Goal: Transaction & Acquisition: Purchase product/service

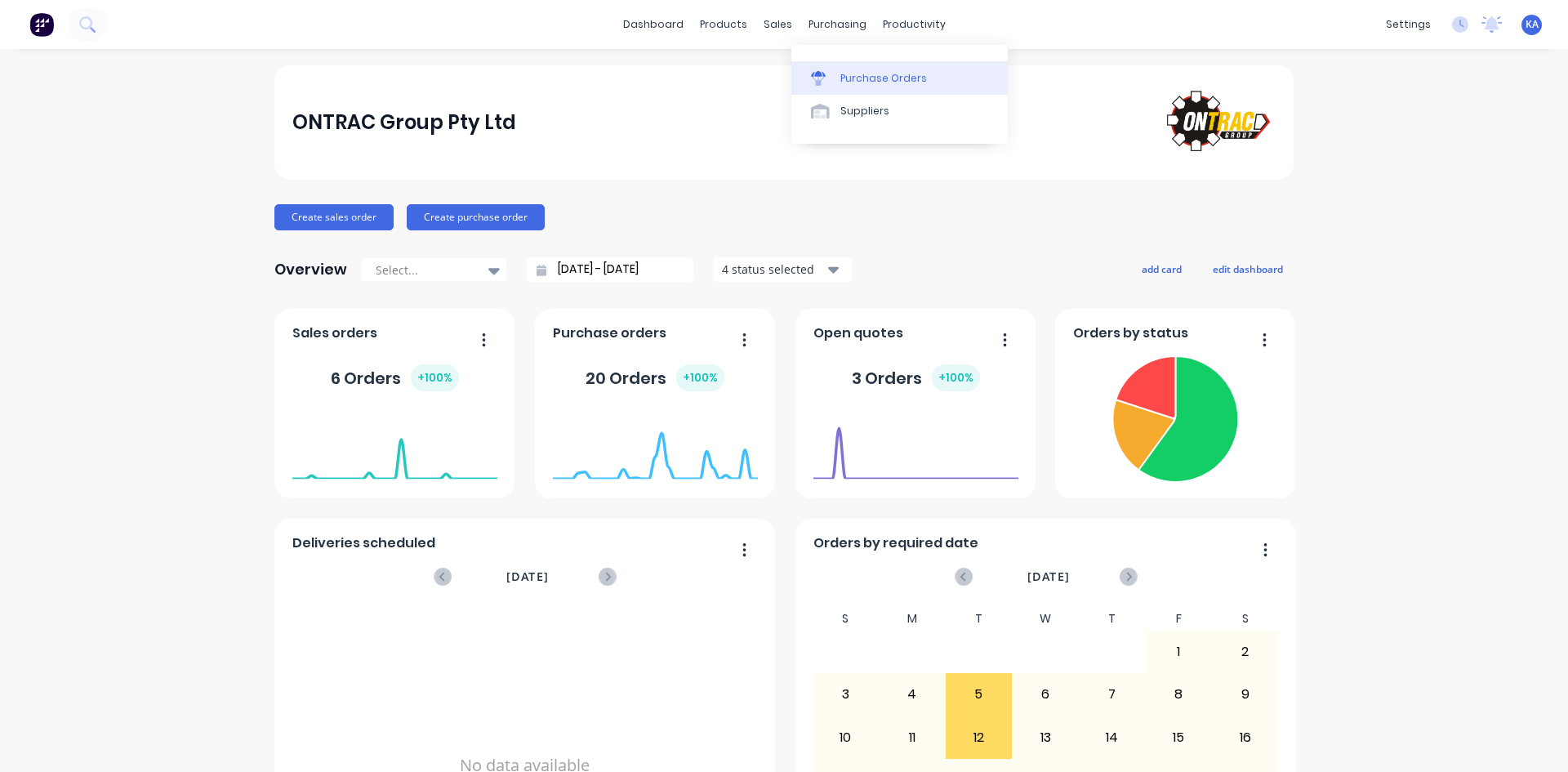
click at [861, 76] on div "Purchase Orders" at bounding box center [884, 77] width 86 height 15
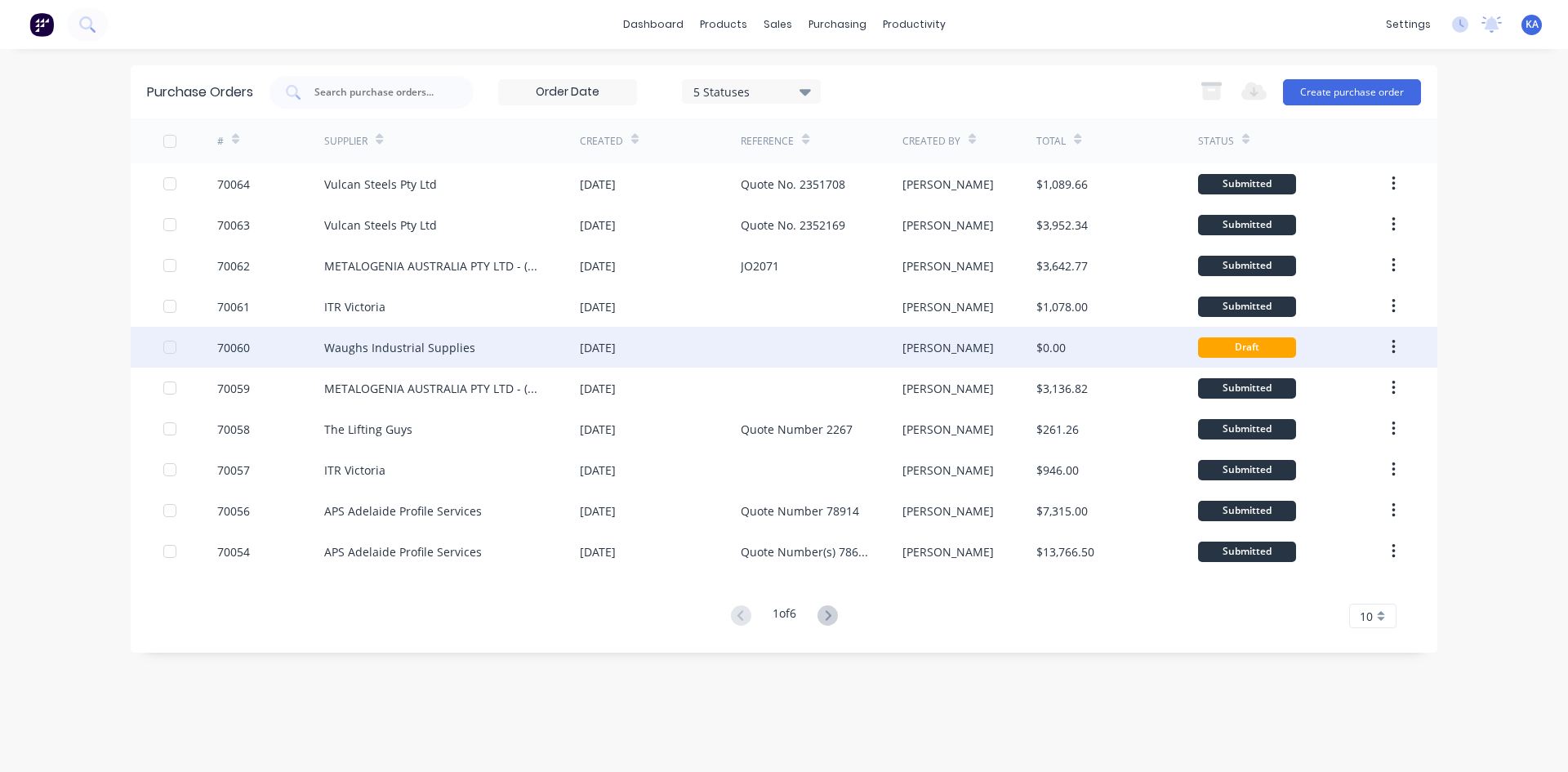
click at [616, 348] on div "[DATE]" at bounding box center [598, 346] width 36 height 17
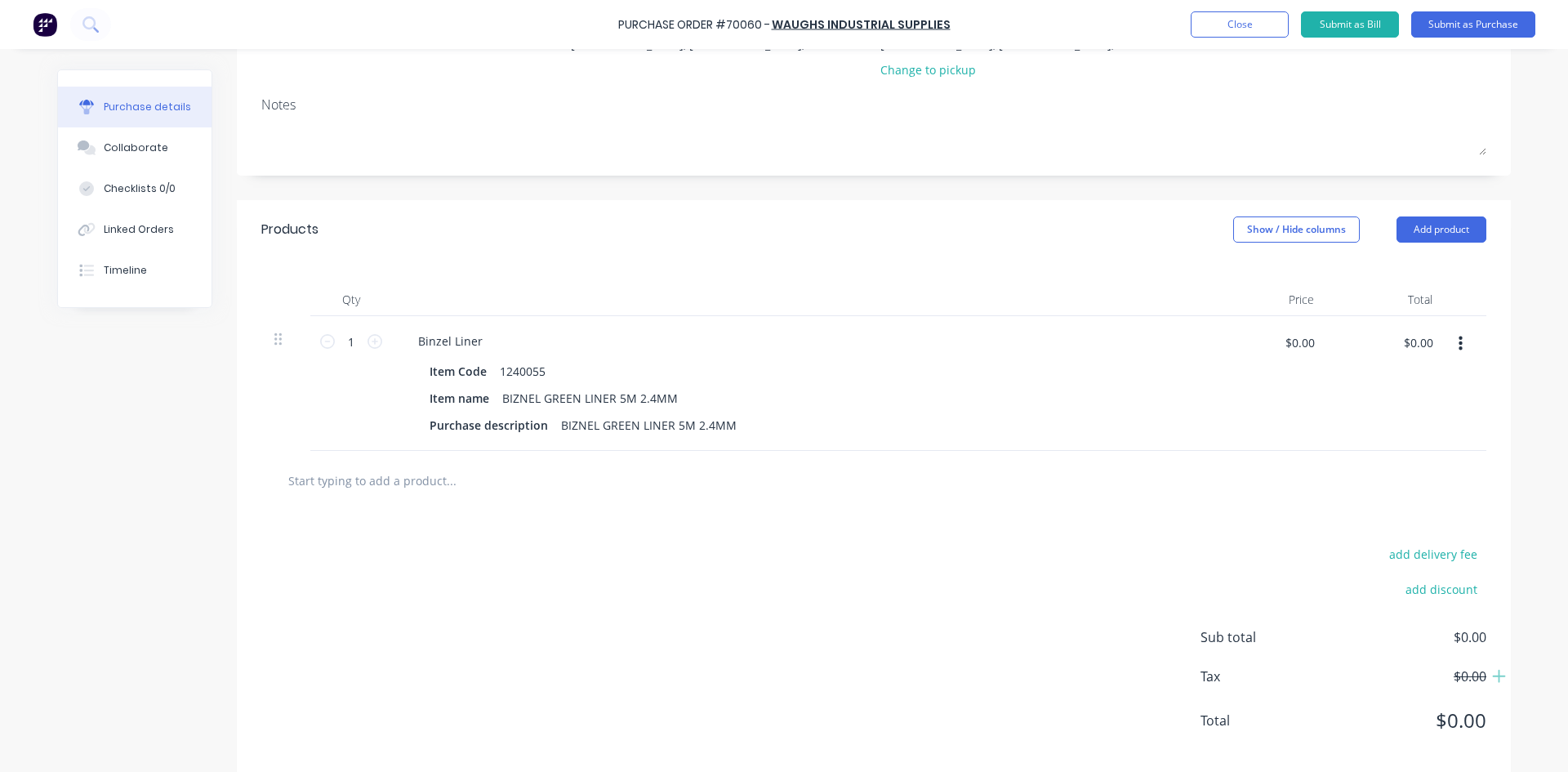
scroll to position [230, 0]
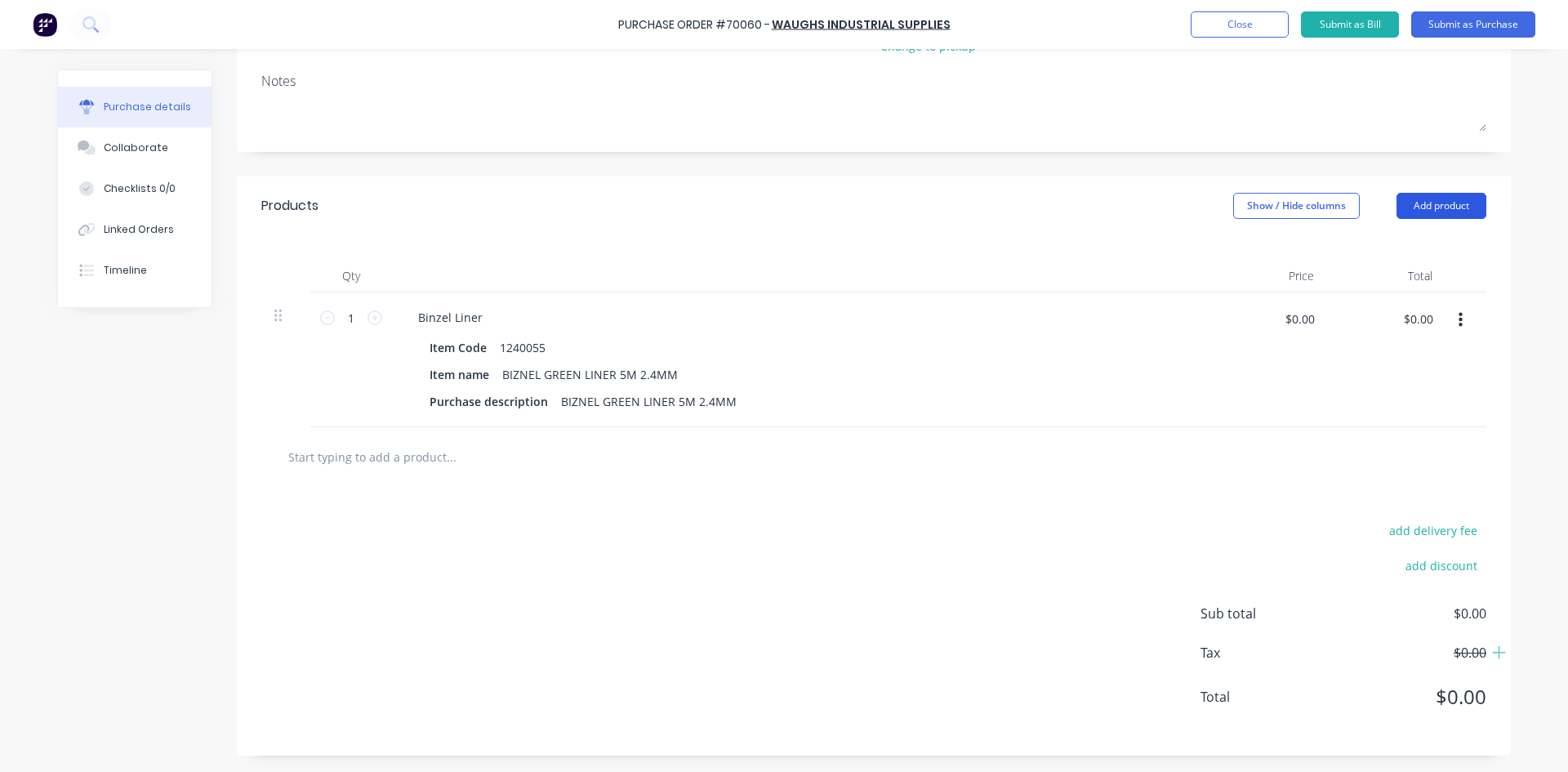
click at [1424, 202] on button "Add product" at bounding box center [1441, 205] width 90 height 26
click at [957, 224] on div "Products Show / Hide columns Add product Product catalogue Basic product Lineal…" at bounding box center [873, 206] width 1275 height 59
click at [348, 464] on input "text" at bounding box center [450, 456] width 327 height 32
click at [360, 452] on input "text" at bounding box center [450, 456] width 327 height 32
paste input "0340864"
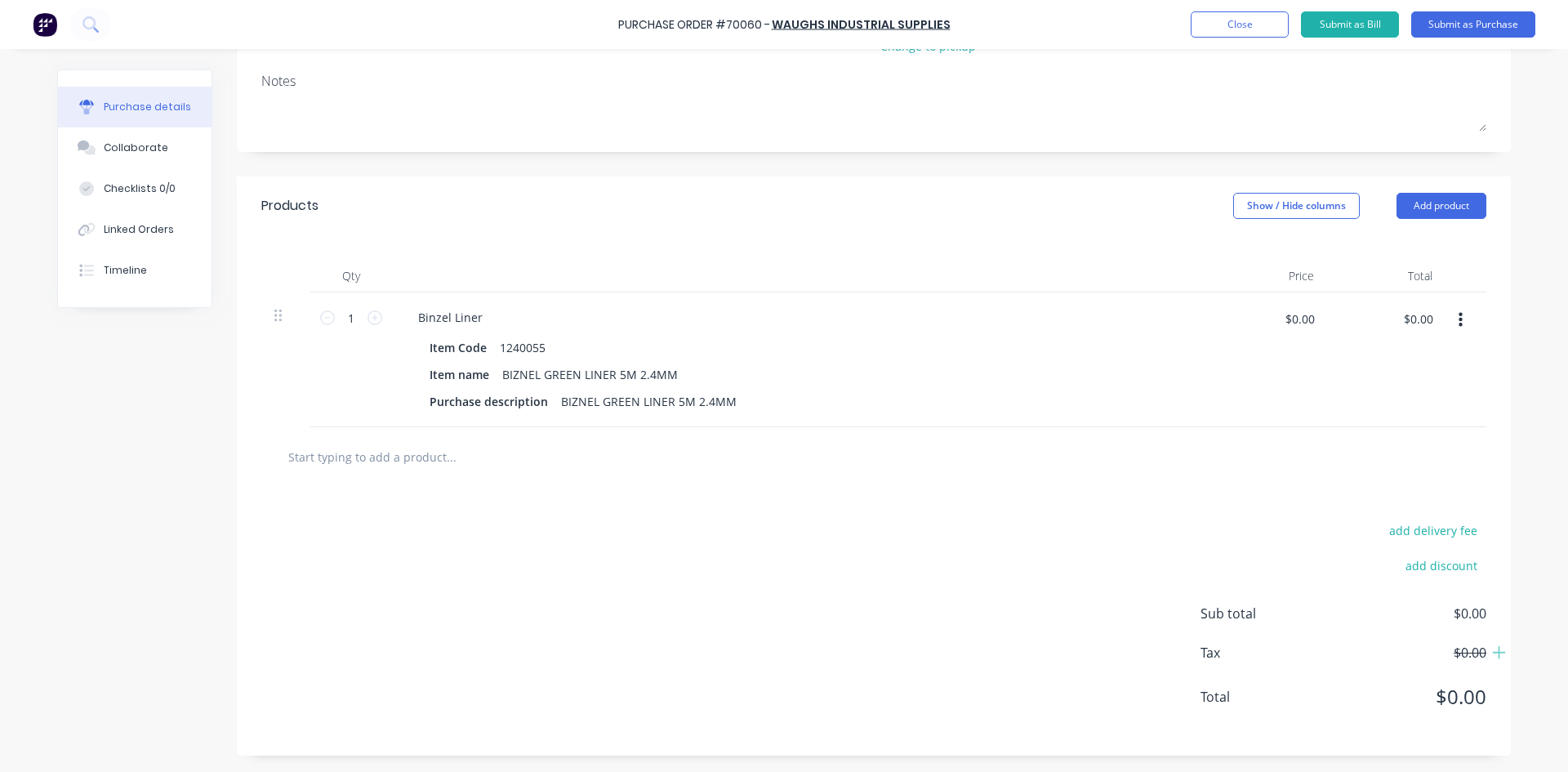
type input "0340864"
drag, startPoint x: 319, startPoint y: 451, endPoint x: 260, endPoint y: 447, distance: 59.1
click at [261, 447] on div "0340864 Add 0340864 to order No results found" at bounding box center [873, 456] width 1226 height 60
click at [1437, 205] on button "Add product" at bounding box center [1441, 205] width 90 height 26
click at [306, 462] on input "text" at bounding box center [450, 456] width 327 height 32
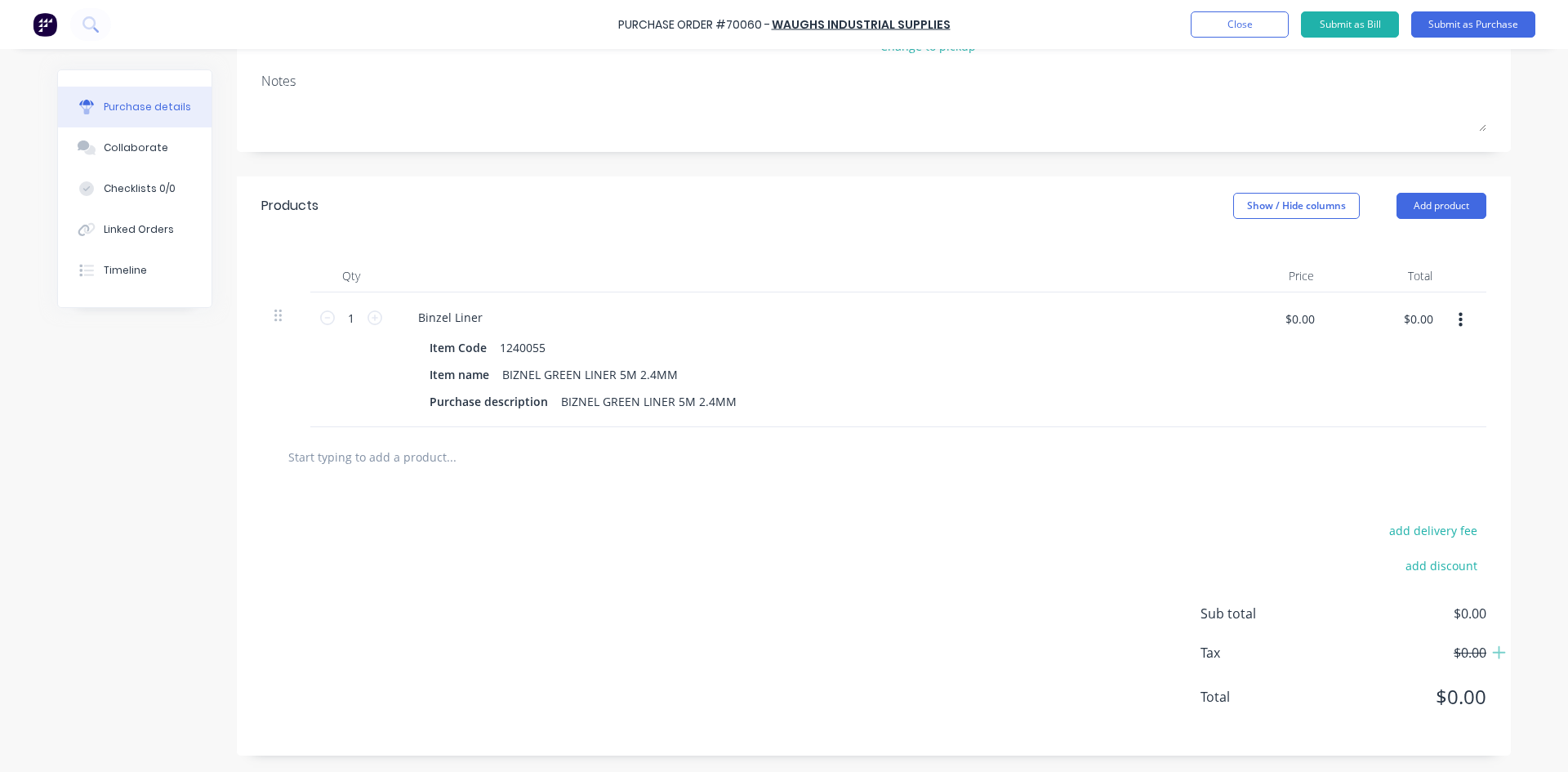
paste input "0340864"
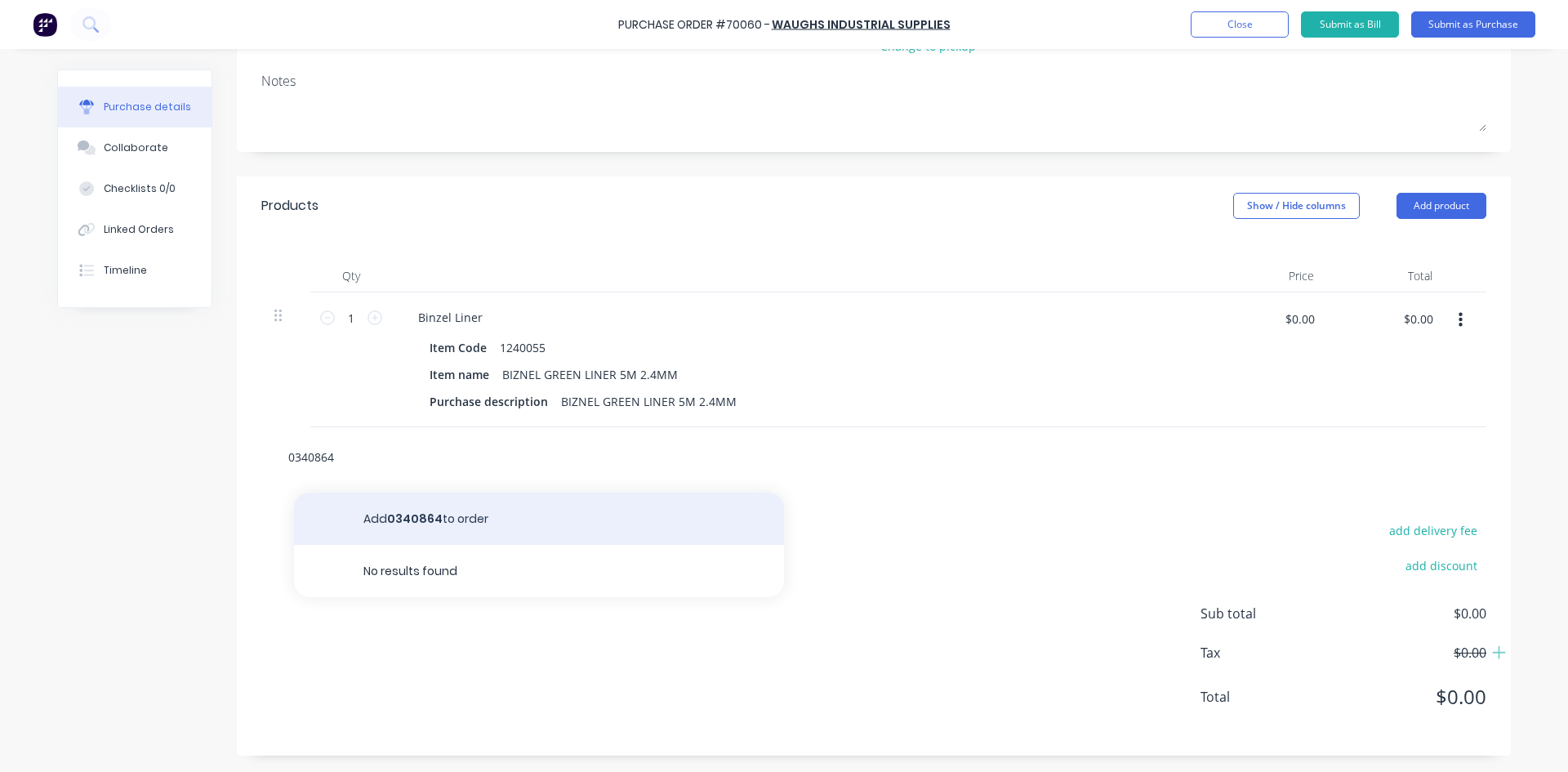
type input "0340864"
click at [415, 515] on button "Add 0340864 to order" at bounding box center [539, 518] width 490 height 52
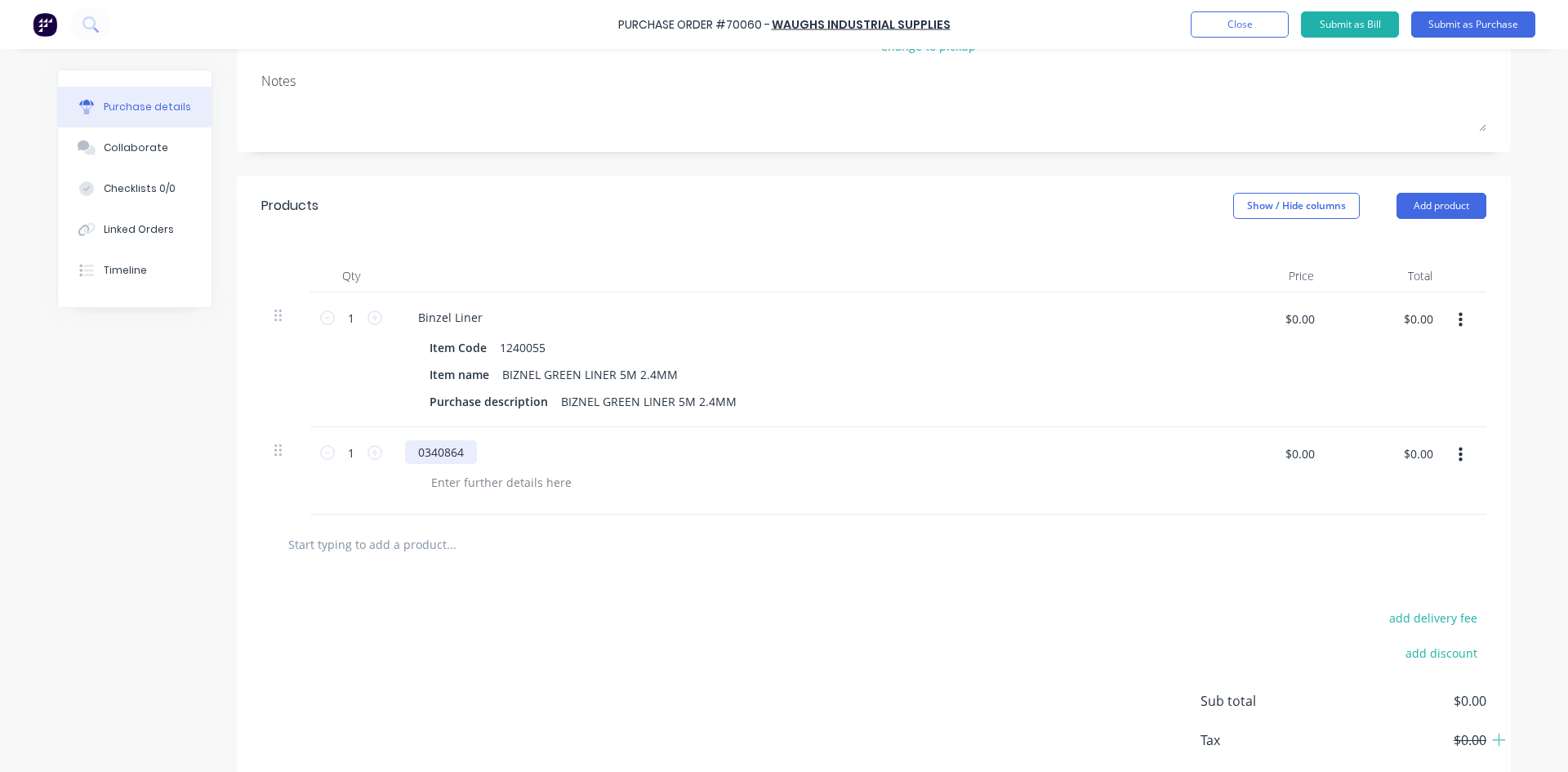
click at [455, 448] on div "0340864" at bounding box center [441, 452] width 72 height 24
drag, startPoint x: 463, startPoint y: 452, endPoint x: 391, endPoint y: 453, distance: 72.0
click at [392, 453] on div "0340864" at bounding box center [801, 470] width 816 height 87
click at [1459, 450] on icon "button" at bounding box center [1461, 455] width 4 height 18
click at [1413, 592] on button "Delete" at bounding box center [1411, 595] width 139 height 32
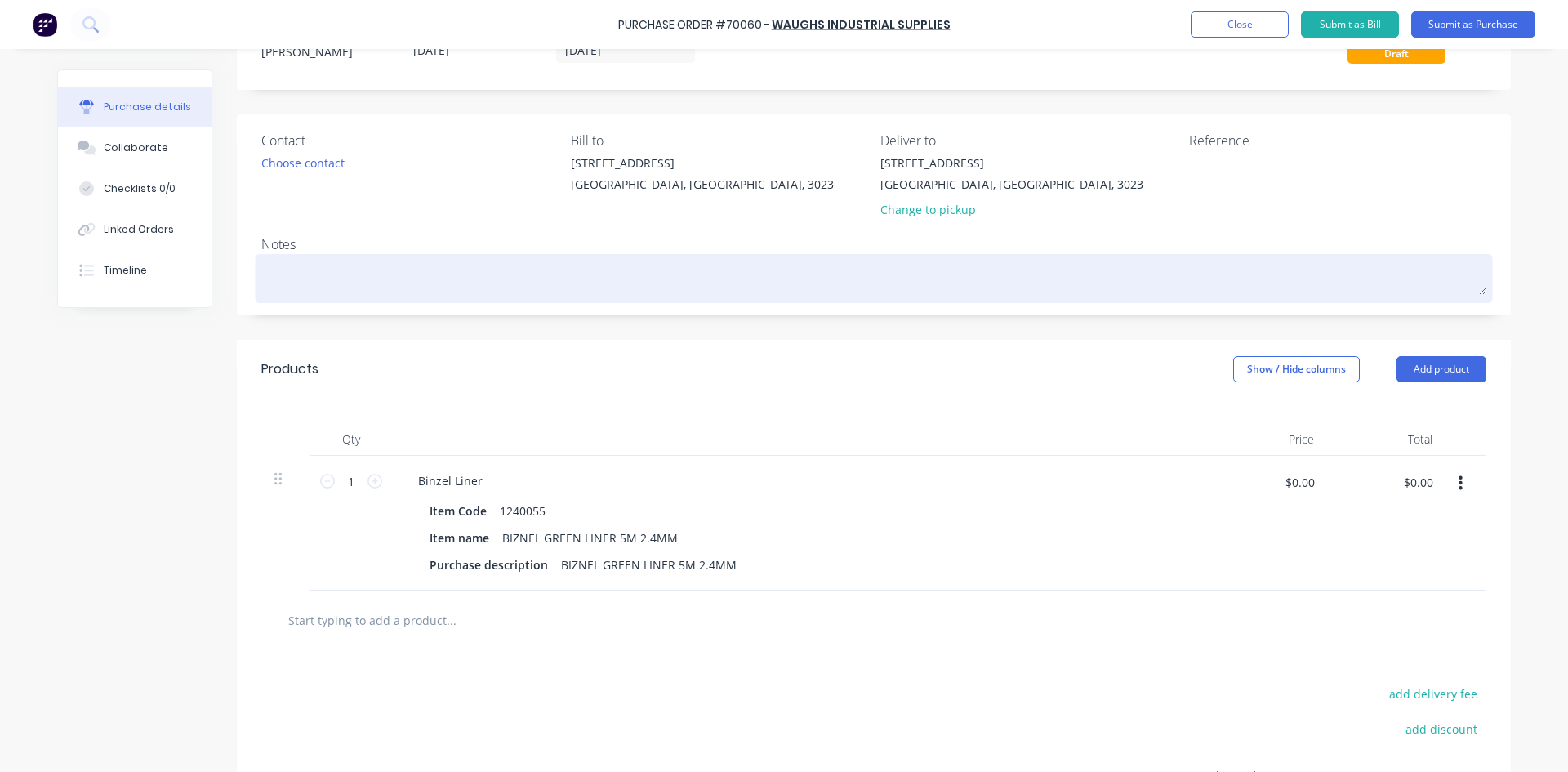
scroll to position [0, 0]
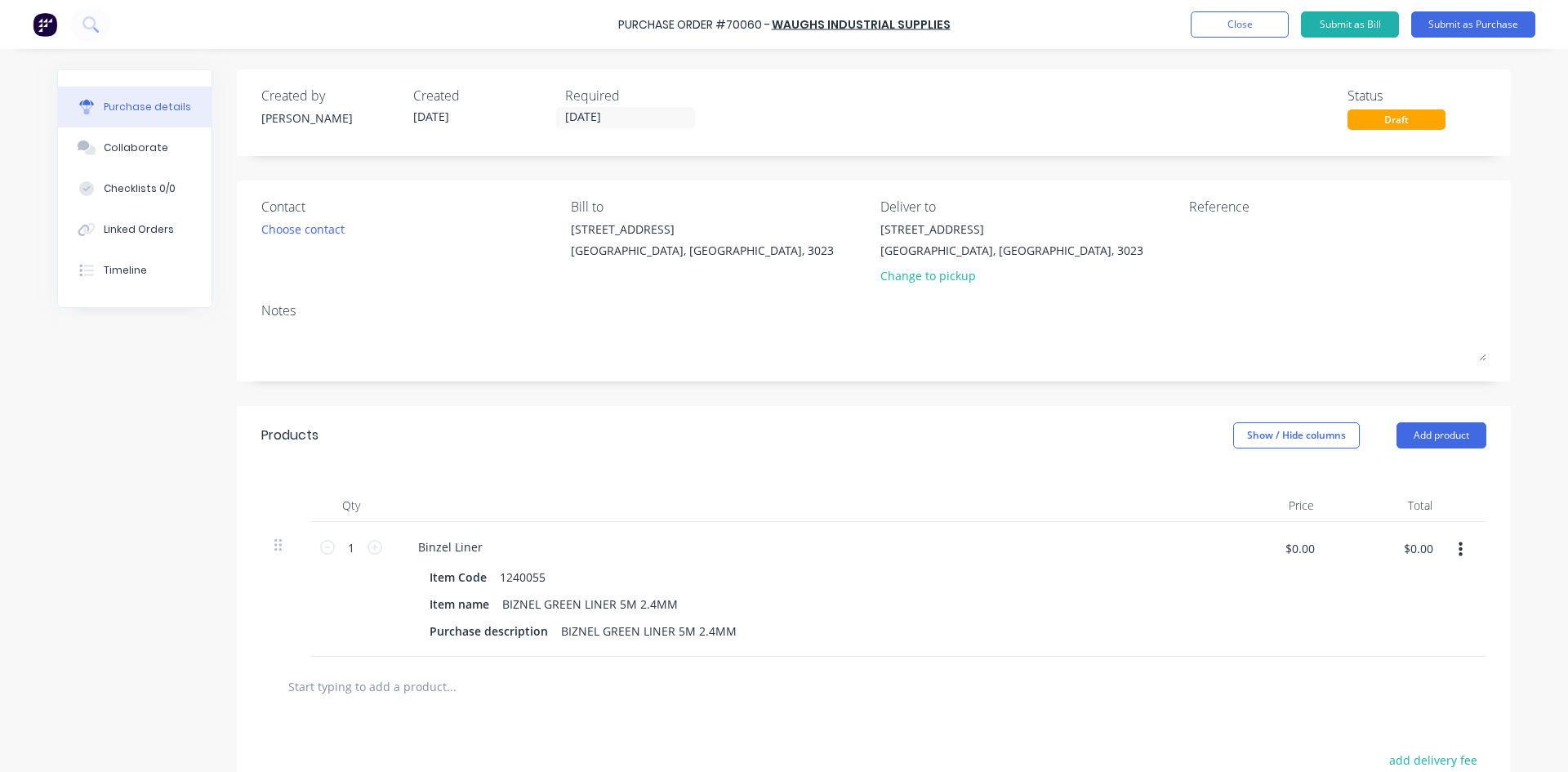
click at [280, 33] on div "Purchase Order #70060 - Waughs Industrial Supplies Add product Close Submit as …" at bounding box center [784, 25] width 1568 height 49
drag, startPoint x: 121, startPoint y: 149, endPoint x: 42, endPoint y: 410, distance: 272.7
click at [42, 410] on div "Purchase details Collaborate Checklists 0/0 Linked Orders Timeline Created by K…" at bounding box center [784, 361] width 1487 height 690
drag, startPoint x: 120, startPoint y: 148, endPoint x: 113, endPoint y: 368, distance: 220.1
click at [90, 438] on div "Created by Kelisha Created 08/08/25 Required 08/08/25 Status Draft Contact Choo…" at bounding box center [784, 527] width 1454 height 915
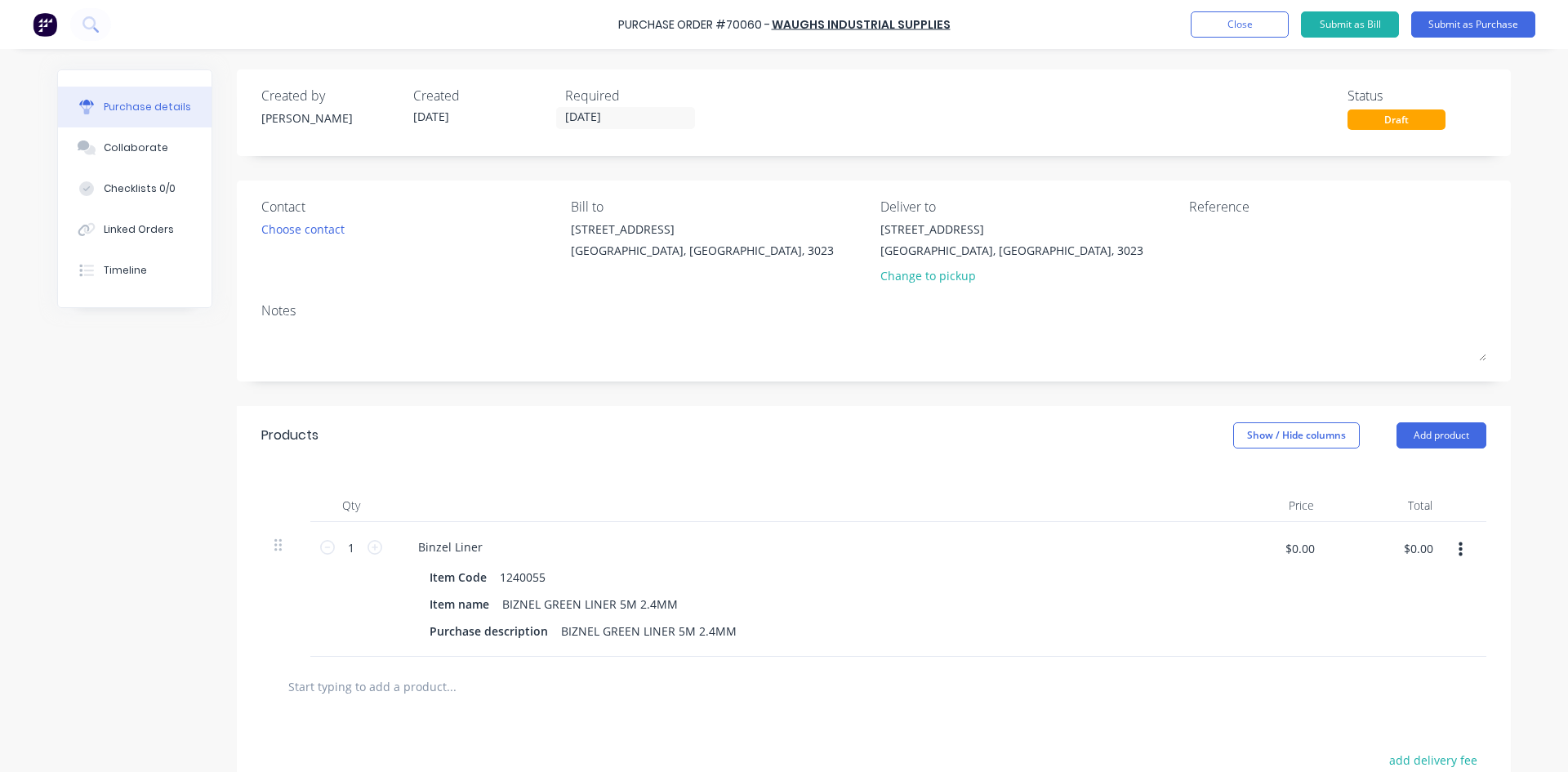
drag, startPoint x: 149, startPoint y: 180, endPoint x: 78, endPoint y: 375, distance: 207.5
click at [57, 424] on div "Created by Kelisha Created 08/08/25 Required 08/08/25 Status Draft Contact Choo…" at bounding box center [784, 527] width 1454 height 915
click at [287, 227] on div "Choose contact" at bounding box center [302, 229] width 83 height 17
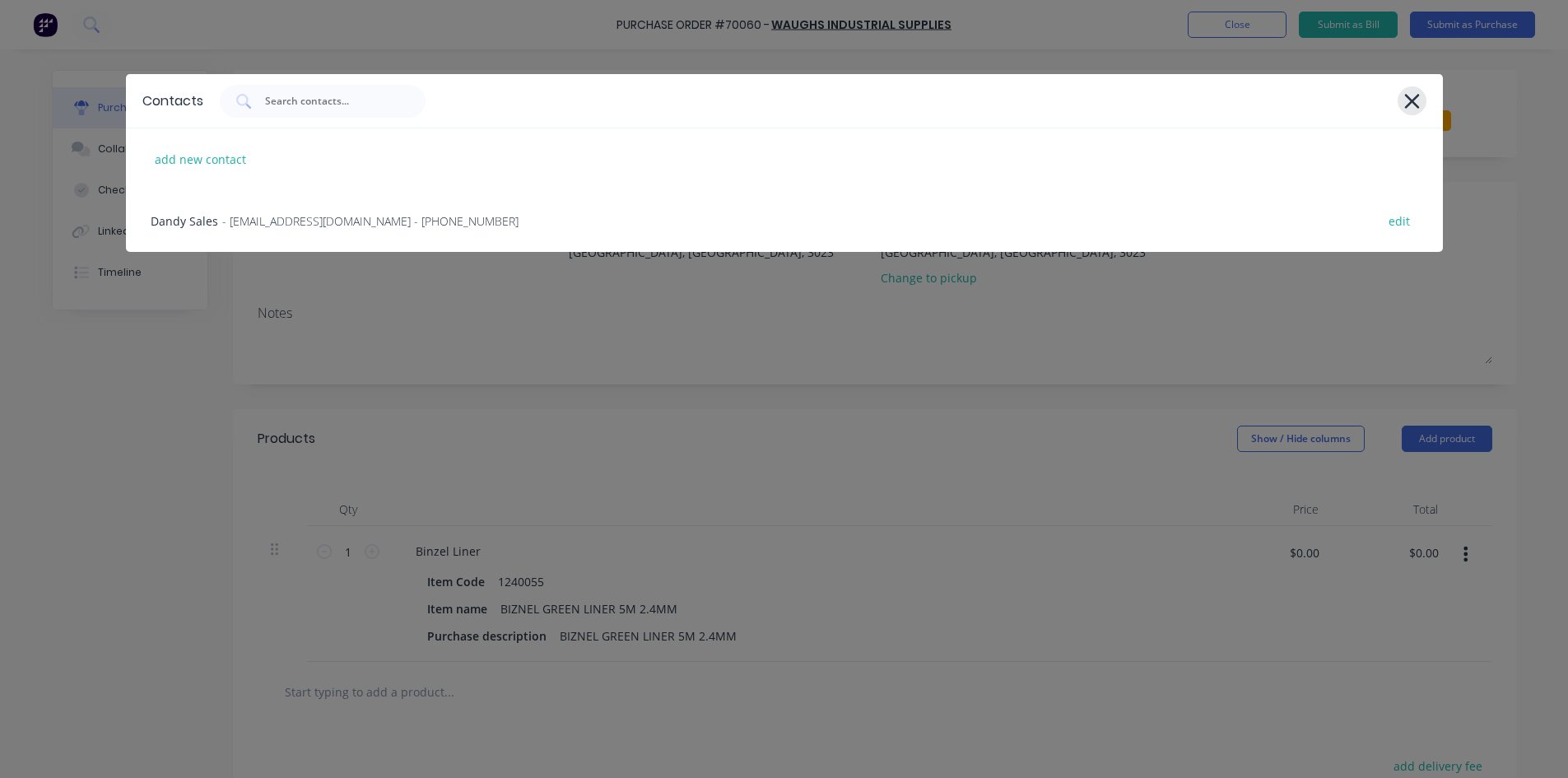
click at [1415, 99] on icon at bounding box center [1411, 101] width 15 height 15
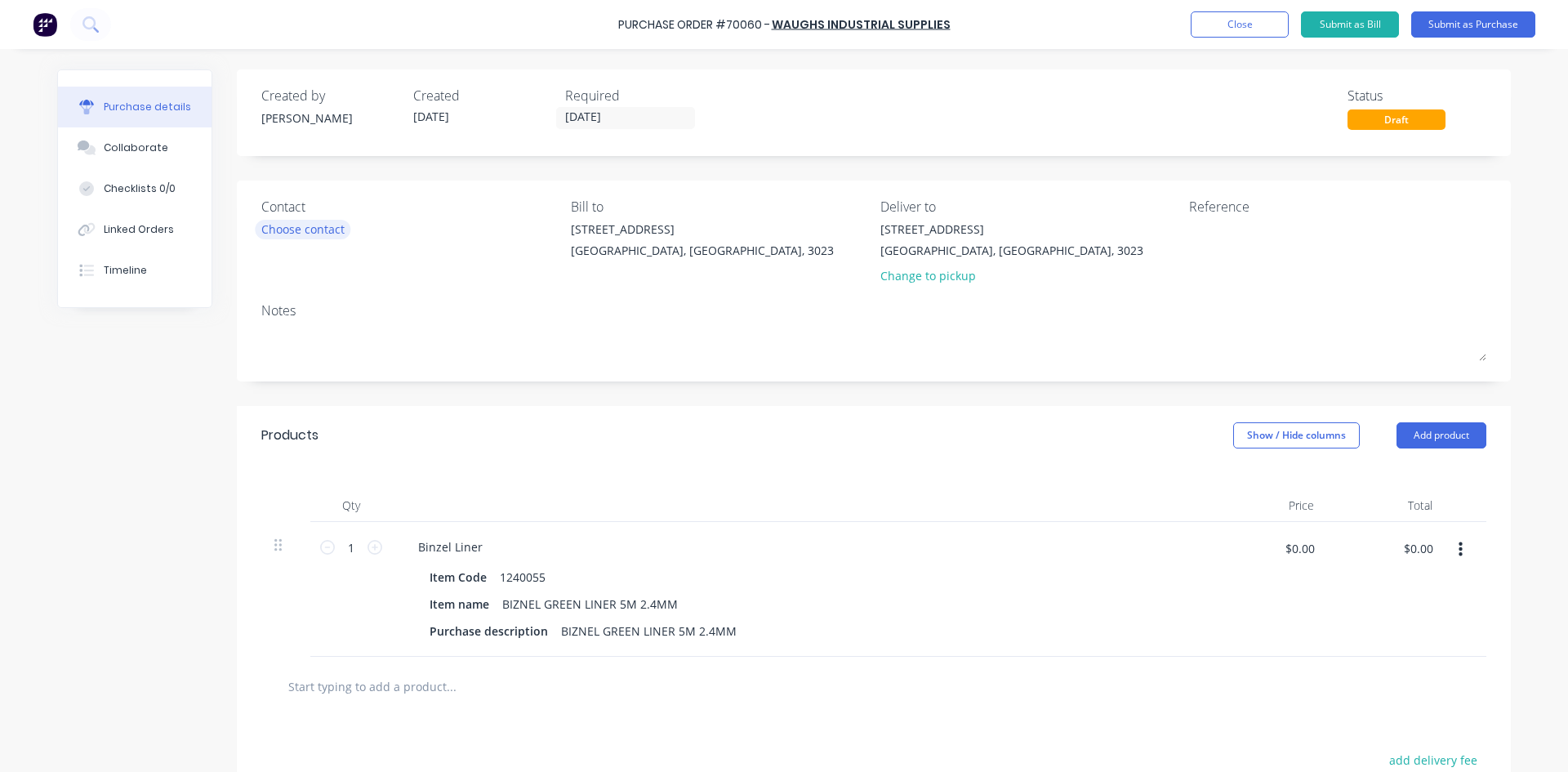
click at [313, 232] on div "Choose contact" at bounding box center [302, 229] width 83 height 17
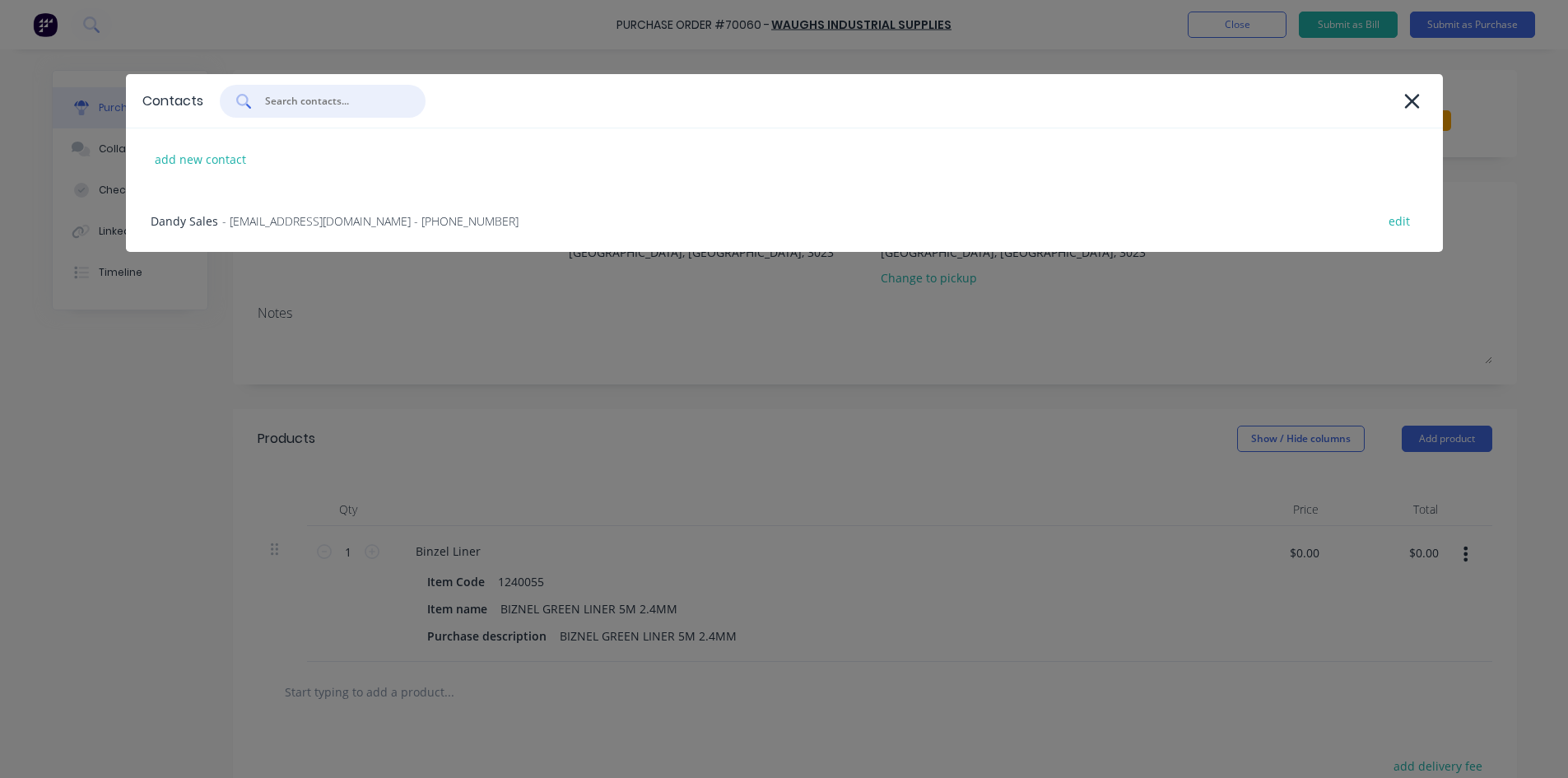
click at [299, 100] on input "text" at bounding box center [331, 101] width 136 height 17
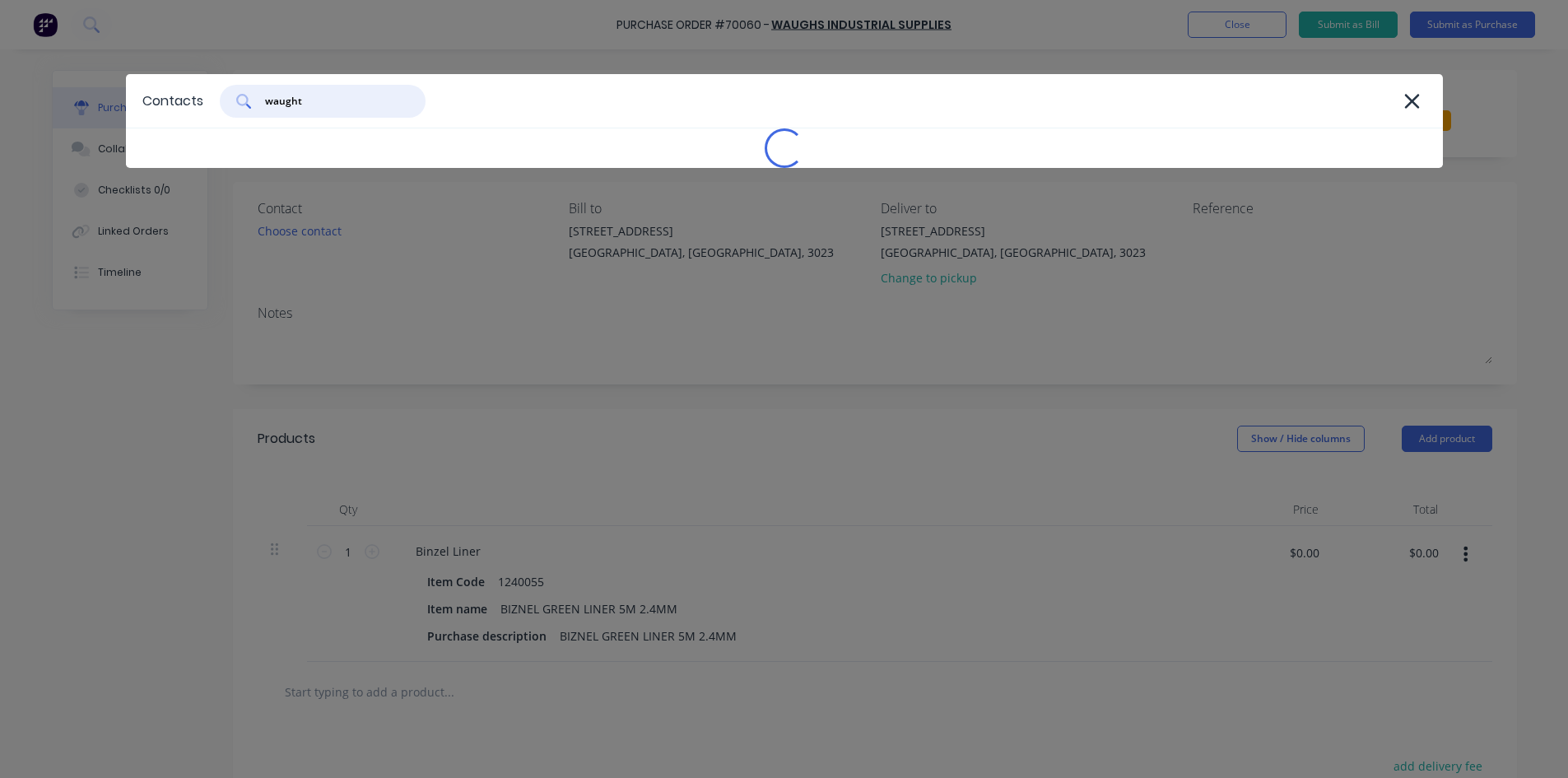
type input "waugh"
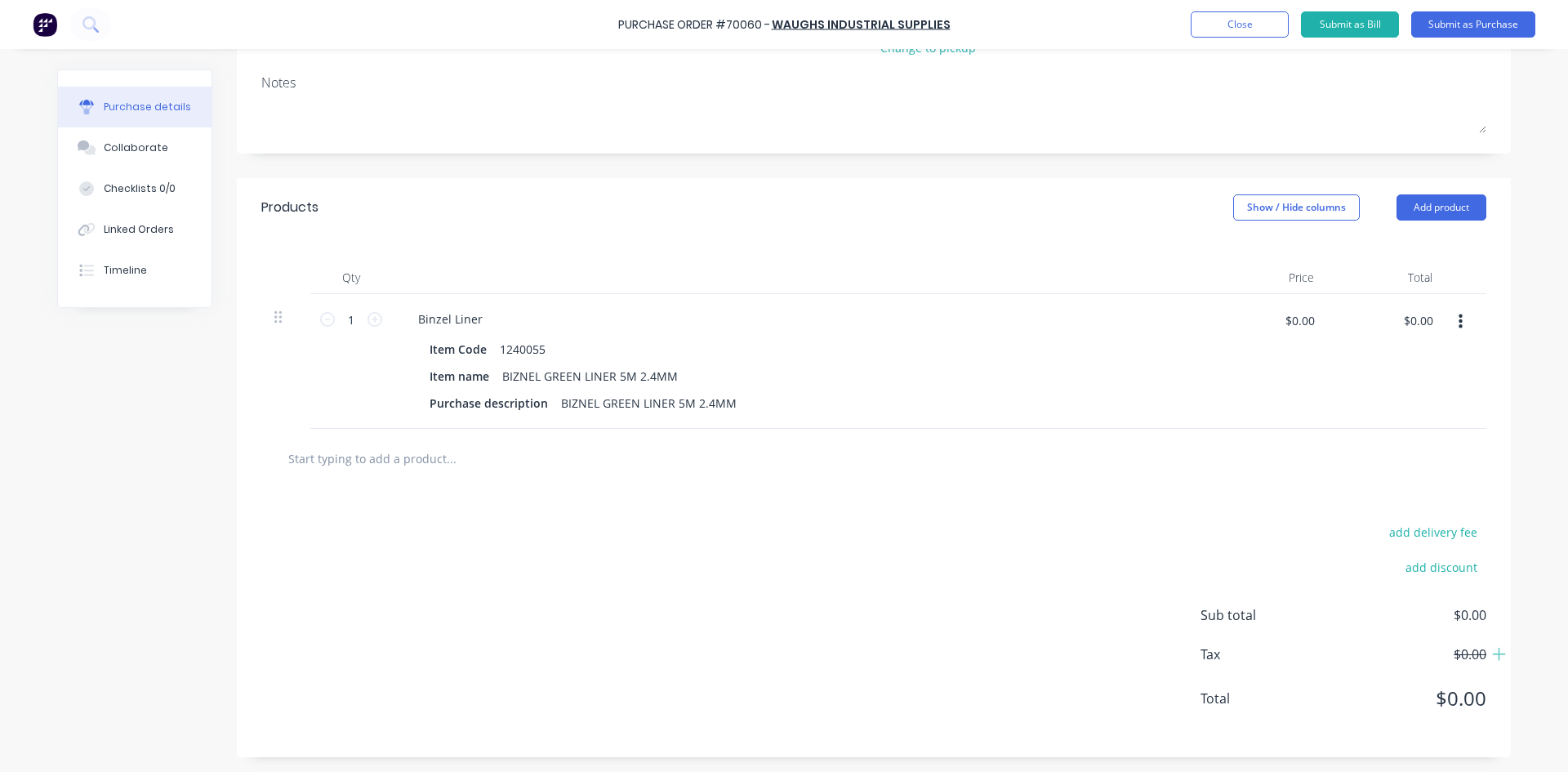
scroll to position [230, 0]
click at [319, 466] on input "text" at bounding box center [450, 456] width 327 height 32
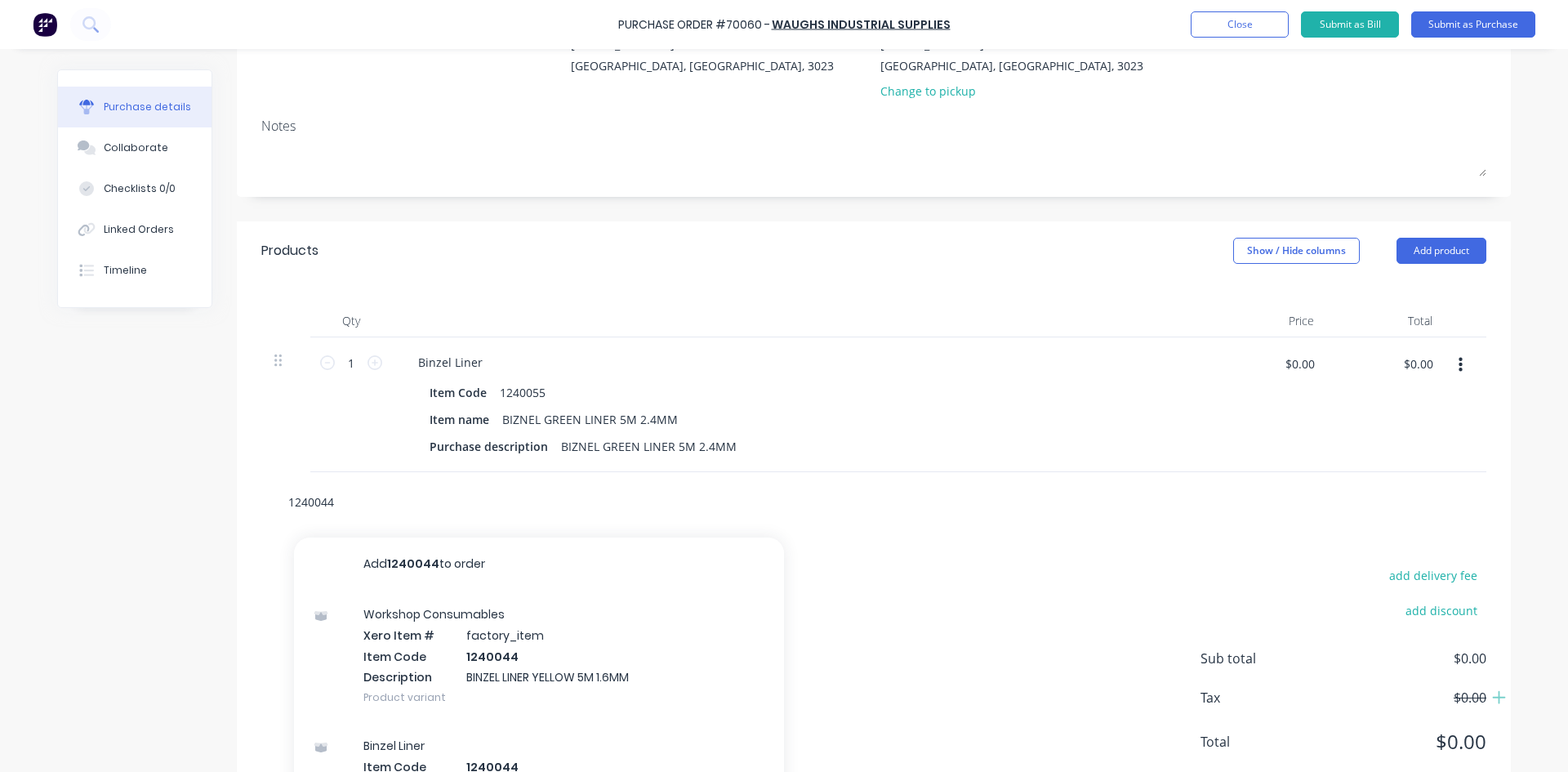
scroll to position [148, 0]
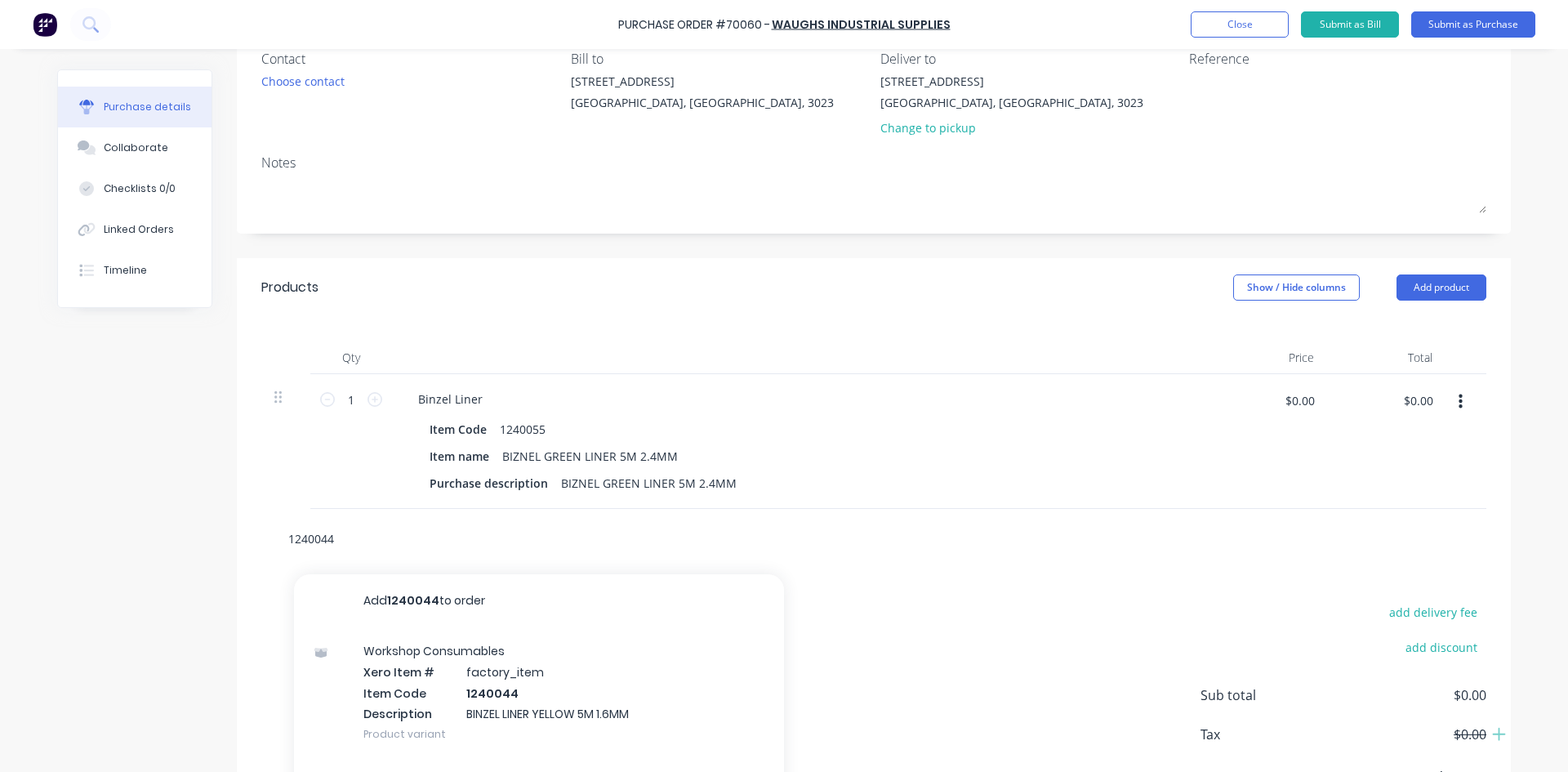
type input "1240044"
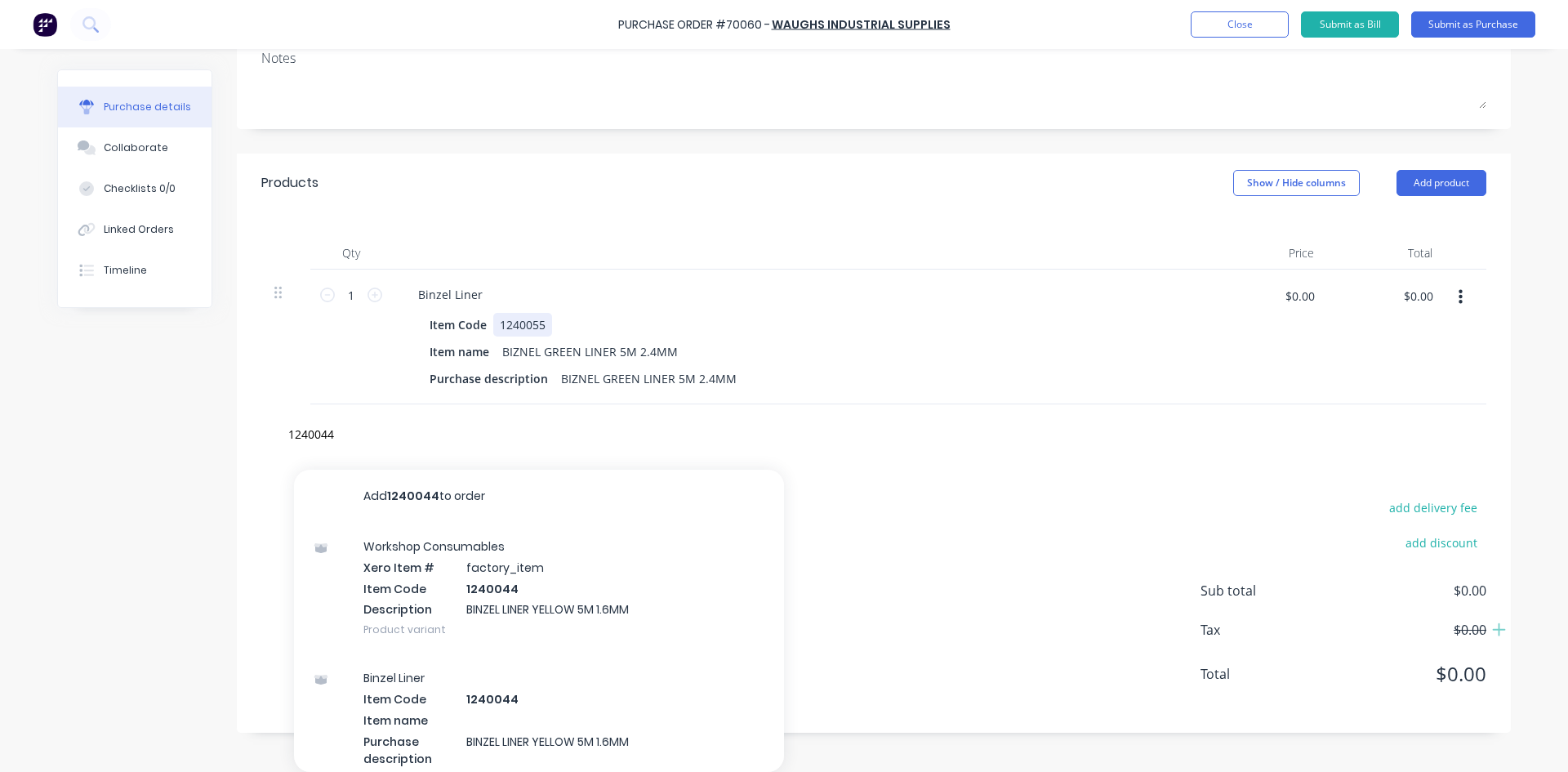
scroll to position [230, 0]
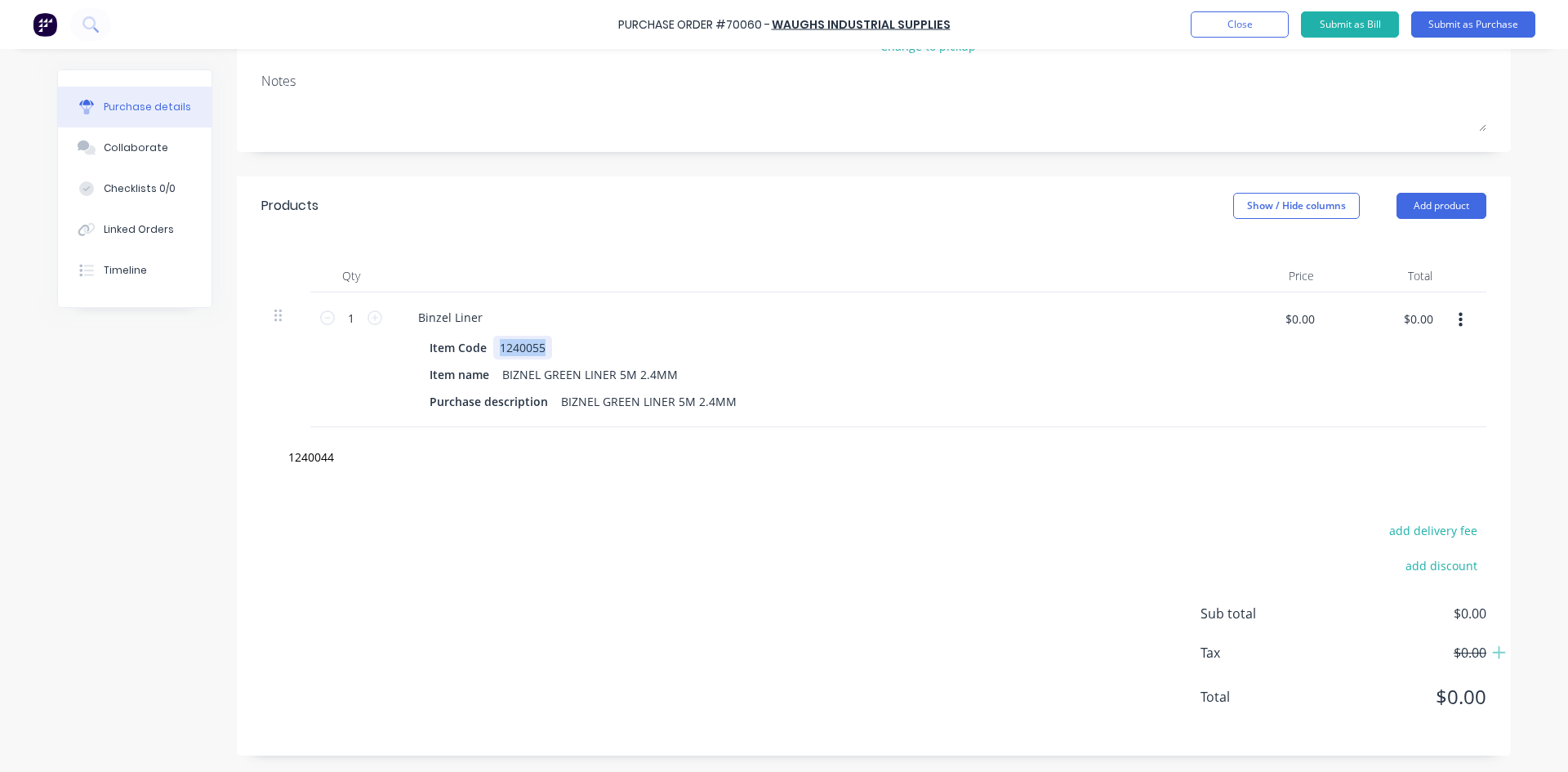
drag, startPoint x: 489, startPoint y: 322, endPoint x: 540, endPoint y: 333, distance: 52.2
click at [540, 333] on div "Binzel Liner Item Code 1240055 Item name BIZNEL GREEN LINER 5M 2.4MM Purchase d…" at bounding box center [801, 359] width 816 height 134
click at [308, 444] on input "1240044" at bounding box center [450, 456] width 327 height 32
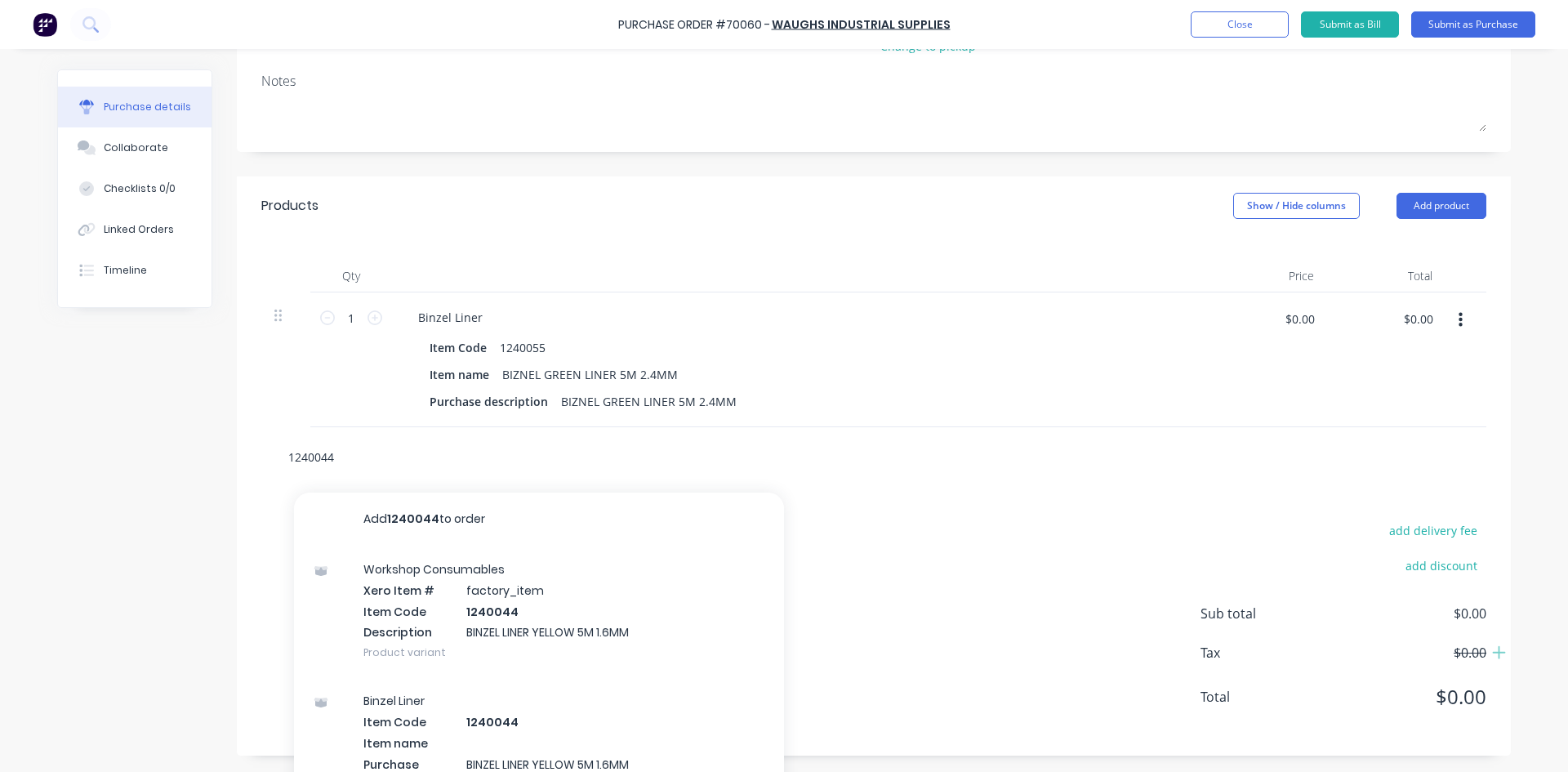
drag, startPoint x: 340, startPoint y: 456, endPoint x: 237, endPoint y: 453, distance: 103.0
click at [237, 453] on div "1240044 Add 1240044 to order Workshop Consumables Xero Item # factory_item Item…" at bounding box center [873, 456] width 1275 height 60
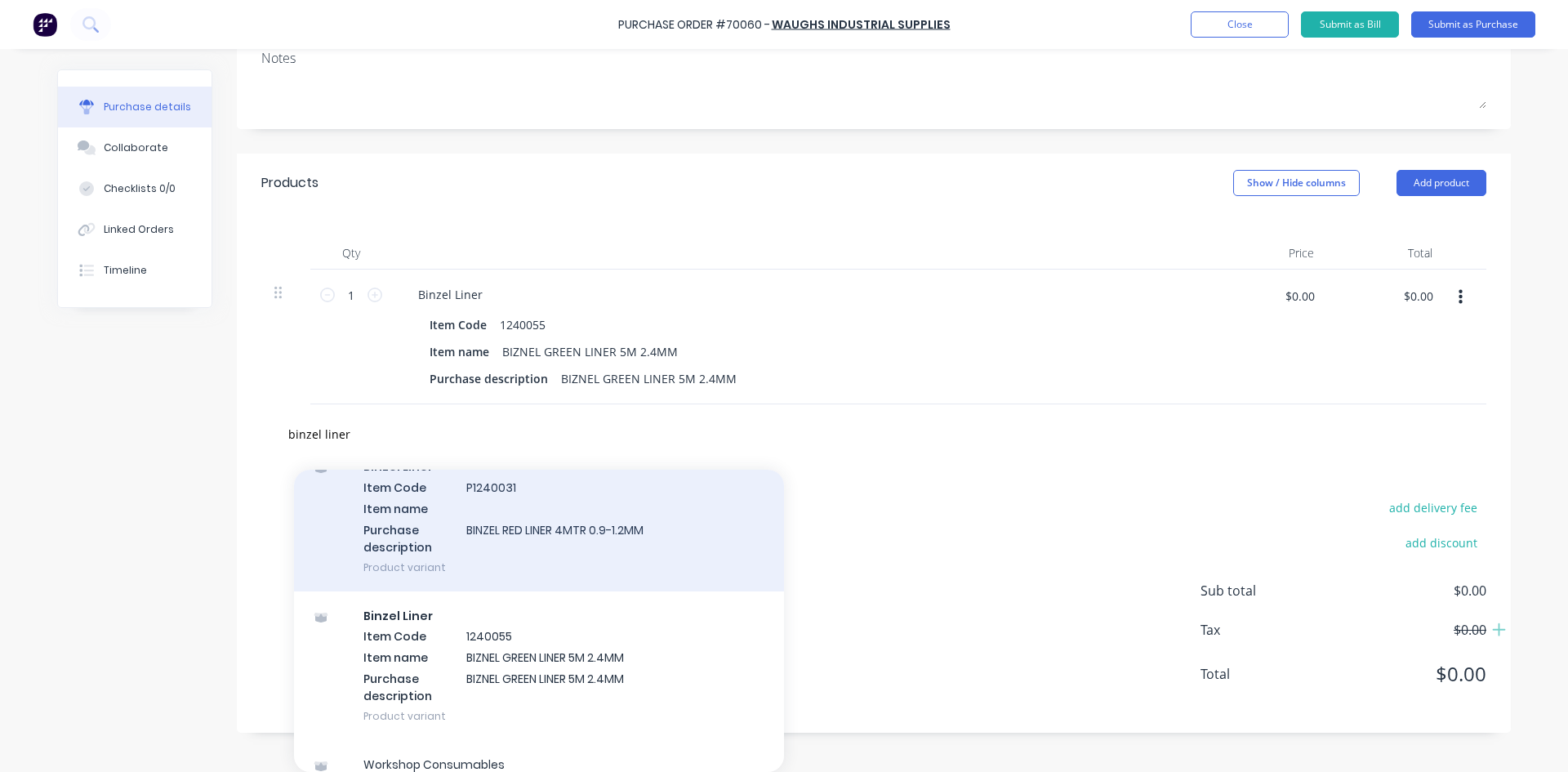
scroll to position [1106, 0]
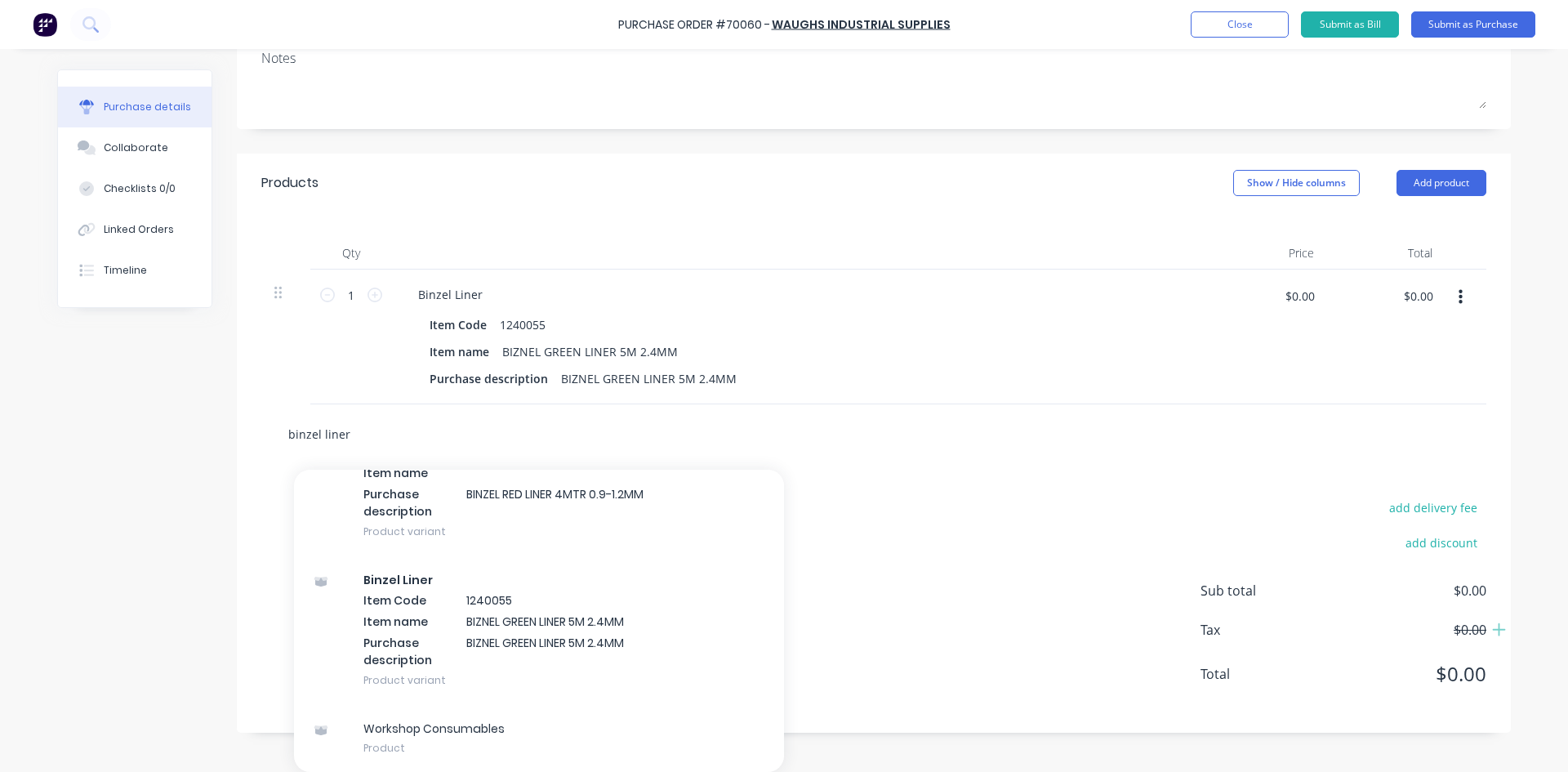
click at [350, 432] on input "binzel liner" at bounding box center [450, 433] width 327 height 32
drag, startPoint x: 343, startPoint y: 432, endPoint x: 235, endPoint y: 432, distance: 108.0
click at [236, 432] on div "binzel liner Add binzel liner to order Workshop Consumables Xero Item # factory…" at bounding box center [873, 434] width 1275 height 60
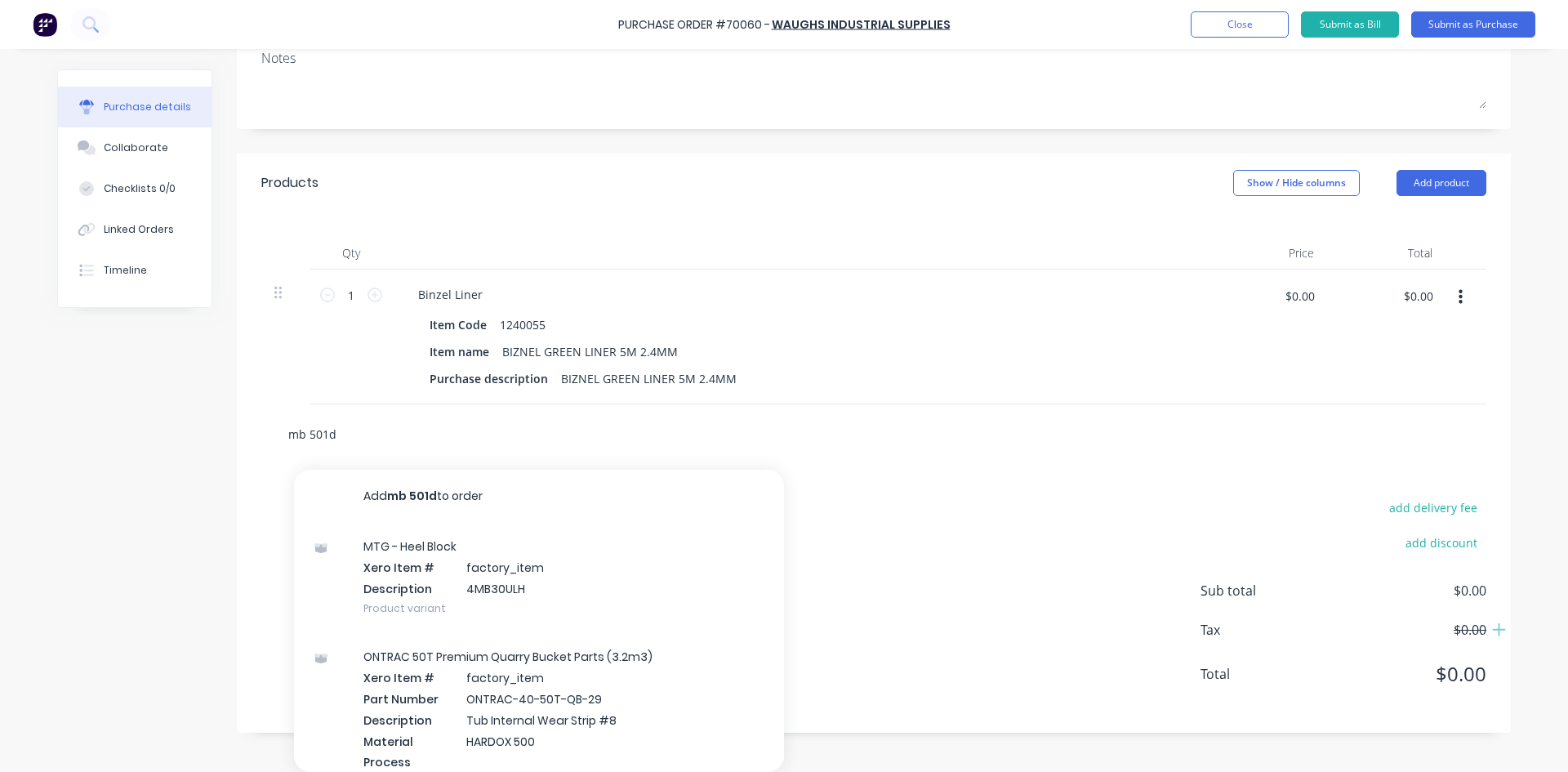
scroll to position [230, 0]
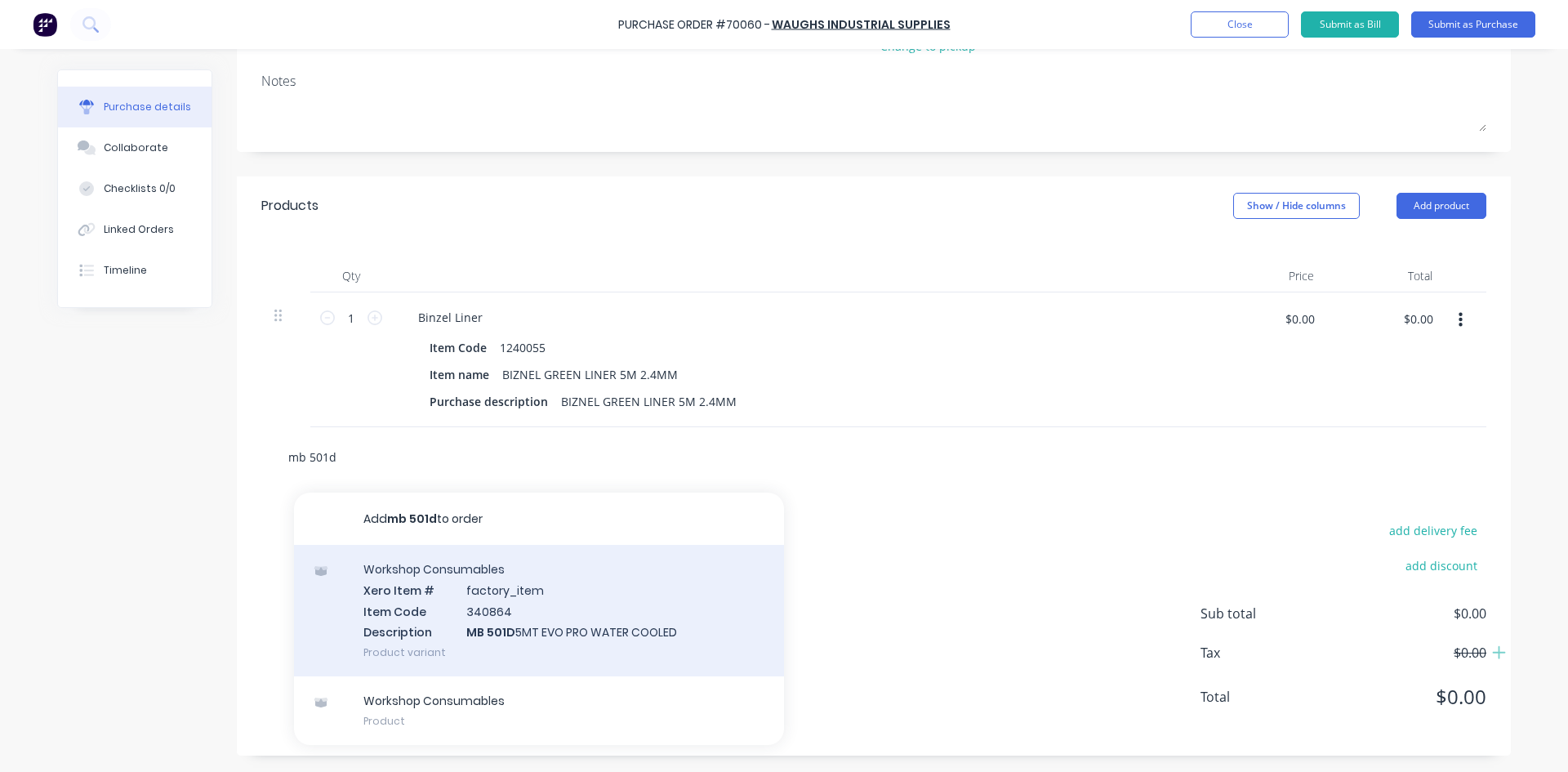
type input "mb 501d"
click at [539, 631] on div "Workshop Consumables Xero Item # factory_item Item Code 340864 Description MB 5…" at bounding box center [539, 610] width 490 height 131
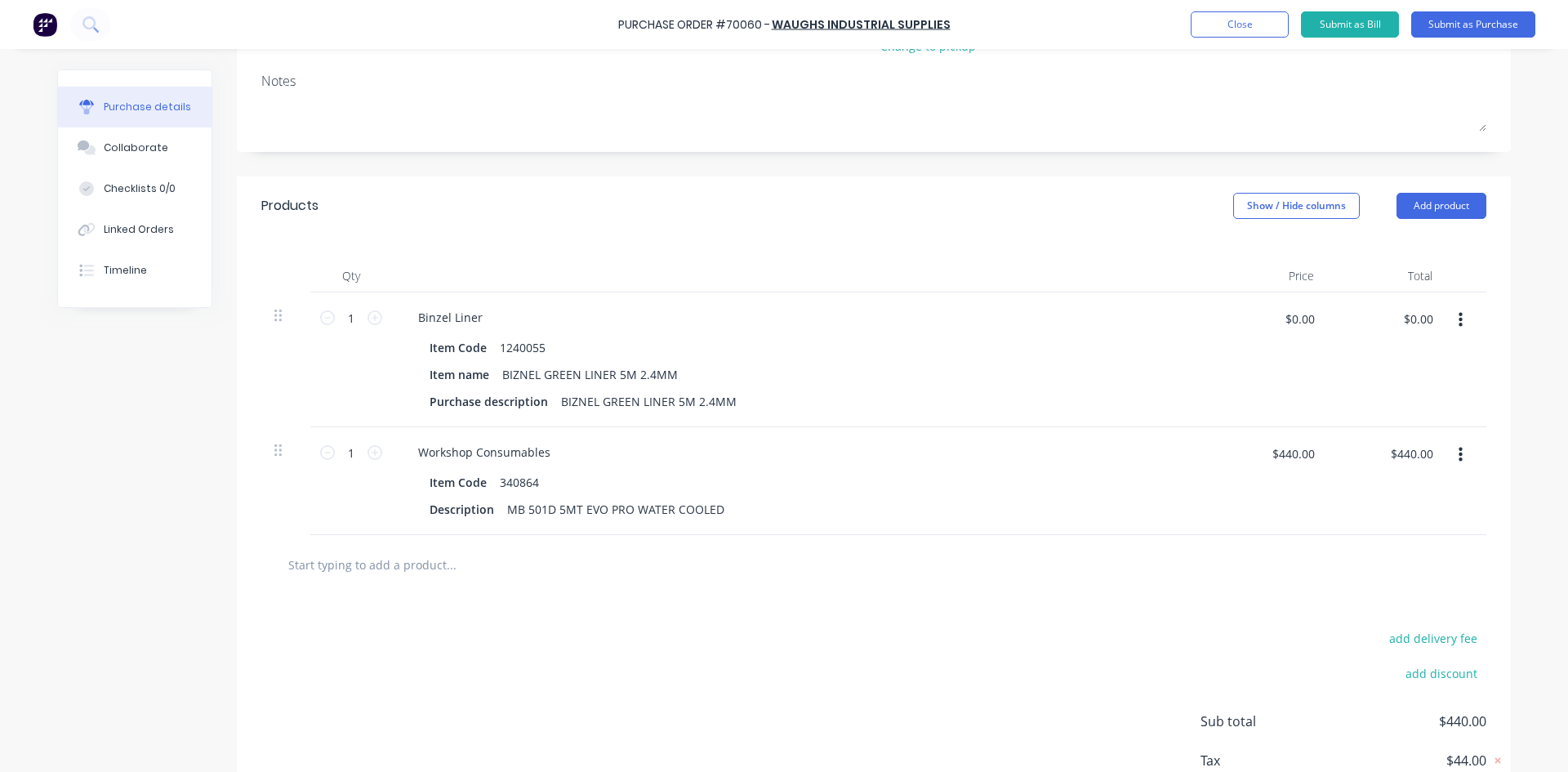
scroll to position [311, 0]
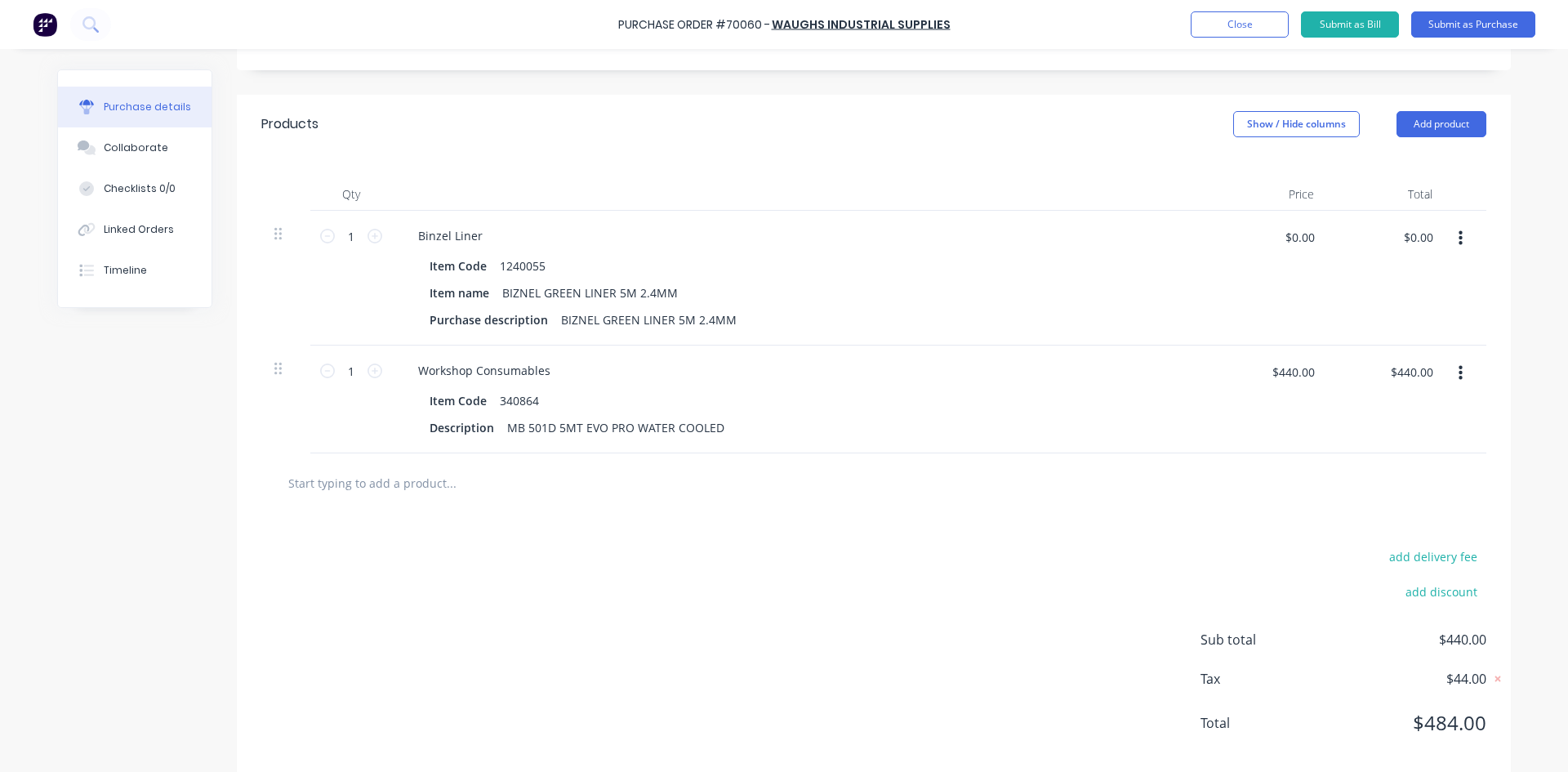
click at [424, 475] on input "text" at bounding box center [450, 482] width 327 height 32
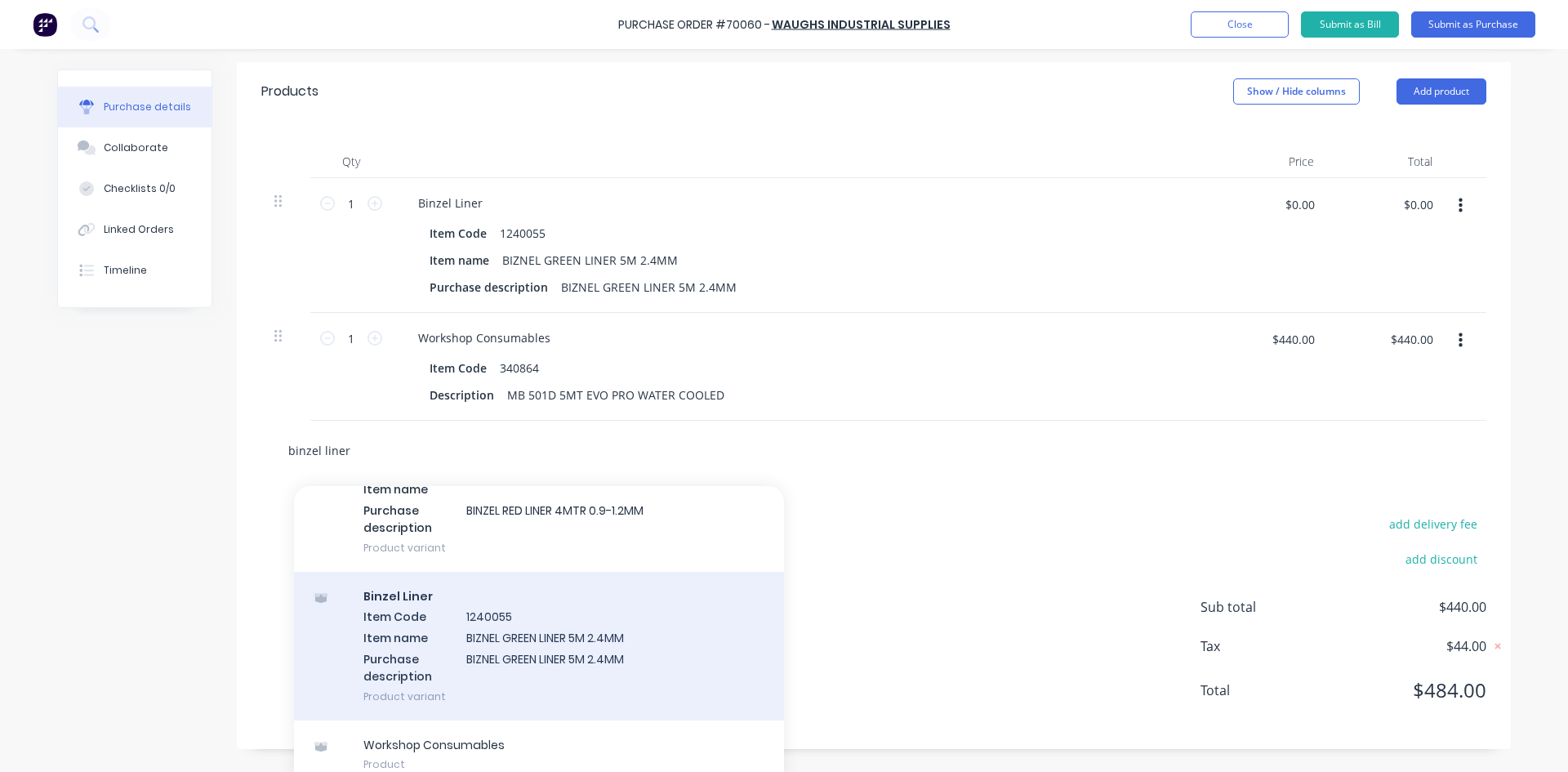
scroll to position [360, 0]
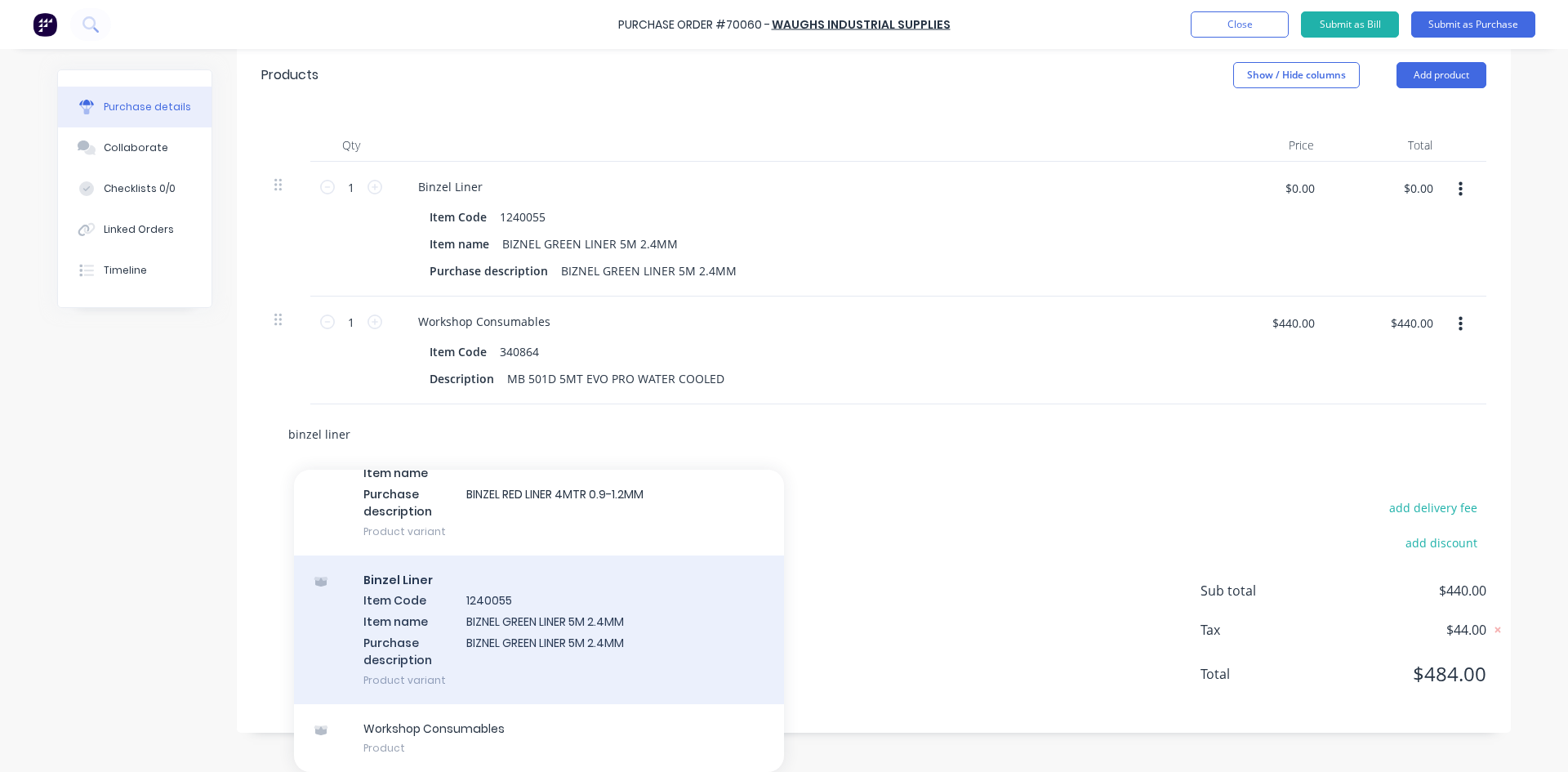
type input "binzel liner"
click at [535, 640] on div "Binzel Liner Item Code 1240055 Item name BIZNEL GREEN LINER 5M 2.4MM Purchase d…" at bounding box center [539, 630] width 490 height 149
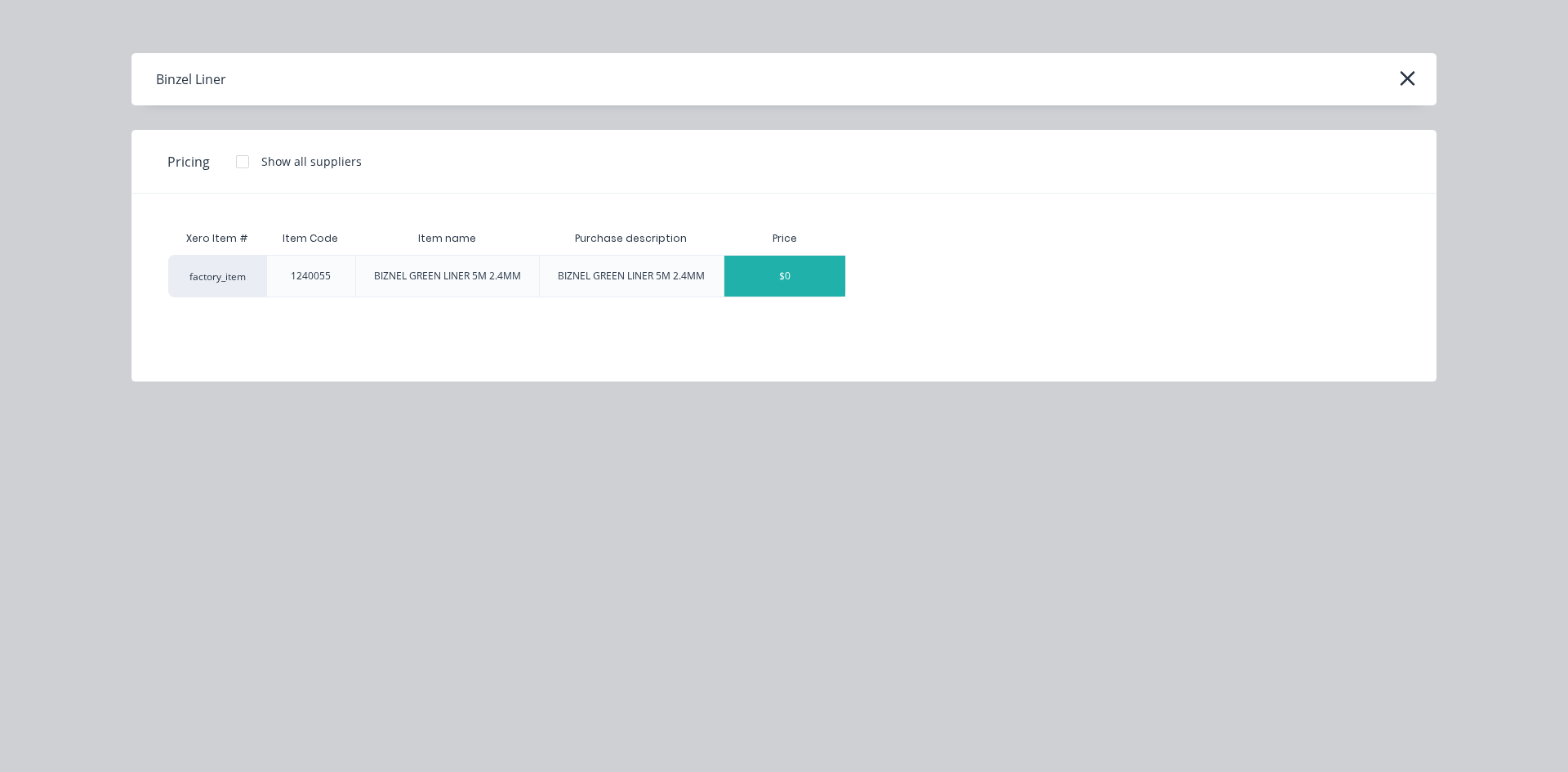
click at [792, 272] on div "$0" at bounding box center [784, 277] width 121 height 41
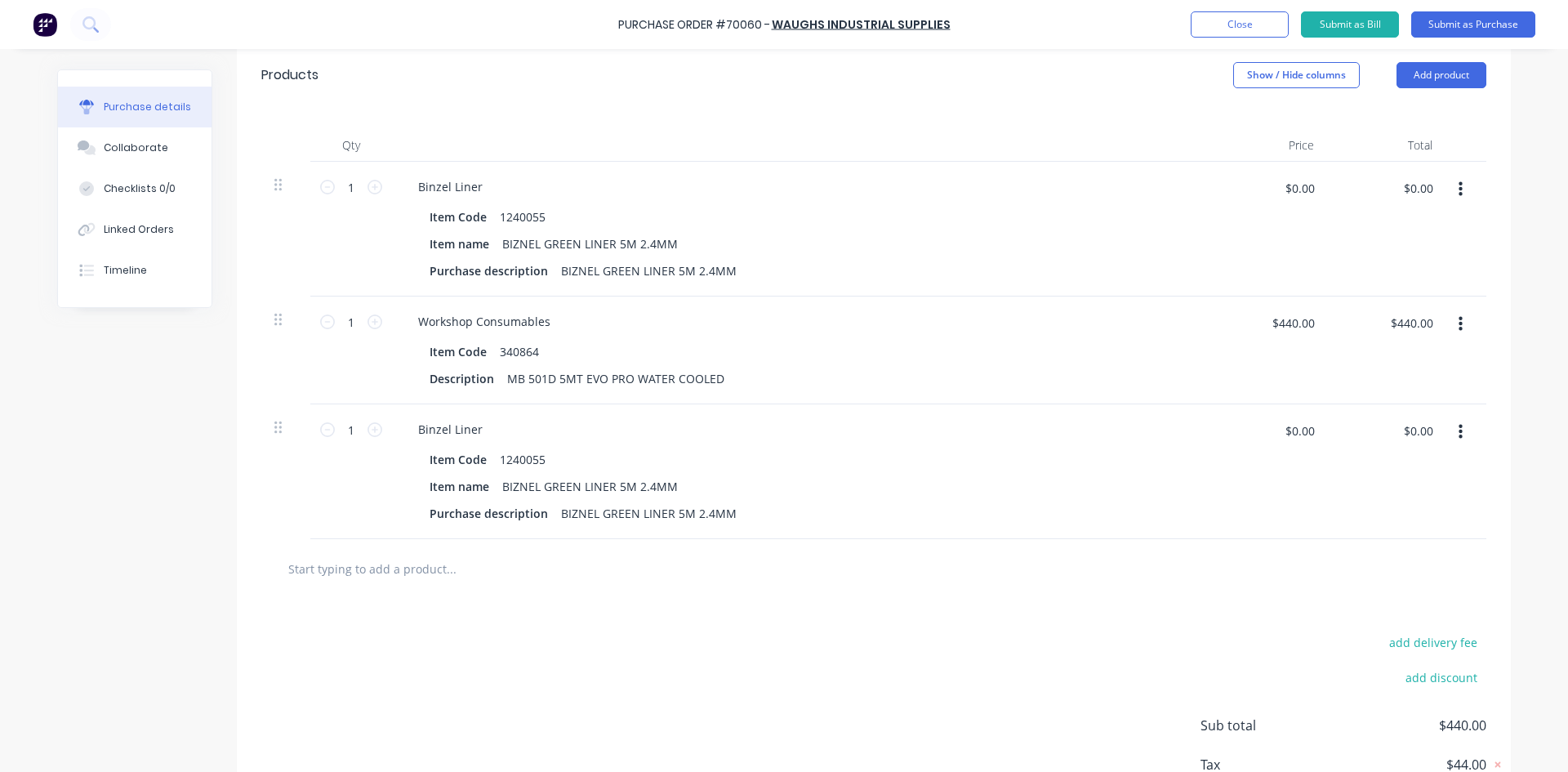
click at [1459, 428] on icon "button" at bounding box center [1461, 432] width 4 height 18
click at [1390, 573] on button "Delete" at bounding box center [1411, 573] width 139 height 32
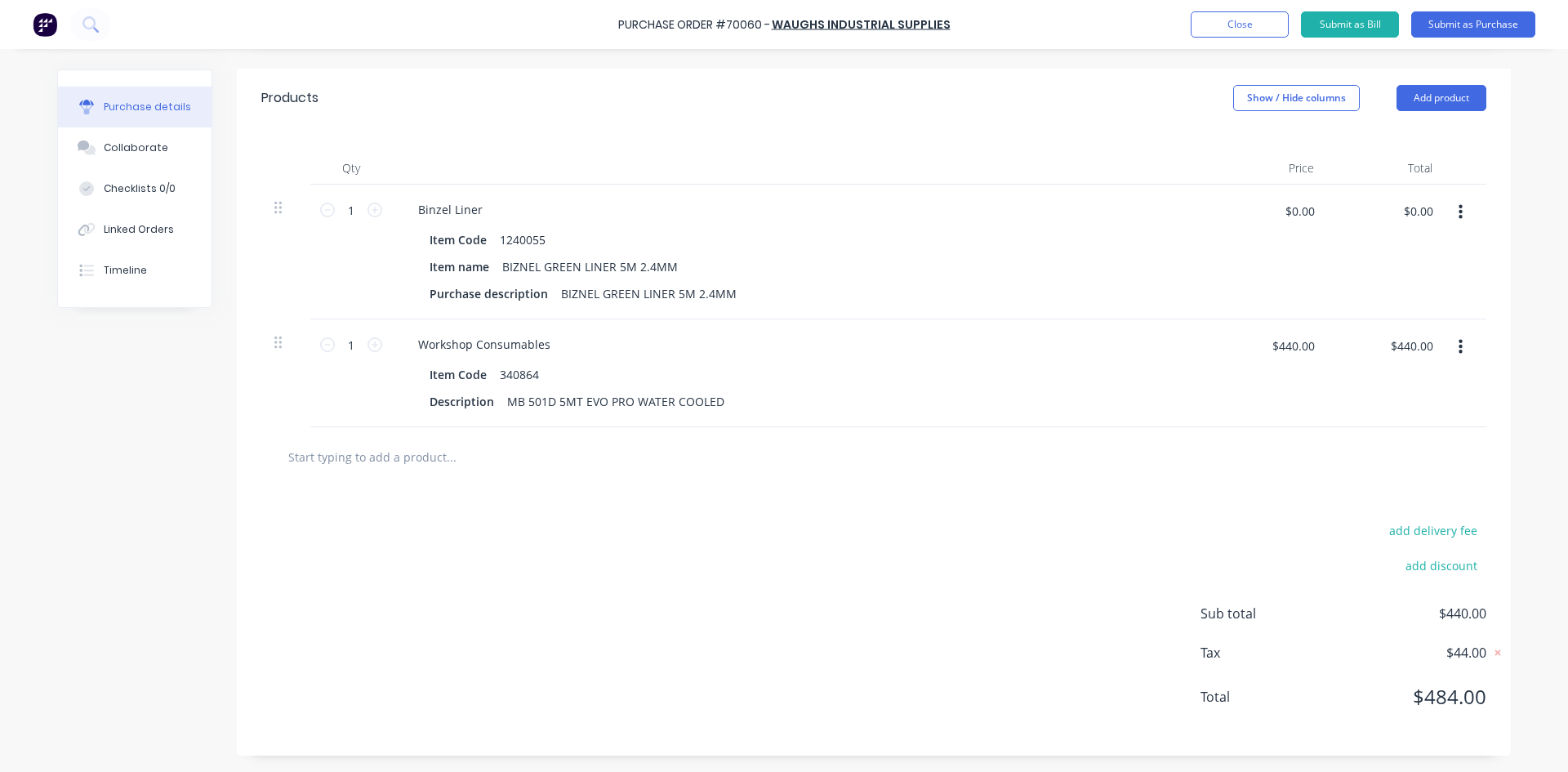
scroll to position [337, 0]
click at [1293, 215] on input "$0.00" at bounding box center [1299, 210] width 49 height 26
type input "8"
type input "$18.00"
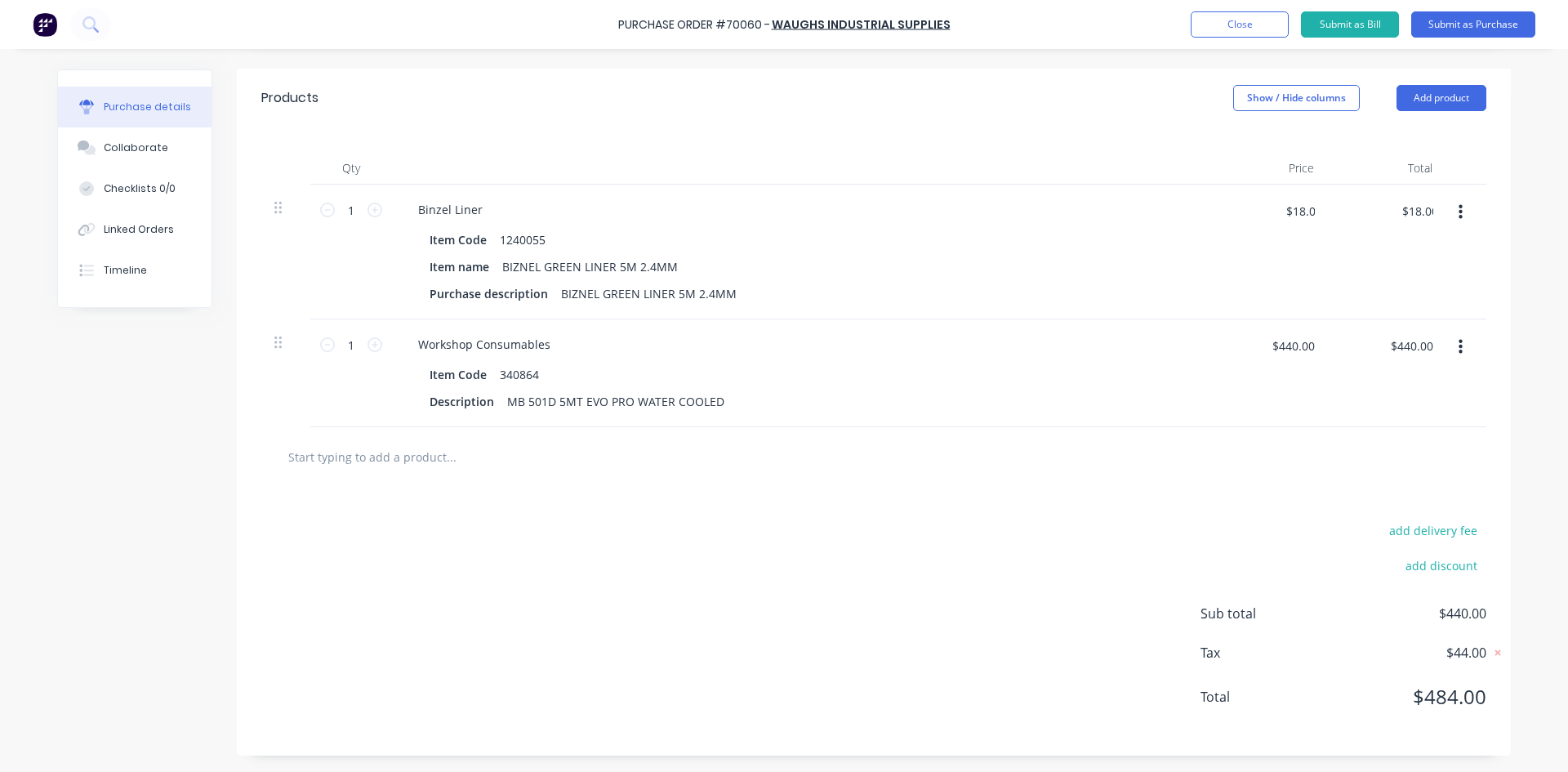
click at [1169, 492] on div "add delivery fee add discount Sub total $440.00 Tax $44.00 Total $484.00" at bounding box center [873, 621] width 1275 height 269
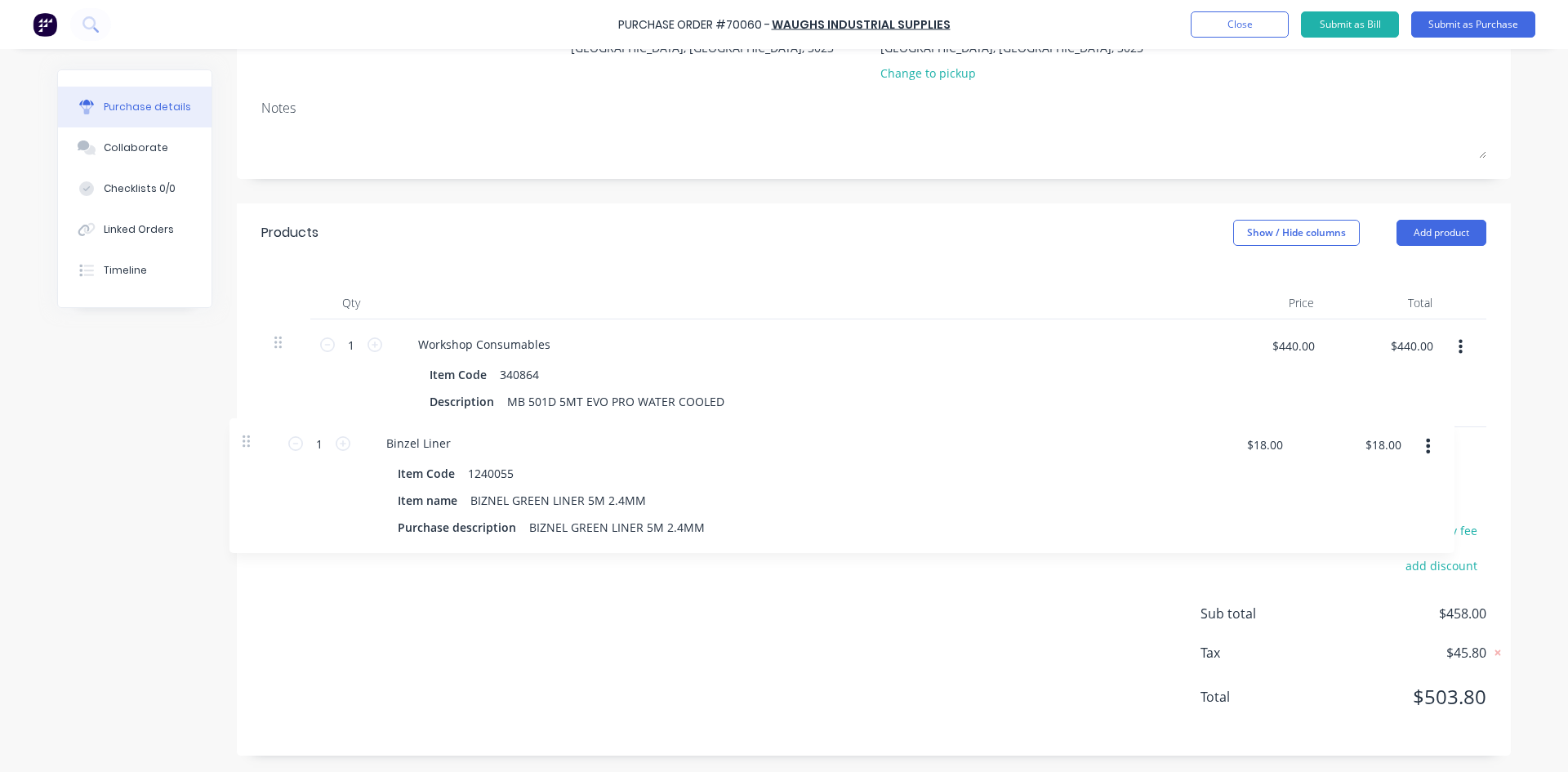
drag, startPoint x: 276, startPoint y: 207, endPoint x: 249, endPoint y: 446, distance: 240.5
click at [249, 446] on div "Products Show / Hide columns Add product Qty Price Total 1 1 Binzel Liner Item …" at bounding box center [873, 479] width 1275 height 552
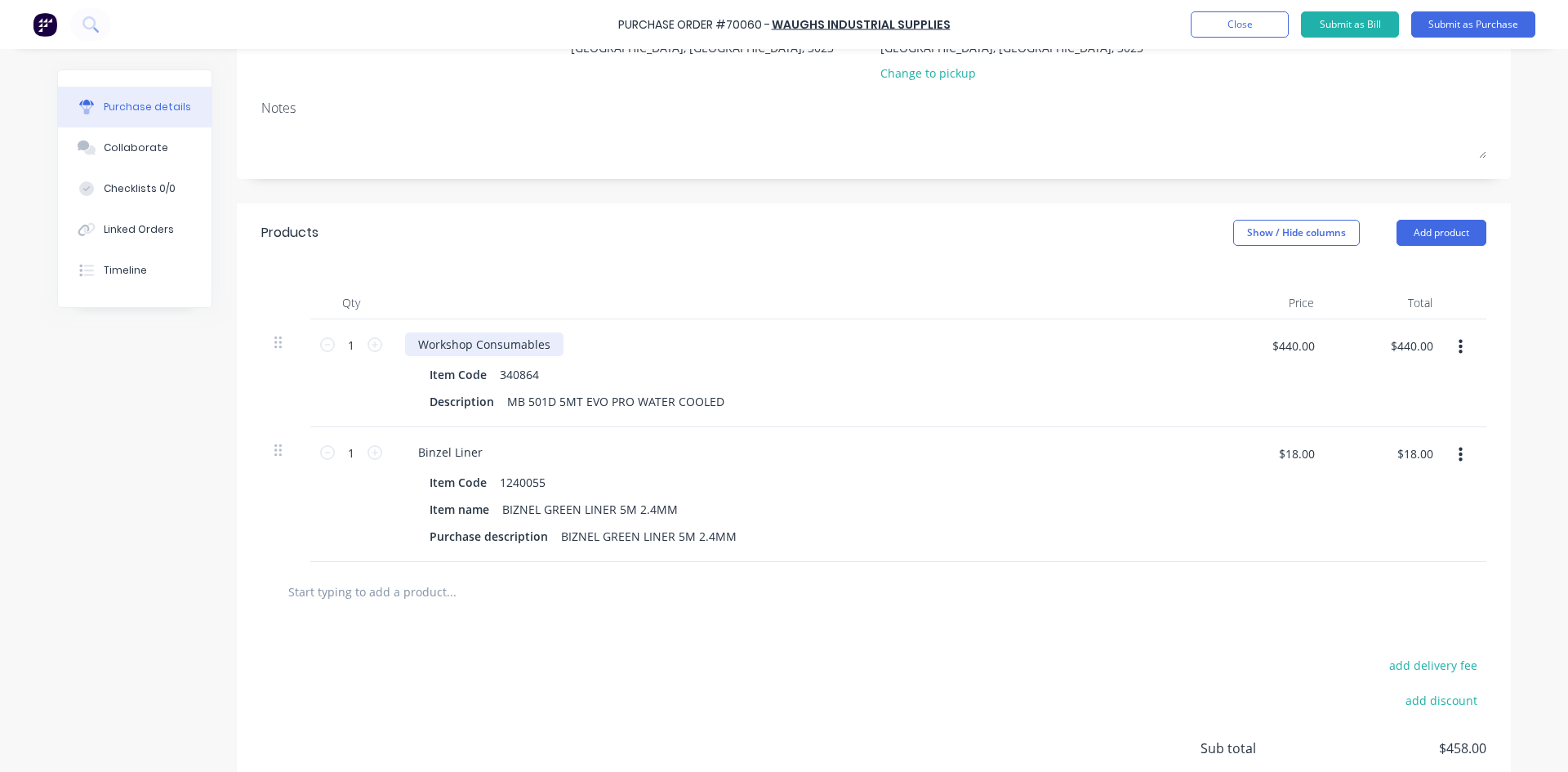
scroll to position [284, 0]
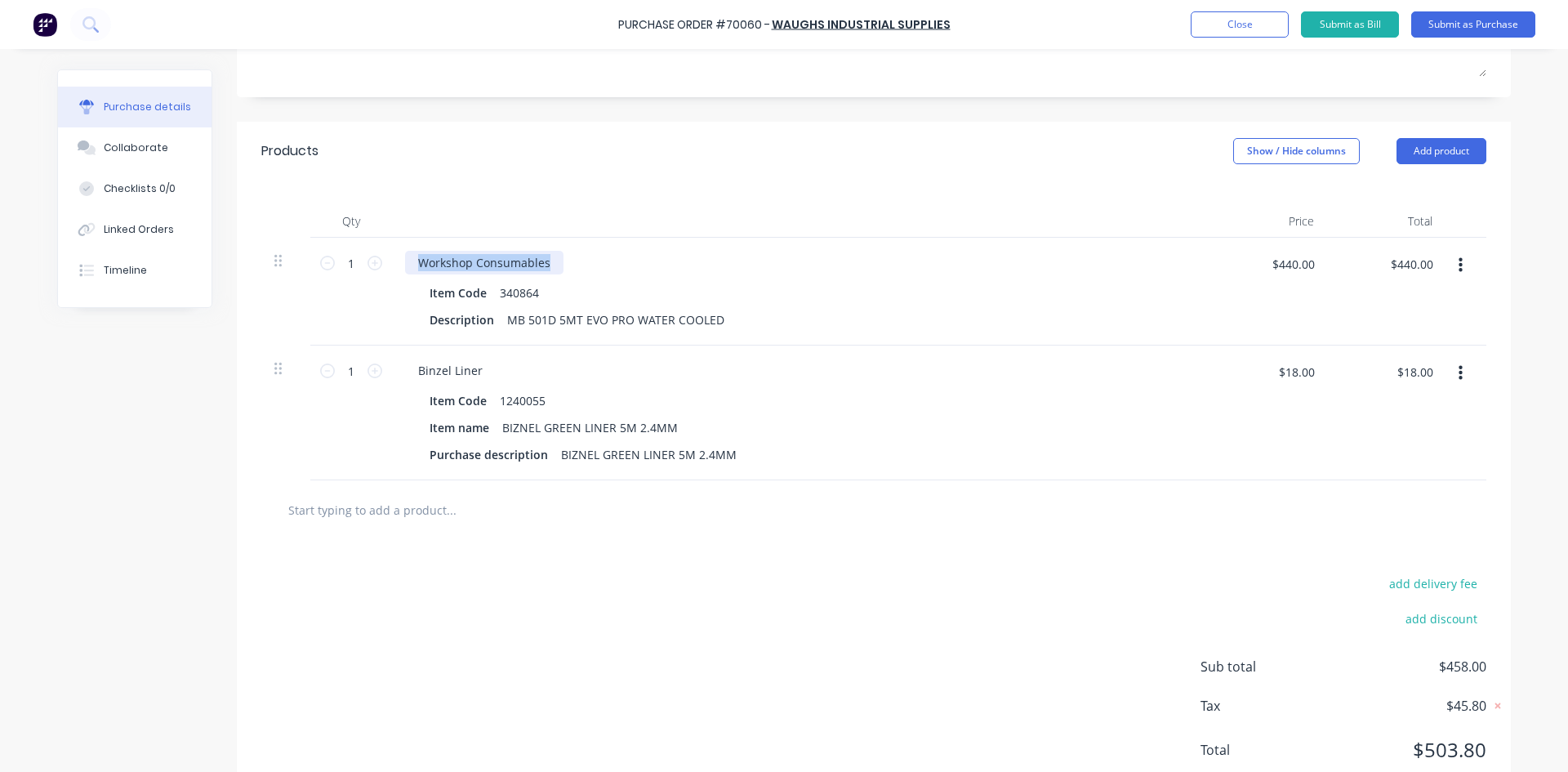
drag, startPoint x: 543, startPoint y: 264, endPoint x: 411, endPoint y: 259, distance: 132.1
click at [411, 259] on div "Workshop Consumables" at bounding box center [484, 263] width 158 height 24
click at [368, 369] on icon at bounding box center [375, 370] width 15 height 15
type input "2"
type input "$36.00"
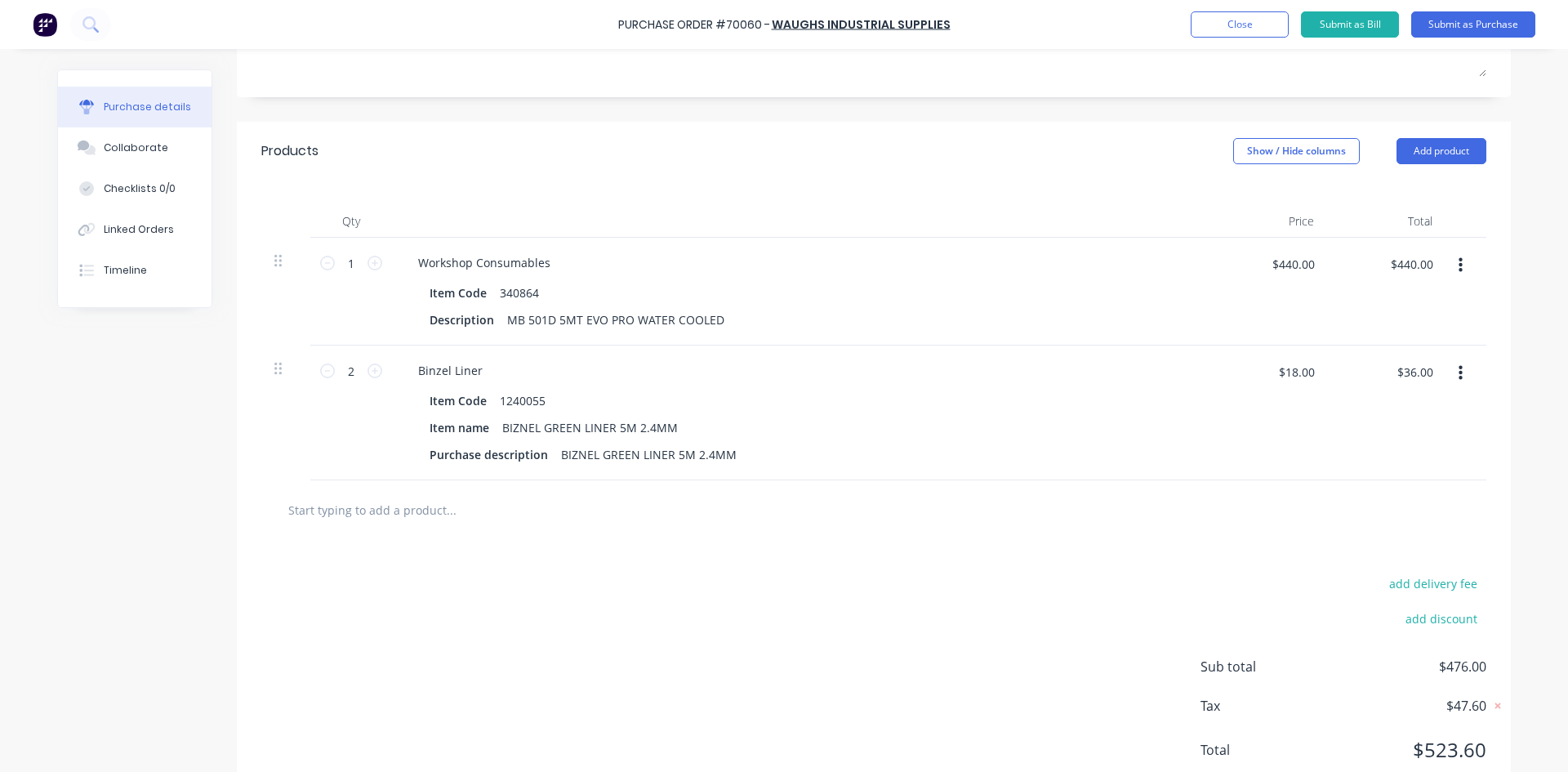
click at [358, 516] on input "text" at bounding box center [450, 509] width 327 height 32
click at [383, 508] on input "text" at bounding box center [450, 509] width 327 height 32
paste input "1400587"
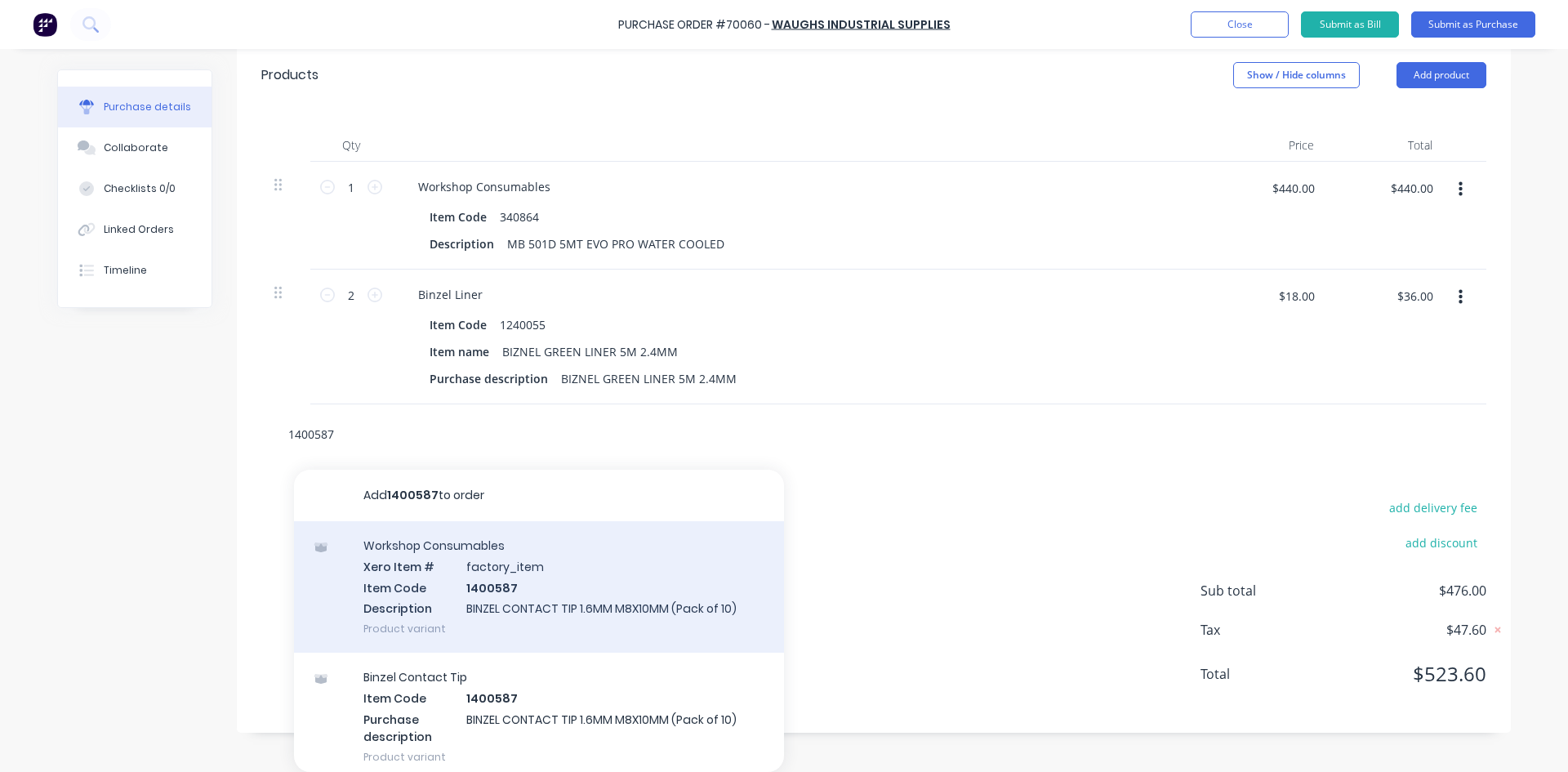
scroll to position [0, 0]
type input "1400587"
click at [590, 592] on div "Workshop Consumables Xero Item # factory_item Item Code 1400587 Description BIN…" at bounding box center [539, 588] width 490 height 131
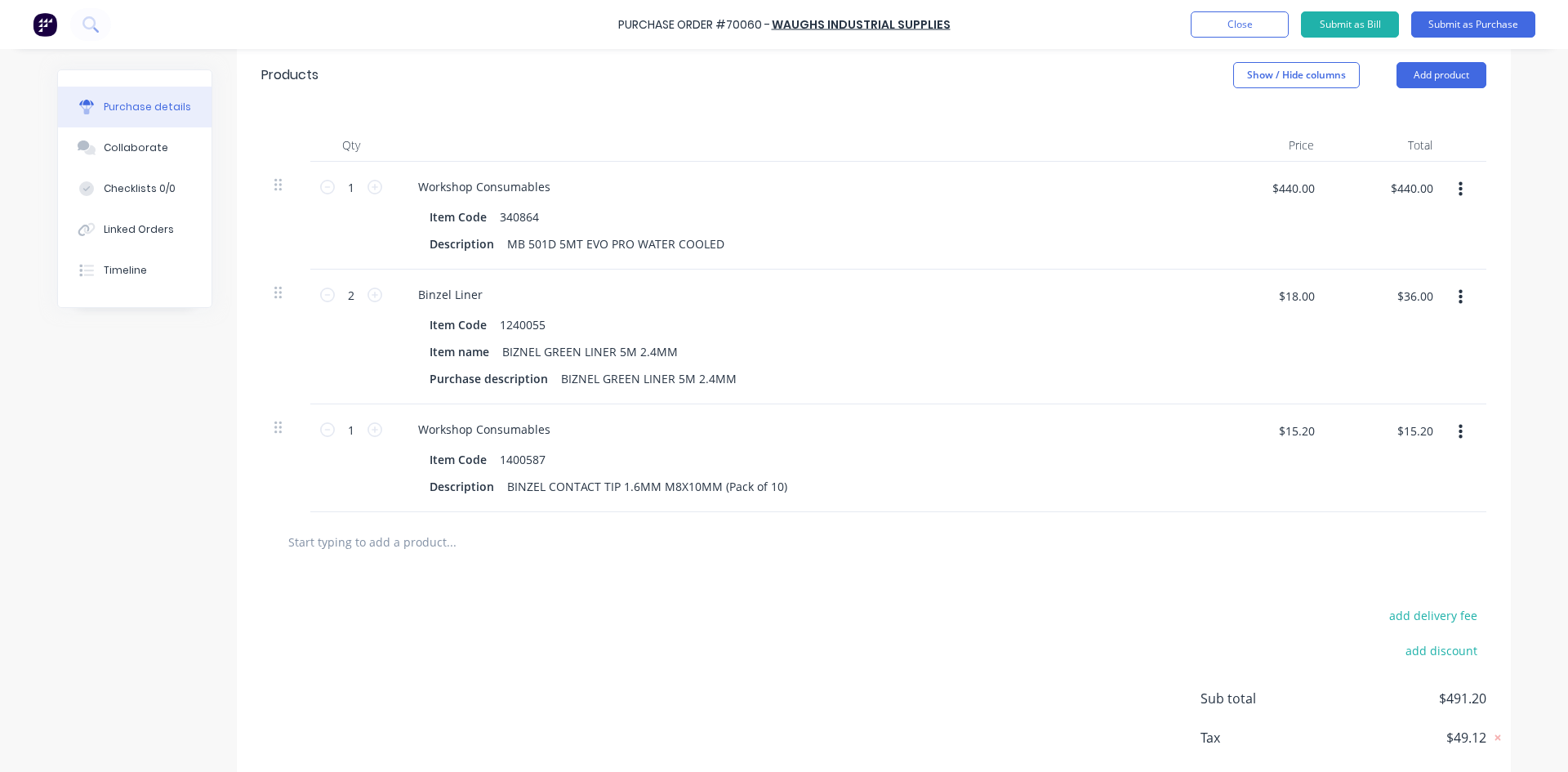
click at [338, 552] on input "text" at bounding box center [450, 540] width 327 height 32
paste input "O300145"
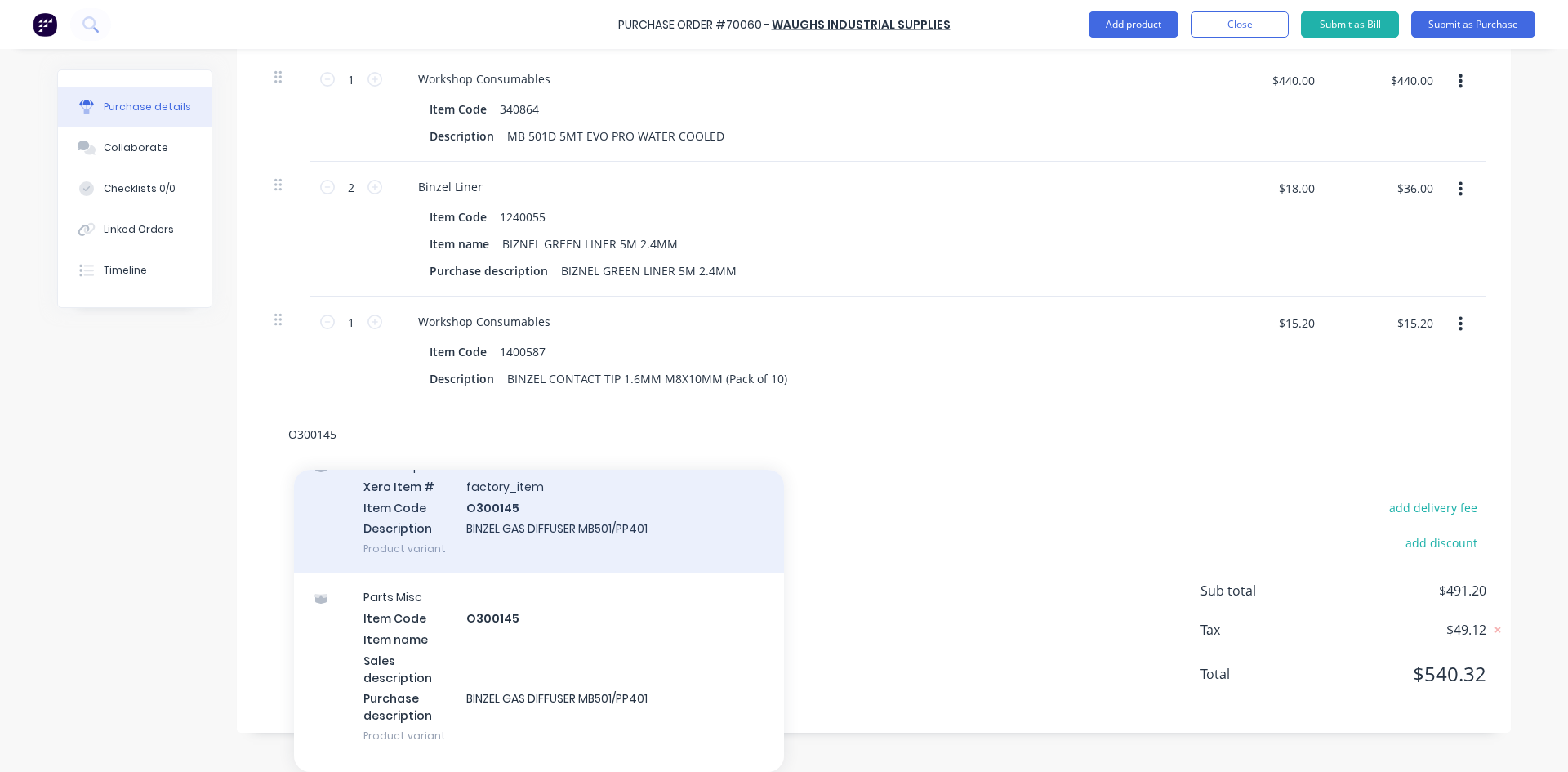
scroll to position [81, 0]
type input "O300145"
click at [578, 522] on div "Workshop Consumables Xero Item # factory_item Item Code O300145 Description BIN…" at bounding box center [539, 506] width 490 height 131
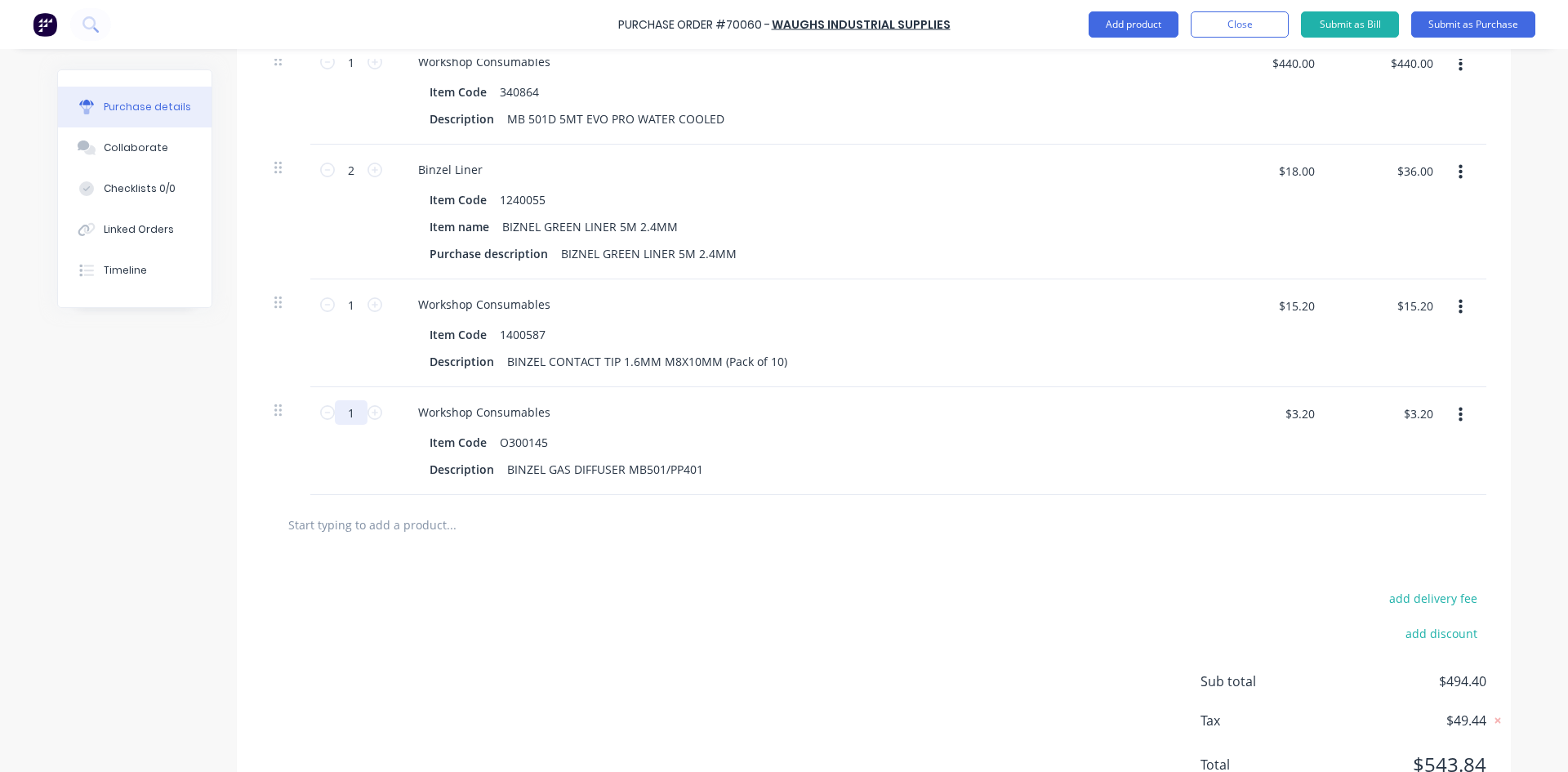
click at [352, 425] on input "1" at bounding box center [350, 412] width 32 height 25
type input "10"
type input "$32.00"
type input "10"
click at [389, 537] on input "text" at bounding box center [450, 524] width 327 height 32
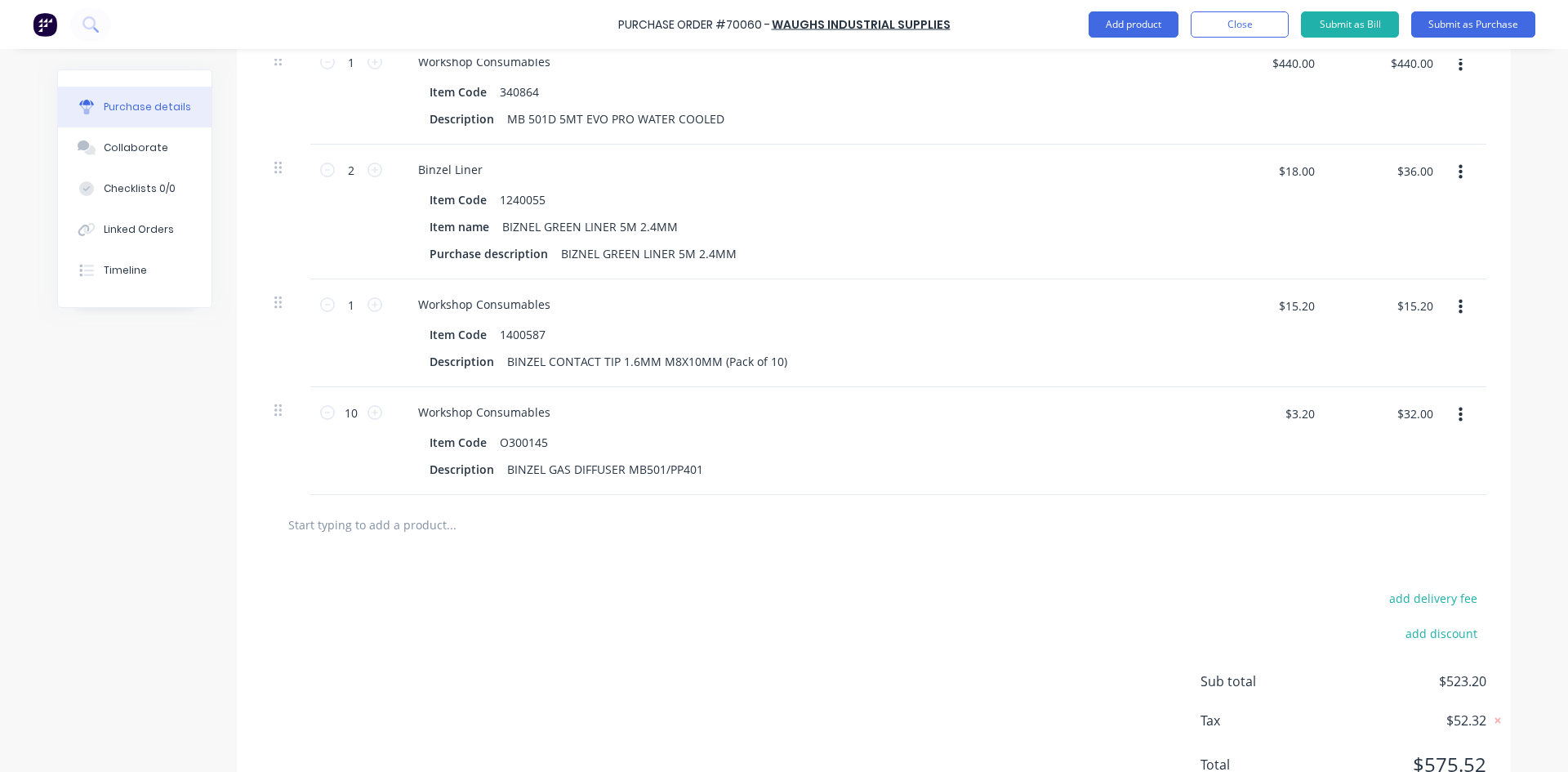
click at [323, 539] on input "text" at bounding box center [450, 524] width 327 height 32
paste input "SC70NS12"
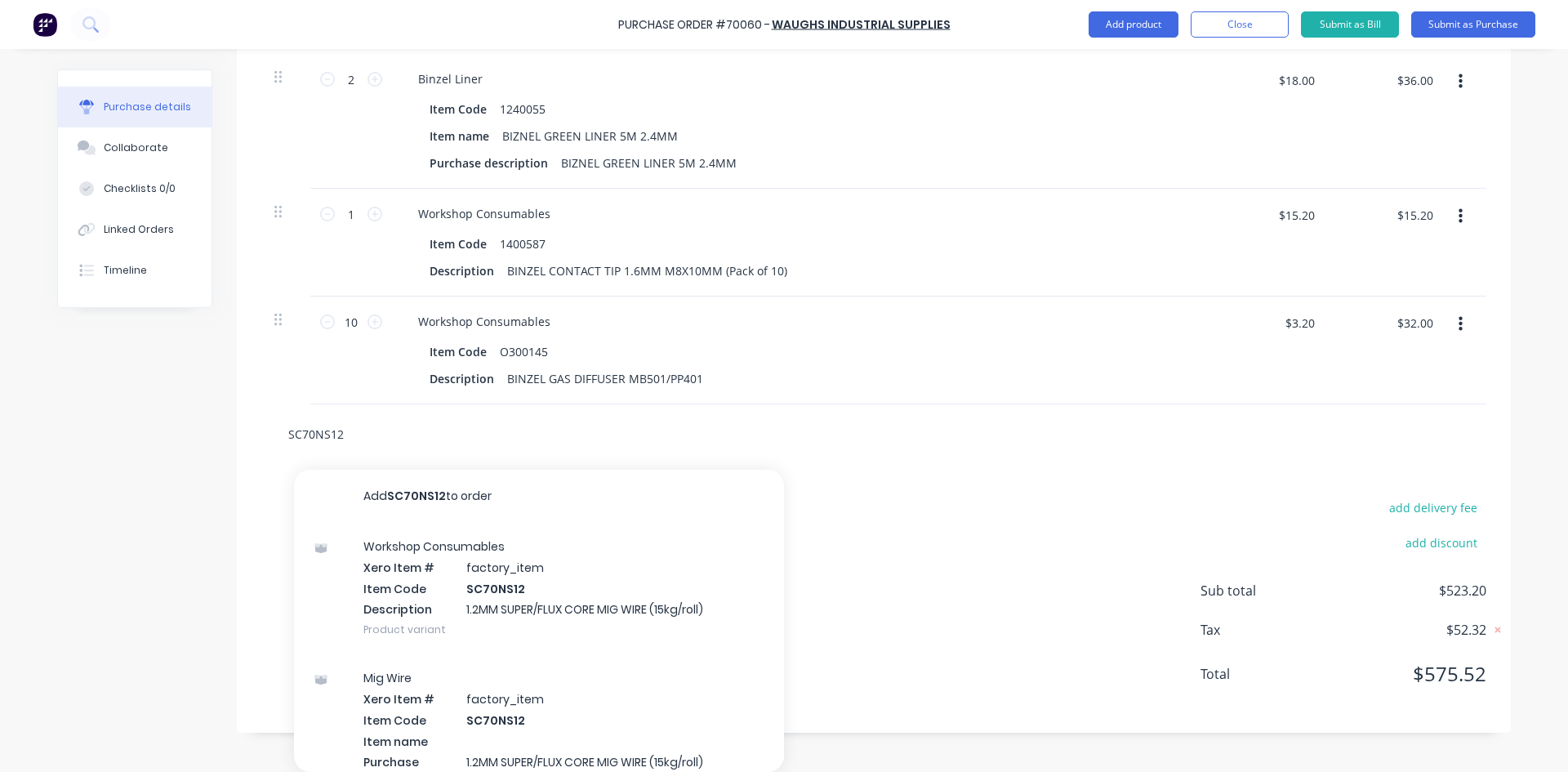
scroll to position [592, 0]
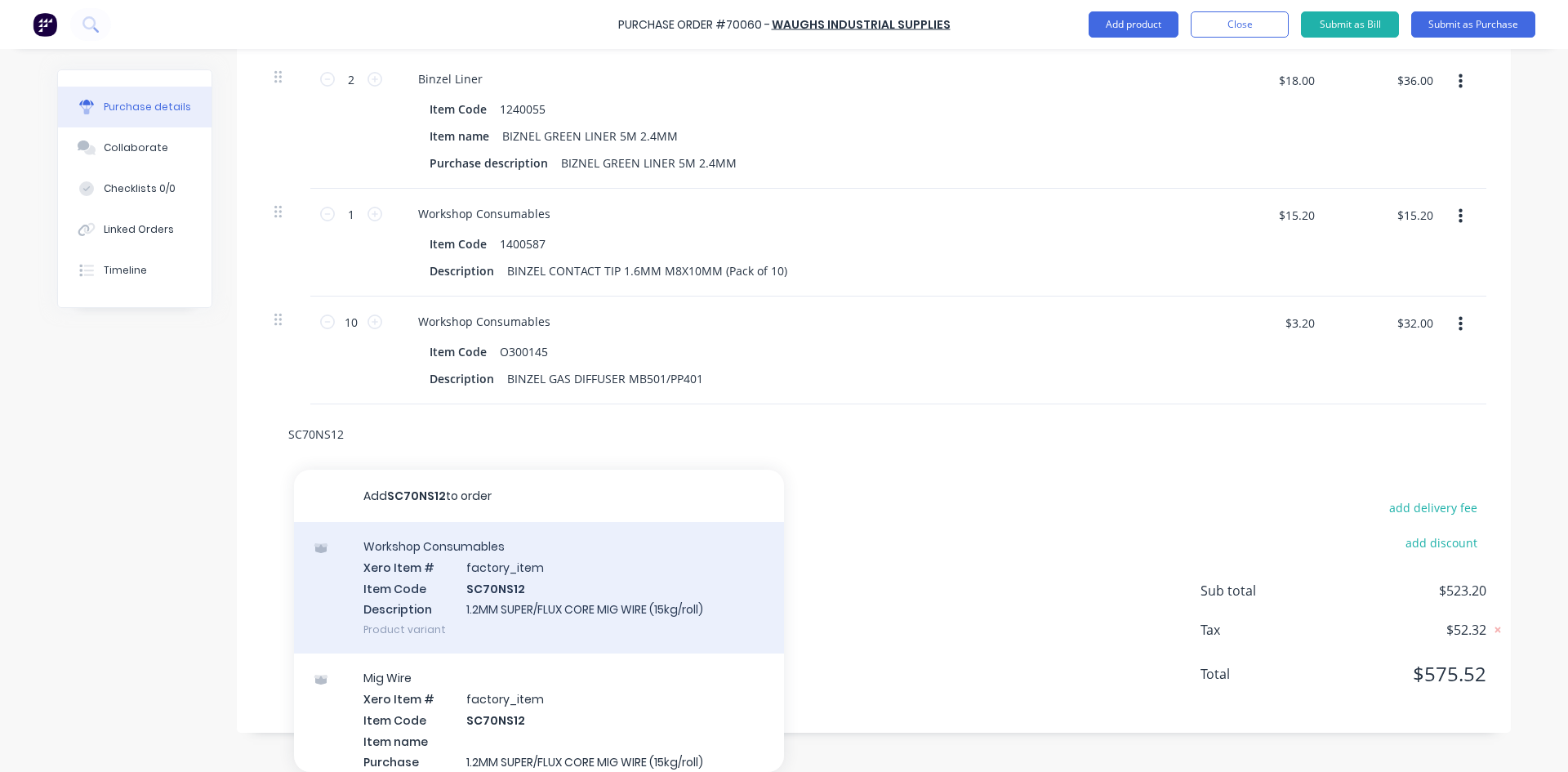
type input "SC70NS12"
click at [428, 564] on div "Workshop Consumables Xero Item # factory_item Item Code SC70NS12 Description 1.…" at bounding box center [539, 588] width 490 height 131
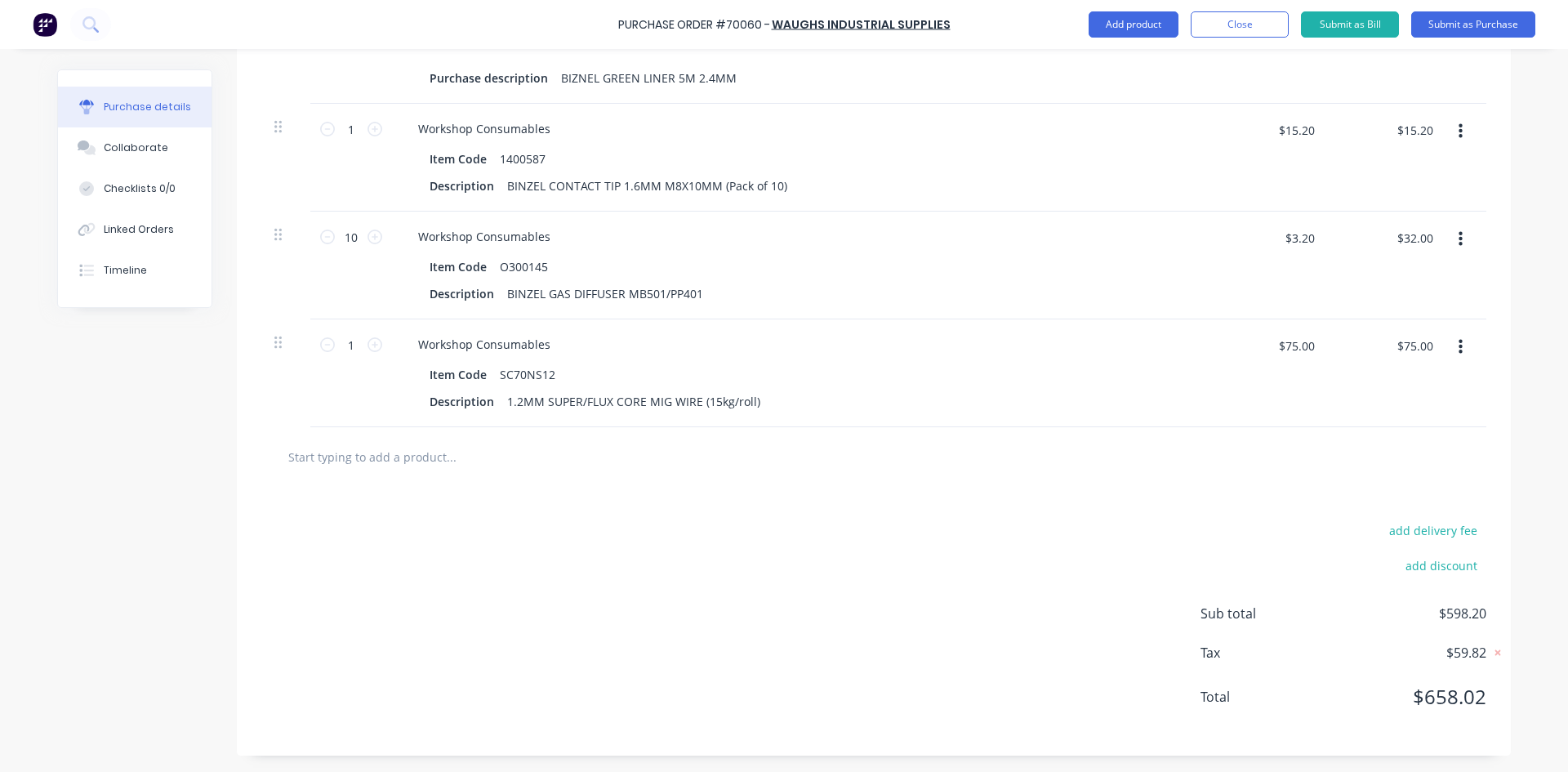
scroll to position [678, 0]
click at [370, 349] on icon at bounding box center [375, 344] width 15 height 15
type input "2"
type input "$150.00"
click at [323, 454] on input "text" at bounding box center [450, 456] width 327 height 32
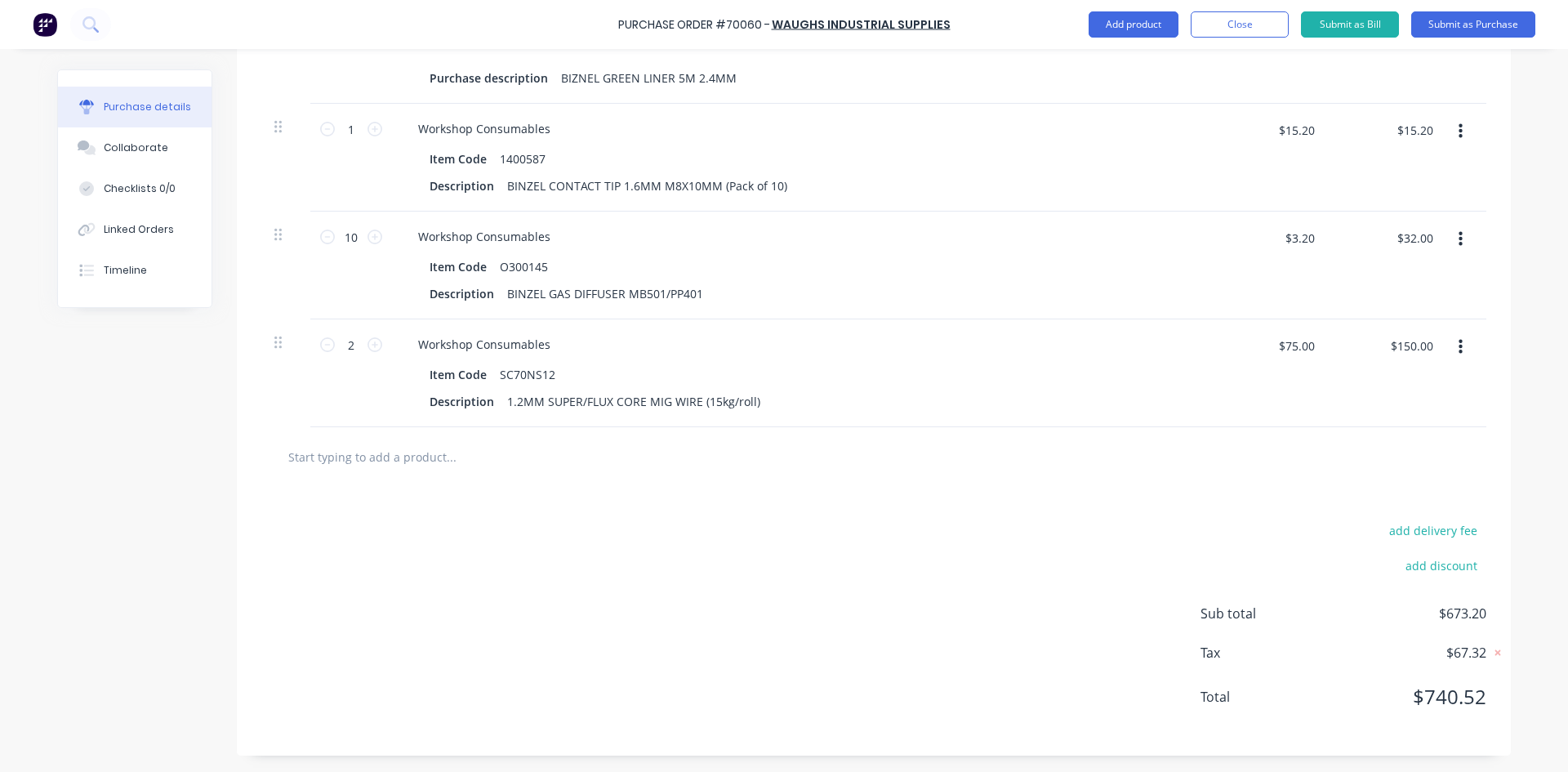
paste input "3M09584"
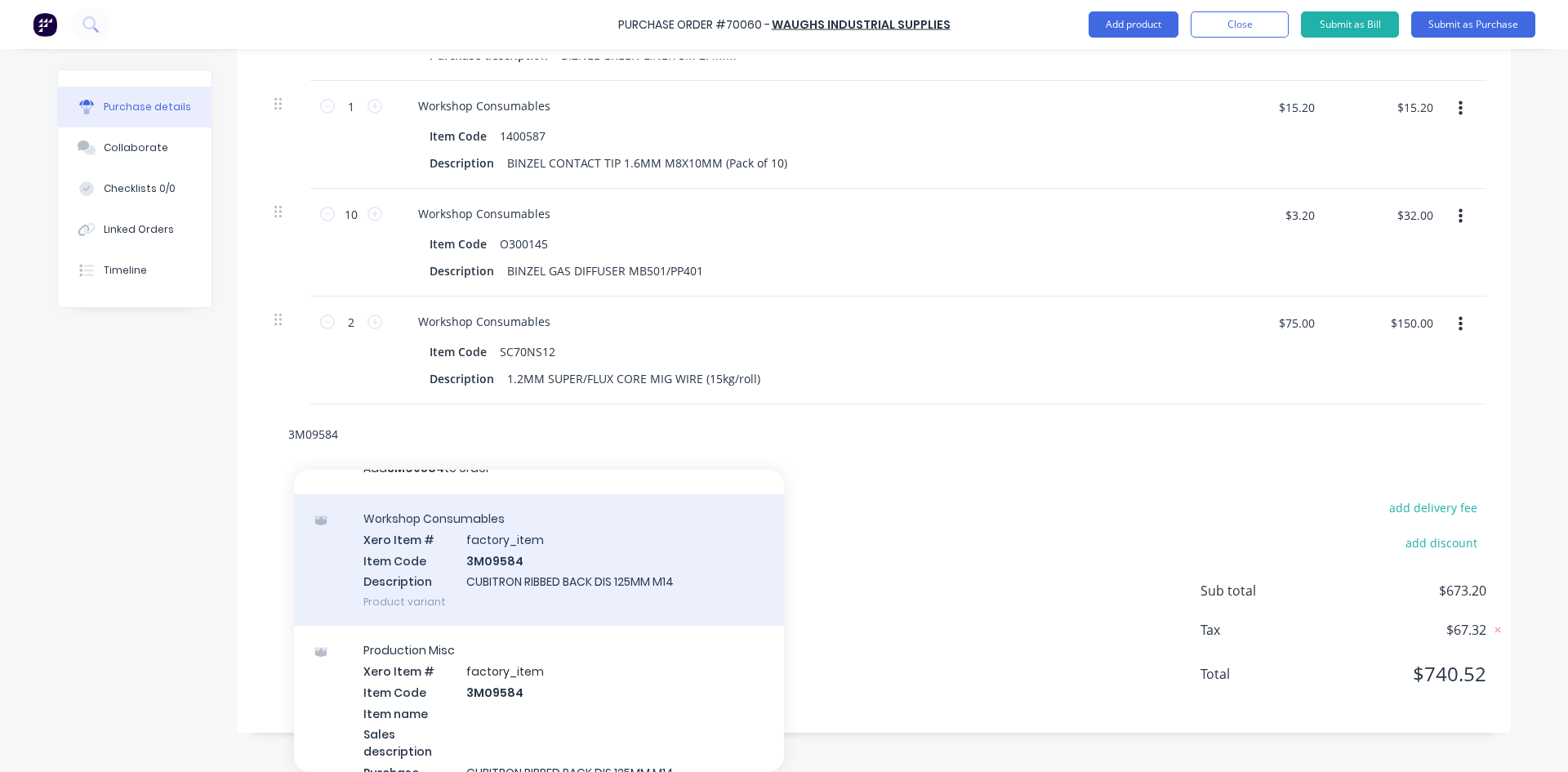
scroll to position [0, 0]
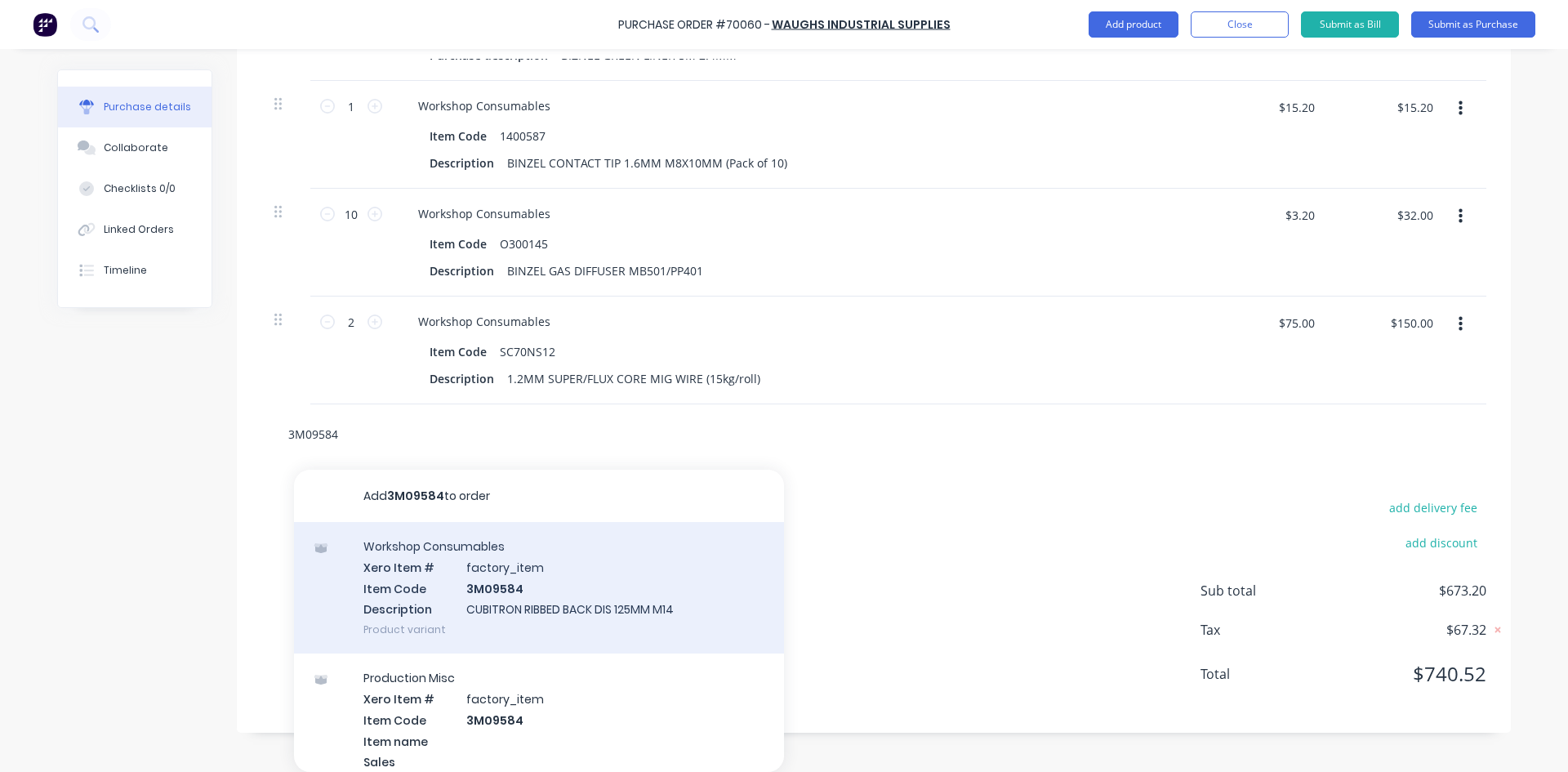
type input "3M09584"
click at [412, 589] on div "Workshop Consumables Xero Item # factory_item Item Code 3M09584 Description CUB…" at bounding box center [539, 588] width 490 height 131
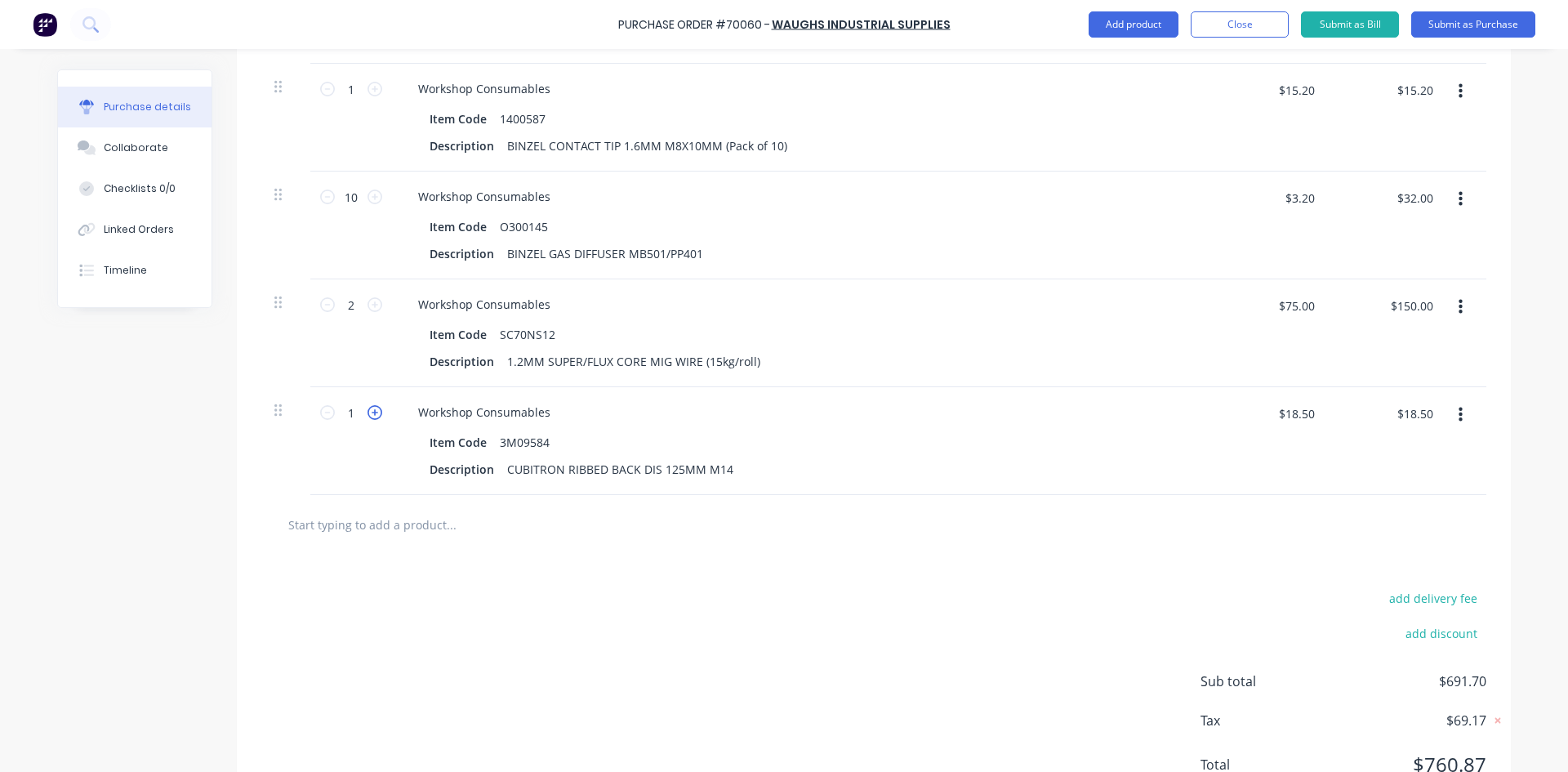
click at [372, 420] on icon at bounding box center [375, 412] width 15 height 15
type input "2"
type input "$37.00"
click at [324, 540] on input "text" at bounding box center [450, 524] width 327 height 32
paste input "43303005"
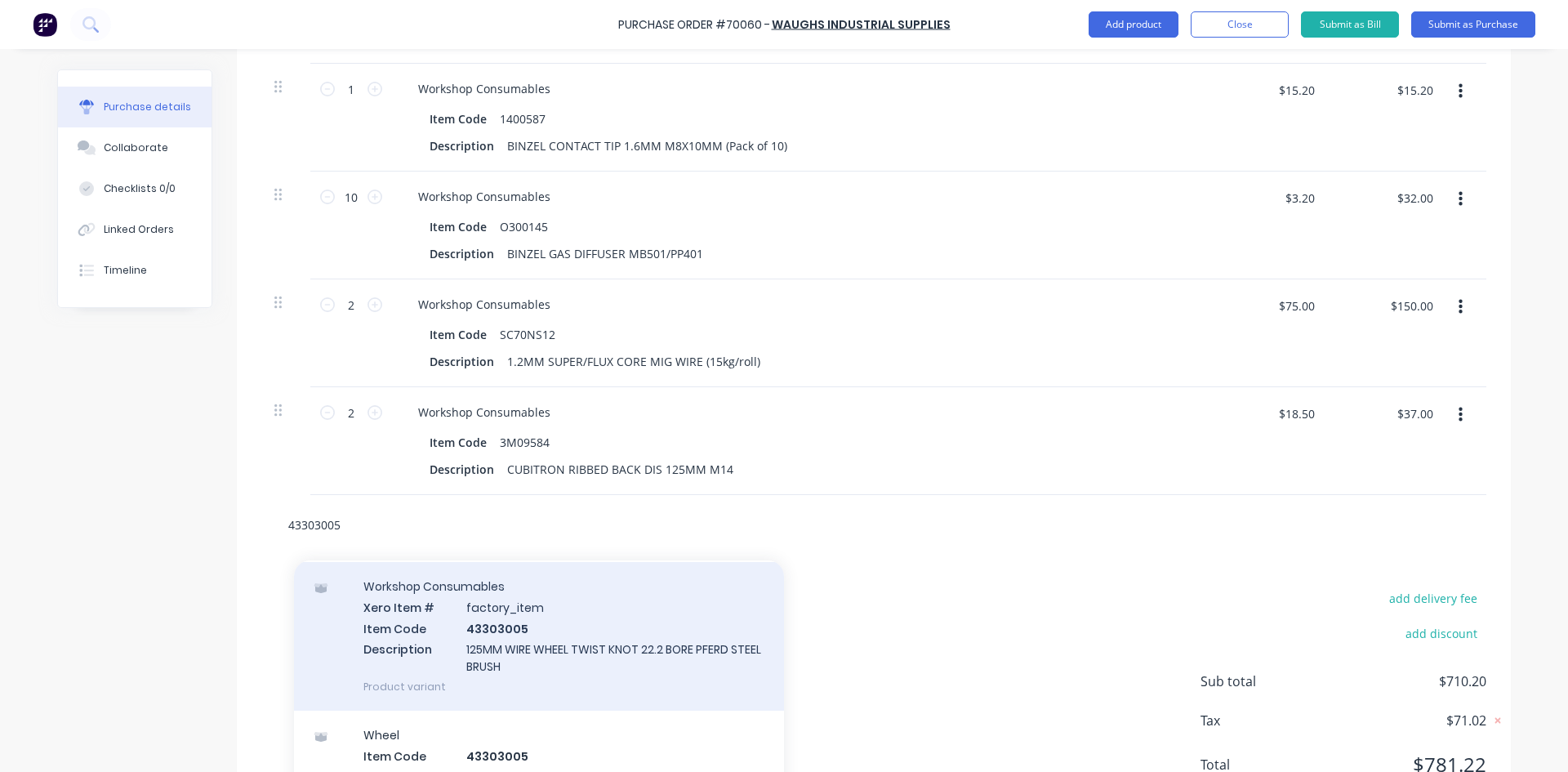
scroll to position [13, 0]
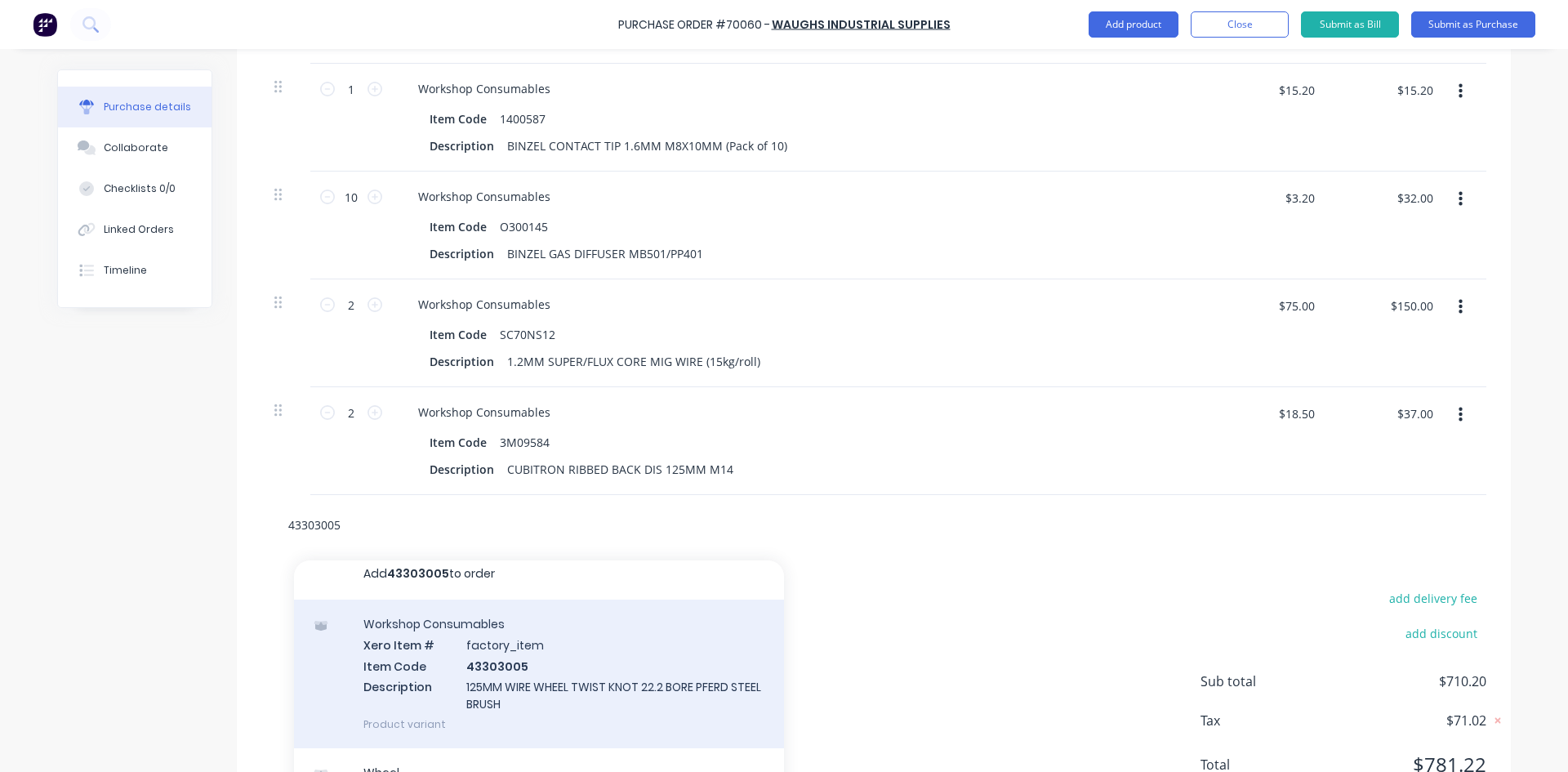
type input "43303005"
click at [532, 673] on div "Workshop Consumables Xero Item # factory_item Item Code 43303005 Description 12…" at bounding box center [539, 674] width 490 height 149
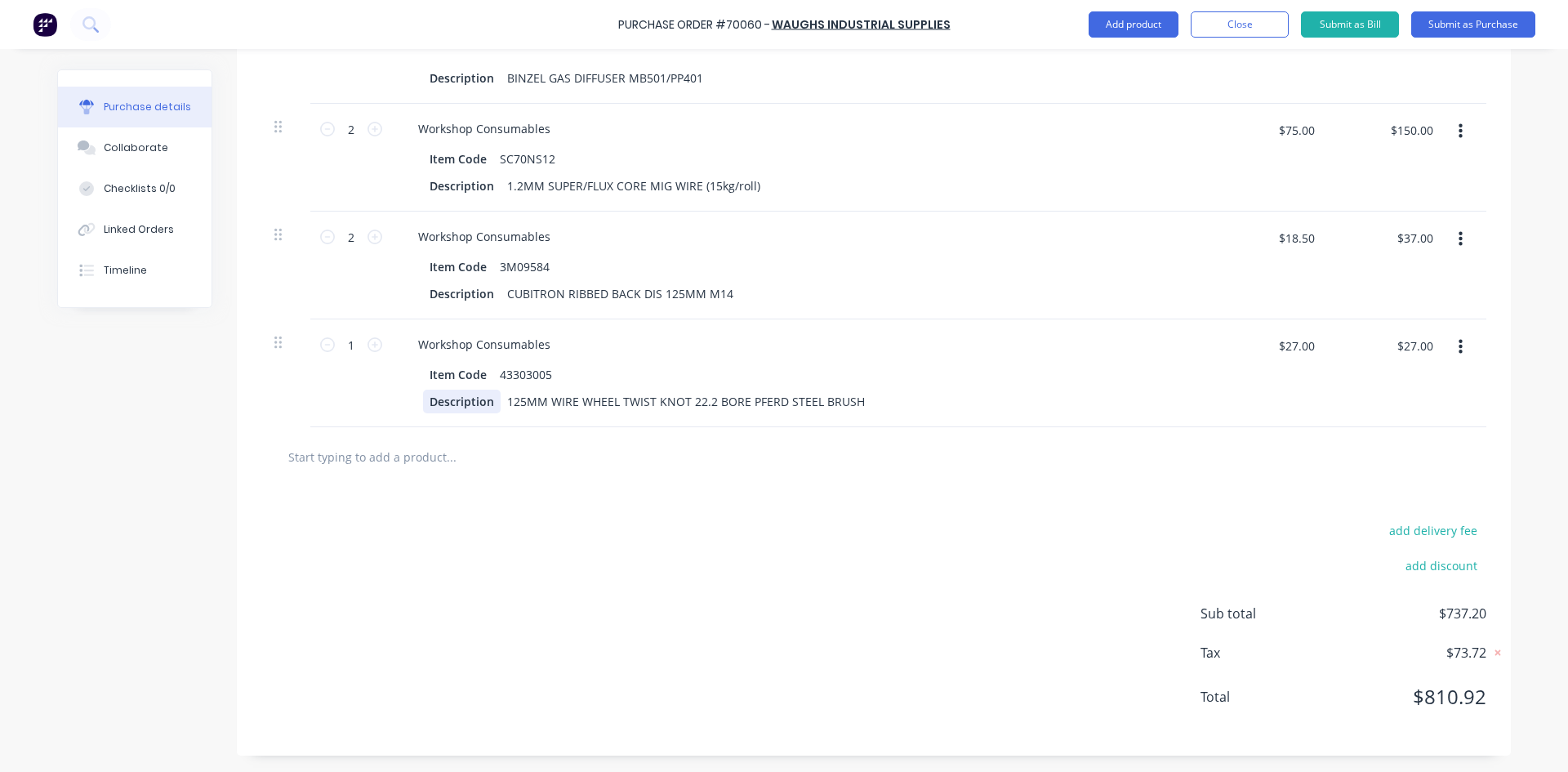
scroll to position [894, 0]
click at [368, 346] on icon at bounding box center [375, 344] width 15 height 15
type input "2"
type input "$54.00"
click at [368, 346] on icon at bounding box center [375, 344] width 15 height 15
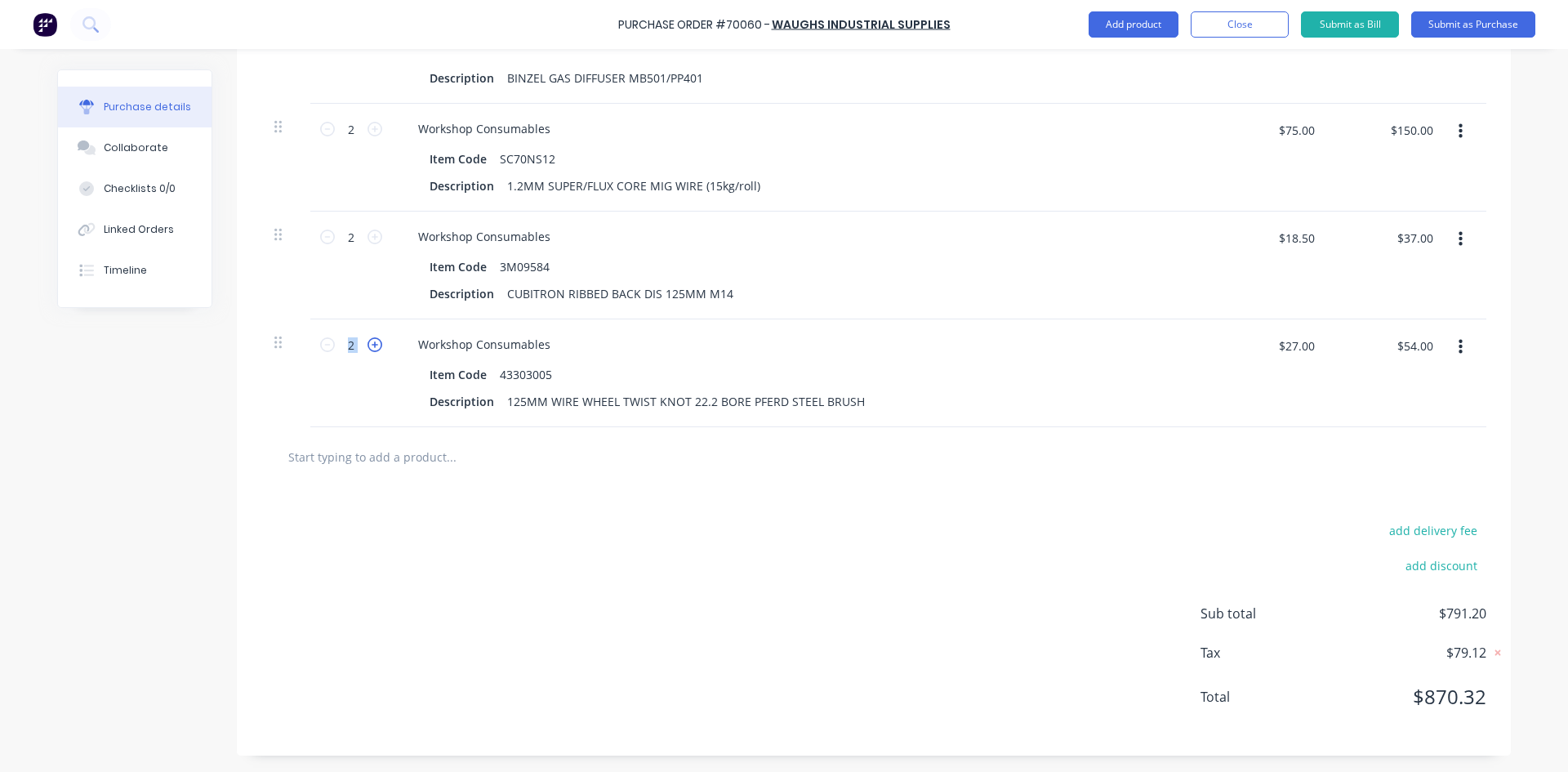
type input "3"
type input "$81.00"
click at [368, 346] on icon at bounding box center [375, 344] width 15 height 15
type input "4"
type input "$108.00"
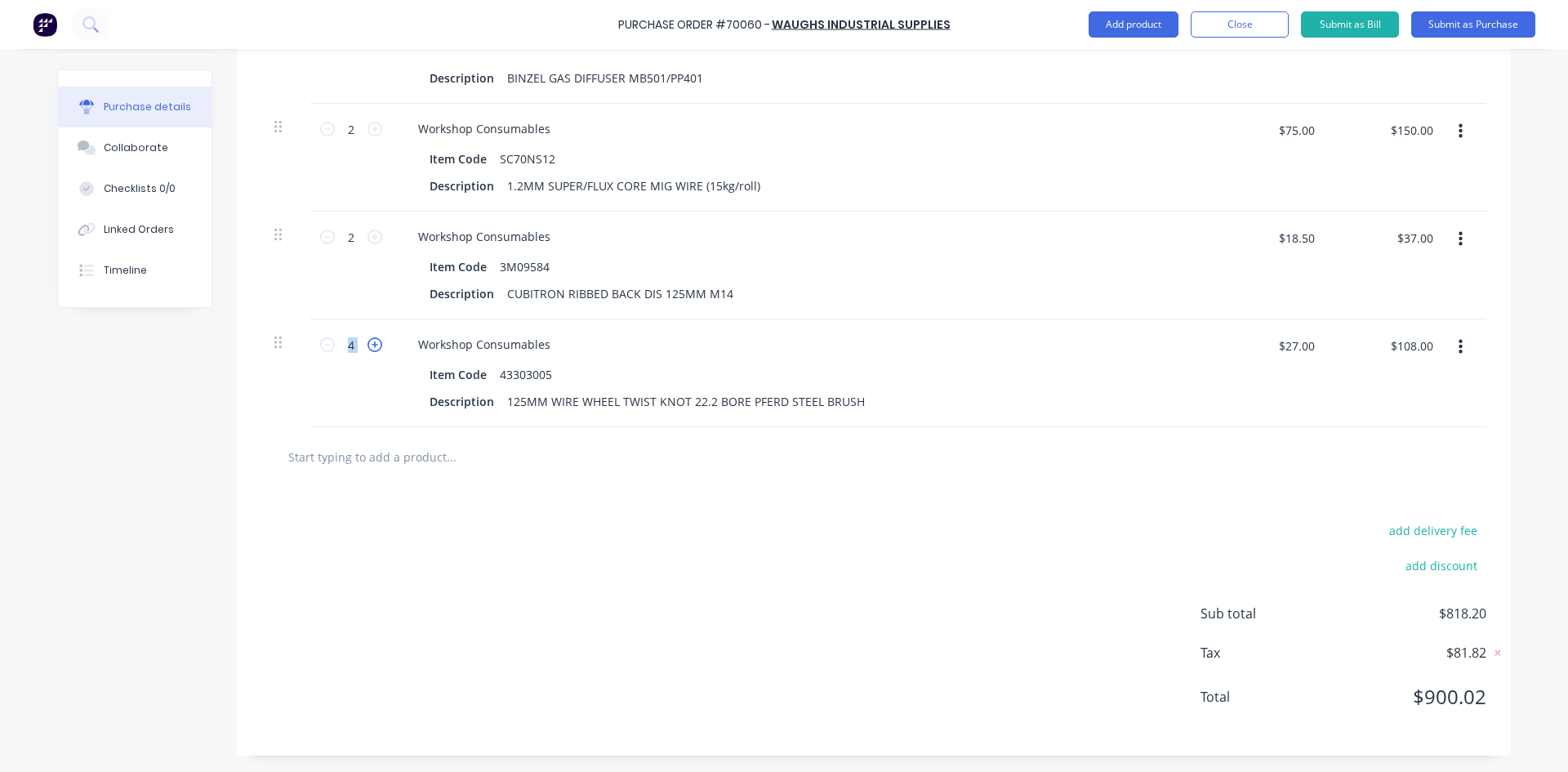
click at [368, 346] on icon at bounding box center [375, 344] width 15 height 15
type input "5"
type input "$135.00"
click at [323, 348] on icon at bounding box center [327, 344] width 15 height 15
type input "4"
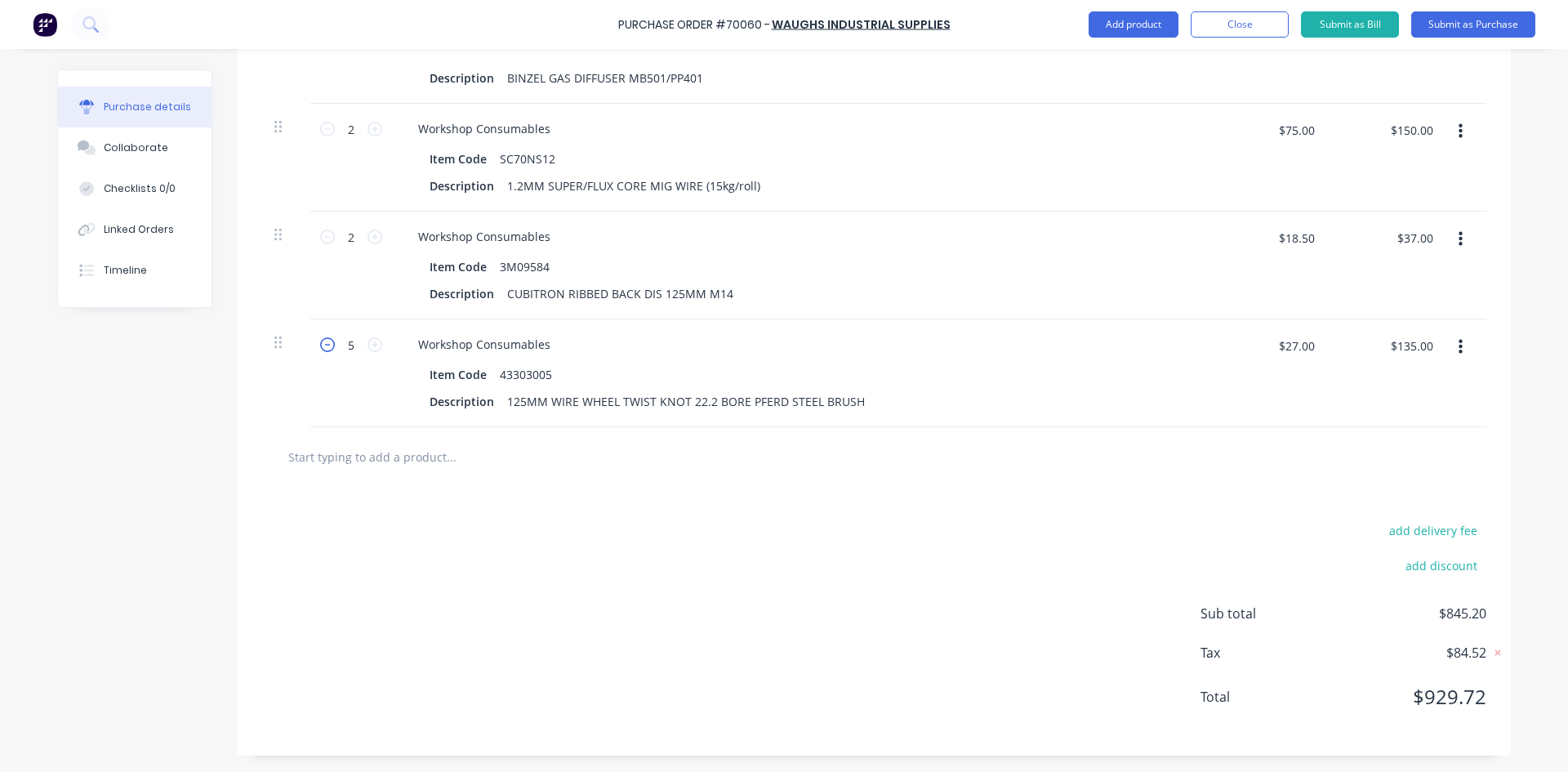
type input "$108.00"
click at [369, 454] on input "text" at bounding box center [450, 456] width 327 height 32
paste input "SD125X36982C"
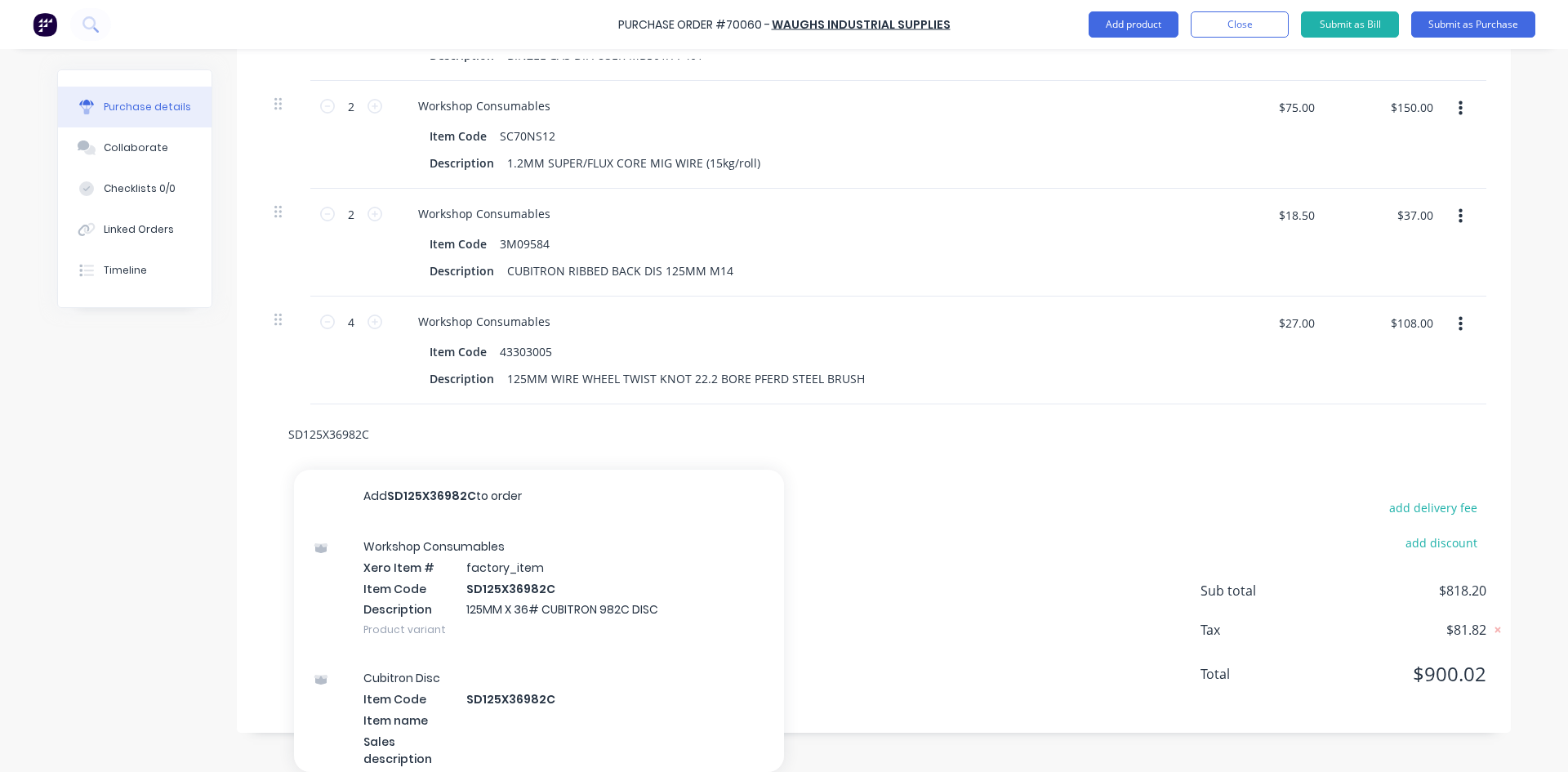
scroll to position [916, 0]
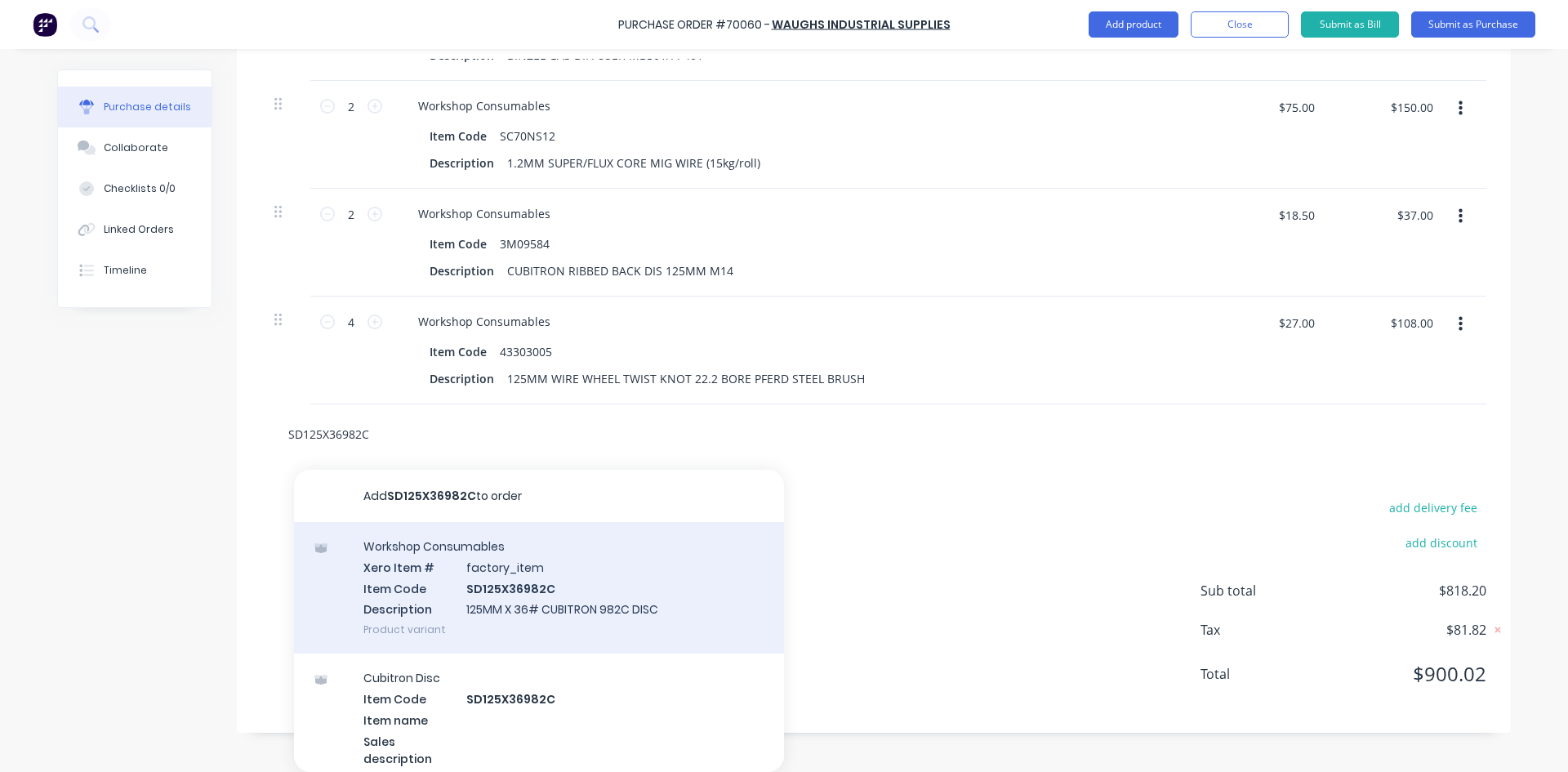
type input "SD125X36982C"
click at [551, 573] on div "Workshop Consumables Xero Item # factory_item Item Code SD125X36982C Descriptio…" at bounding box center [539, 588] width 490 height 131
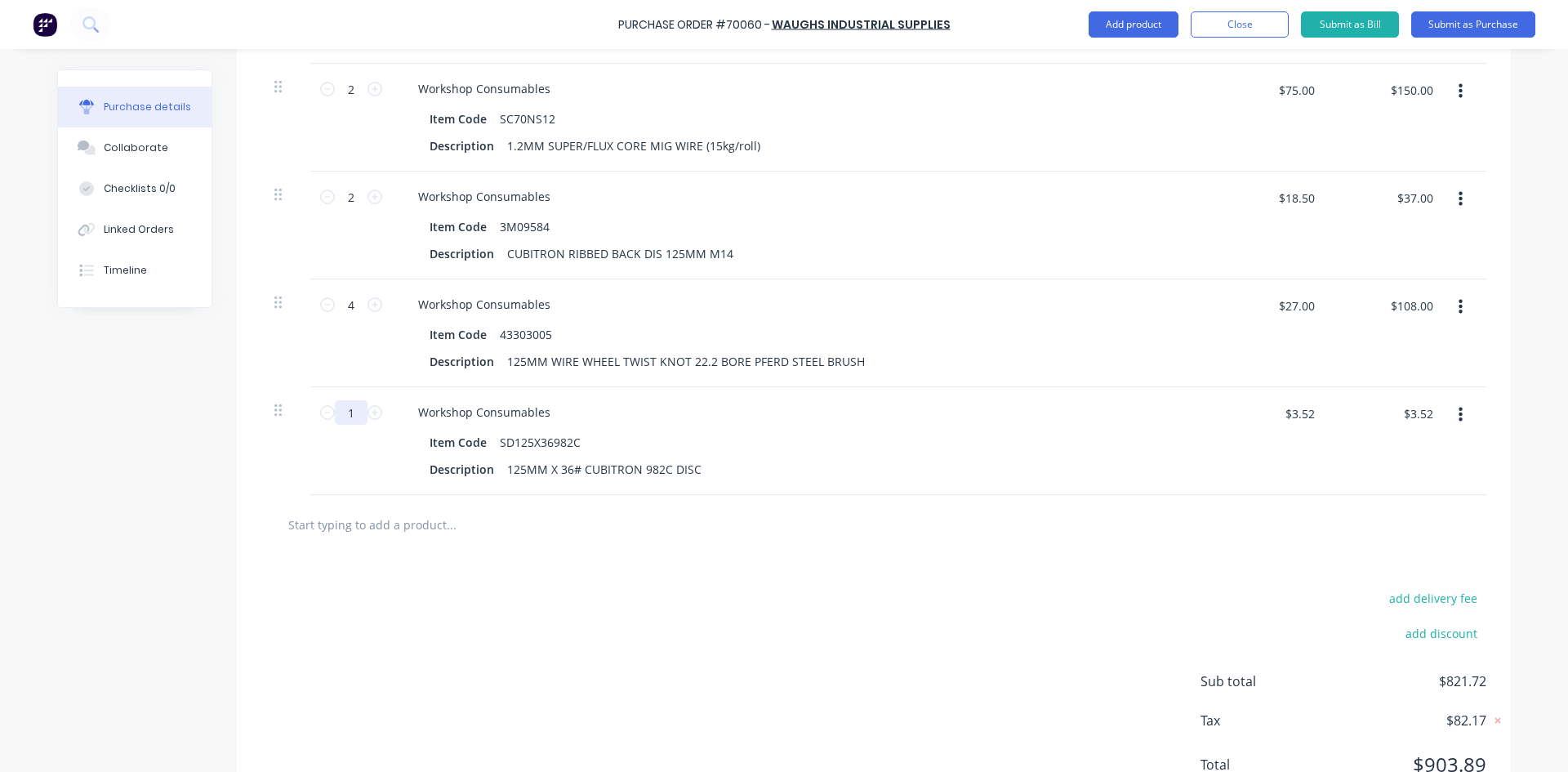
click at [342, 425] on input "1" at bounding box center [350, 412] width 32 height 25
type input "15"
type input "$52.80"
type input "150"
type input "$528.00"
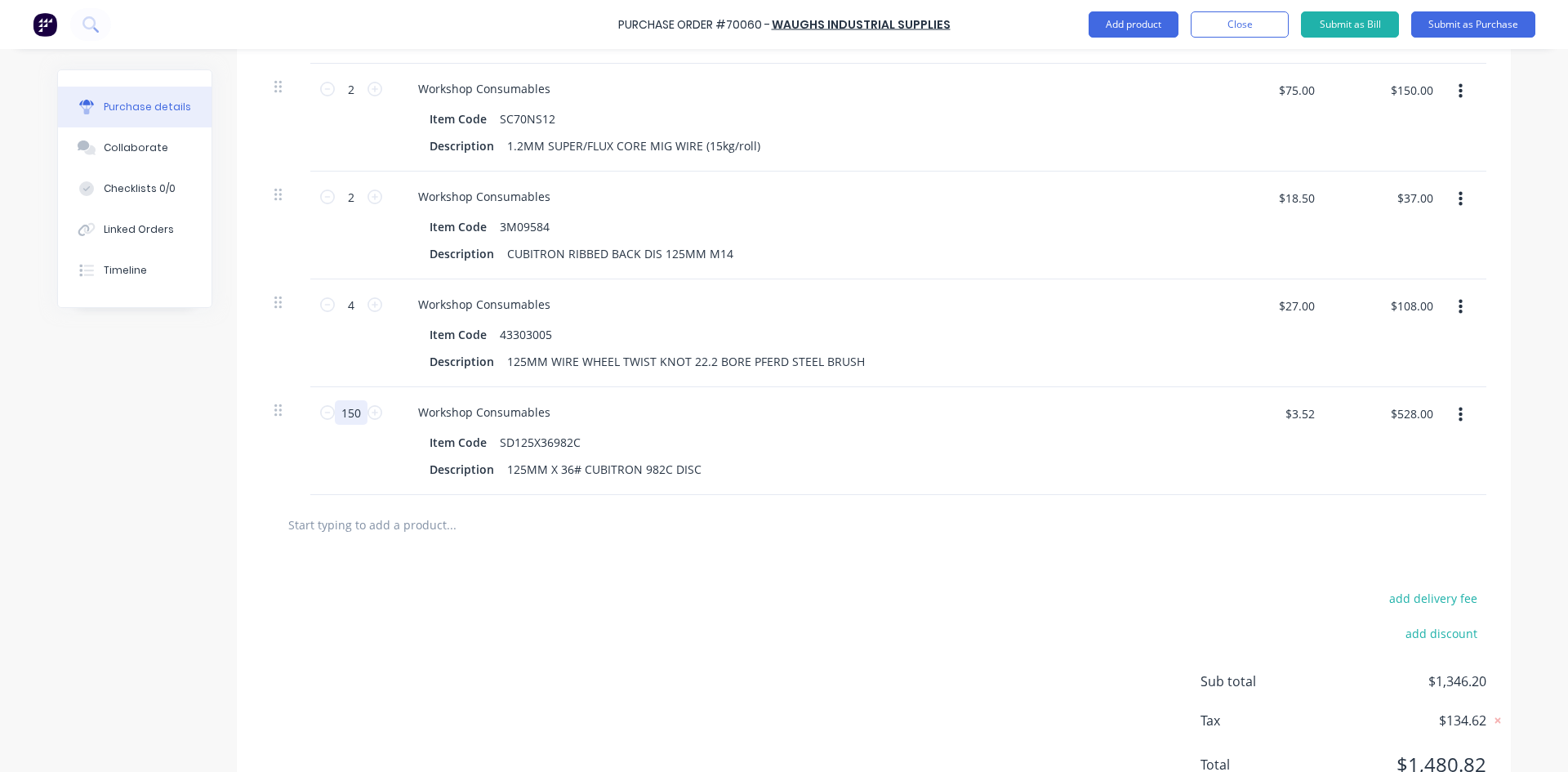
type input "150"
click at [514, 588] on div "add delivery fee add discount Sub total $1,346.20 Tax $134.62 Total $1,480.82" at bounding box center [873, 689] width 1275 height 269
click at [319, 536] on input "text" at bounding box center [450, 524] width 327 height 32
paste input "COM125X2.5IN"
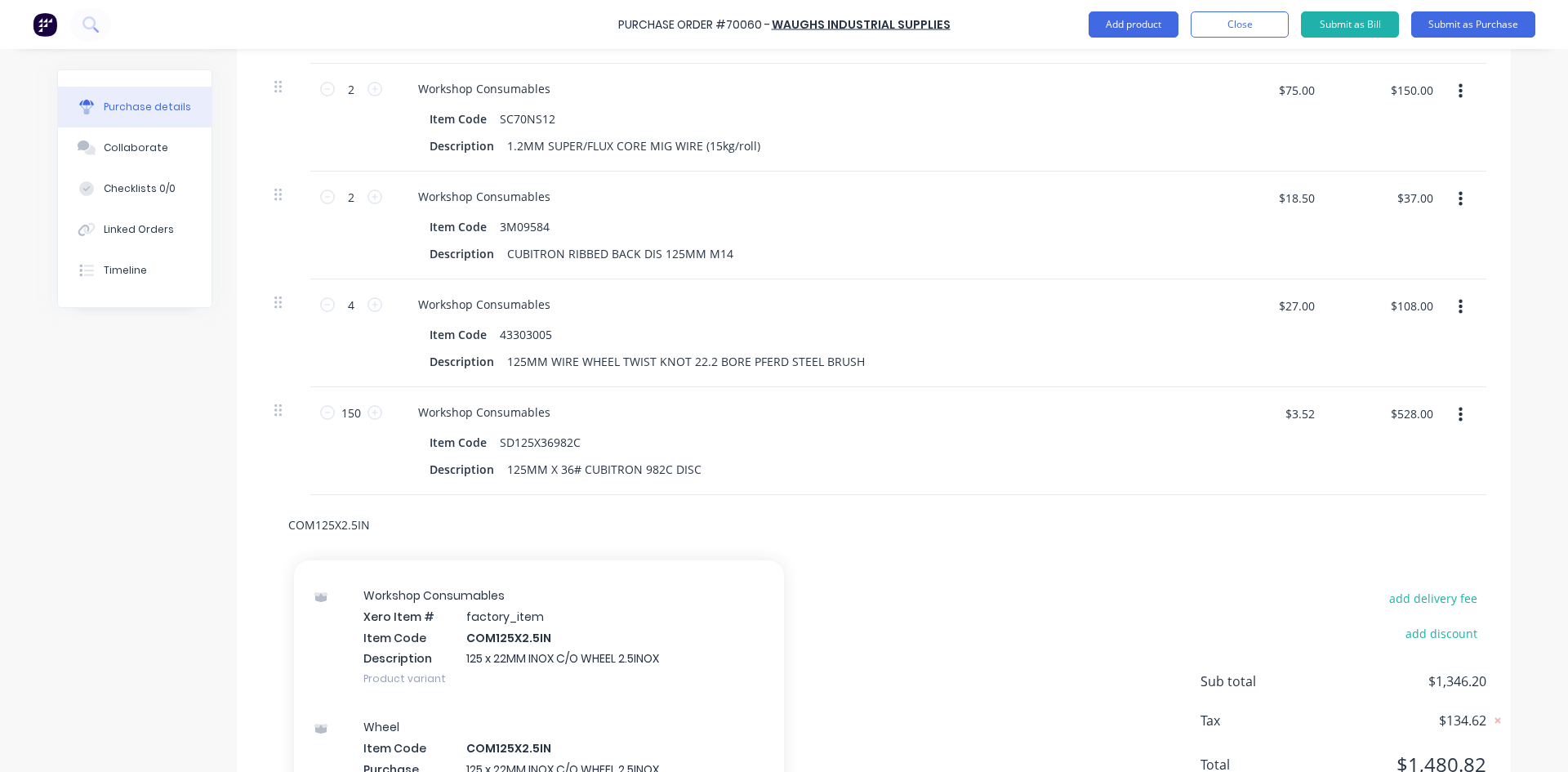
scroll to position [77, 0]
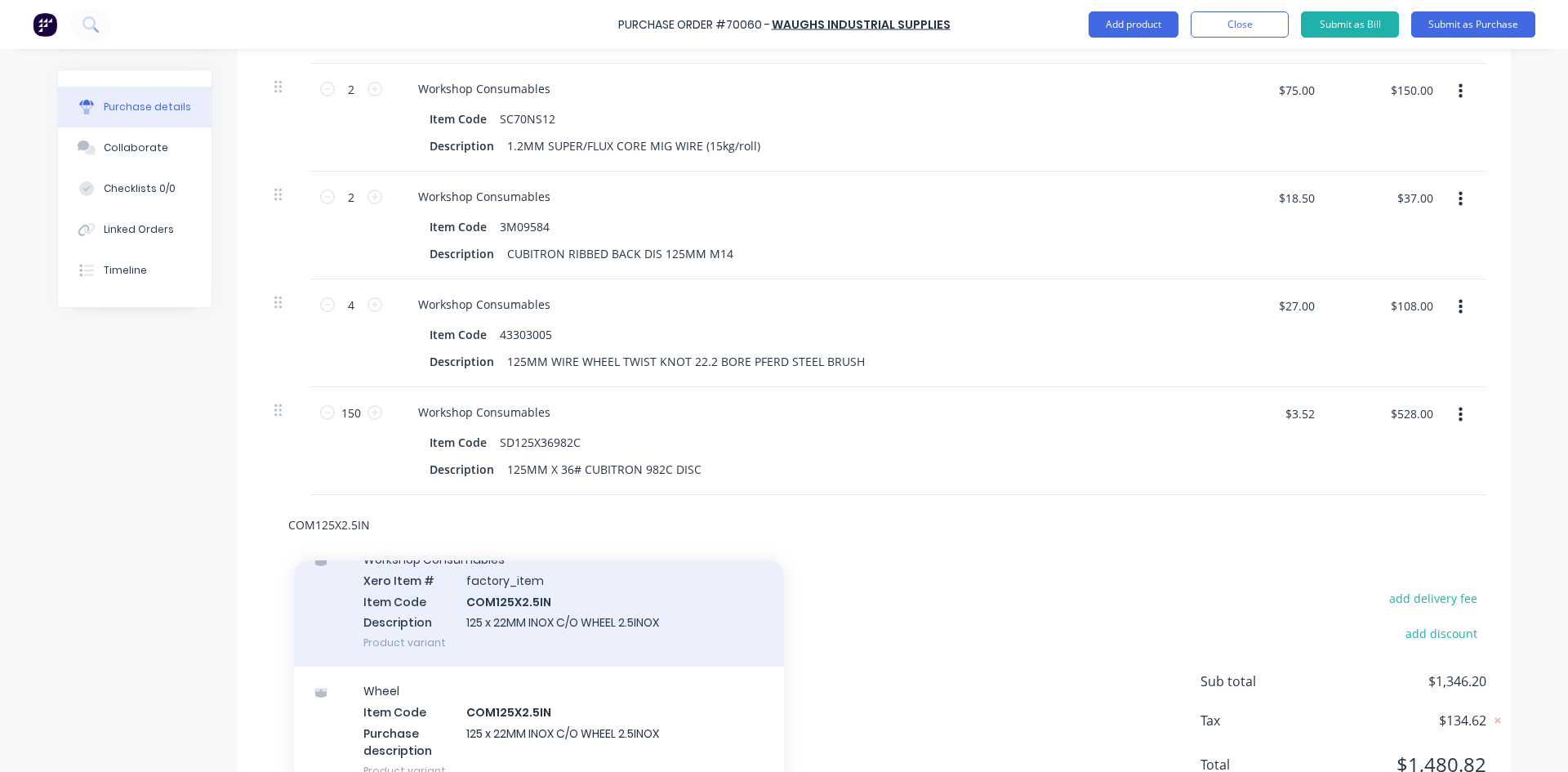
type input "COM125X2.5IN"
click at [425, 613] on div "Workshop Consumables Xero Item # factory_item Item Code COM125X2.5IN Descriptio…" at bounding box center [539, 600] width 490 height 131
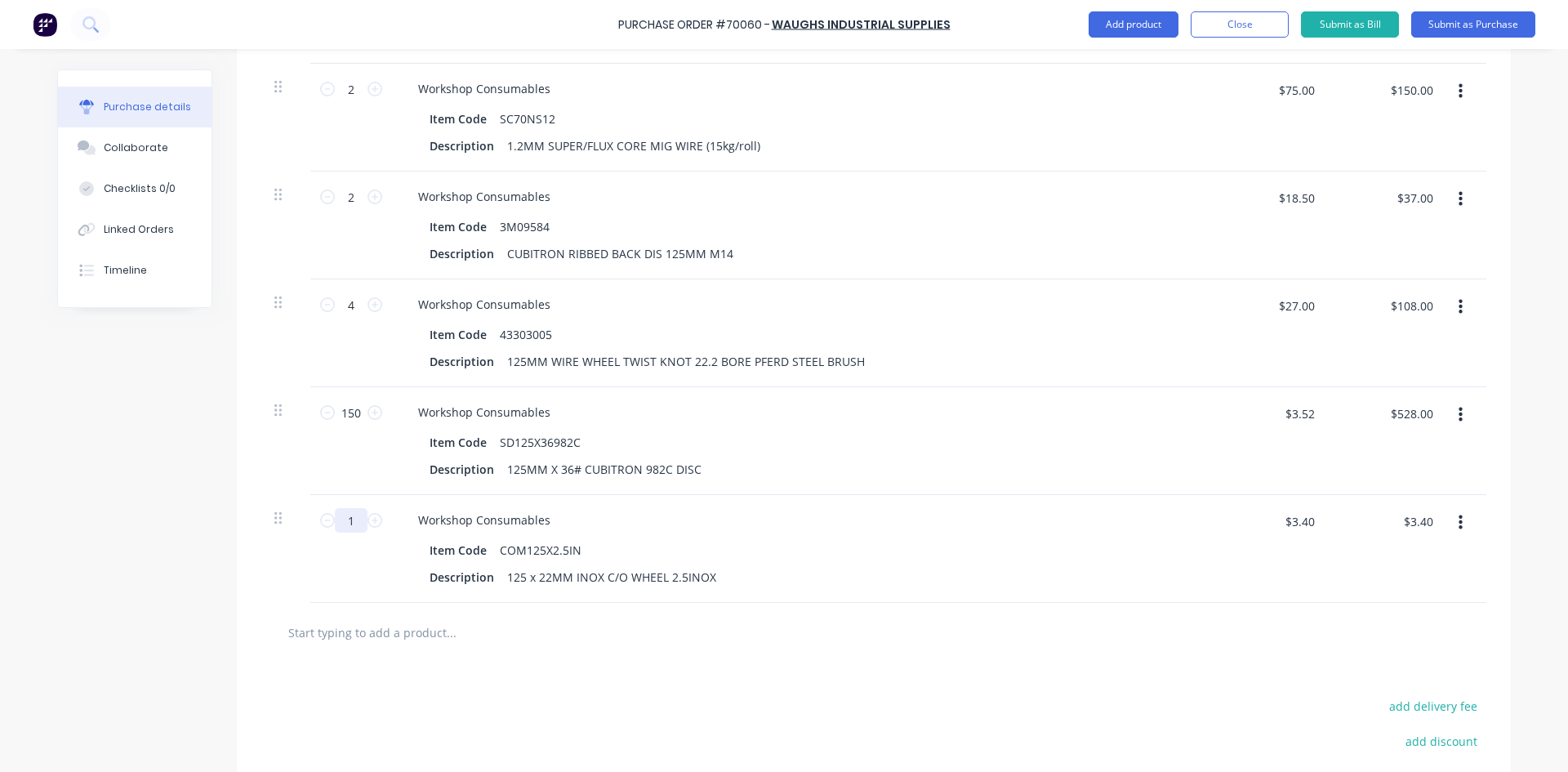
click at [353, 533] on input "1" at bounding box center [350, 520] width 32 height 25
type input "5"
type input "$17.00"
type input "50"
type input "$170.00"
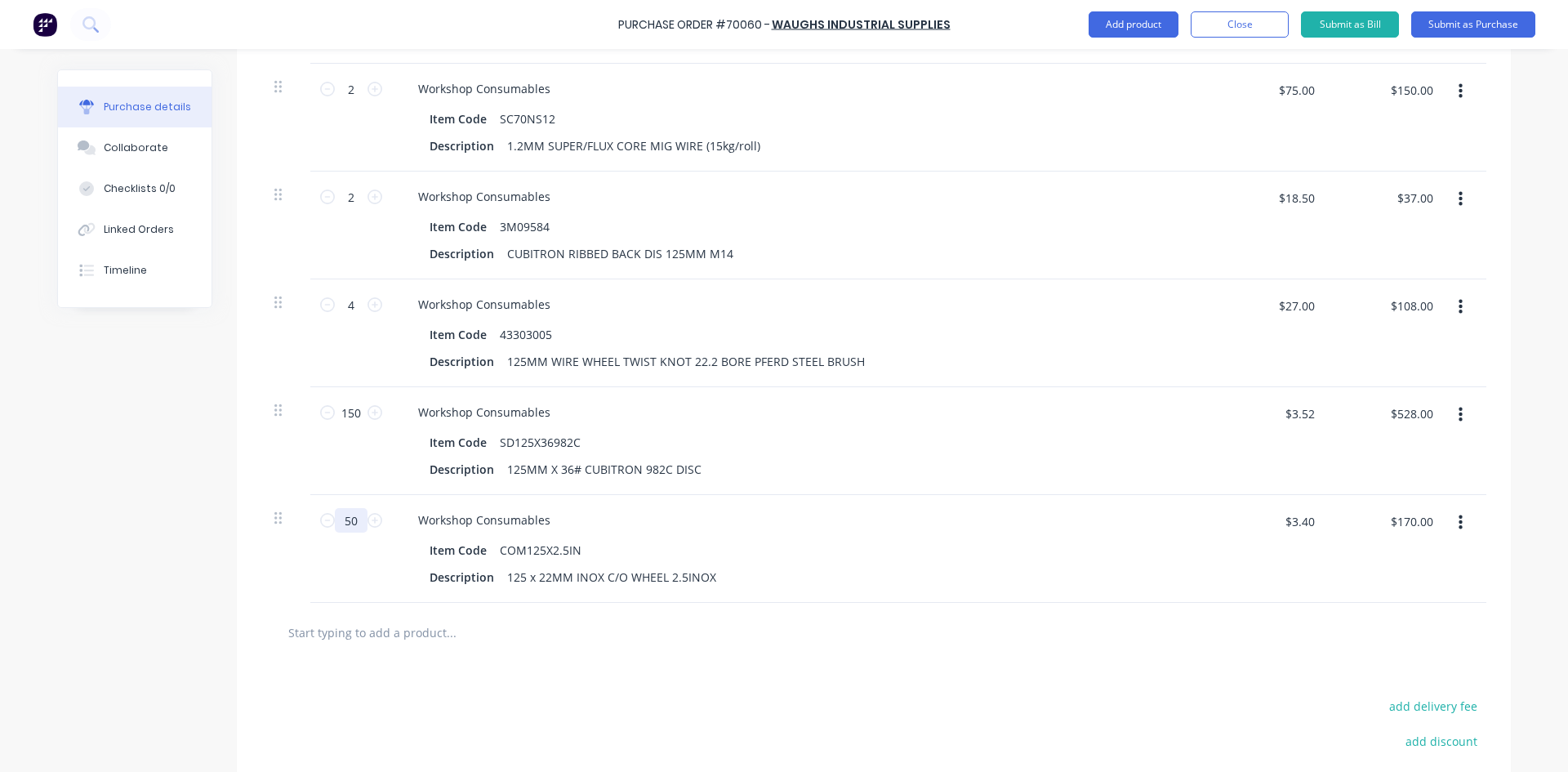
type input "50"
click at [343, 645] on input "text" at bounding box center [450, 632] width 327 height 32
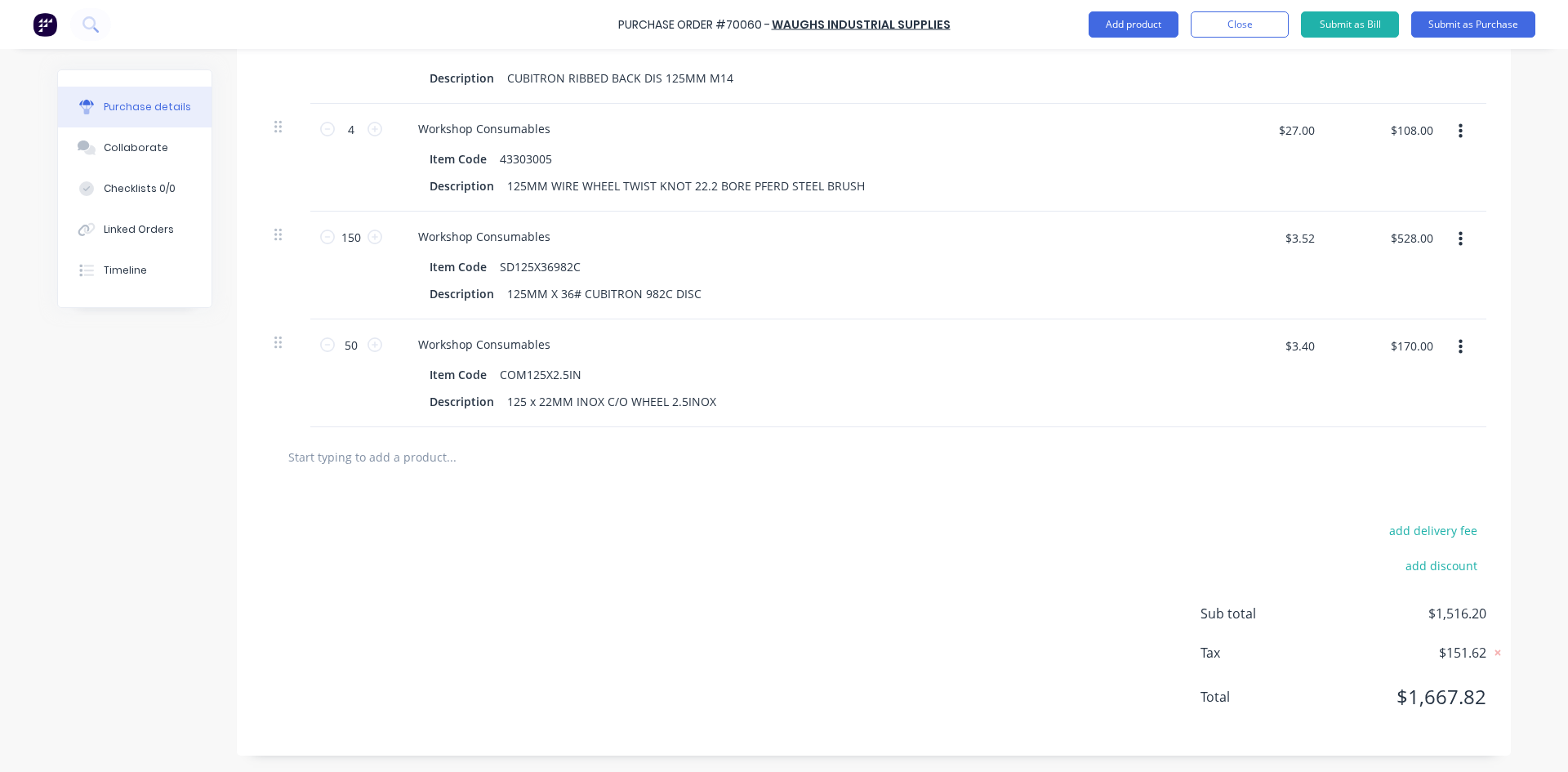
scroll to position [1108, 0]
click at [385, 461] on input "text" at bounding box center [450, 456] width 327 height 32
paste input "COM125X1IN"
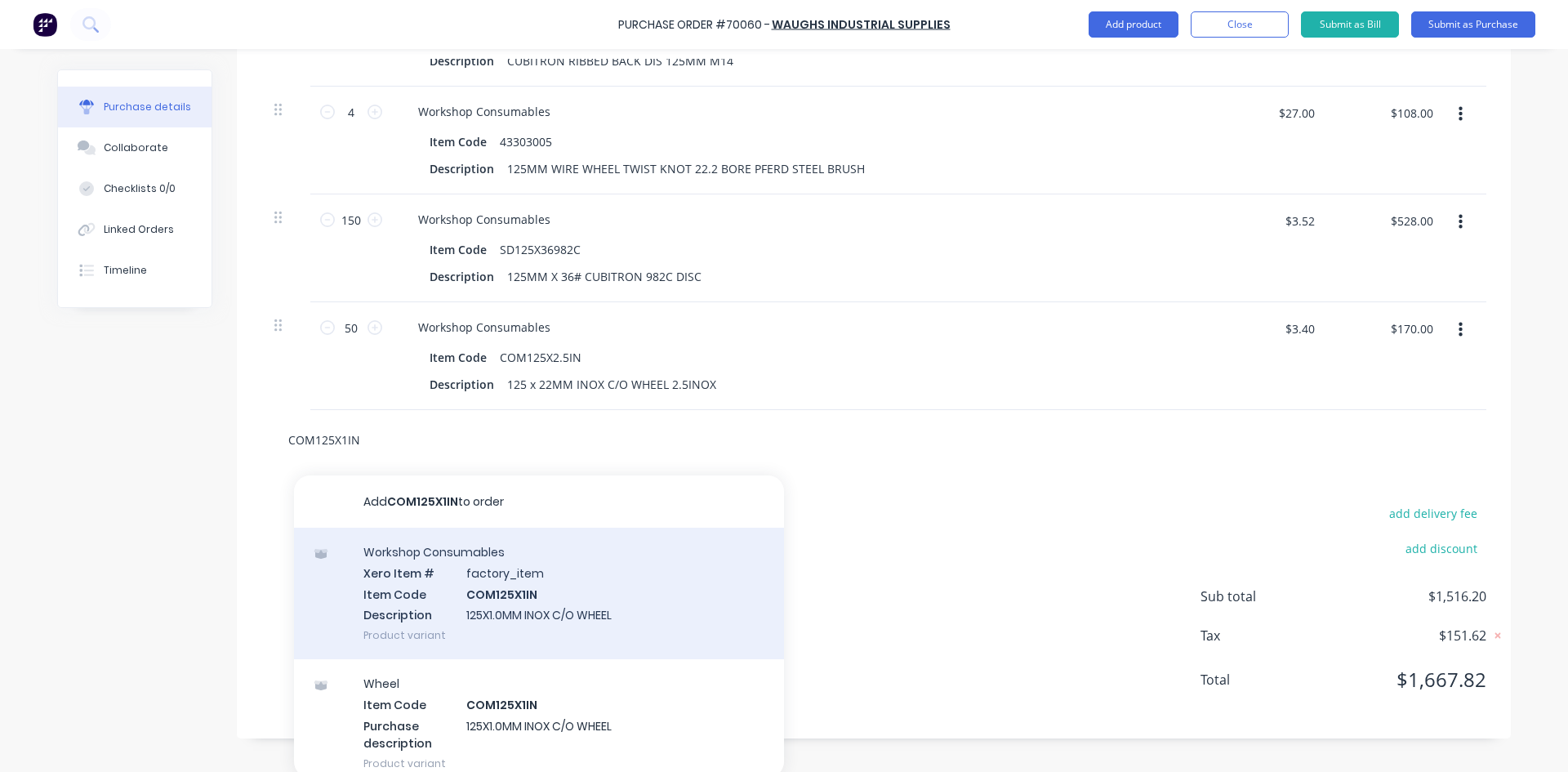
type input "COM125X1IN"
click at [437, 618] on div "Workshop Consumables Xero Item # factory_item Item Code COM125X1IN Description …" at bounding box center [539, 593] width 490 height 131
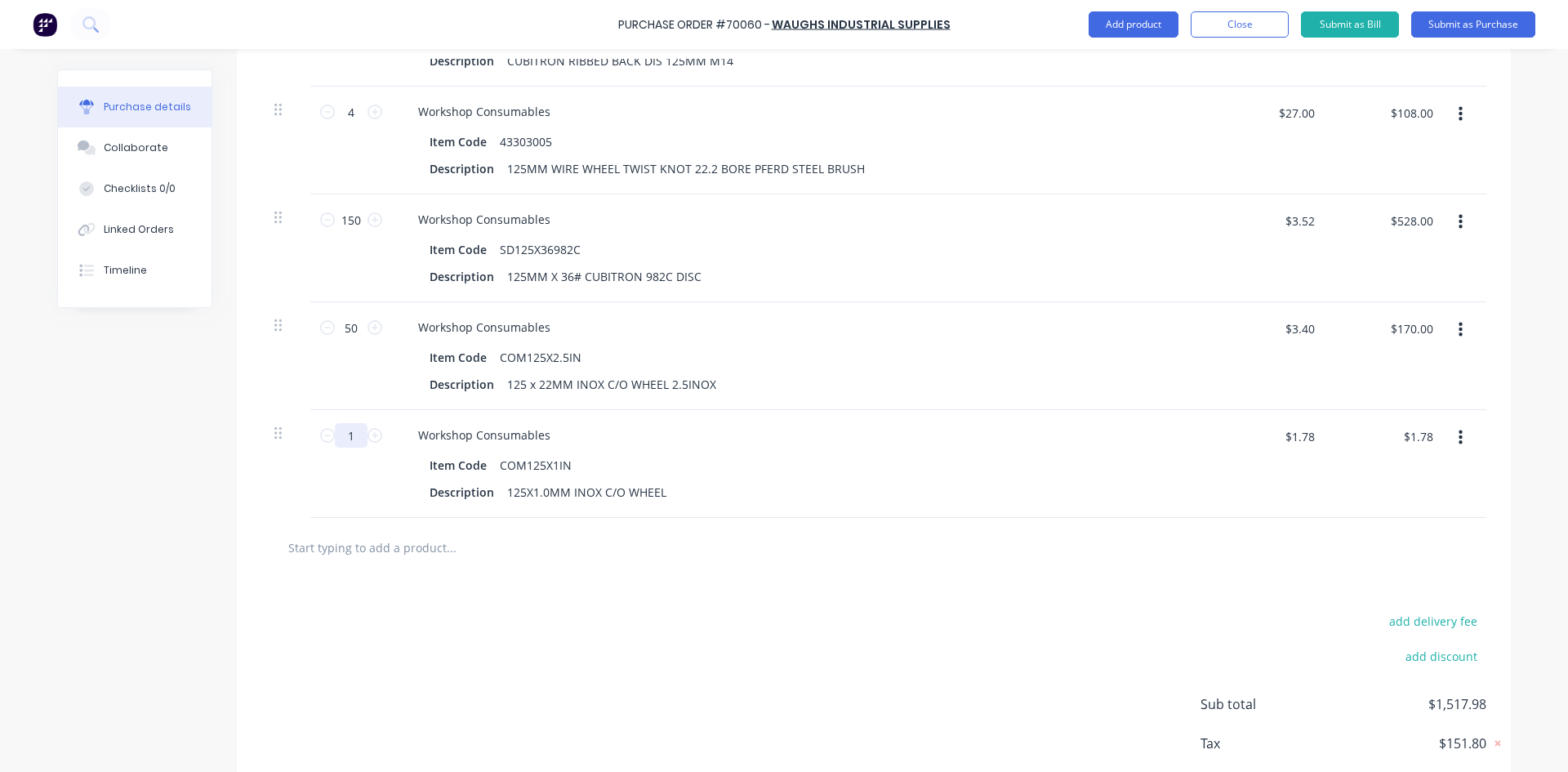
click at [347, 447] on input "1" at bounding box center [350, 435] width 32 height 25
type input "5"
type input "$8.90"
type input "50"
type input "$89.00"
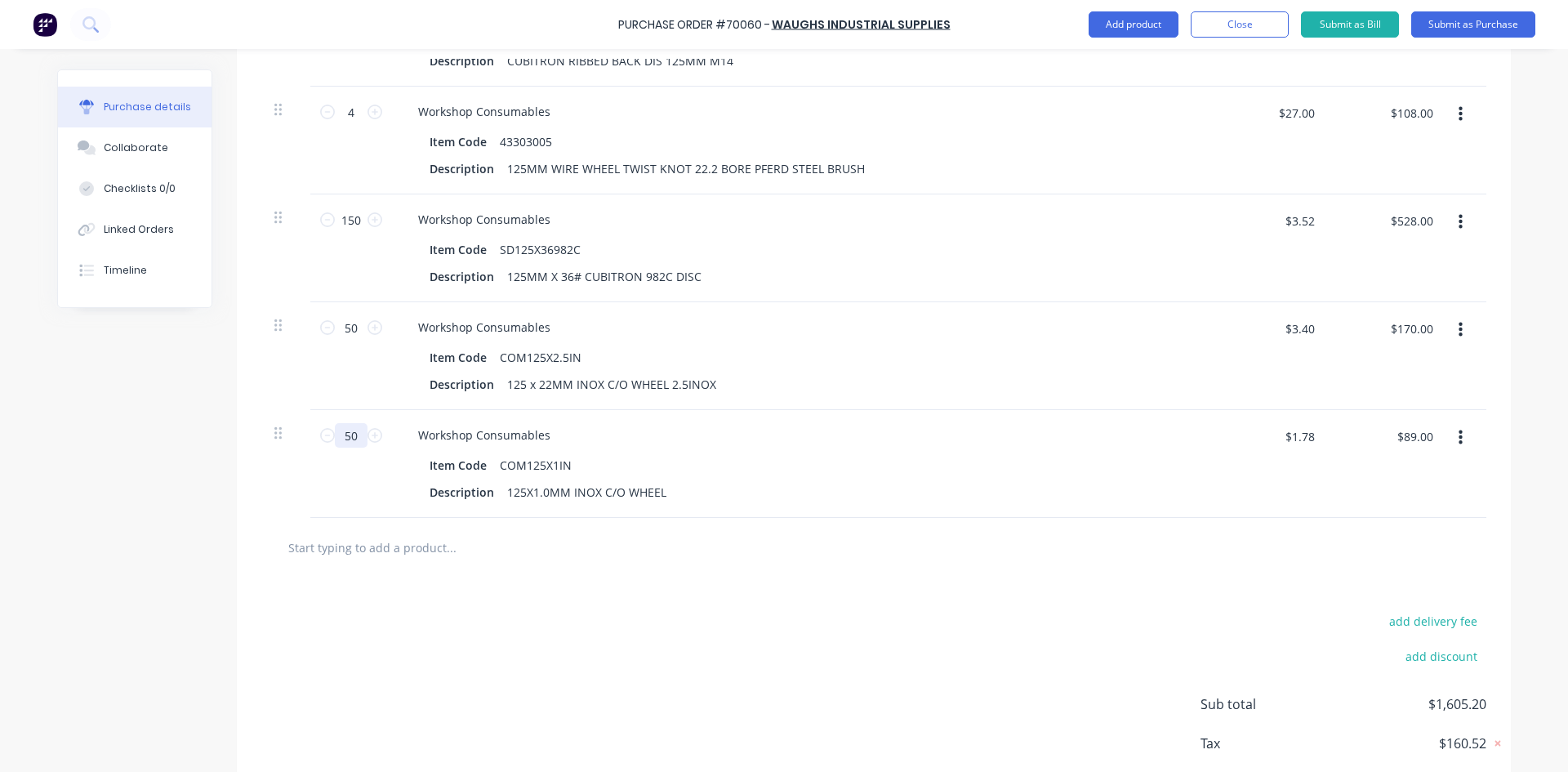
type input "50"
click at [383, 612] on div "add delivery fee add discount Sub total $1,605.20 Tax $160.52 Total $1,765.72" at bounding box center [873, 712] width 1275 height 269
click at [339, 563] on input "text" at bounding box center [450, 546] width 327 height 32
paste input "3MDC125X6C2"
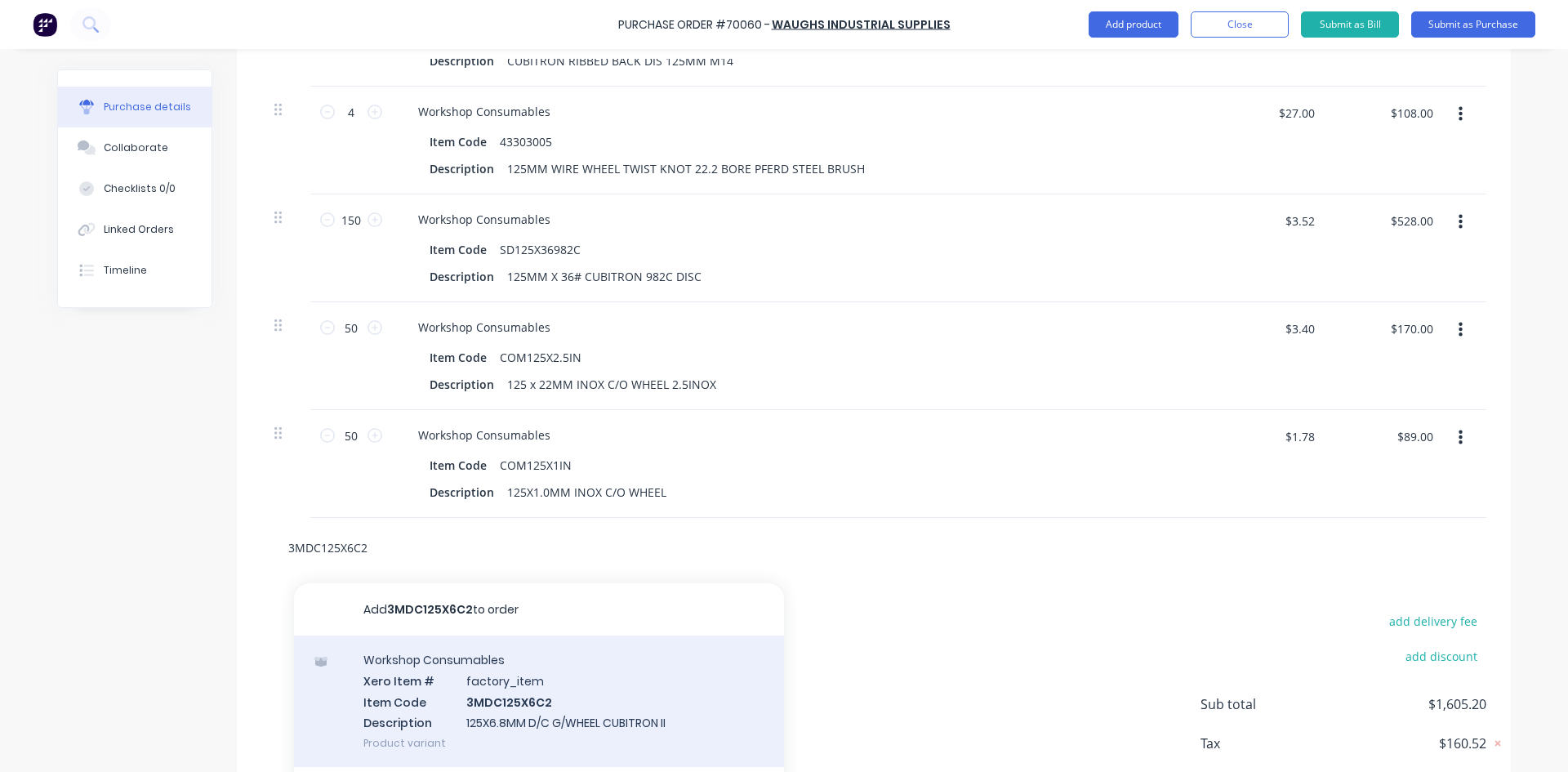
scroll to position [77, 0]
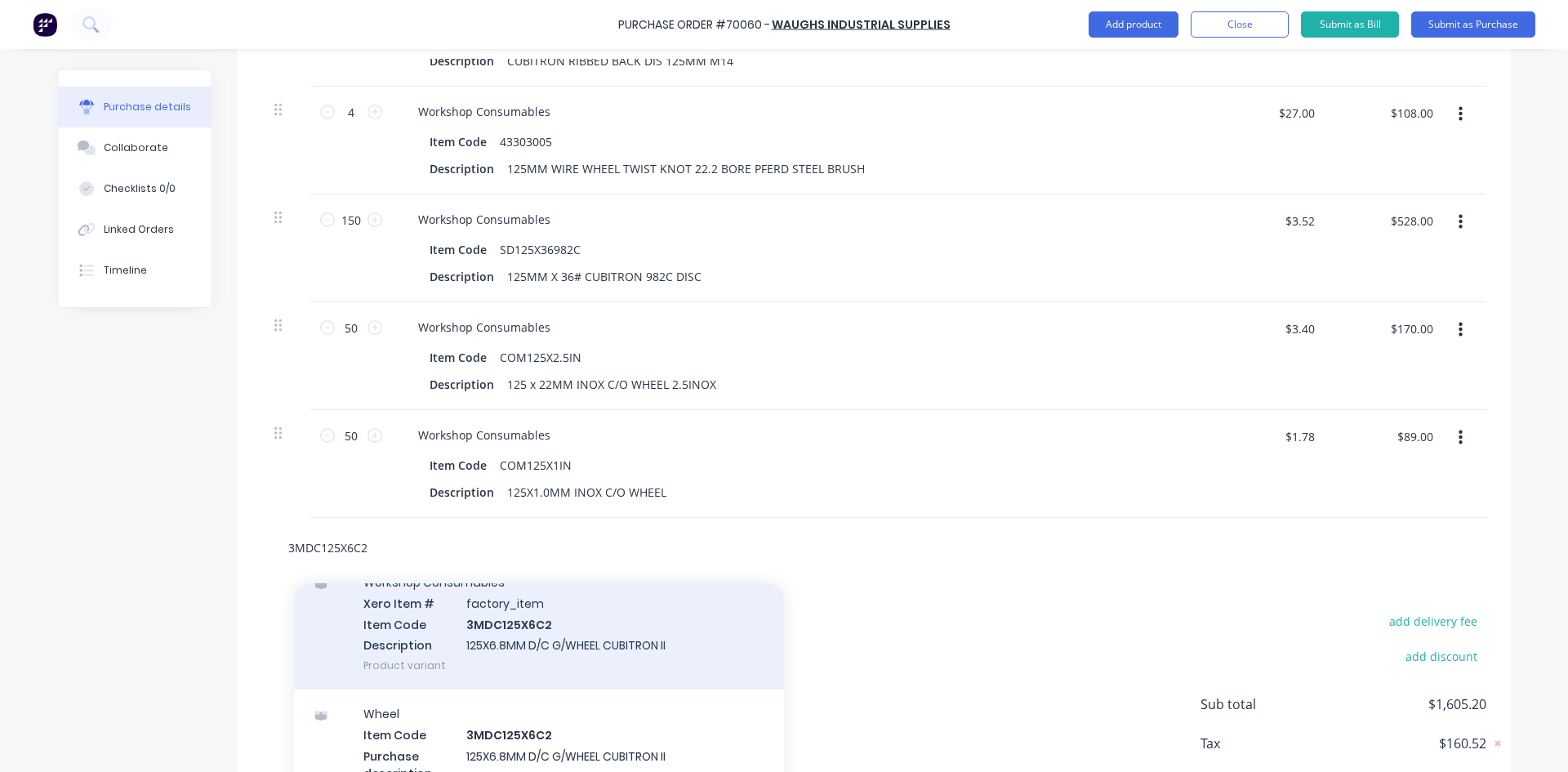
type input "3MDC125X6C2"
click at [572, 645] on div "Workshop Consumables Xero Item # factory_item Item Code 3MDC125X6C2 Description…" at bounding box center [539, 624] width 490 height 131
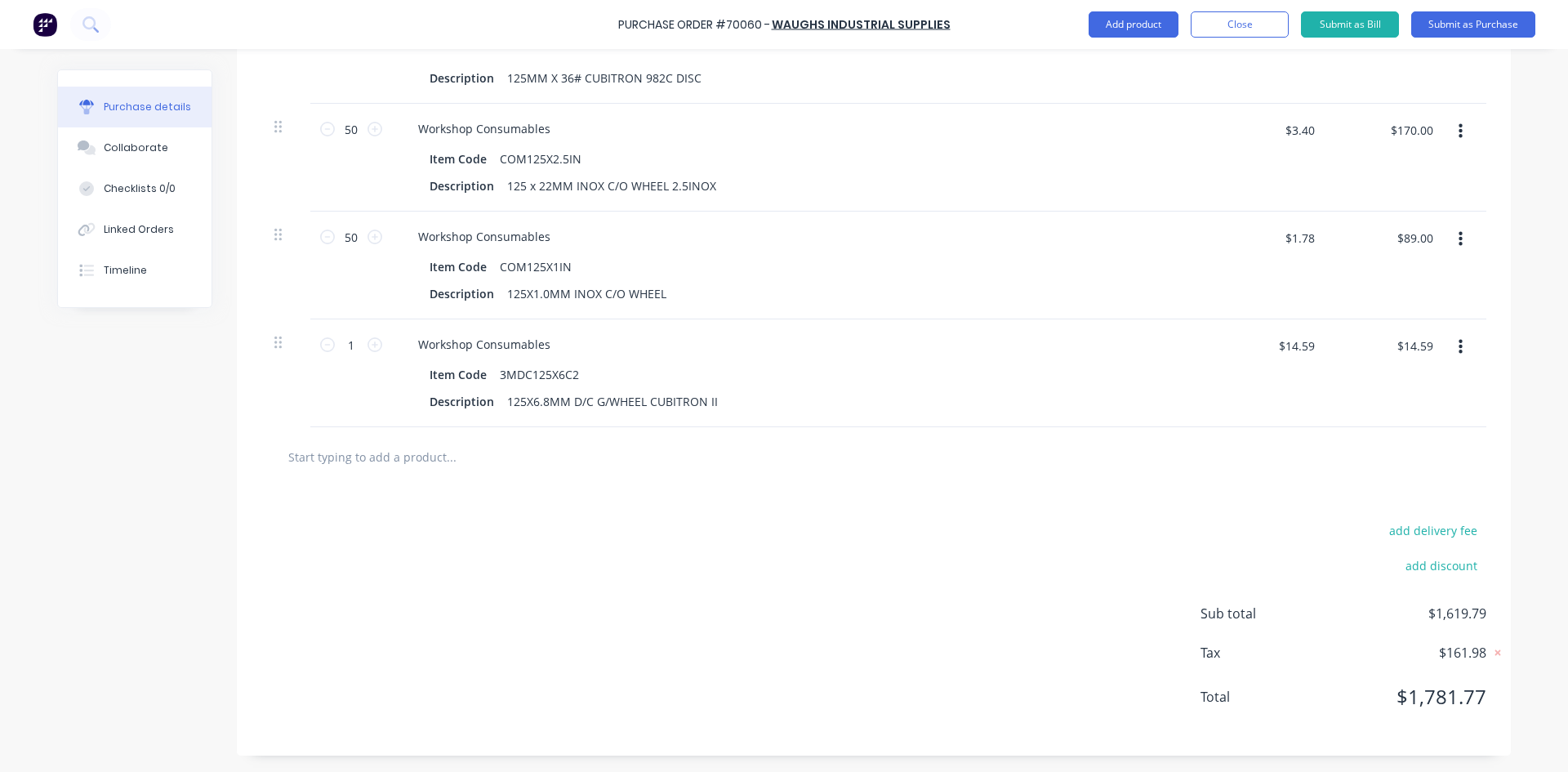
scroll to position [1324, 0]
click at [348, 341] on input "1" at bounding box center [350, 344] width 32 height 25
type input "2"
type input "$29.18"
type input "20"
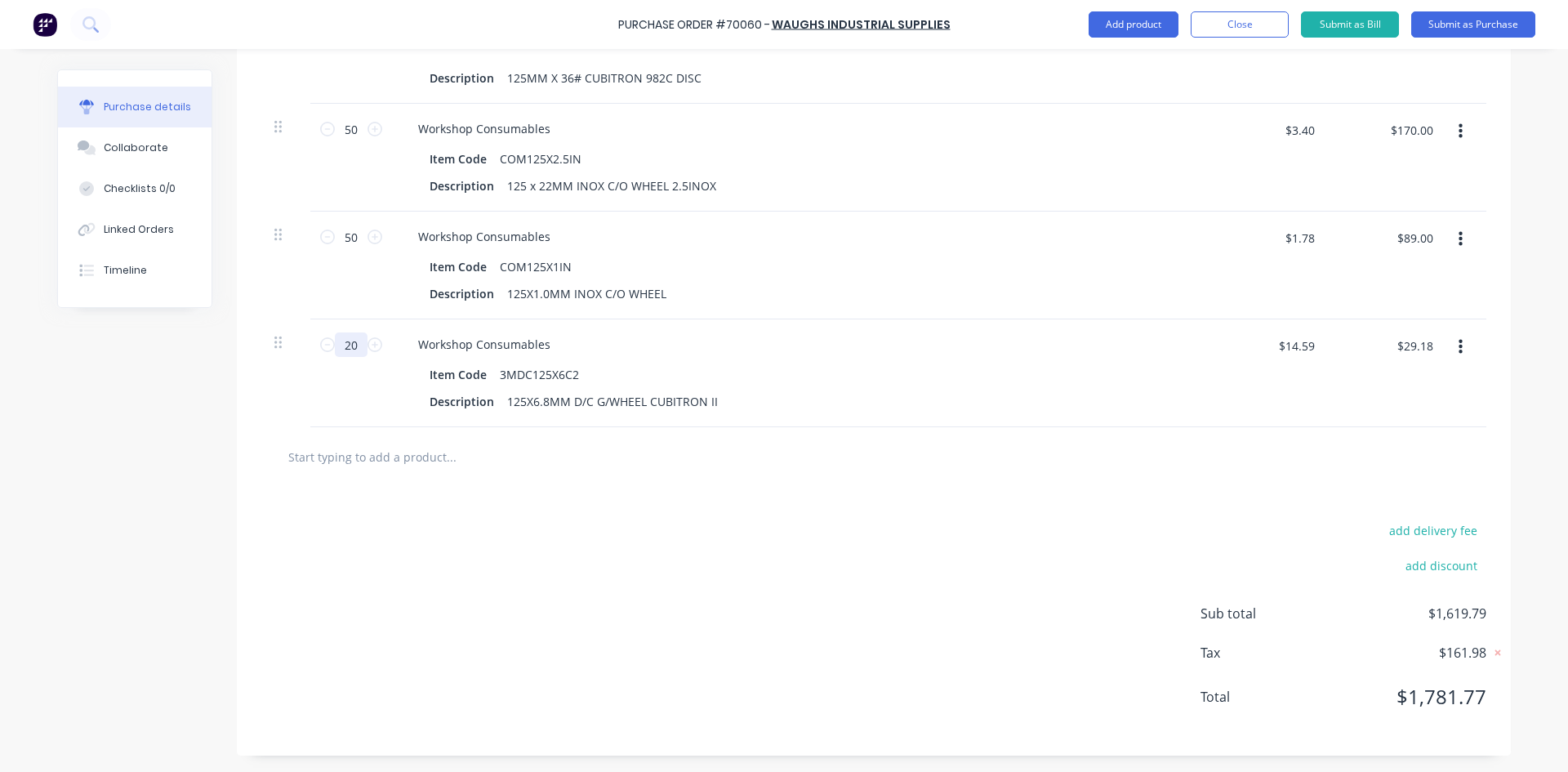
type input "$291.80"
type input "20"
click at [459, 568] on div "add delivery fee add discount Sub total $1,897.00 Tax $189.70 Total $2,086.70" at bounding box center [873, 621] width 1275 height 269
click at [337, 458] on input "text" at bounding box center [450, 456] width 327 height 32
paste input "COM180X1.6IN"
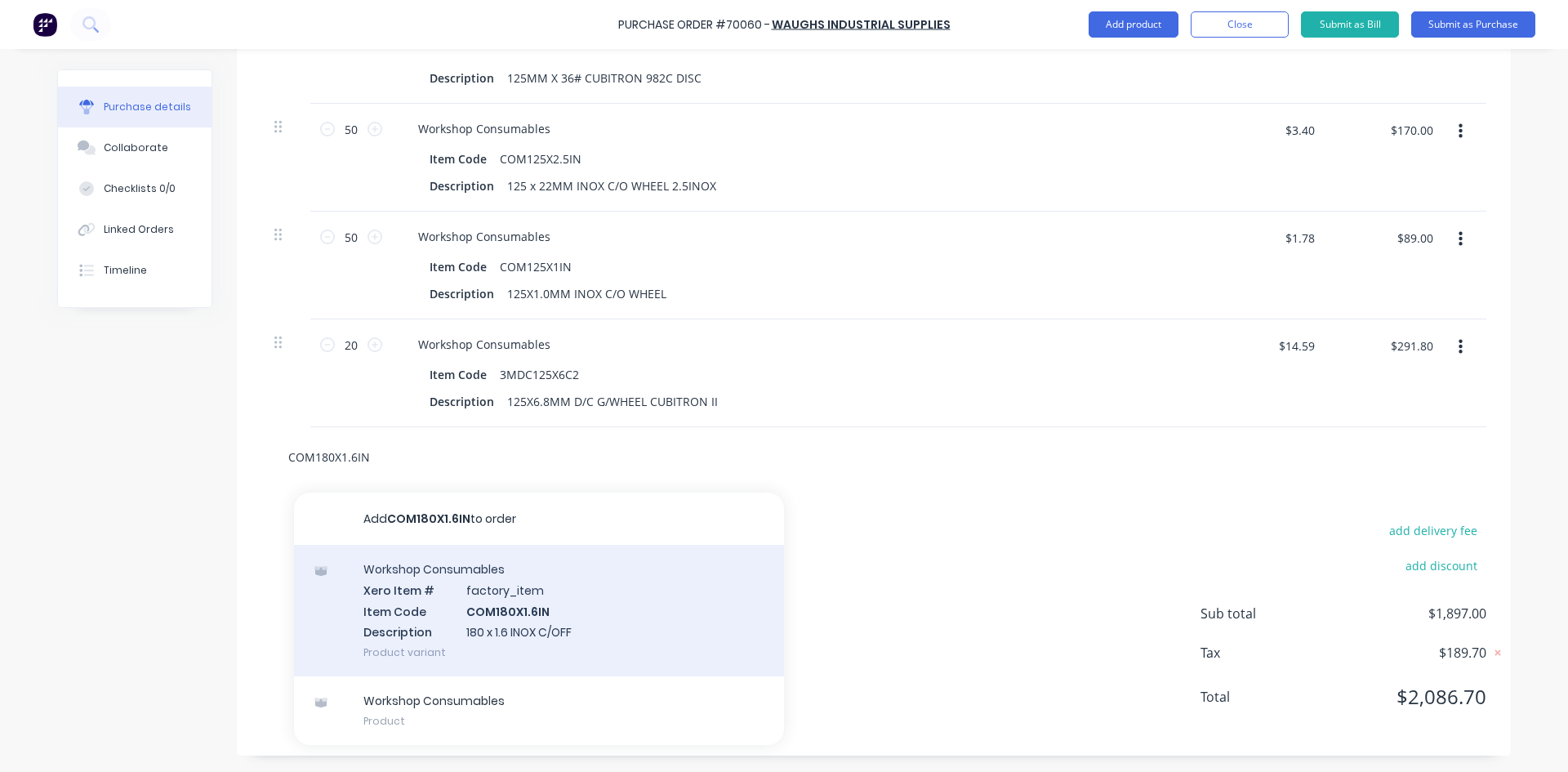
type input "COM180X1.6IN"
click at [486, 626] on div "Workshop Consumables Xero Item # factory_item Item Code COM180X1.6IN Descriptio…" at bounding box center [539, 610] width 490 height 131
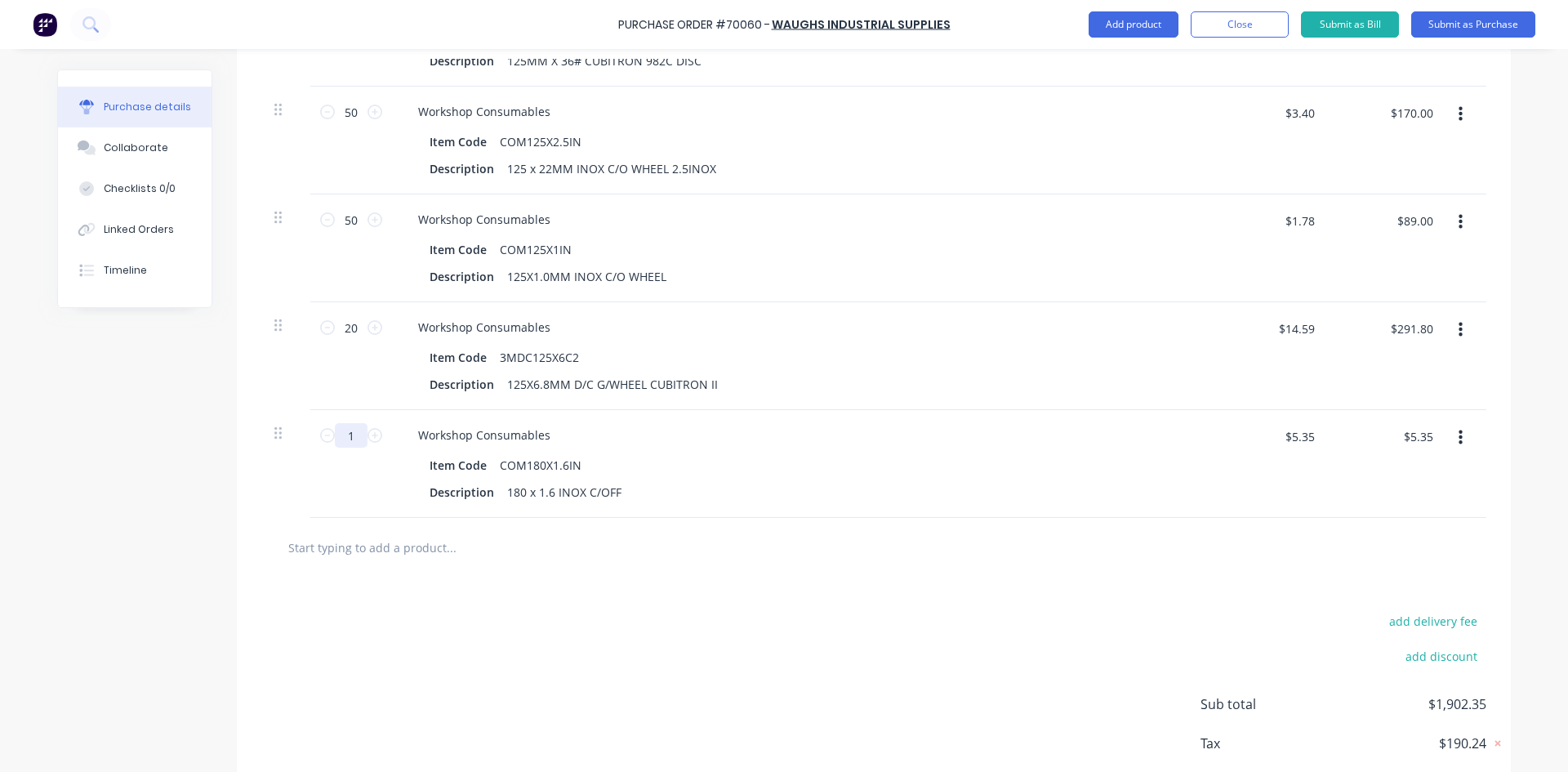
drag, startPoint x: 353, startPoint y: 454, endPoint x: 340, endPoint y: 454, distance: 13.0
click at [340, 447] on input "1" at bounding box center [350, 435] width 32 height 25
type input "2"
type input "$10.70"
type input "20"
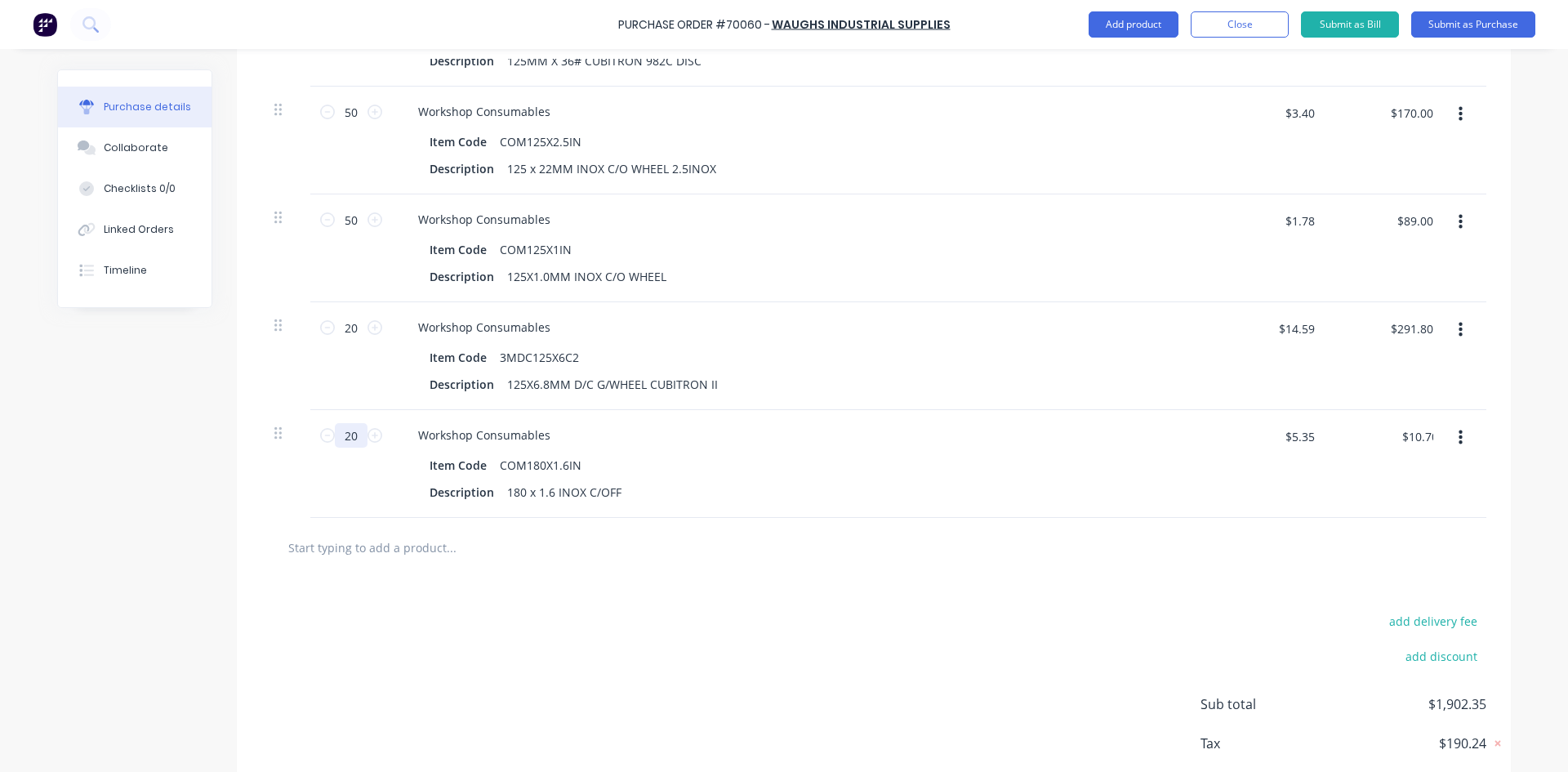
type input "$107.00"
type input "20"
click at [532, 595] on div "add delivery fee add discount Sub total $2,004.00 Tax $200.40 Total $2,204.40" at bounding box center [873, 712] width 1275 height 269
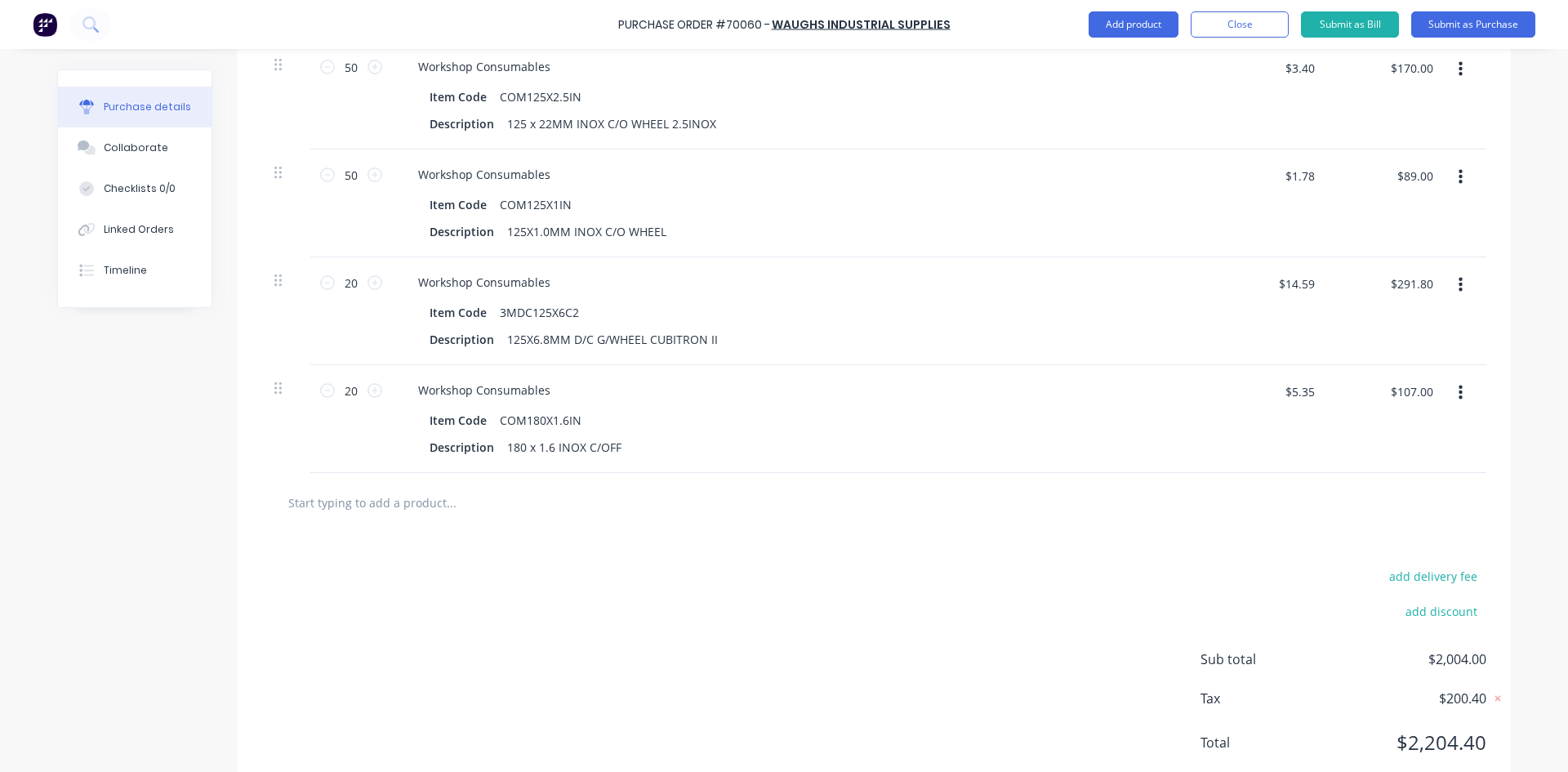
scroll to position [1406, 0]
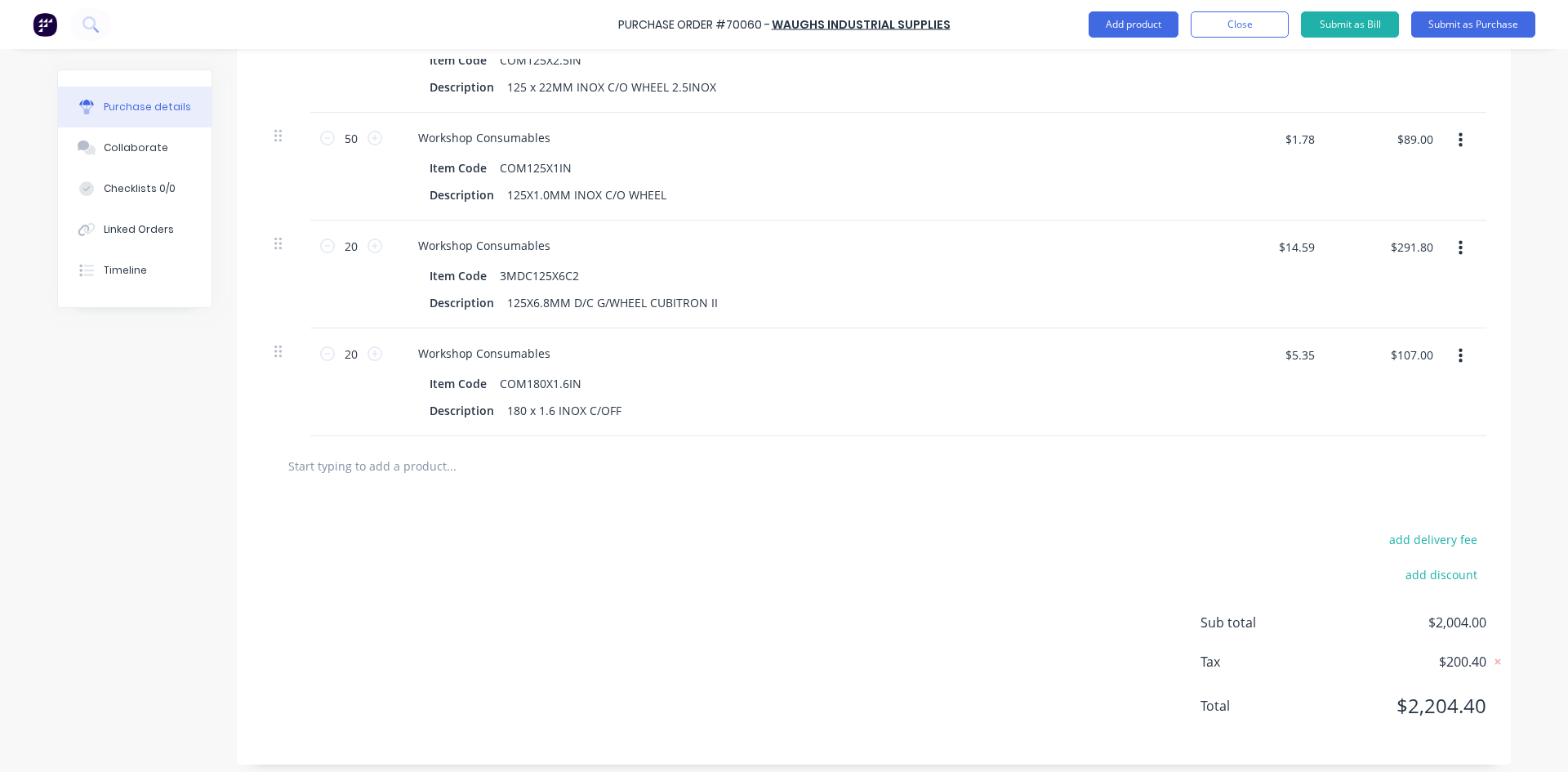
click at [326, 482] on input "text" at bounding box center [450, 465] width 327 height 32
paste input "T-11883"
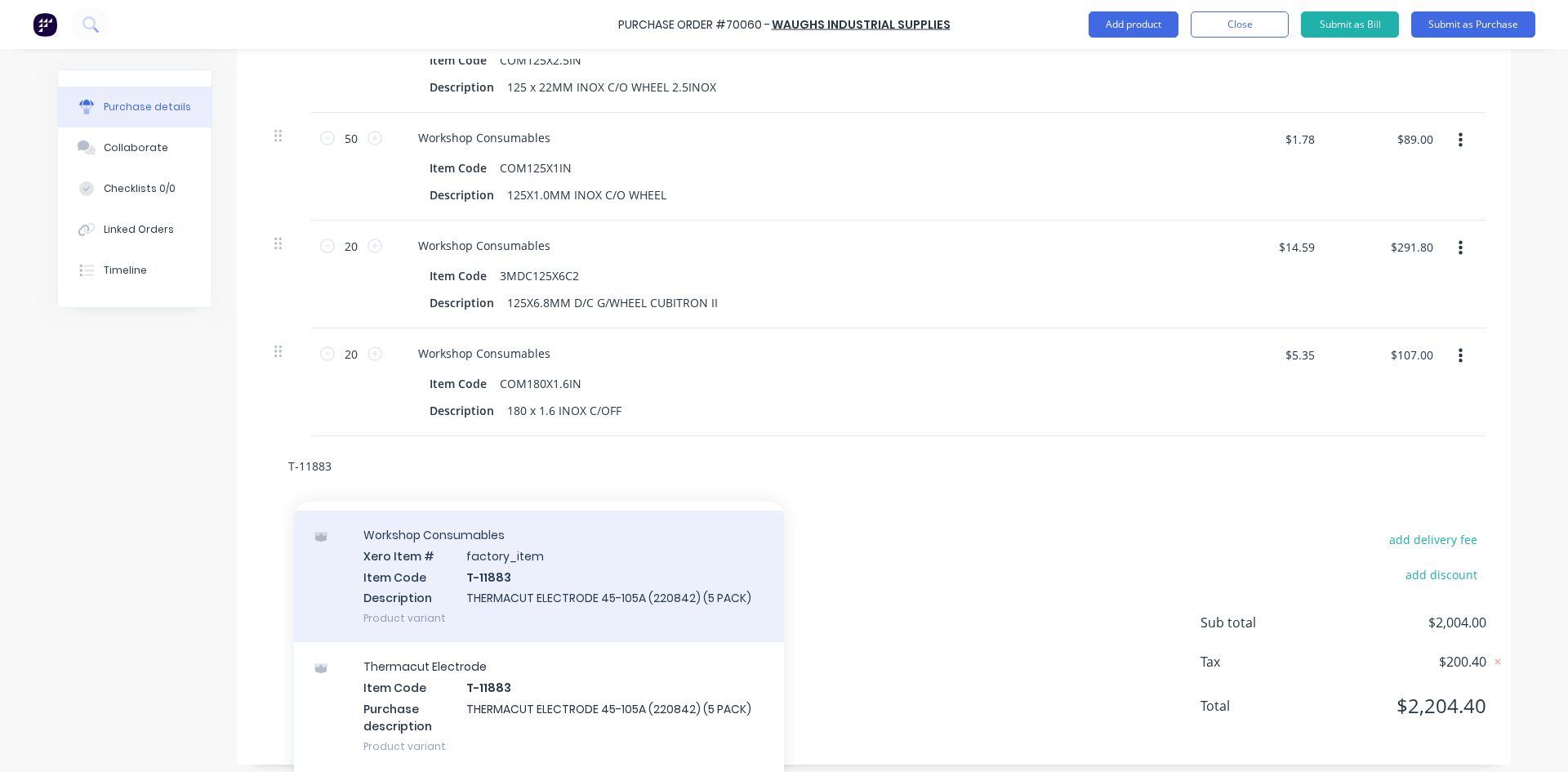
scroll to position [77, 0]
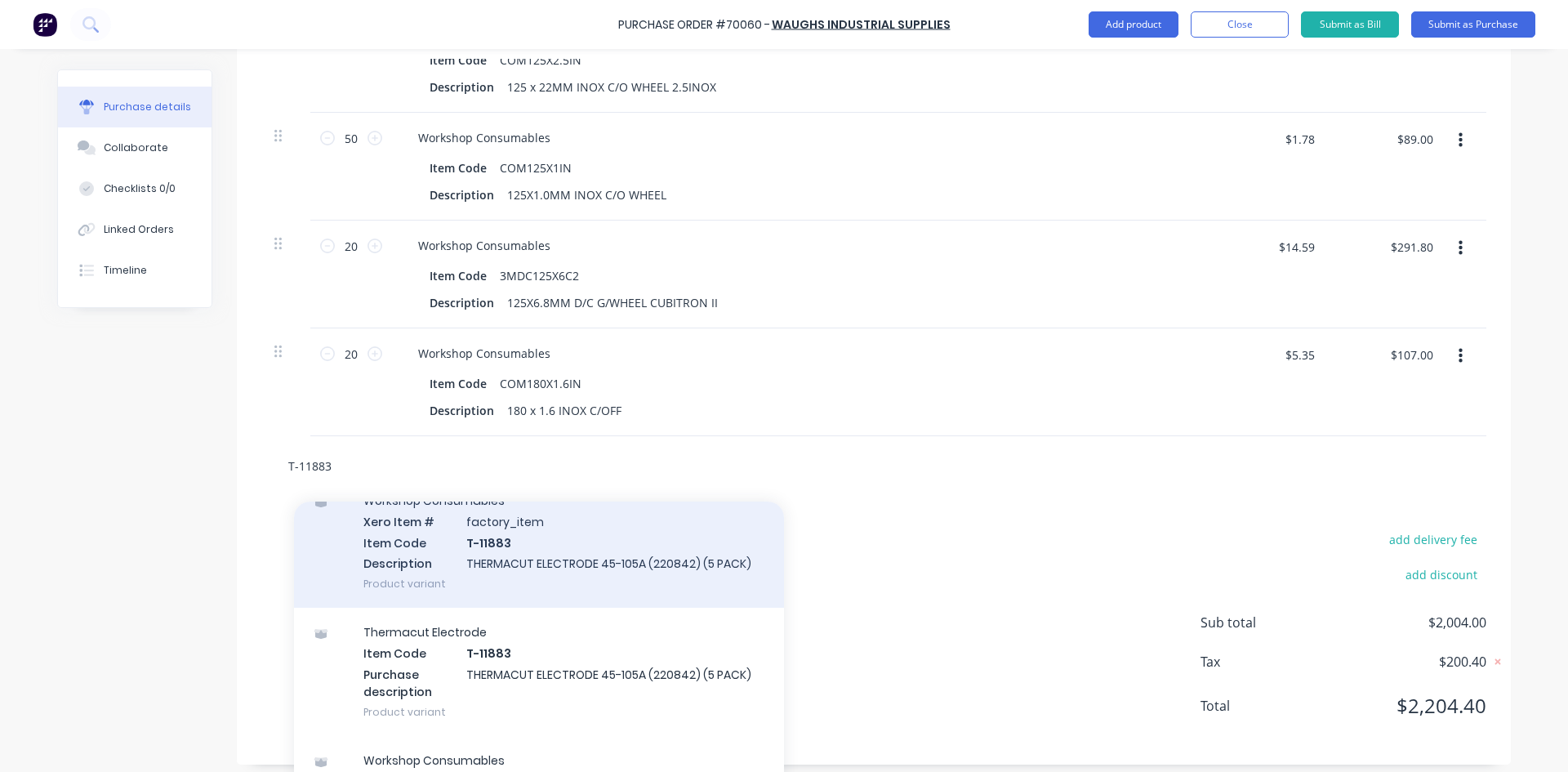
type input "T-11883"
click at [438, 559] on div "Workshop Consumables Xero Item # factory_item Item Code T-11883 Description THE…" at bounding box center [539, 541] width 490 height 131
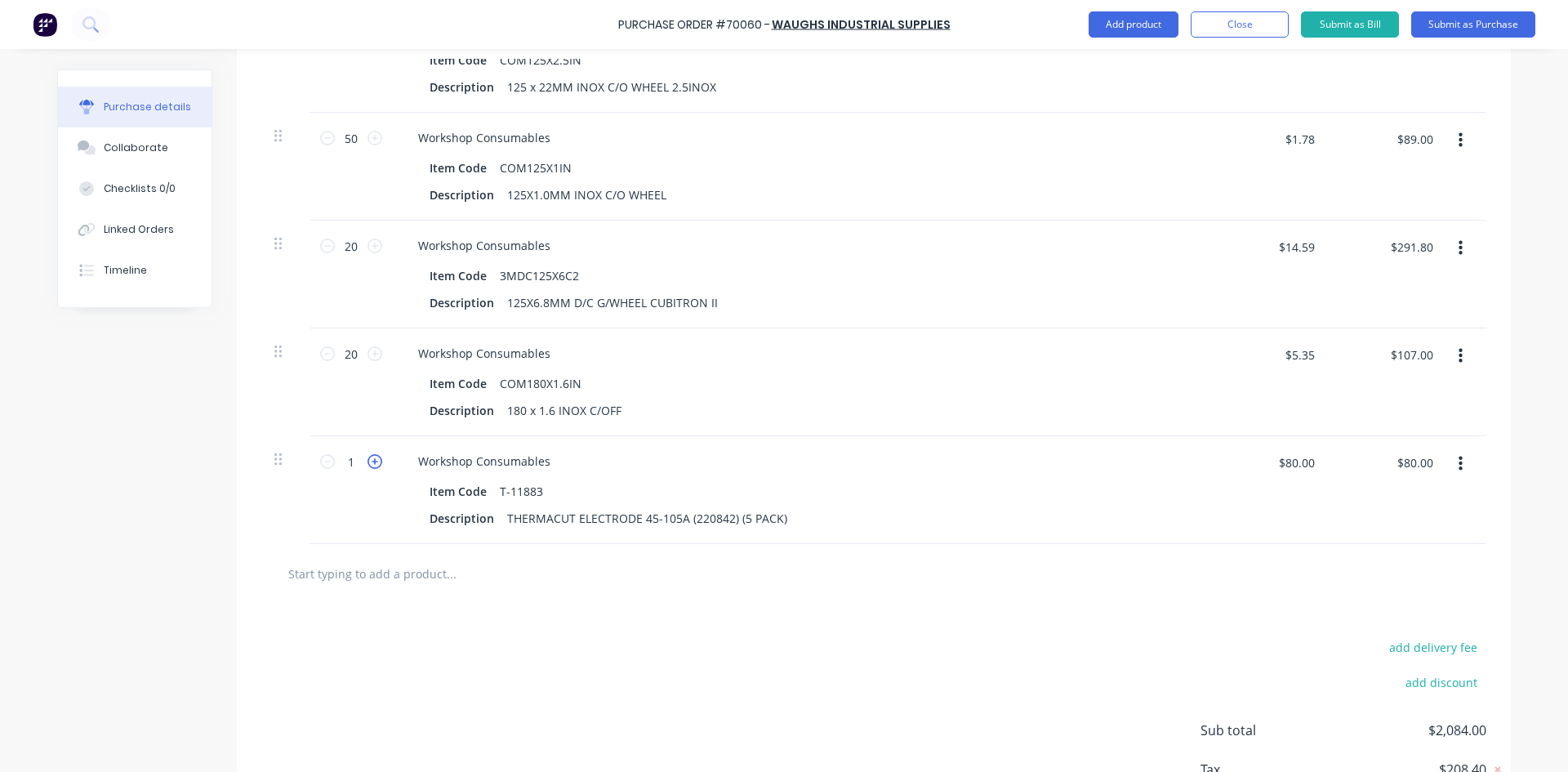
click at [373, 469] on icon at bounding box center [375, 461] width 15 height 15
type input "2"
type input "$160.00"
drag, startPoint x: 342, startPoint y: 575, endPoint x: 343, endPoint y: 585, distance: 10.0
click at [342, 575] on input "text" at bounding box center [450, 573] width 327 height 32
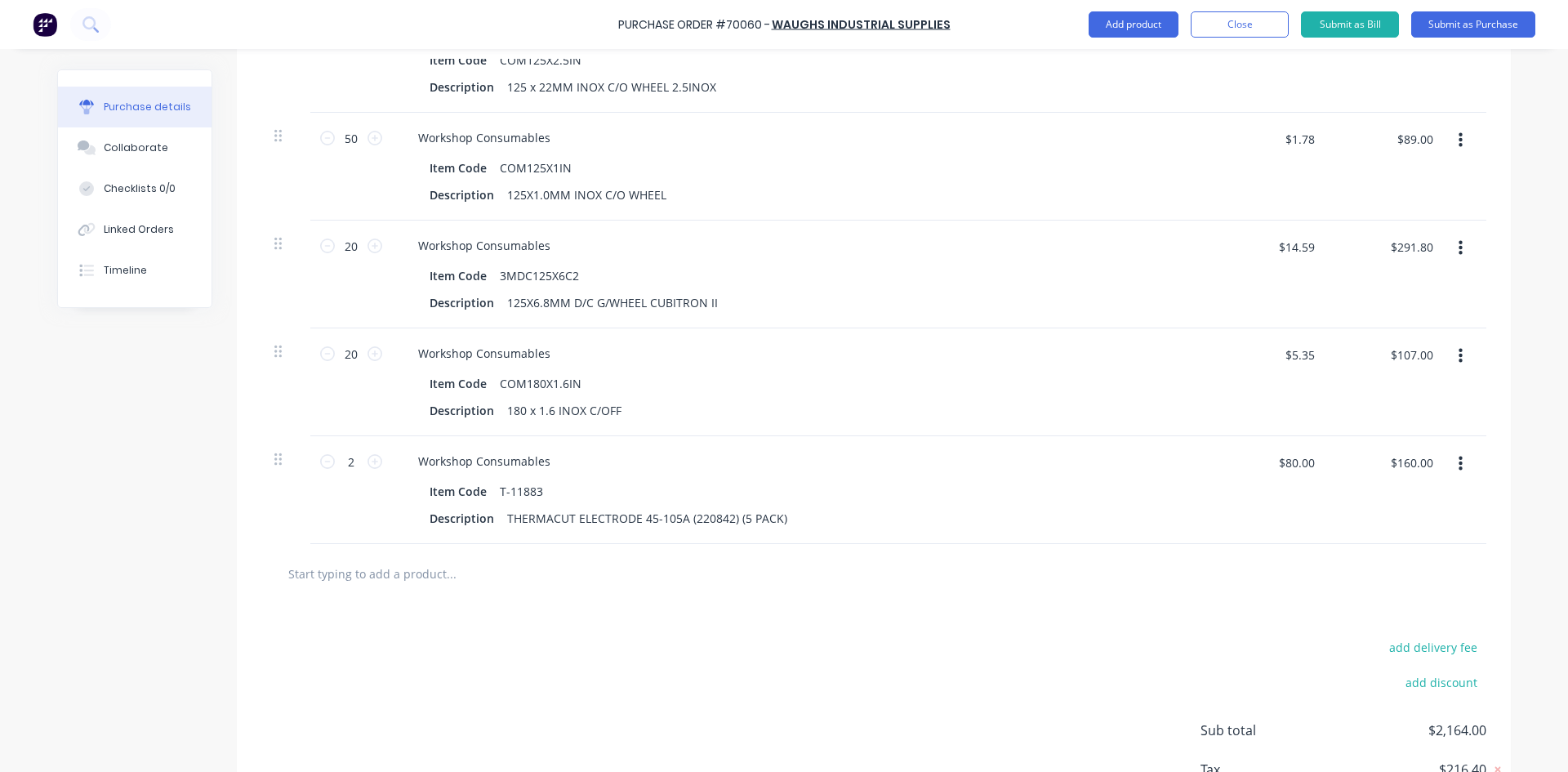
click at [343, 586] on input "text" at bounding box center [450, 573] width 327 height 32
paste input "T-11840"
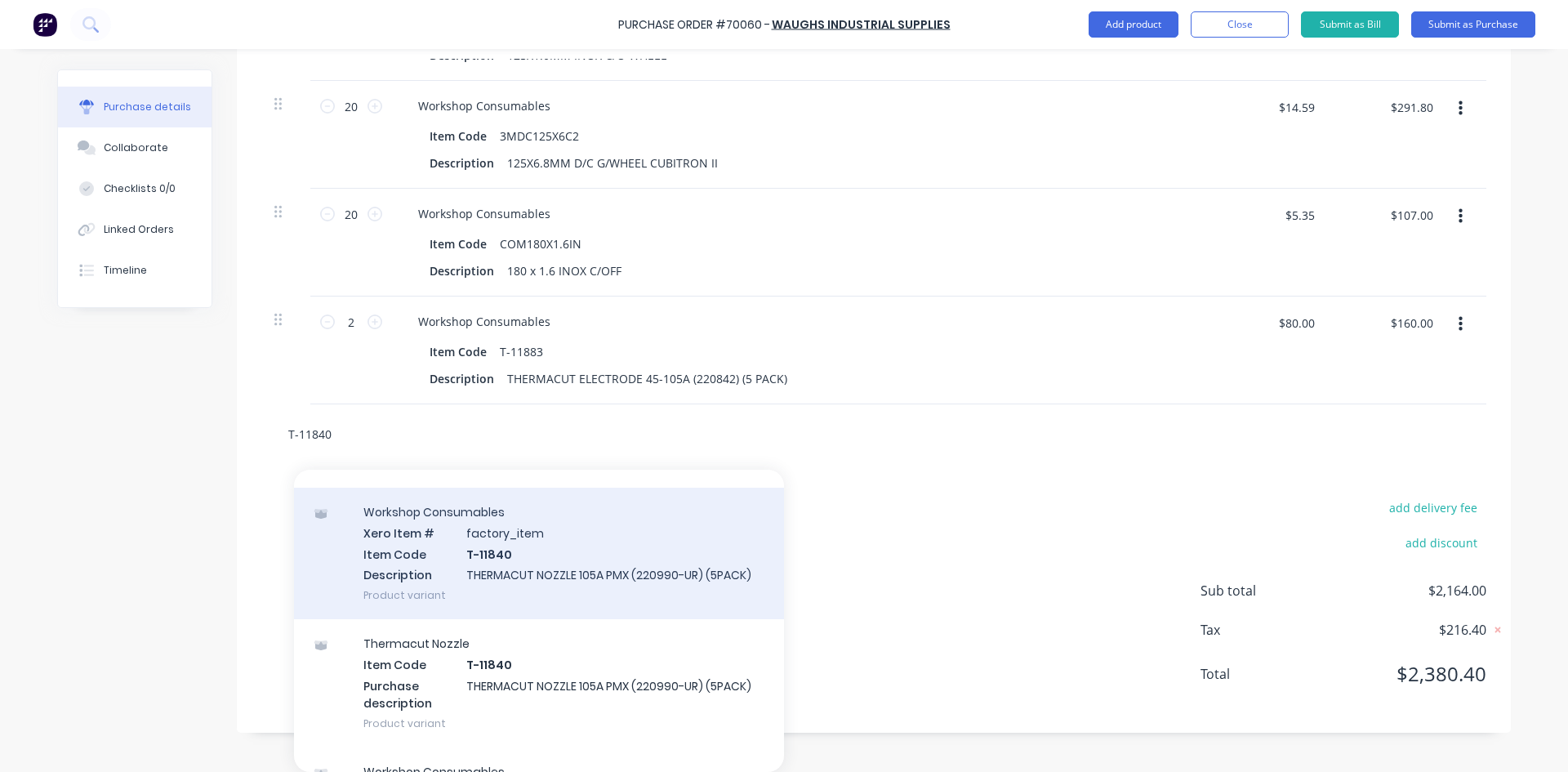
scroll to position [0, 0]
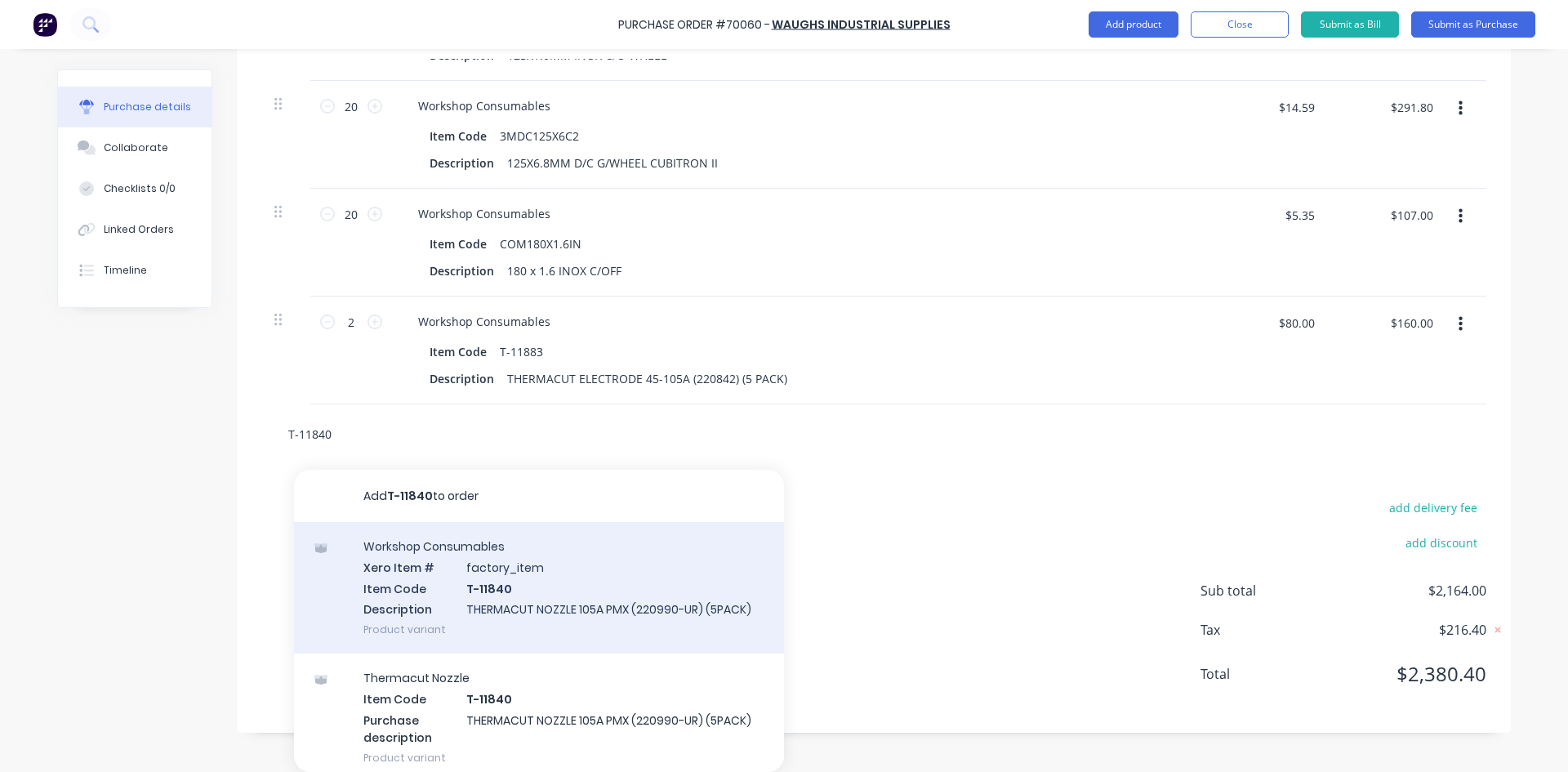
type input "T-11840"
click at [618, 583] on div "Workshop Consumables Xero Item # factory_item Item Code T-11840 Description THE…" at bounding box center [539, 588] width 490 height 131
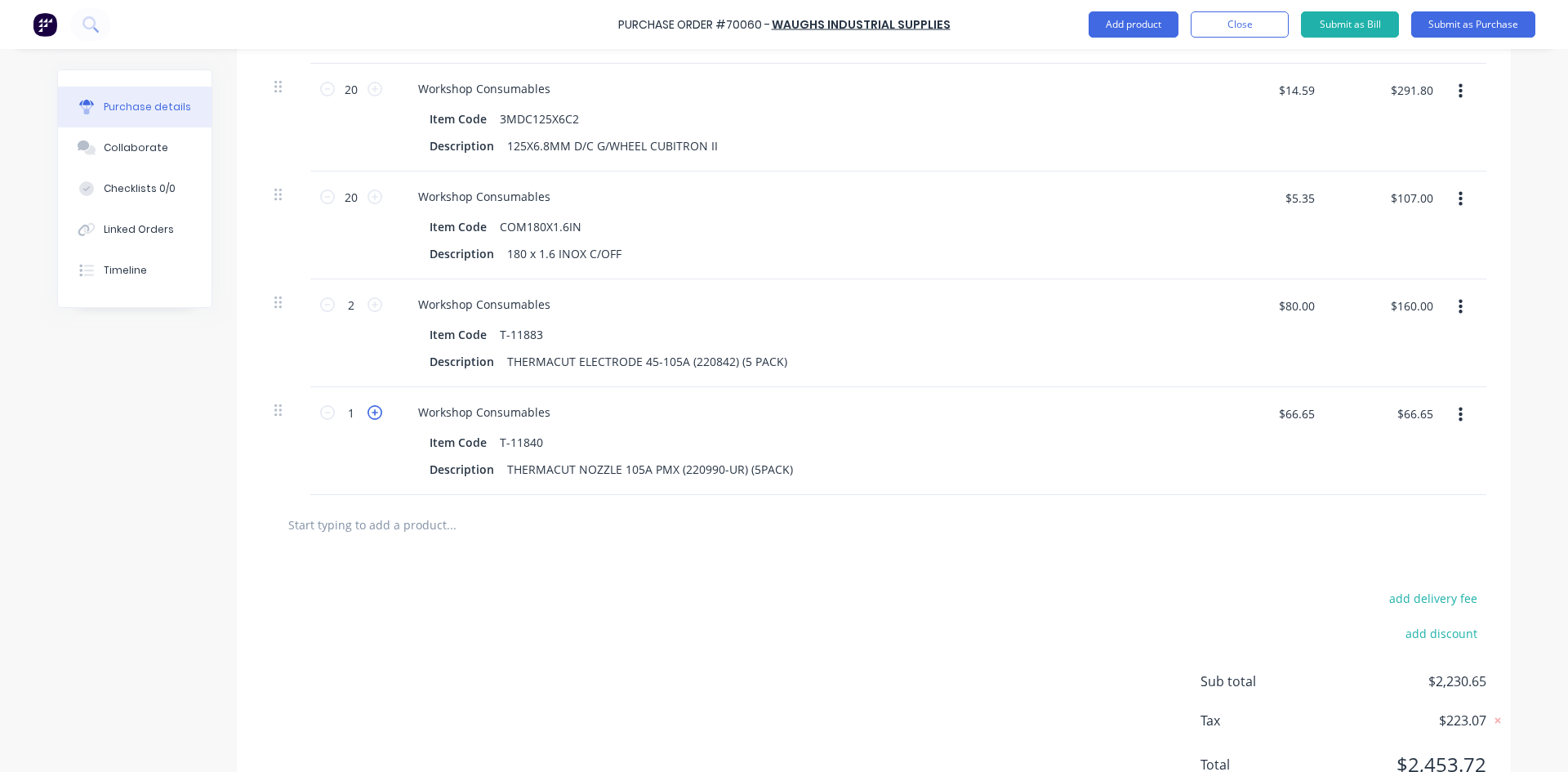
click at [369, 420] on icon at bounding box center [375, 412] width 15 height 15
type input "2"
type input "$133.30"
click at [324, 540] on input "text" at bounding box center [450, 524] width 327 height 32
paste input "AS400"
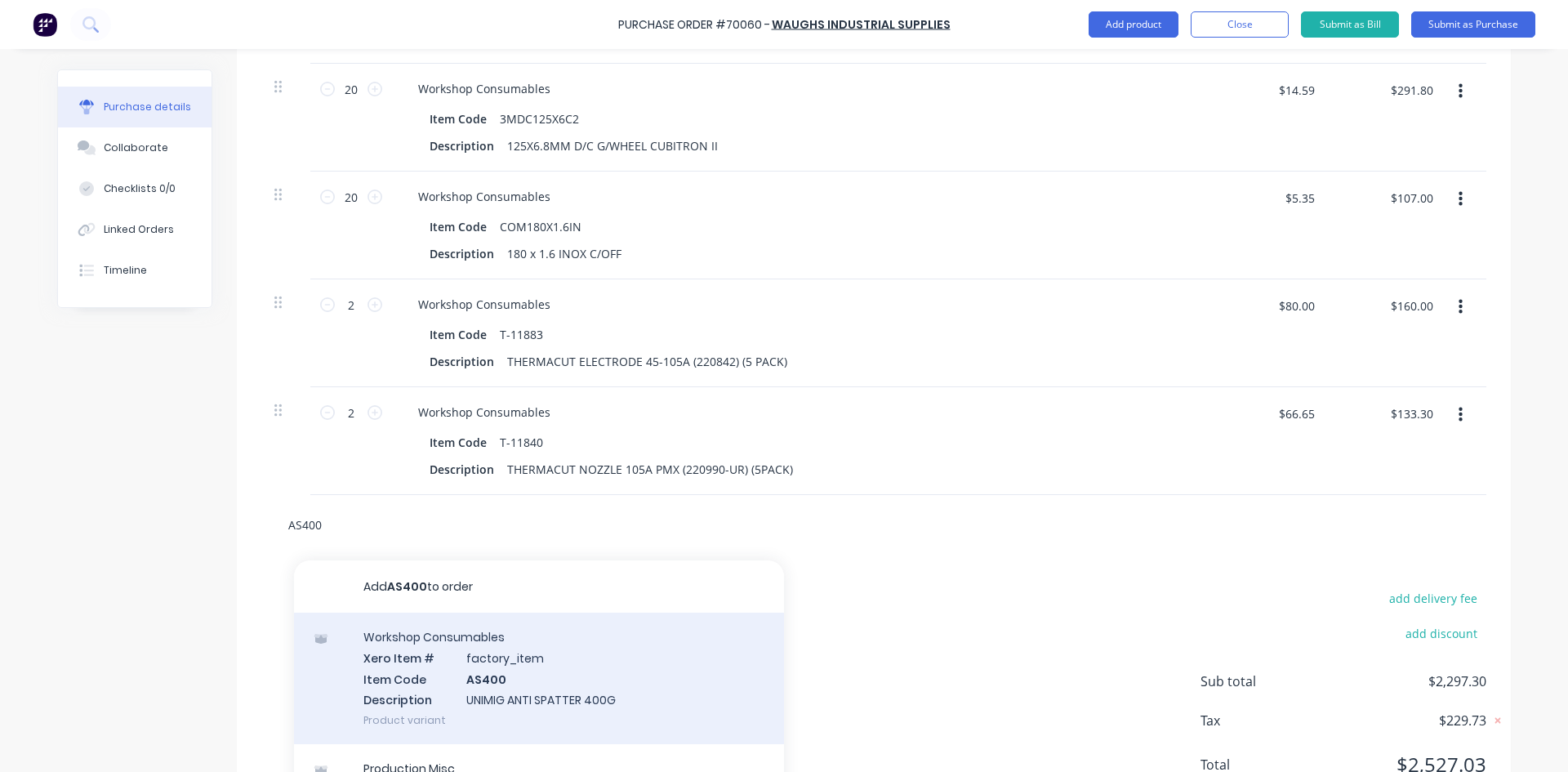
type input "AS400"
click at [514, 692] on div "Workshop Consumables Xero Item # factory_item Item Code AS400 Description UNIMI…" at bounding box center [539, 678] width 490 height 131
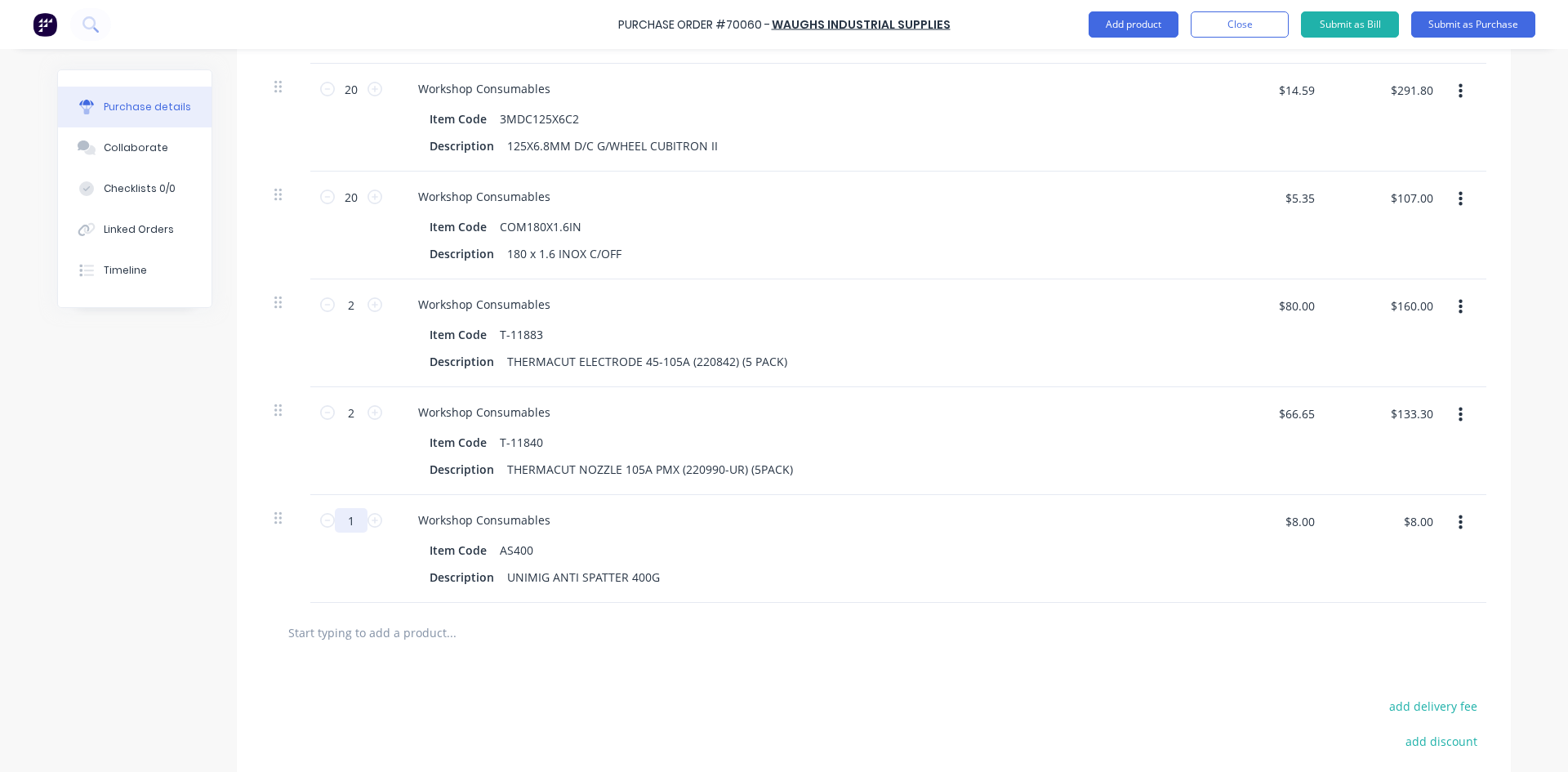
click at [354, 533] on input "1" at bounding box center [350, 520] width 32 height 25
type input "10"
type input "$80.00"
type input "10"
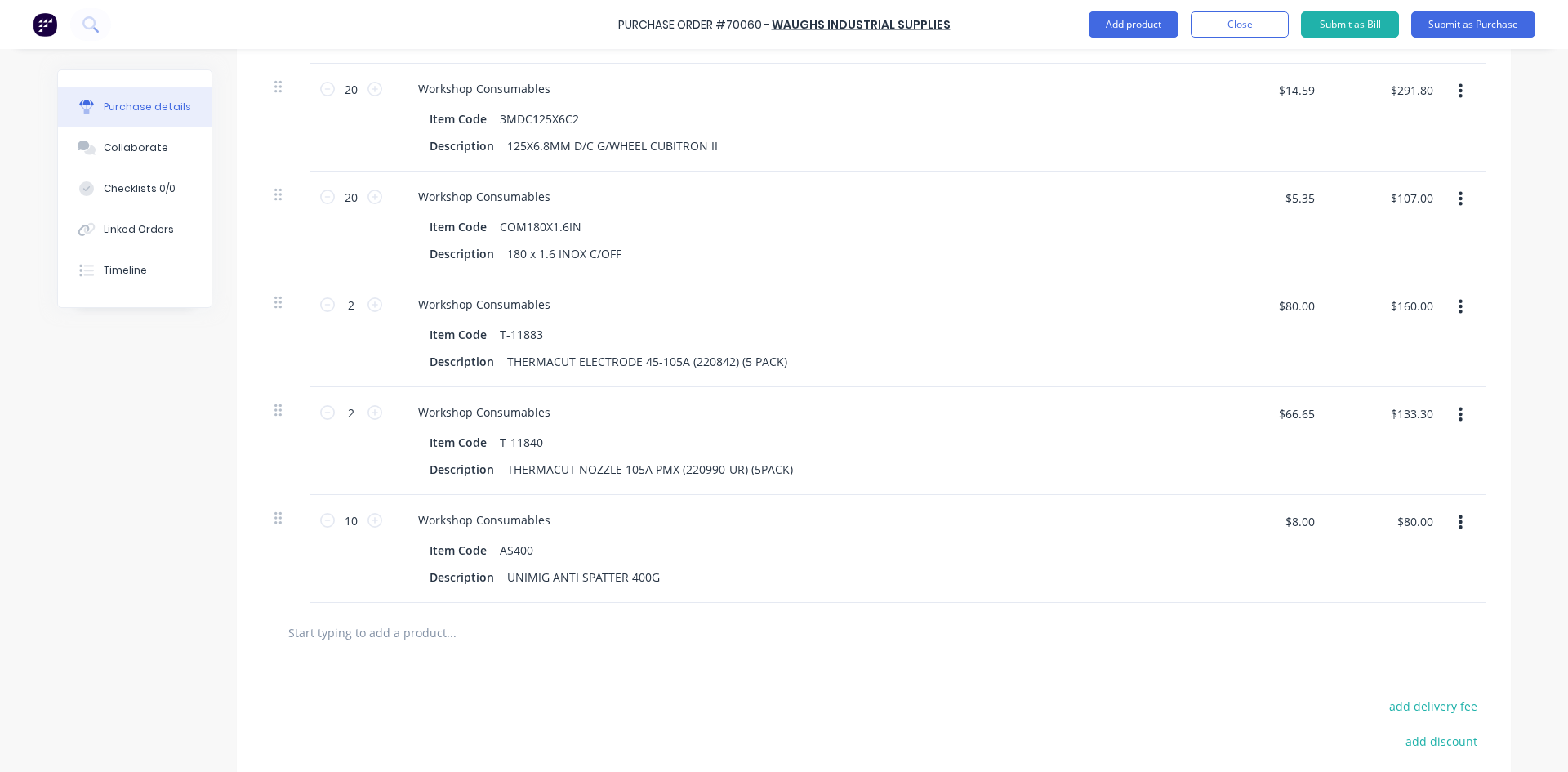
click at [307, 648] on input "text" at bounding box center [450, 632] width 327 height 32
paste input "WC4040BRL"
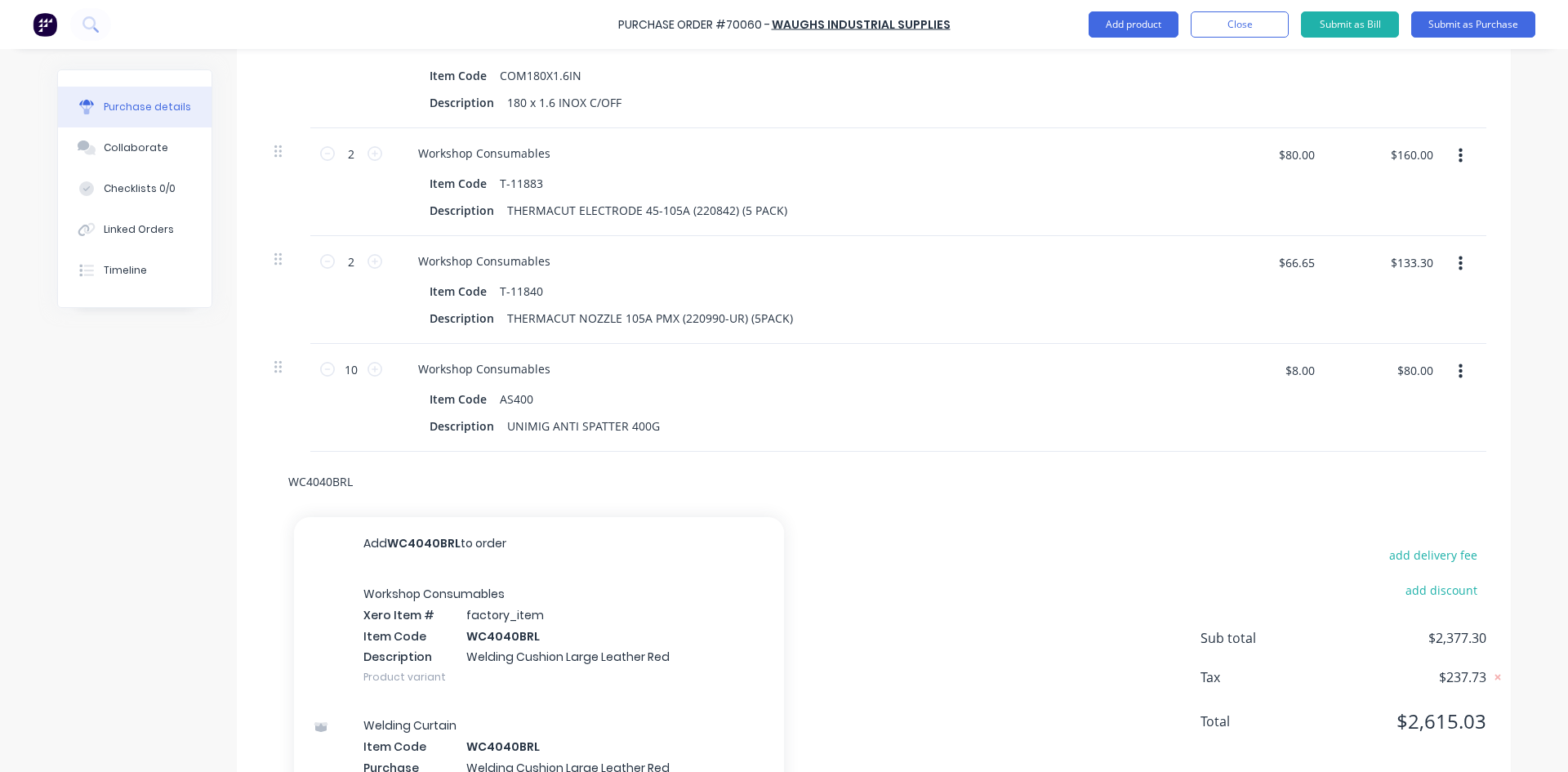
scroll to position [1726, 0]
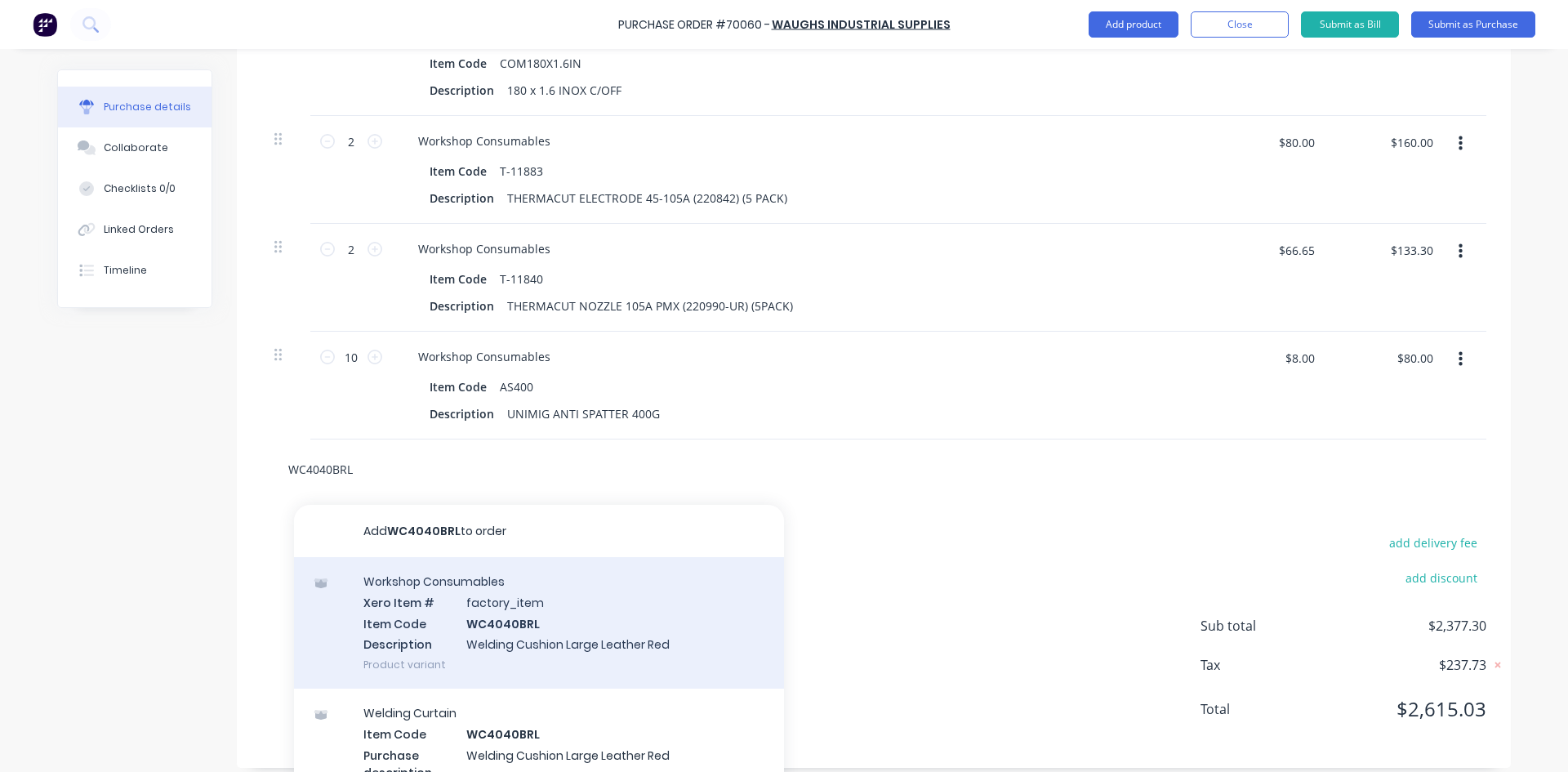
type input "WC4040BRL"
click at [603, 649] on div "Workshop Consumables Xero Item # factory_item Item Code WC4040BRL Description W…" at bounding box center [539, 623] width 490 height 131
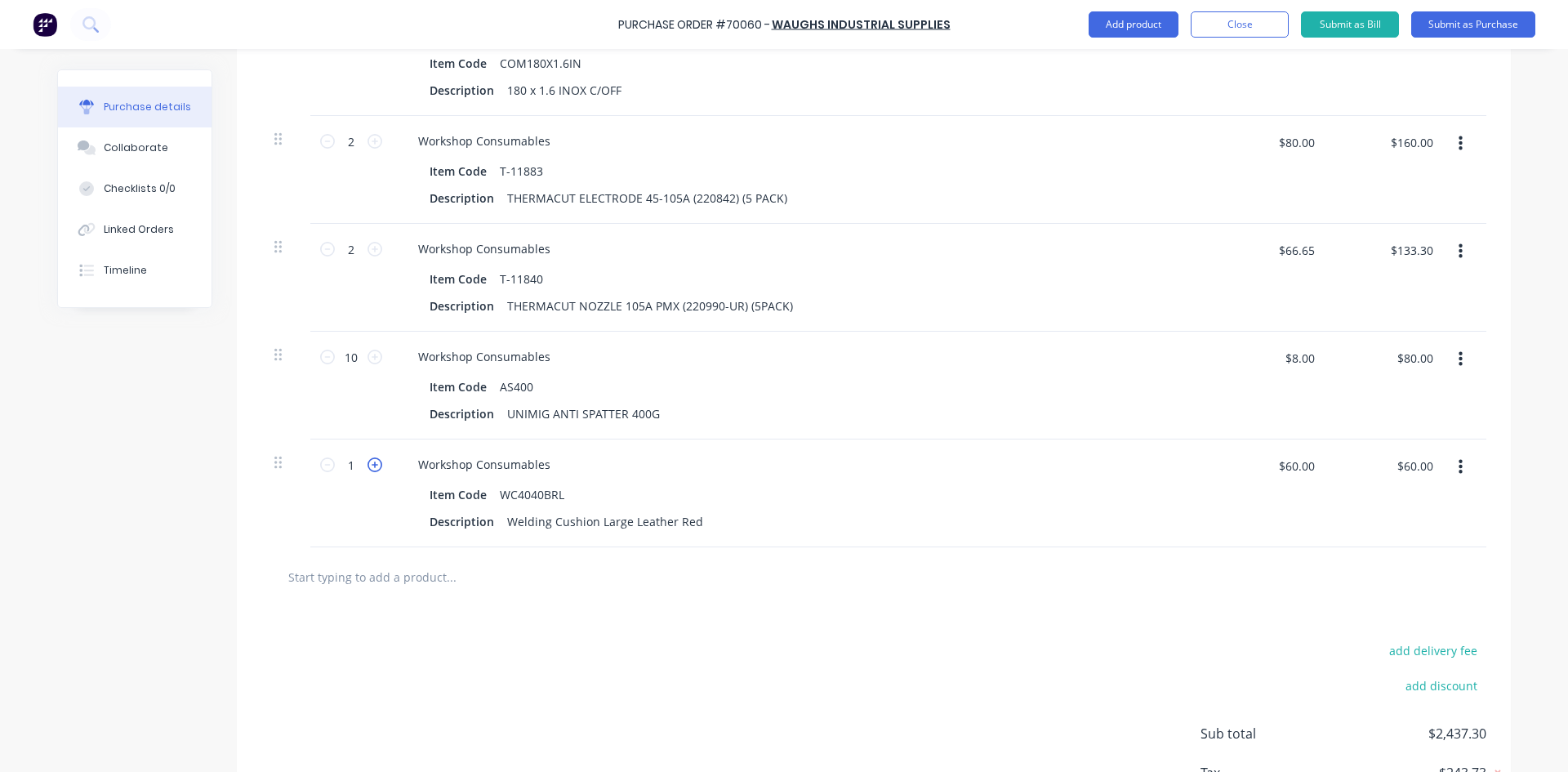
click at [373, 472] on icon at bounding box center [375, 464] width 15 height 15
type input "2"
type input "$120.00"
click at [353, 592] on input "text" at bounding box center [450, 576] width 327 height 32
paste input "527000"
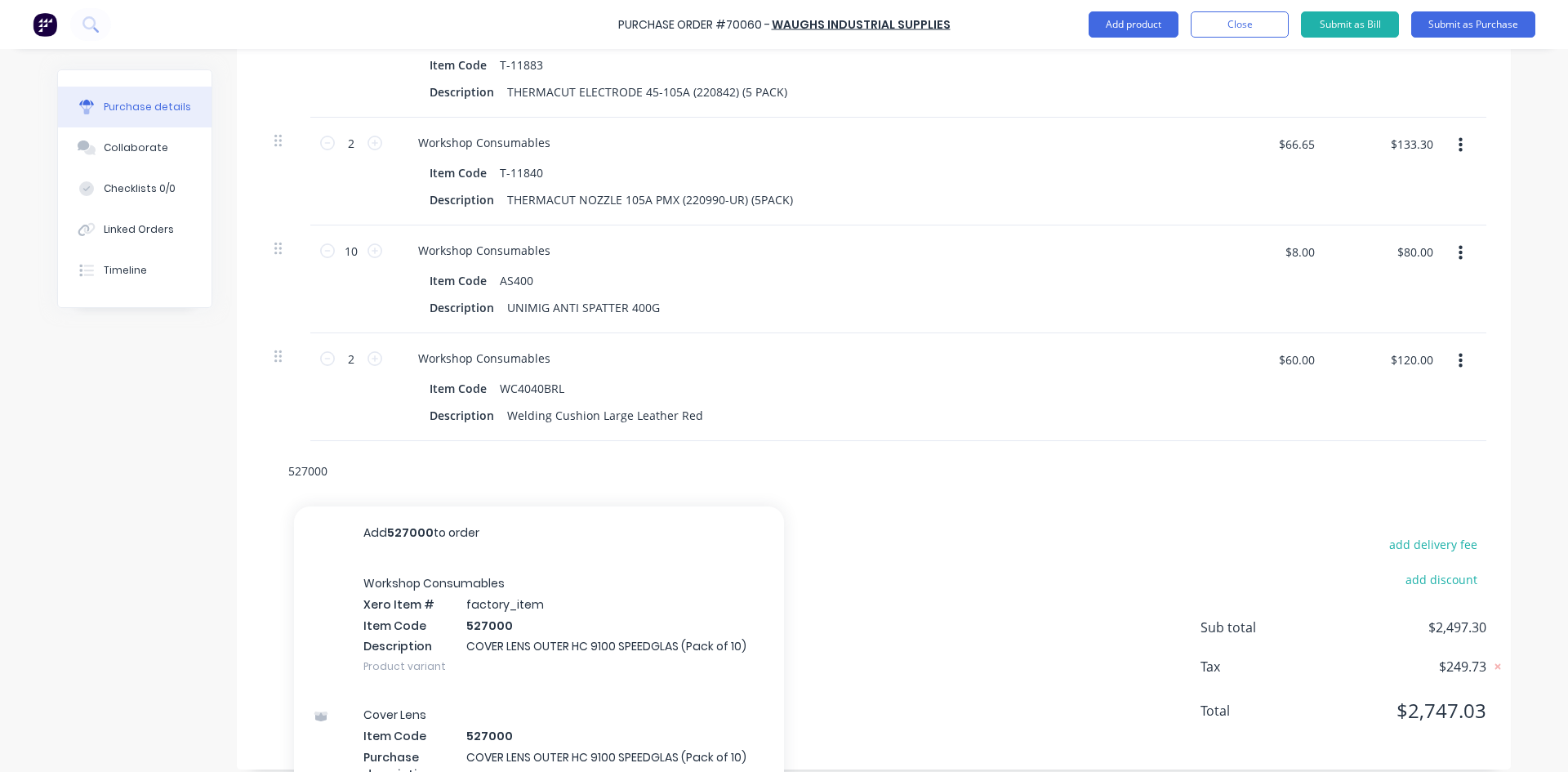
scroll to position [1886, 0]
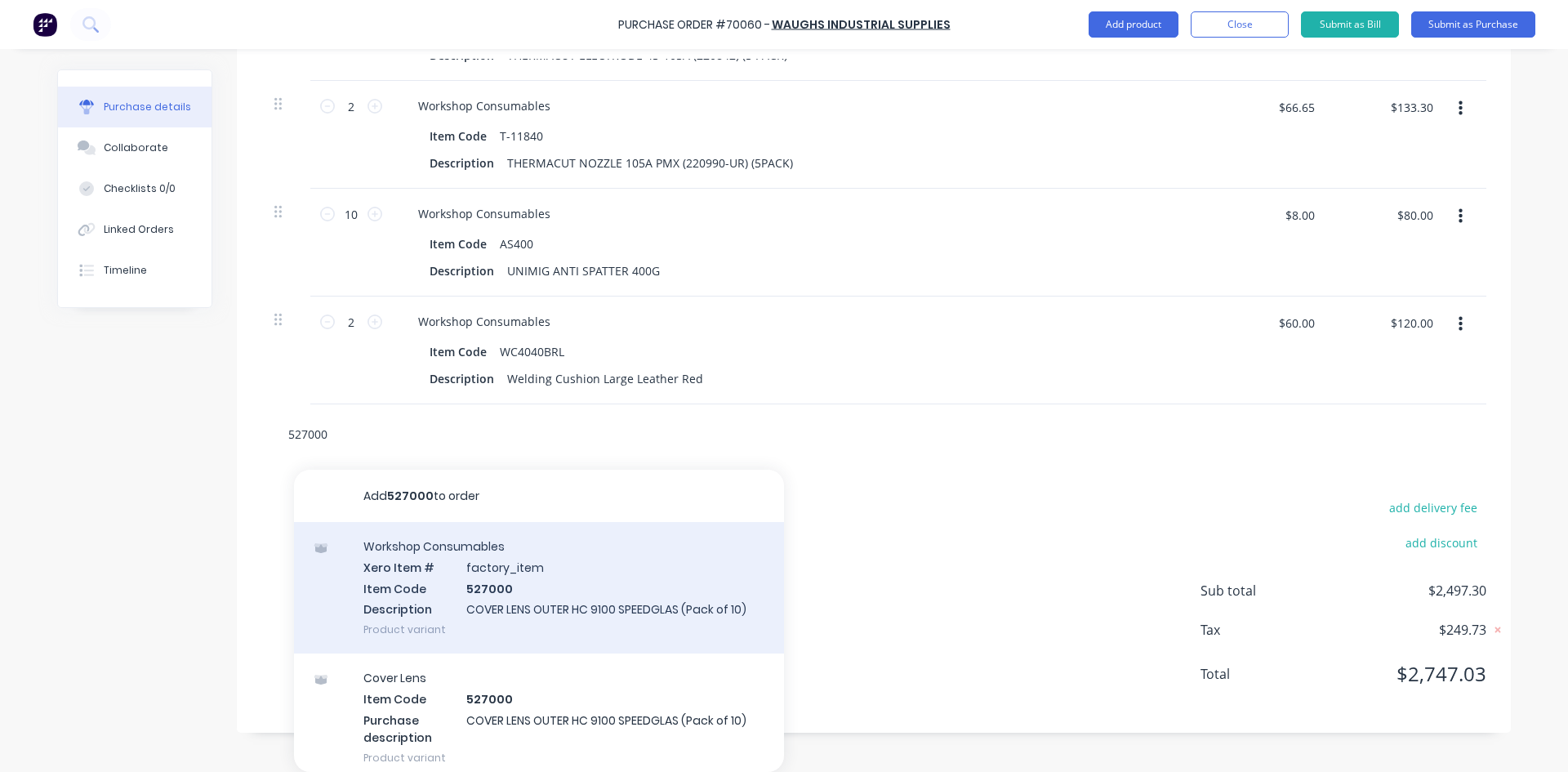
type input "527000"
click at [588, 591] on div "Workshop Consumables Xero Item # factory_item Item Code 527000 Description COVE…" at bounding box center [539, 588] width 490 height 131
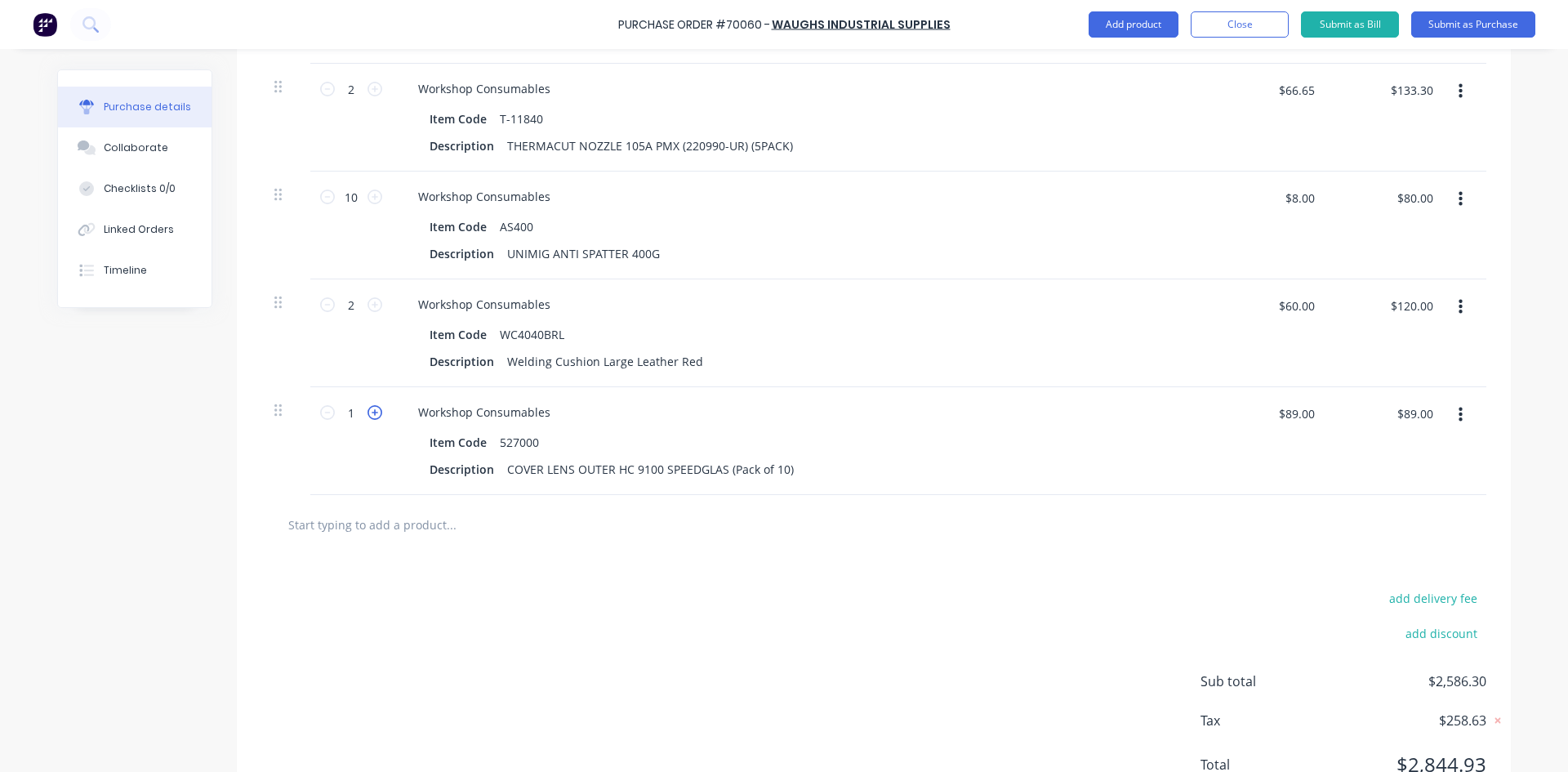
click at [372, 420] on icon at bounding box center [375, 412] width 15 height 15
type input "2"
type input "$178.00"
click at [372, 420] on icon at bounding box center [375, 412] width 15 height 15
type input "3"
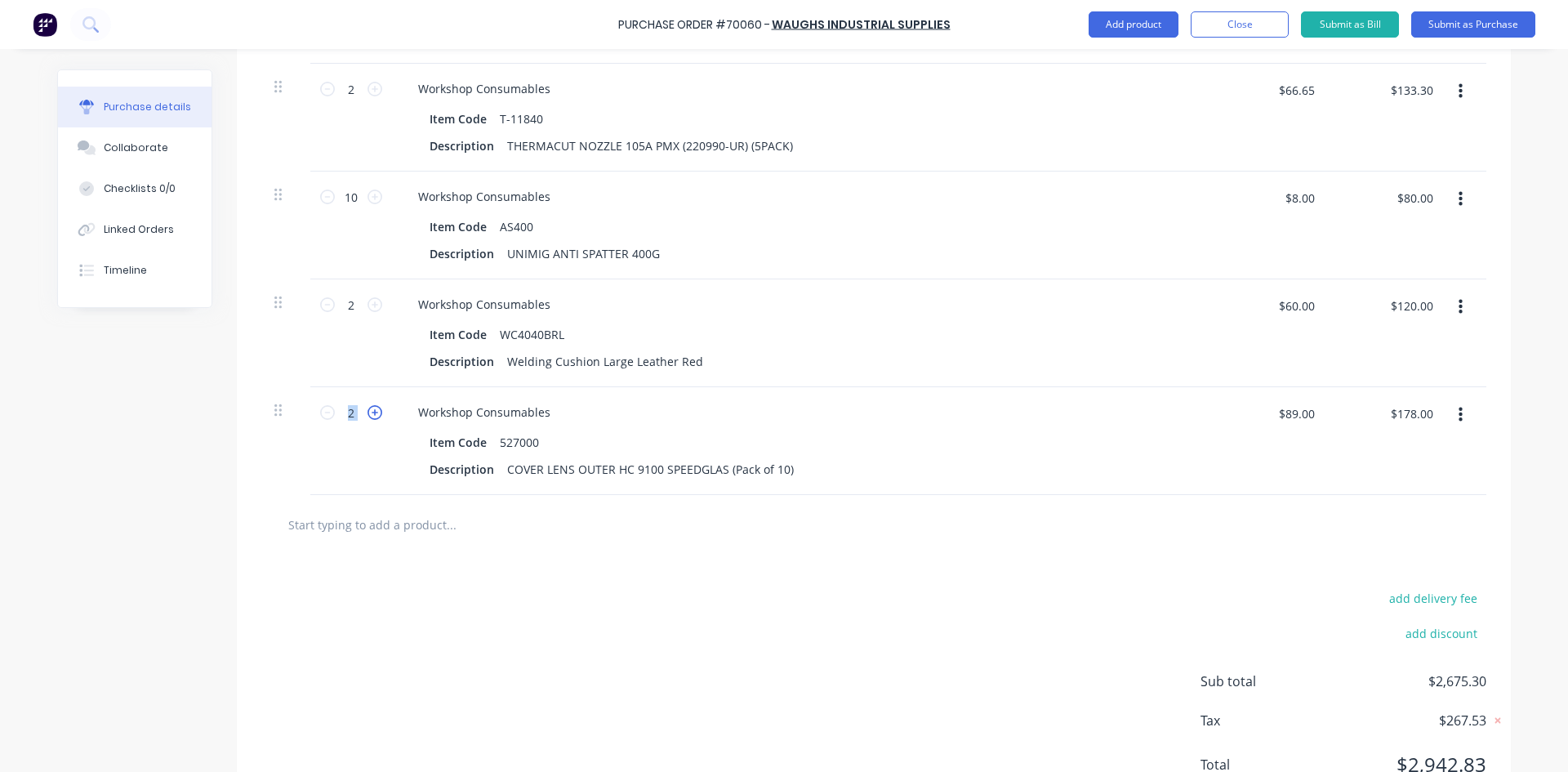
type input "$267.00"
click at [358, 536] on input "text" at bounding box center [450, 524] width 327 height 32
paste input "837010"
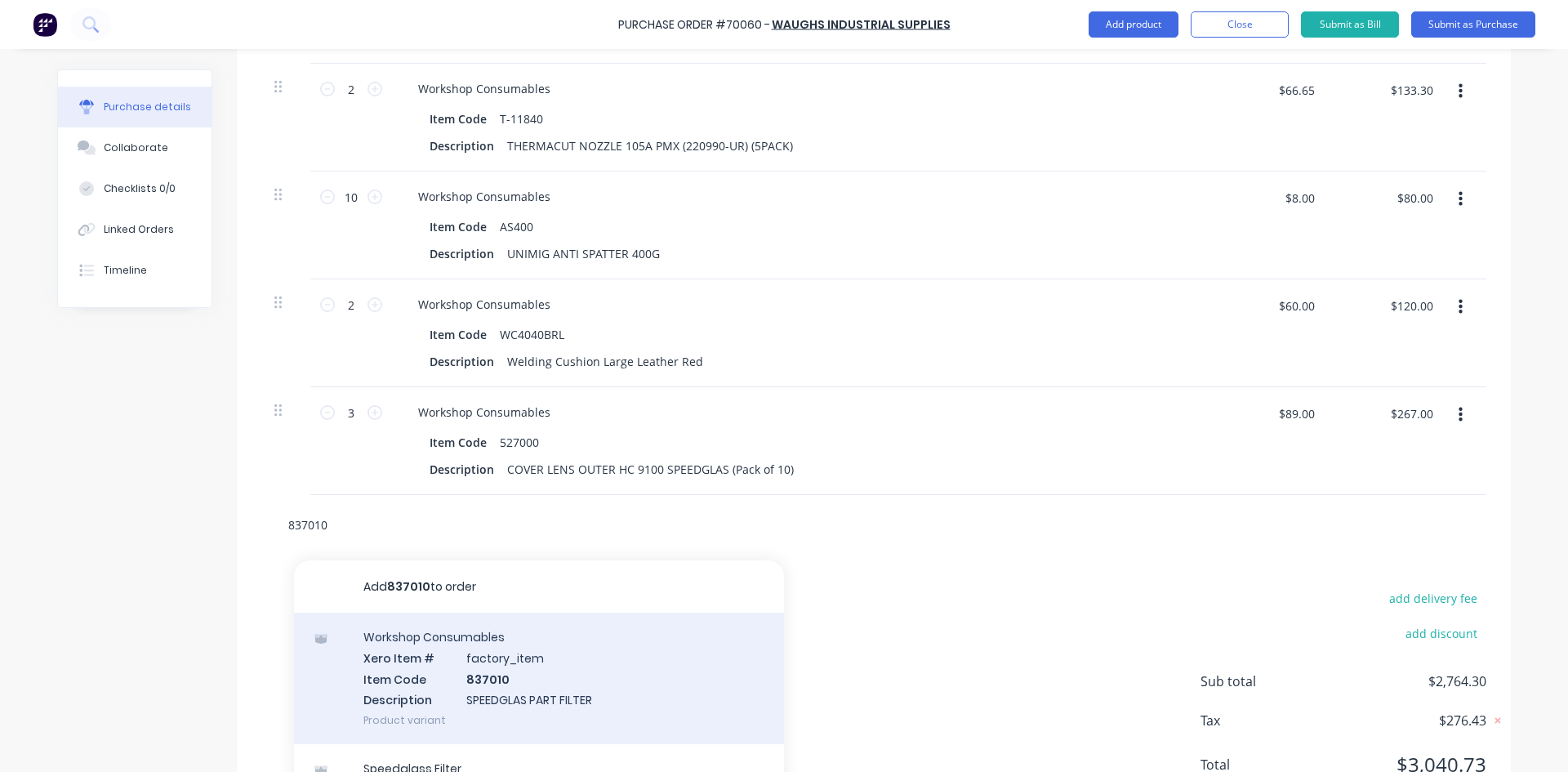
type input "837010"
click at [502, 695] on div "Workshop Consumables Xero Item # factory_item Item Code 837010 Description SPEE…" at bounding box center [539, 678] width 490 height 131
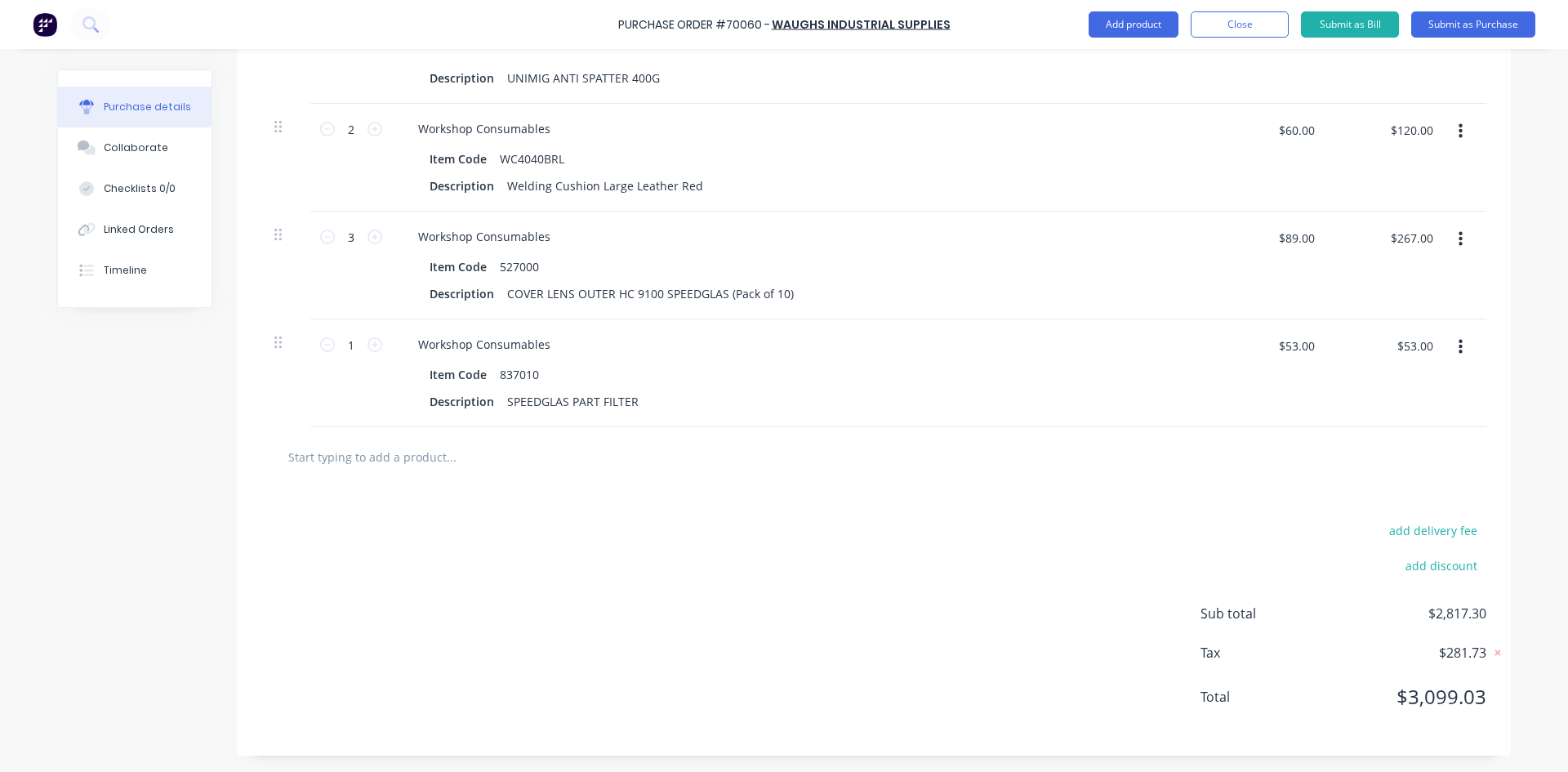
scroll to position [2079, 0]
click at [376, 345] on icon at bounding box center [375, 344] width 15 height 15
type input "2"
type input "$106.00"
click at [376, 345] on icon at bounding box center [375, 344] width 15 height 15
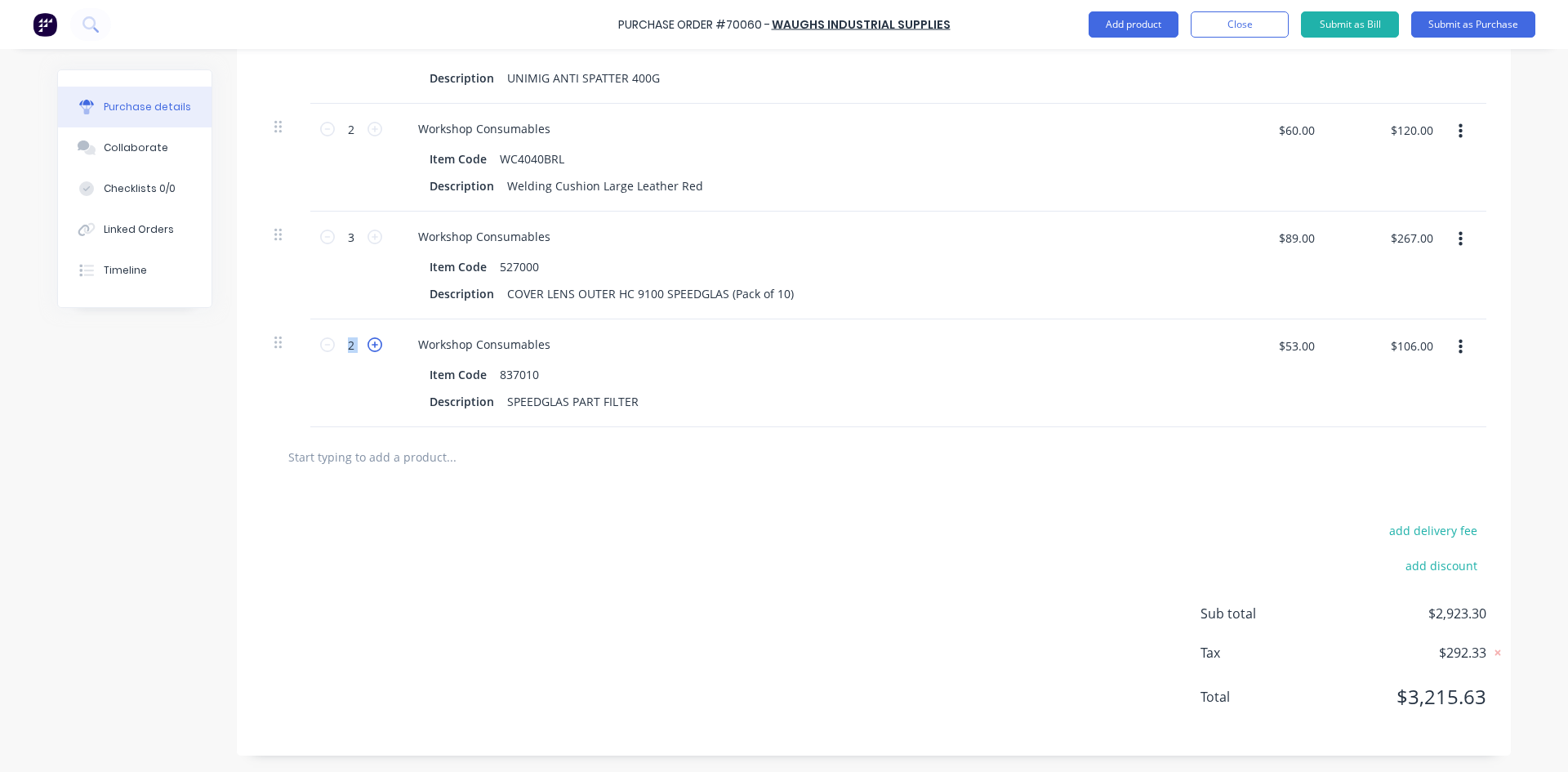
type input "3"
type input "$159.00"
click at [376, 345] on icon at bounding box center [375, 344] width 15 height 15
type input "4"
type input "$212.00"
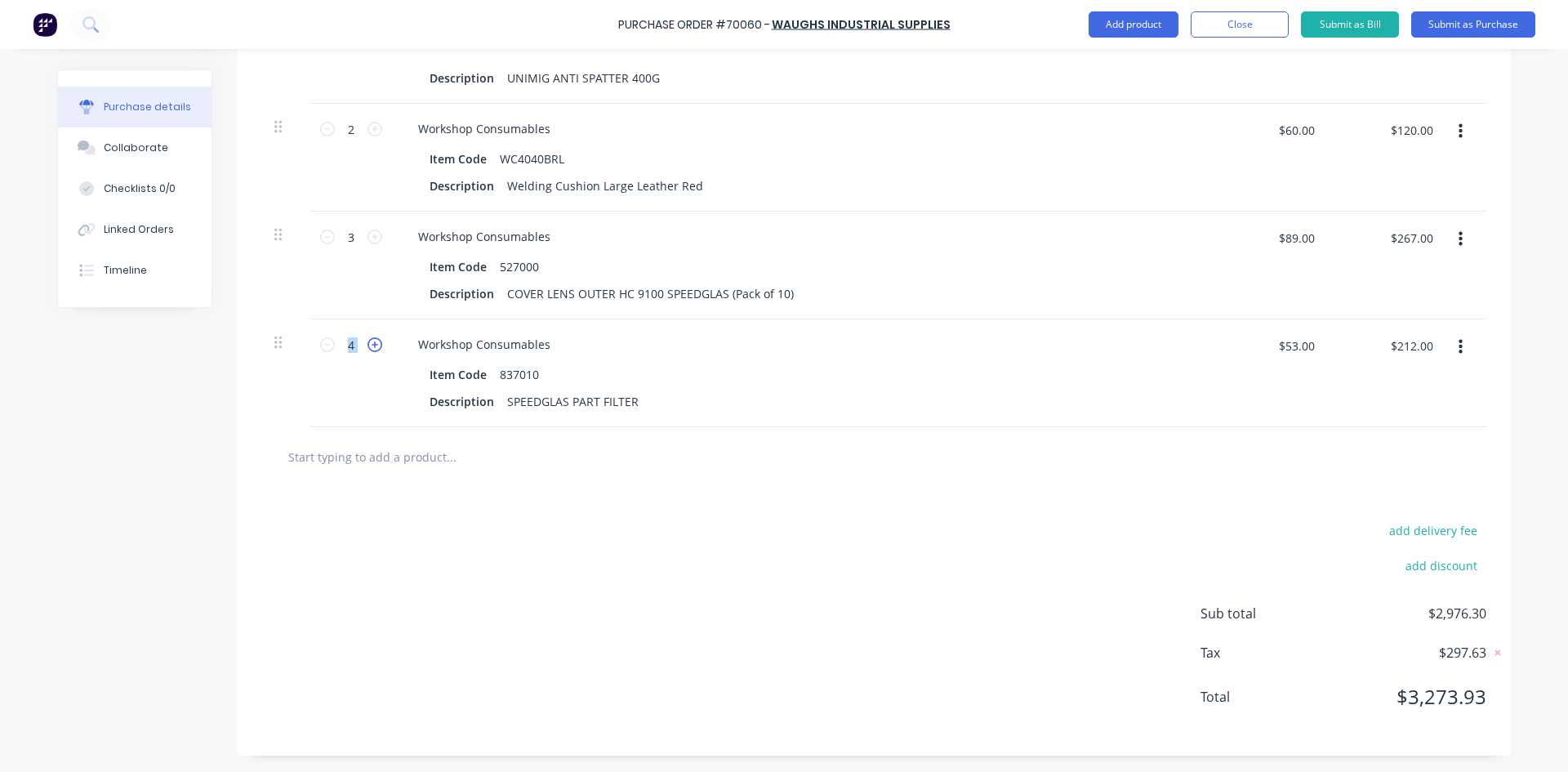
click at [376, 345] on icon at bounding box center [375, 344] width 15 height 15
type input "5"
type input "$265.00"
click at [320, 343] on icon at bounding box center [327, 344] width 15 height 15
type input "4"
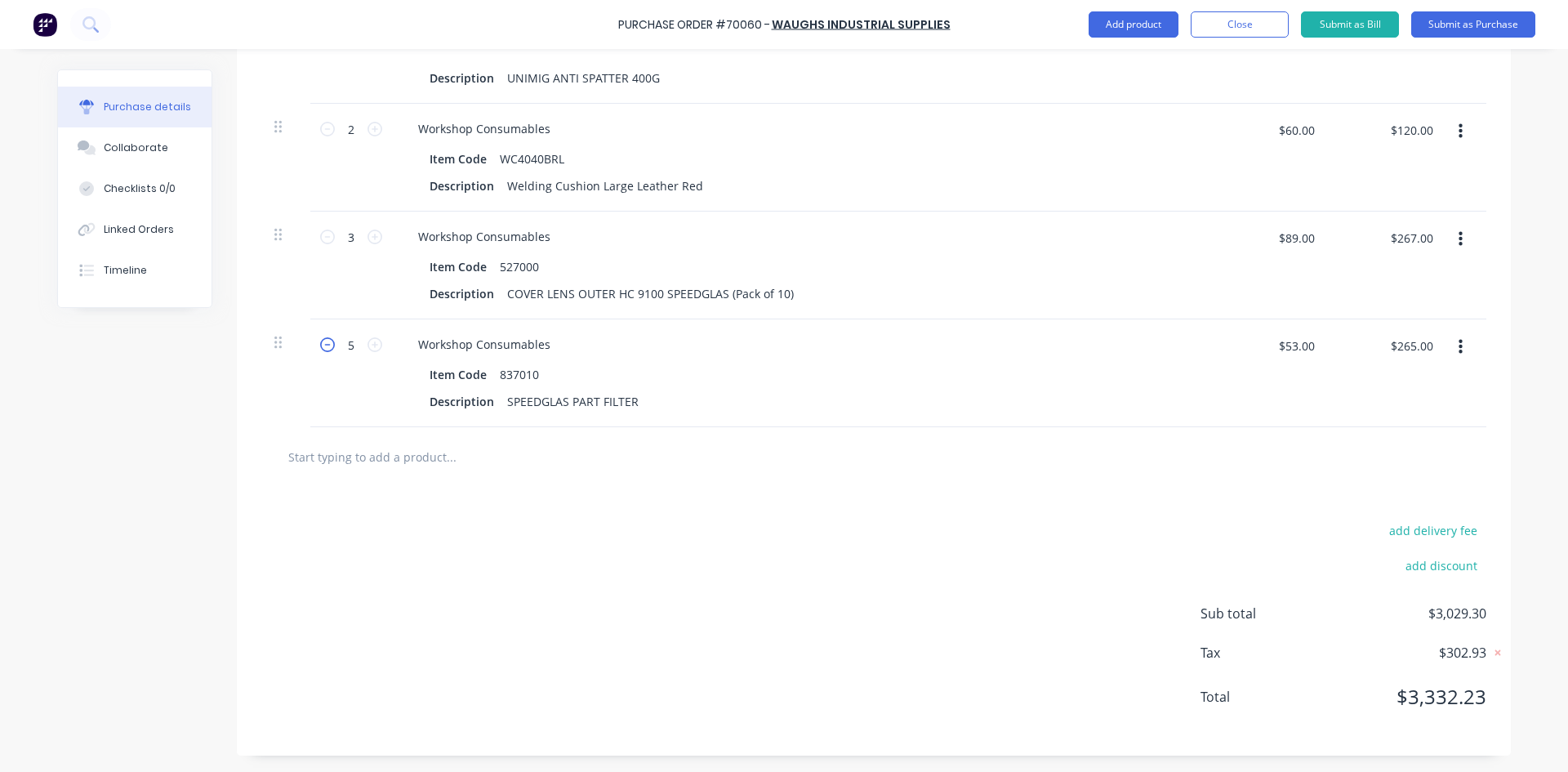
type input "$212.00"
click at [378, 455] on input "text" at bounding box center [450, 456] width 327 height 32
paste input "271319P"
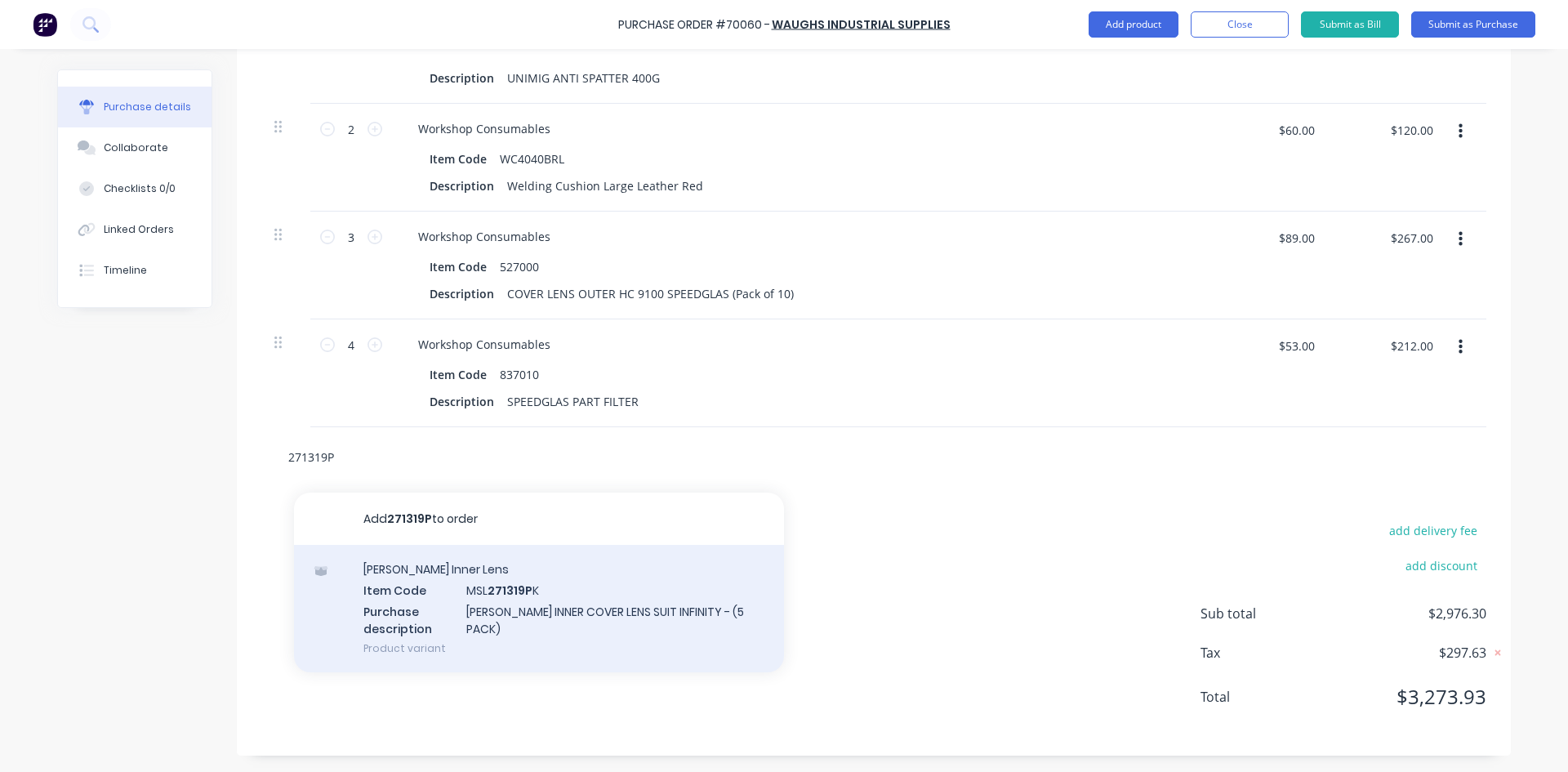
type input "271319P"
click at [454, 598] on div "Miller Inner Lens Item Code MSL 271319P K Purchase description MILLER INNER COV…" at bounding box center [539, 608] width 490 height 128
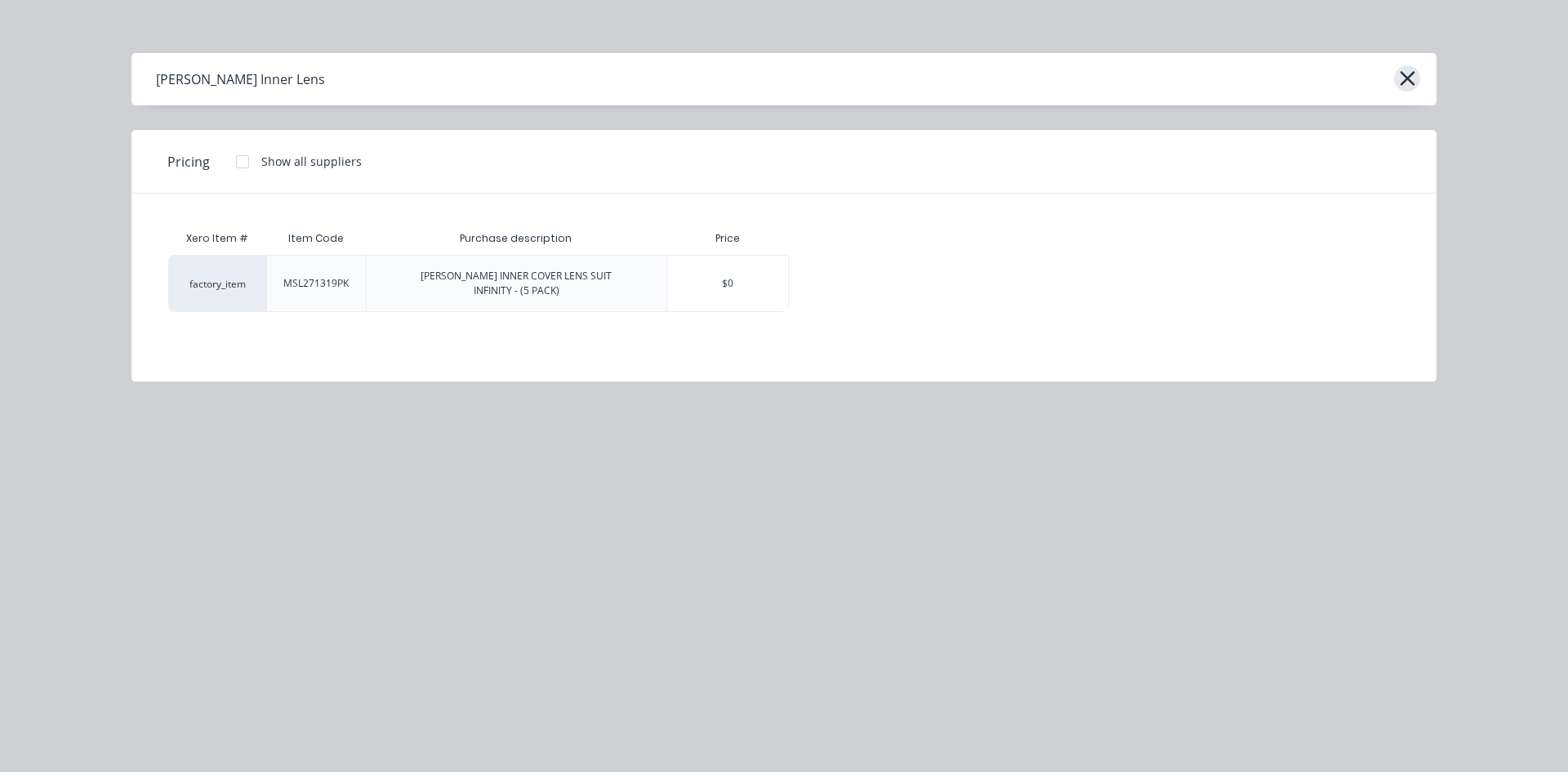
click at [1412, 71] on icon "button" at bounding box center [1407, 77] width 17 height 23
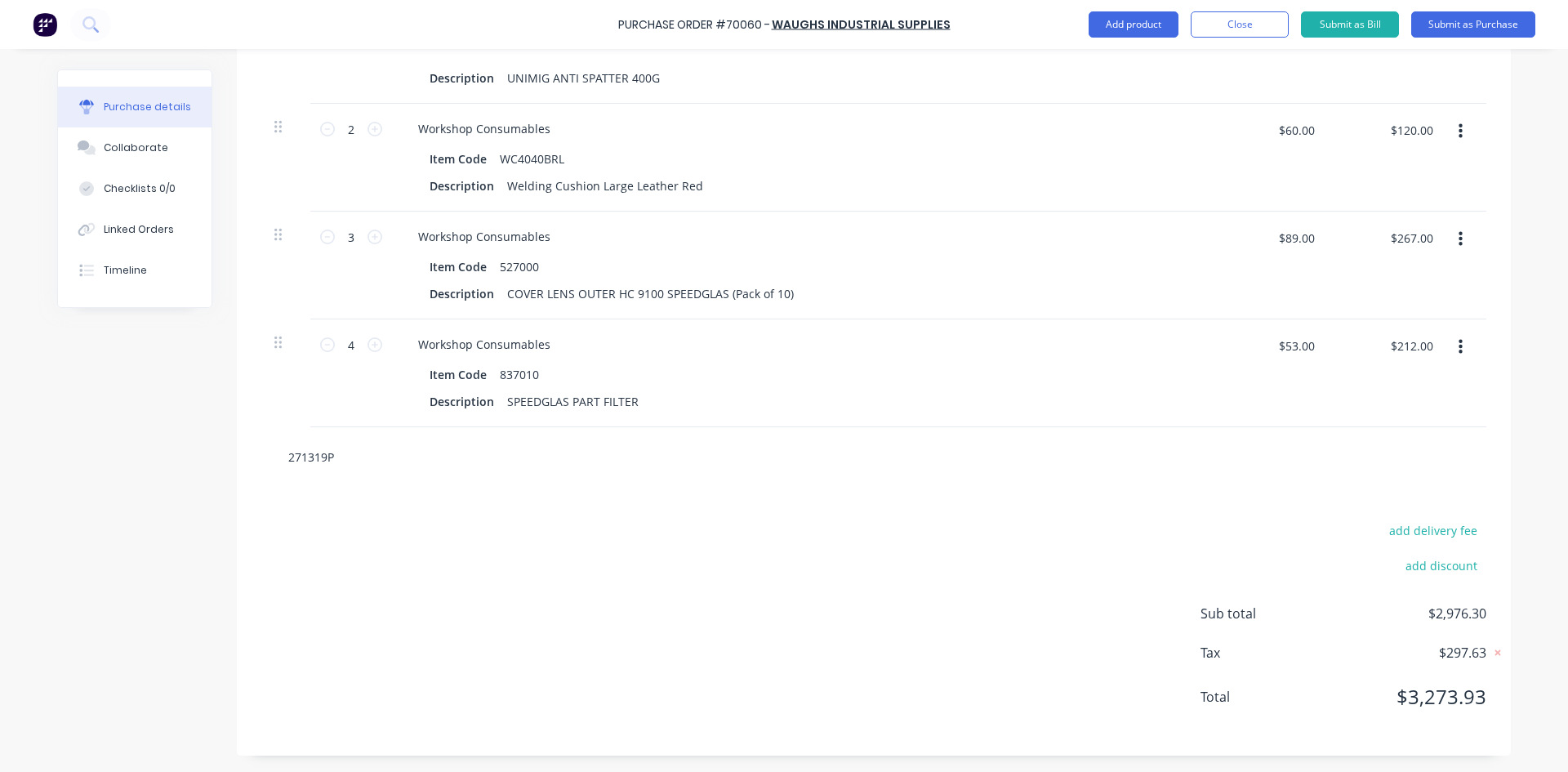
click at [343, 458] on input "271319P" at bounding box center [450, 456] width 327 height 32
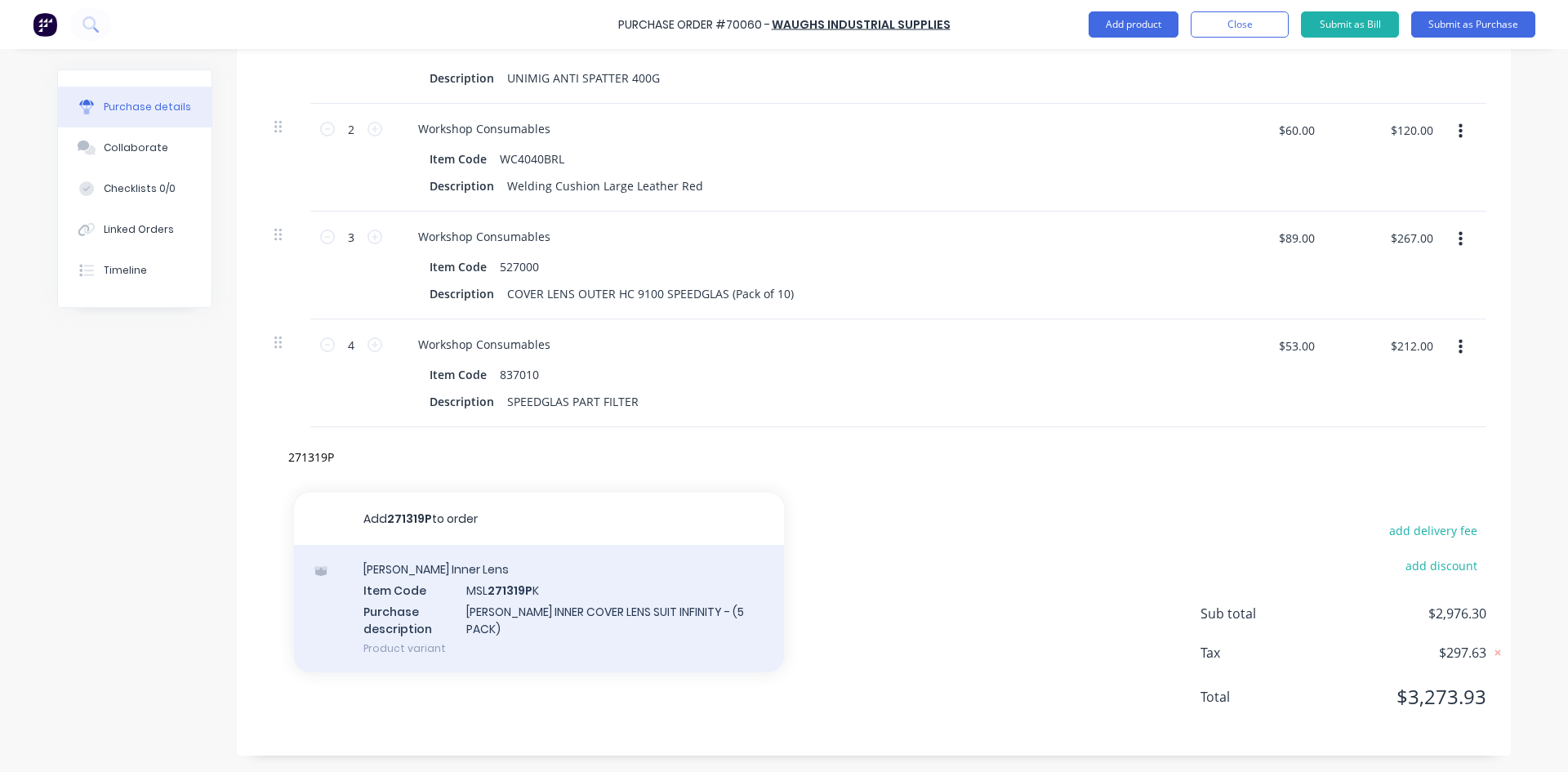
click at [478, 602] on div "Miller Inner Lens Item Code MSL 271319P K Purchase description MILLER INNER COV…" at bounding box center [539, 608] width 490 height 128
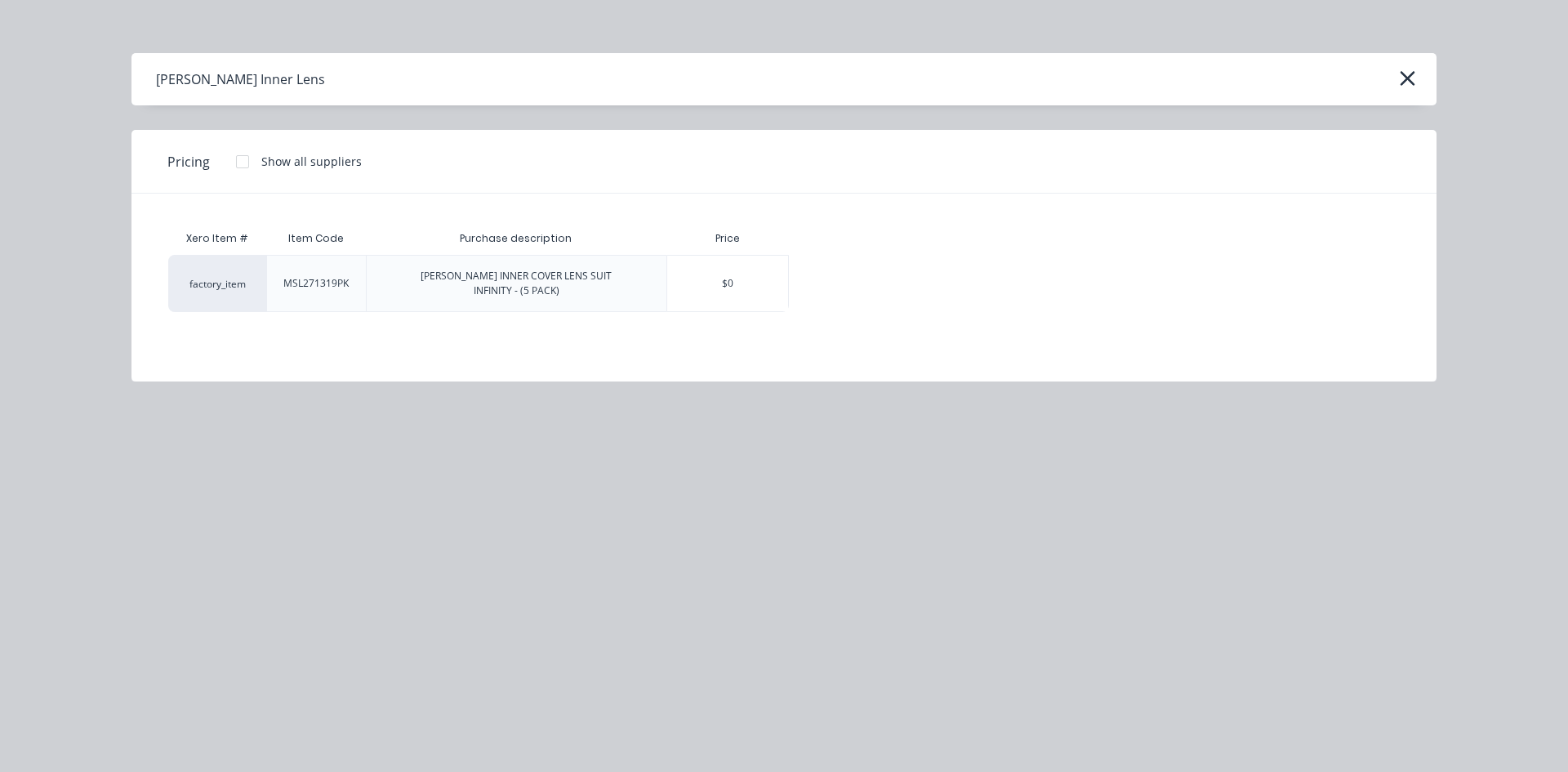
click at [239, 161] on div at bounding box center [242, 161] width 32 height 32
click at [453, 338] on div "Xero Item # Item Code Purchase description Price aSupplier factory_item MSL2713…" at bounding box center [784, 275] width 1305 height 163
click at [743, 283] on div "$0" at bounding box center [728, 283] width 122 height 56
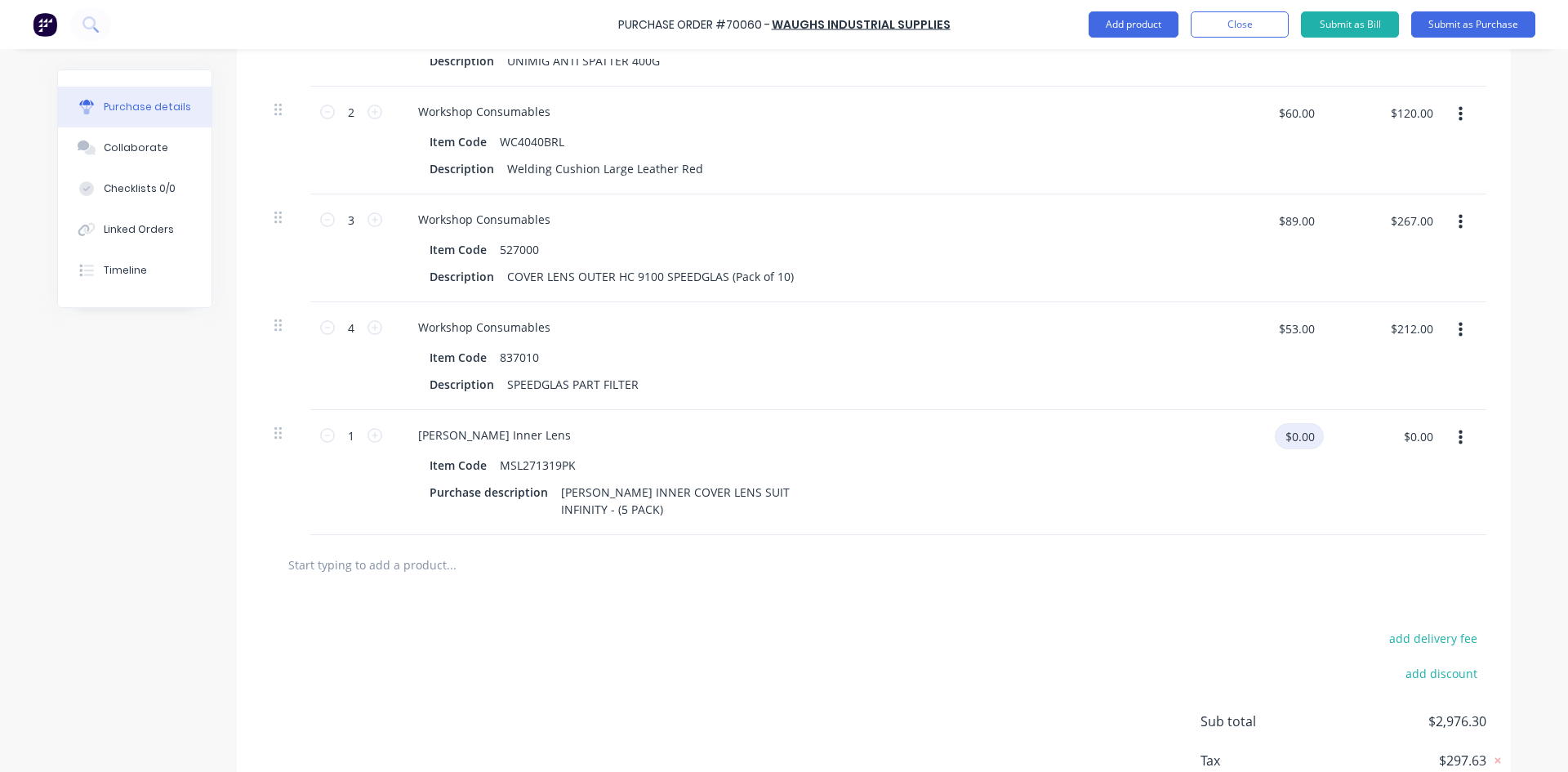
click at [1293, 449] on input "$0.00" at bounding box center [1299, 436] width 49 height 26
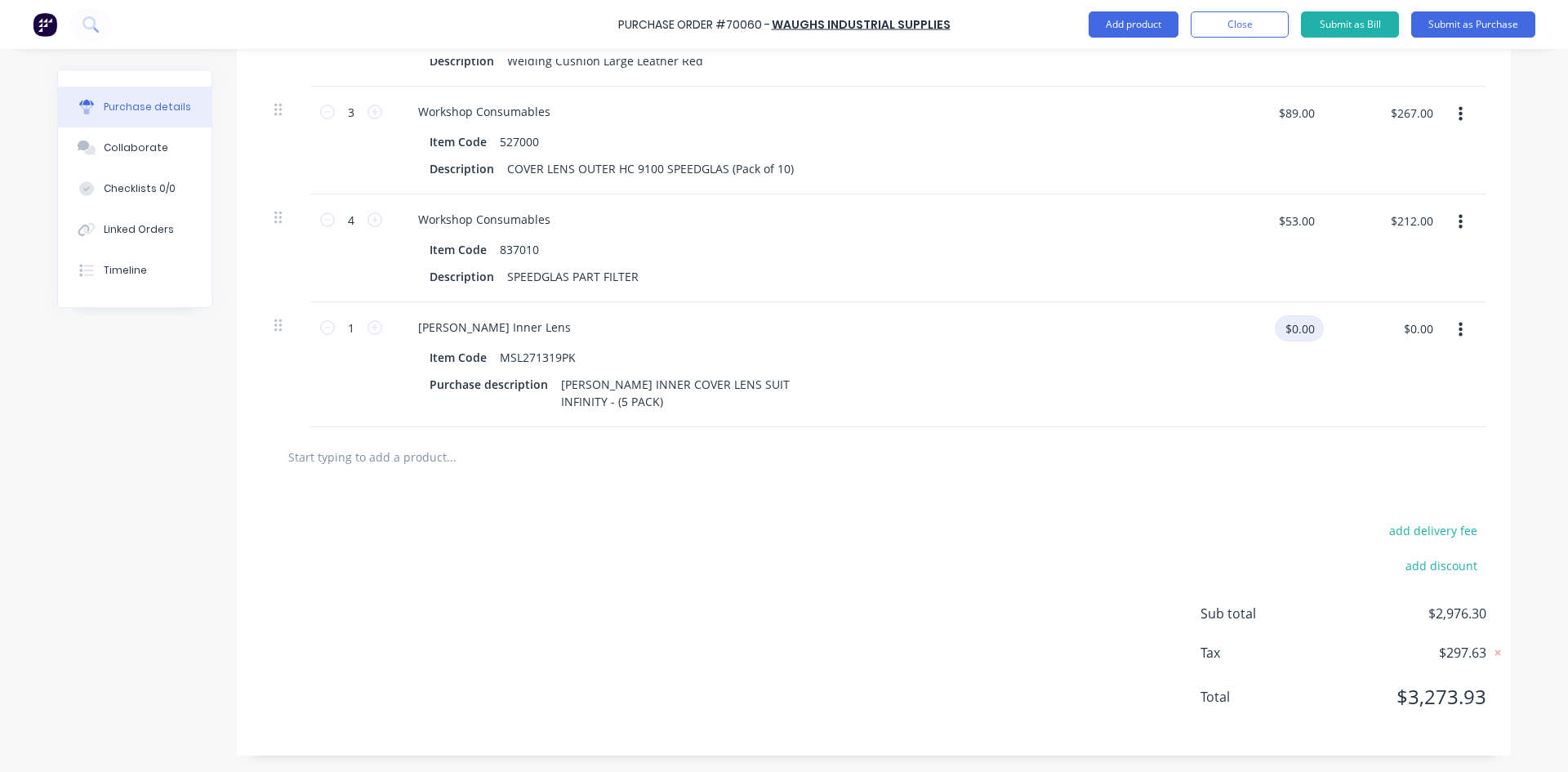
scroll to position [2204, 0]
click at [353, 450] on input "text" at bounding box center [450, 456] width 327 height 32
paste input "271319P"
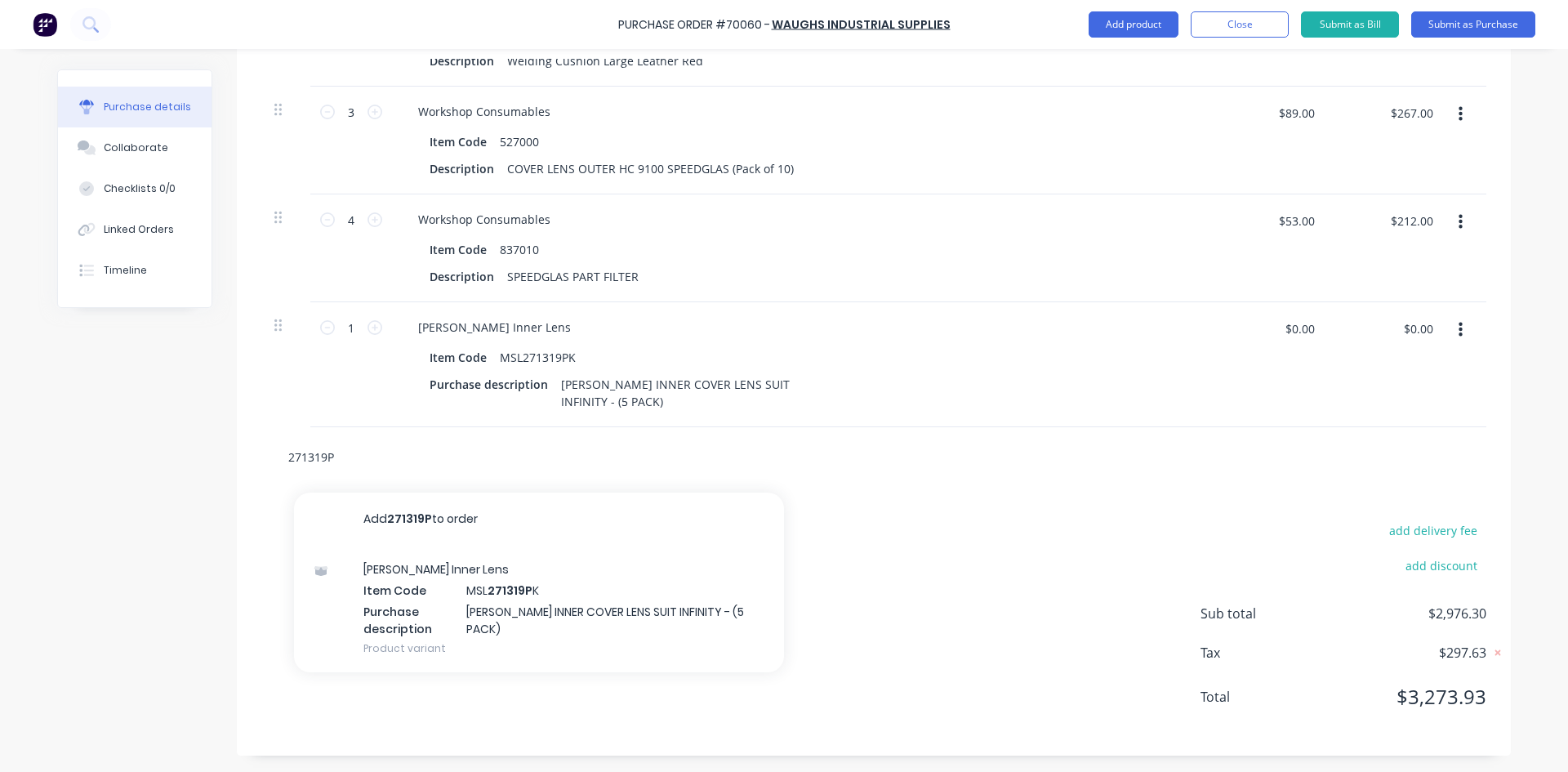
type input "271319P"
click at [891, 605] on div "add delivery fee add discount Sub total $2,976.30 Tax $297.63 Total $3,273.93" at bounding box center [873, 621] width 1275 height 269
drag, startPoint x: 346, startPoint y: 455, endPoint x: 224, endPoint y: 449, distance: 122.1
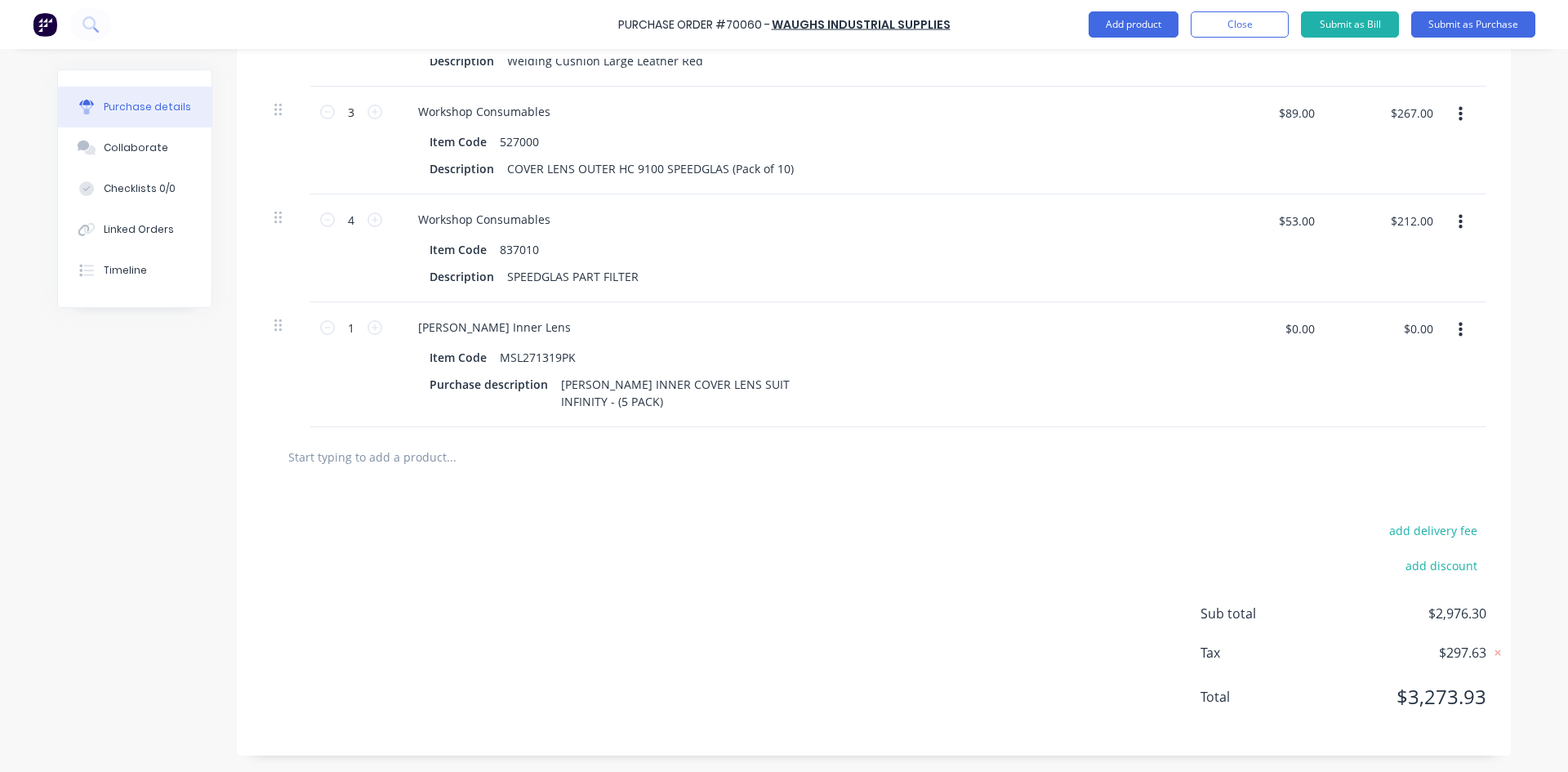
click at [300, 460] on input "text" at bounding box center [450, 456] width 327 height 32
paste input "271320P"
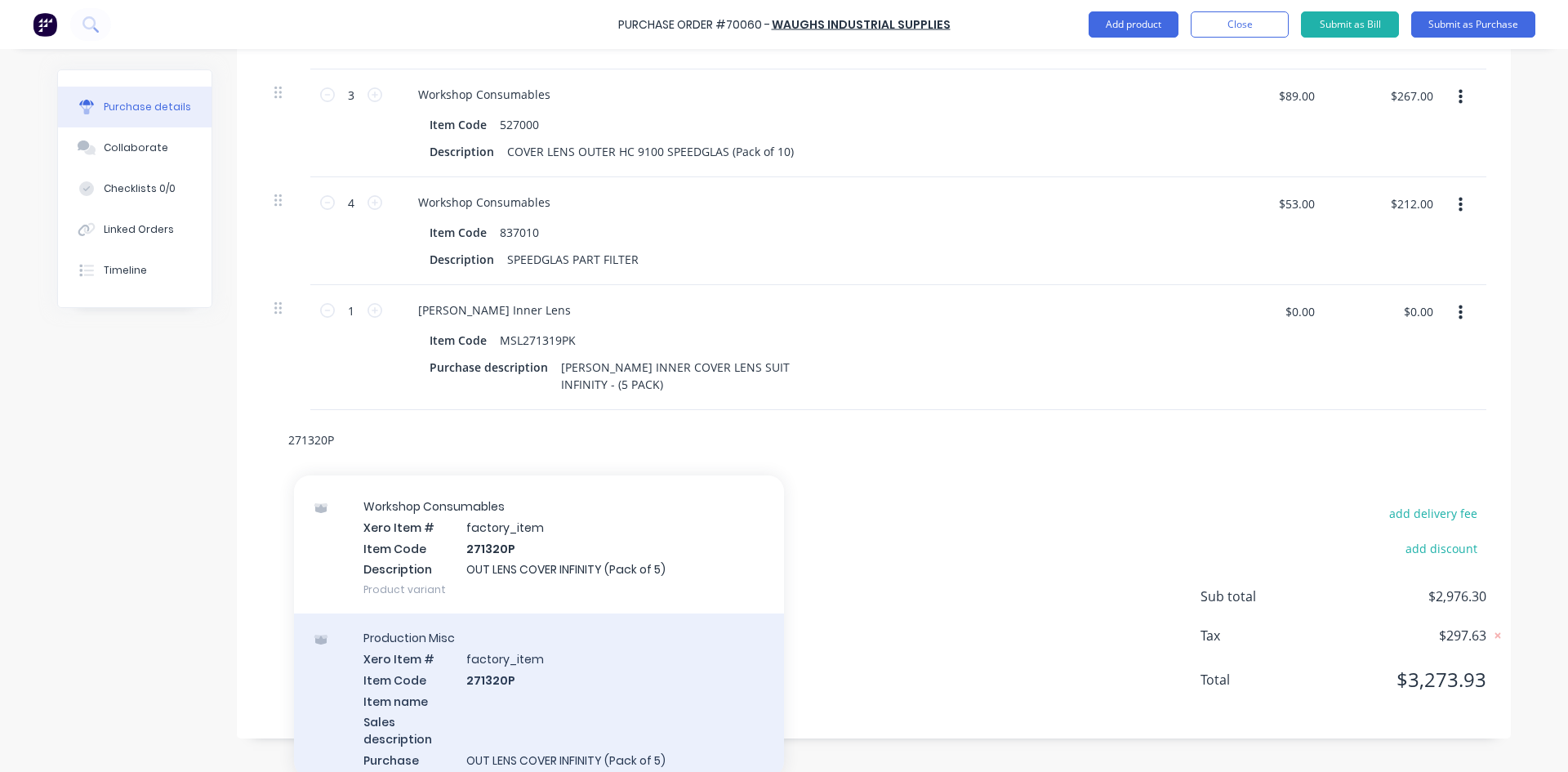
scroll to position [81, 0]
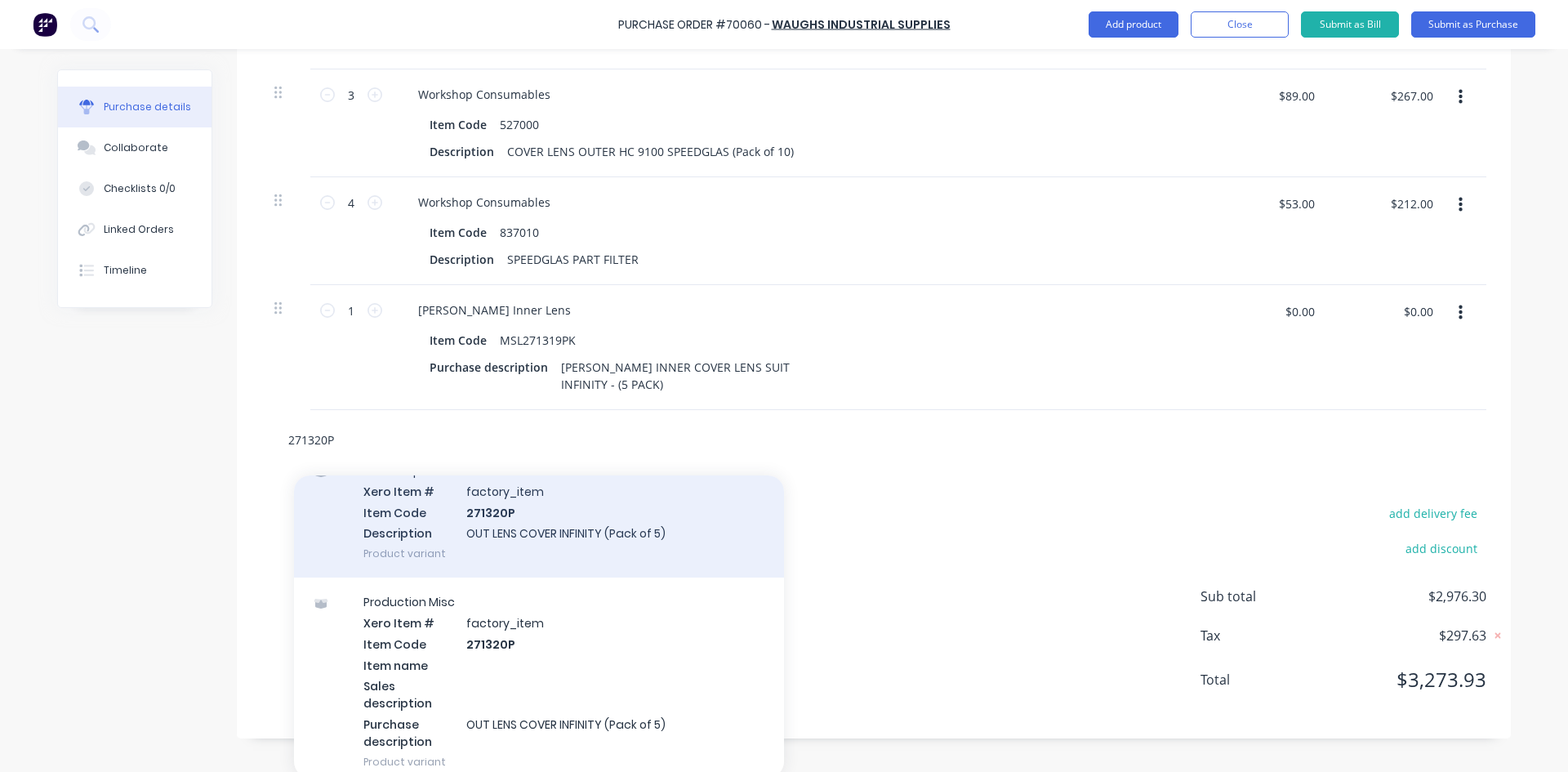
type input "271320P"
click at [543, 568] on div "Workshop Consumables Xero Item # factory_item Item Code 271320P Description OUT…" at bounding box center [539, 512] width 490 height 131
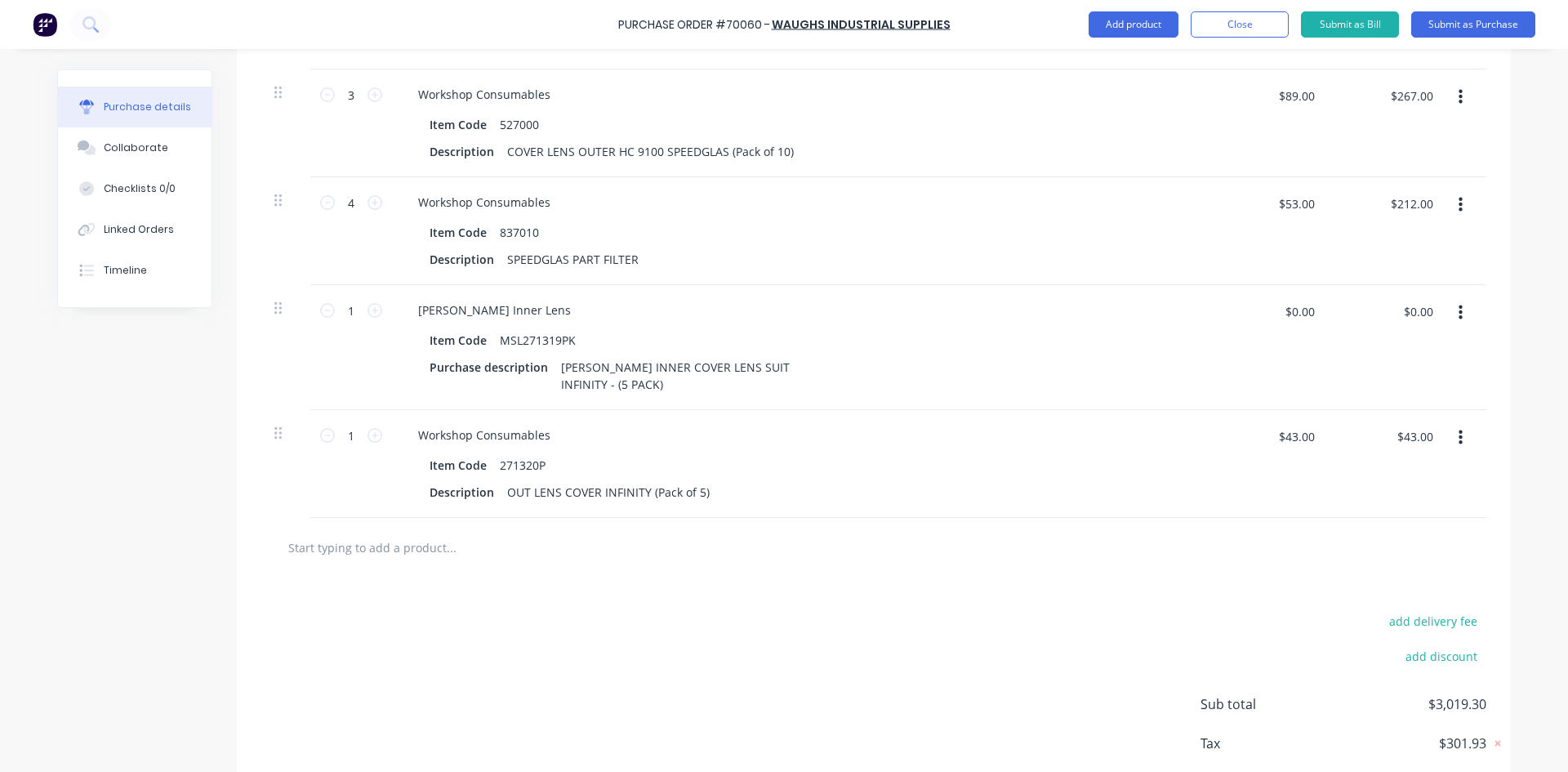
click at [360, 558] on input "text" at bounding box center [450, 546] width 327 height 32
paste input "WNGL"
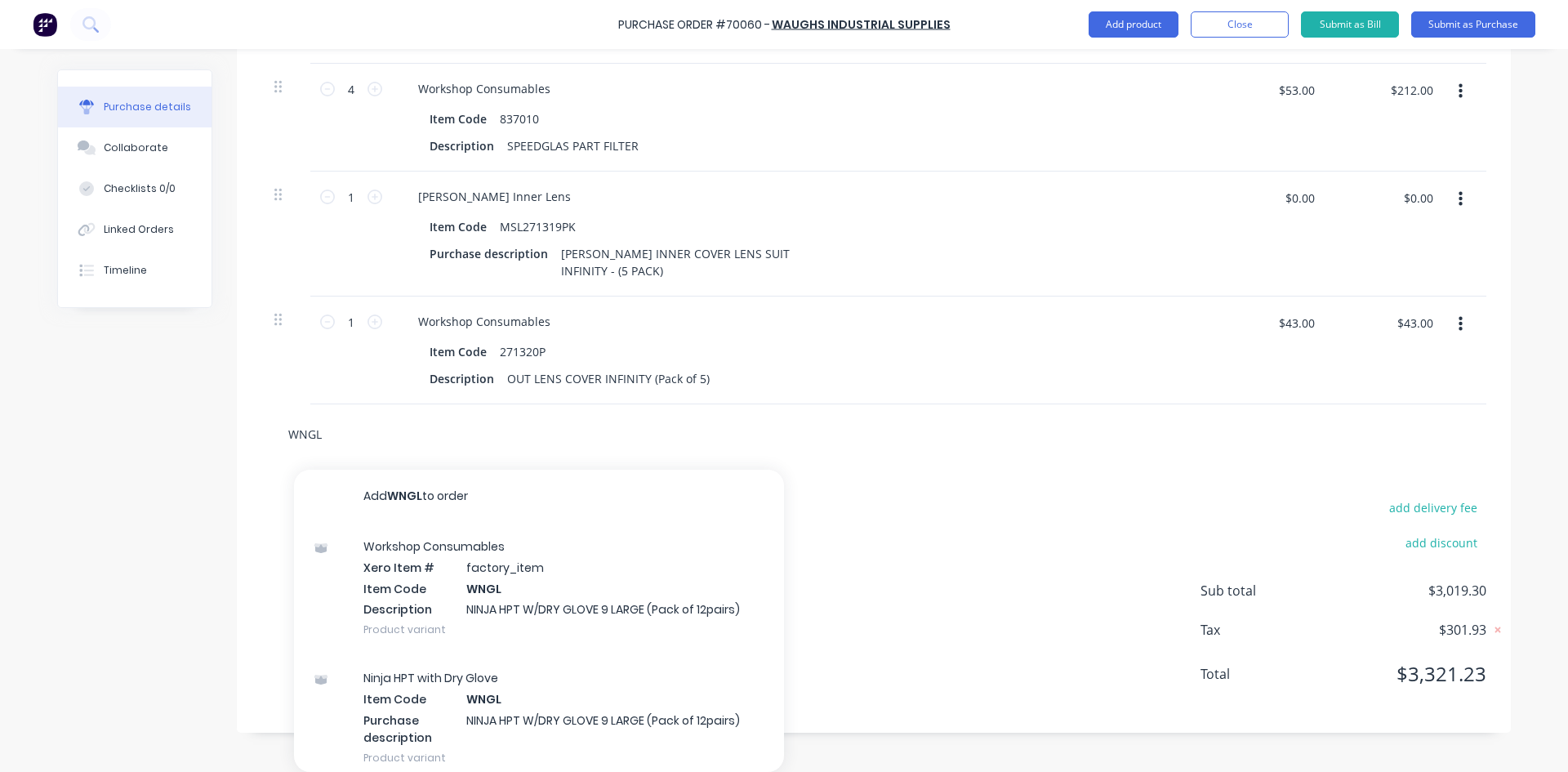
scroll to position [2335, 0]
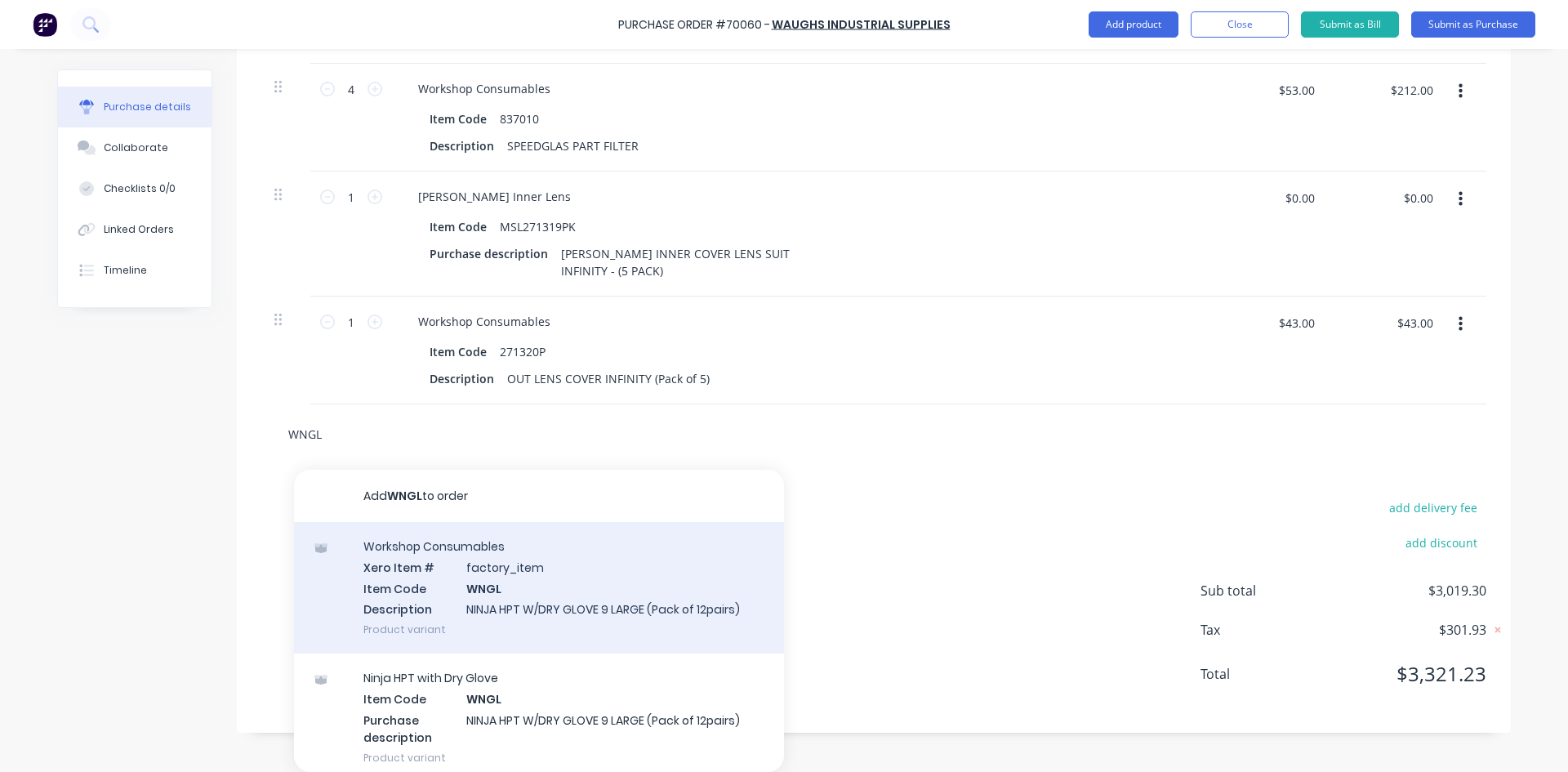
type input "WNGL"
click at [431, 597] on div "Workshop Consumables Xero Item # factory_item Item Code WNGL Description NINJA …" at bounding box center [539, 588] width 490 height 131
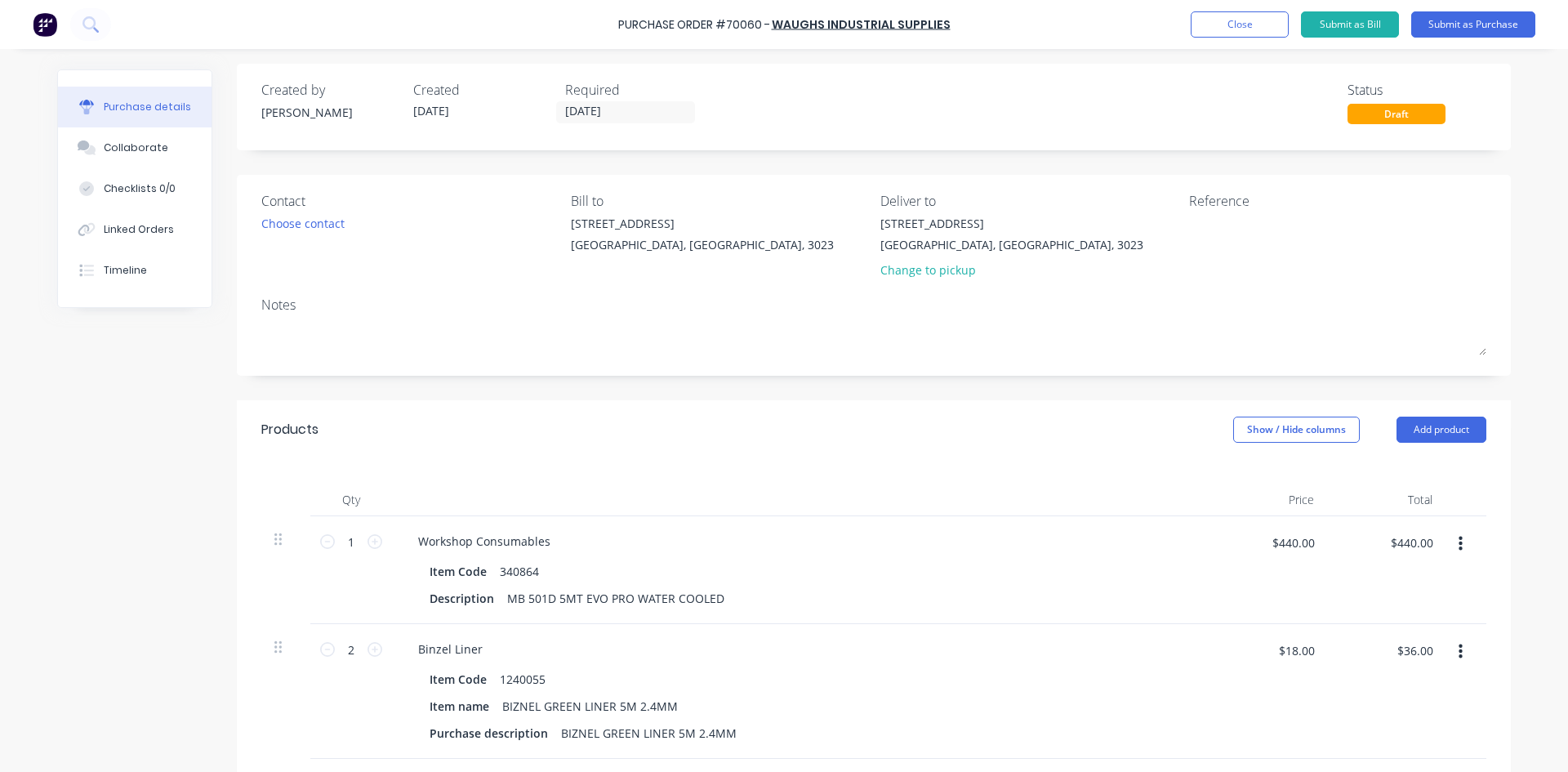
scroll to position [0, 0]
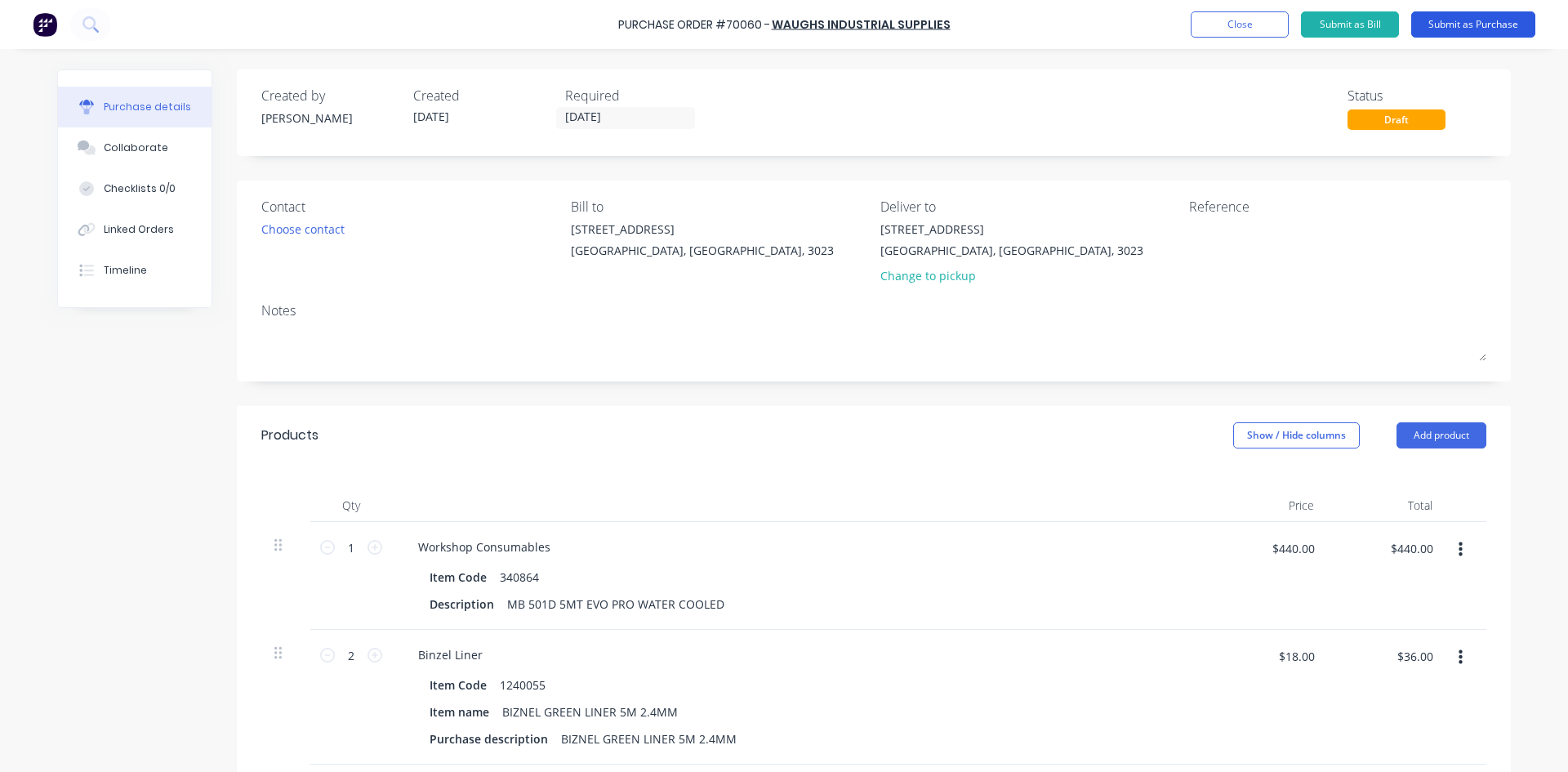
click at [1449, 27] on button "Submit as Purchase" at bounding box center [1473, 25] width 125 height 26
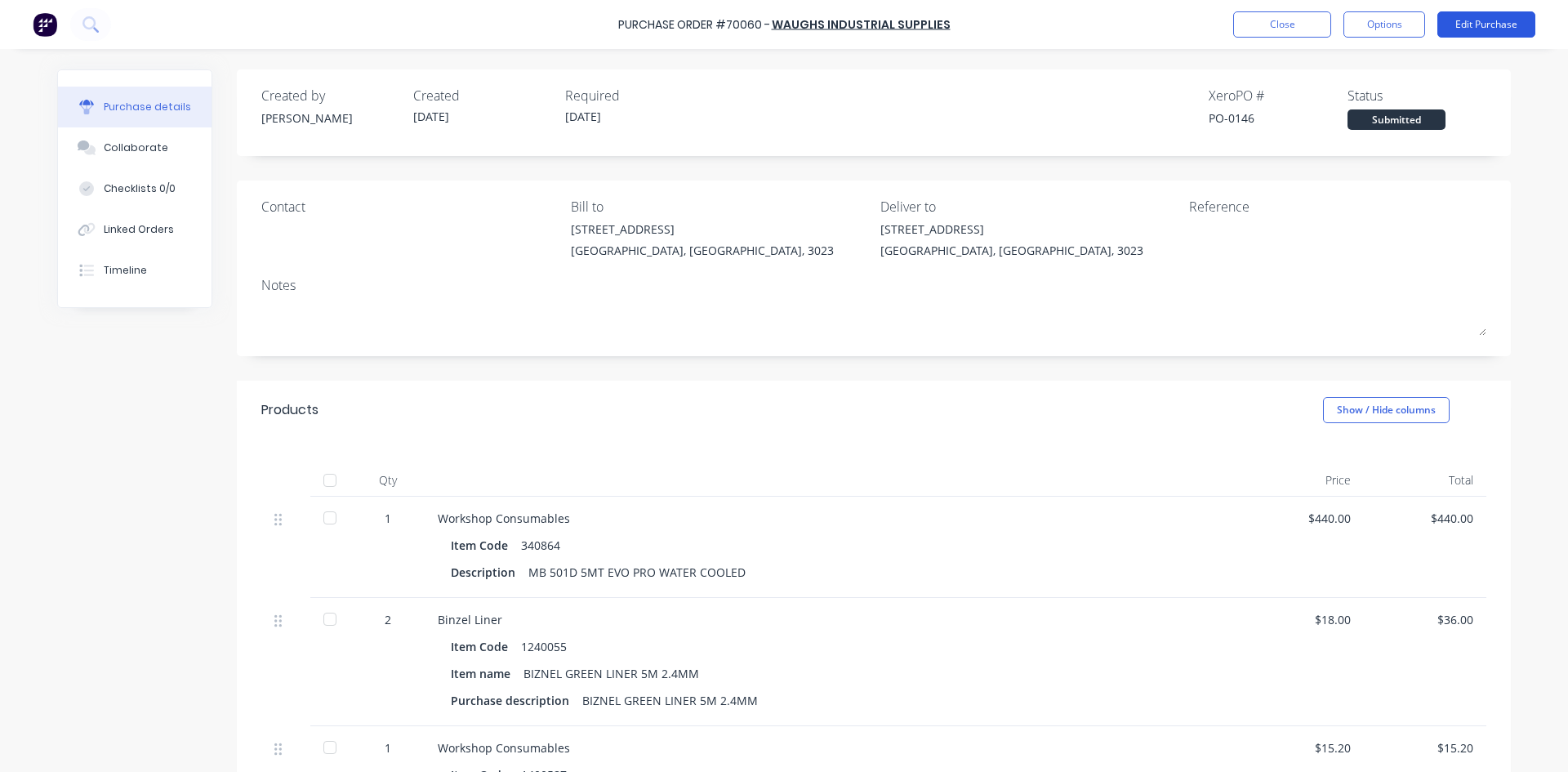
click at [1491, 26] on button "Edit Purchase" at bounding box center [1487, 25] width 98 height 26
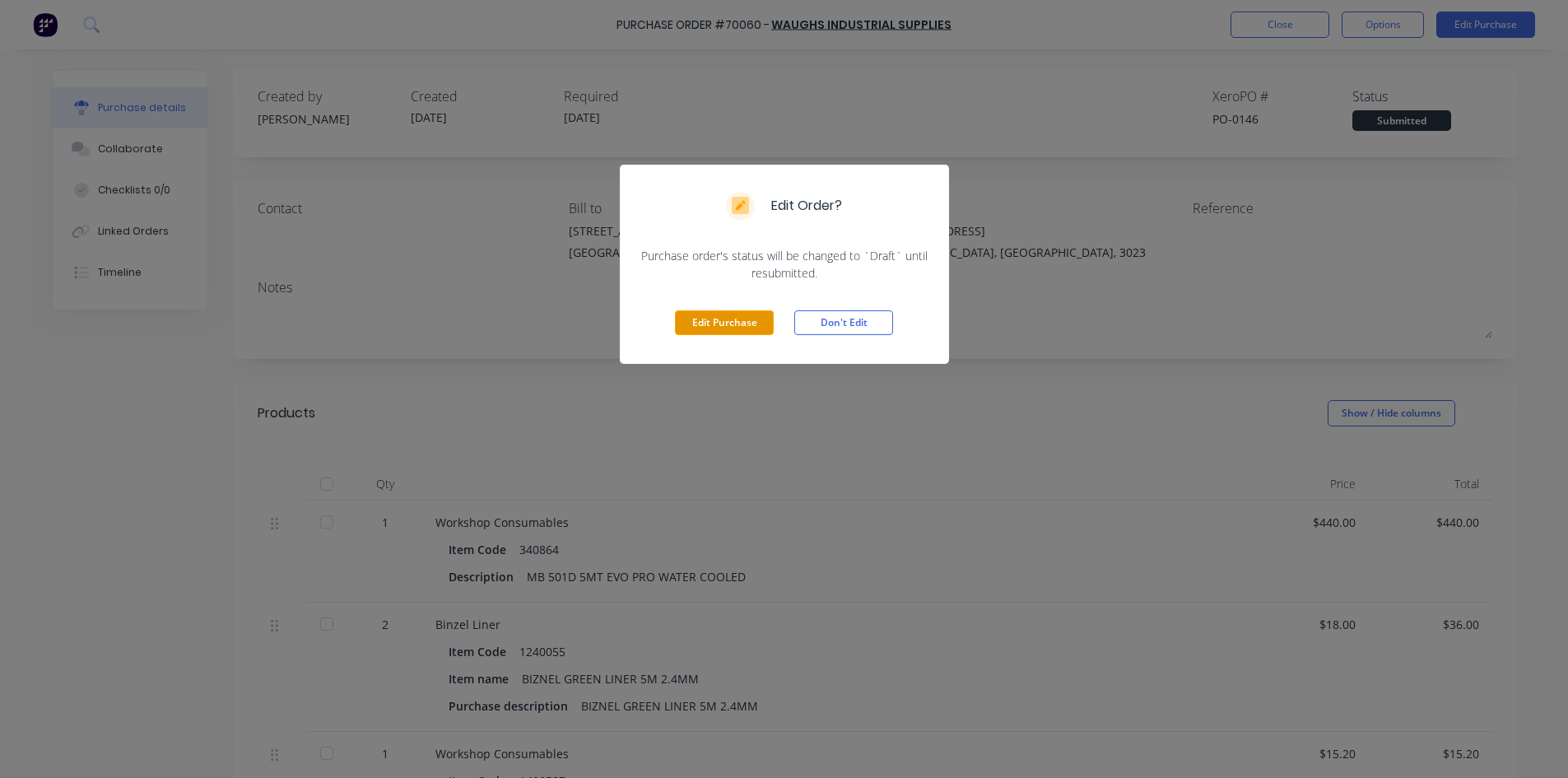
click at [741, 324] on button "Edit Purchase" at bounding box center [725, 322] width 99 height 25
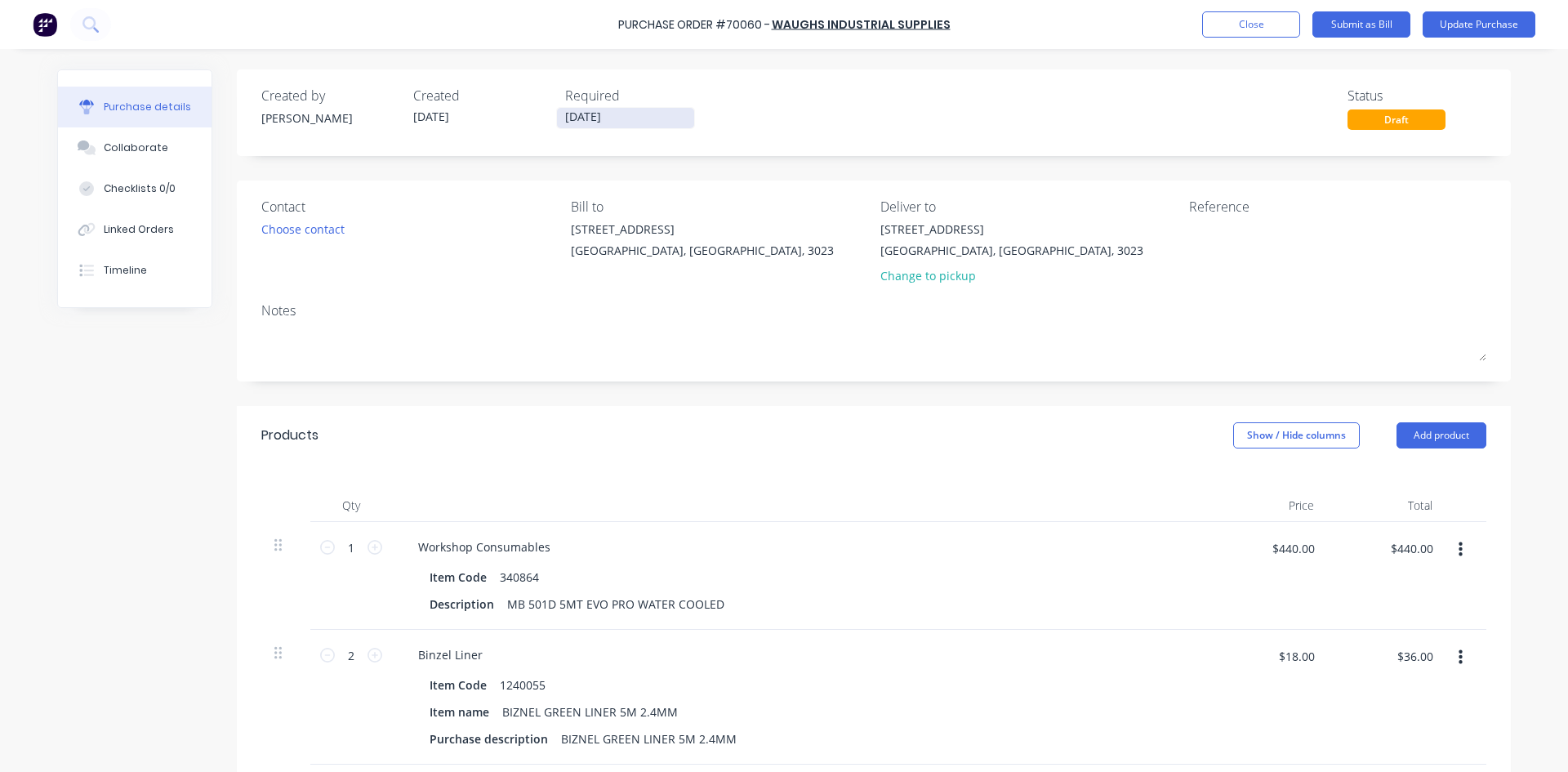
click at [578, 117] on input "[DATE]" at bounding box center [626, 118] width 137 height 21
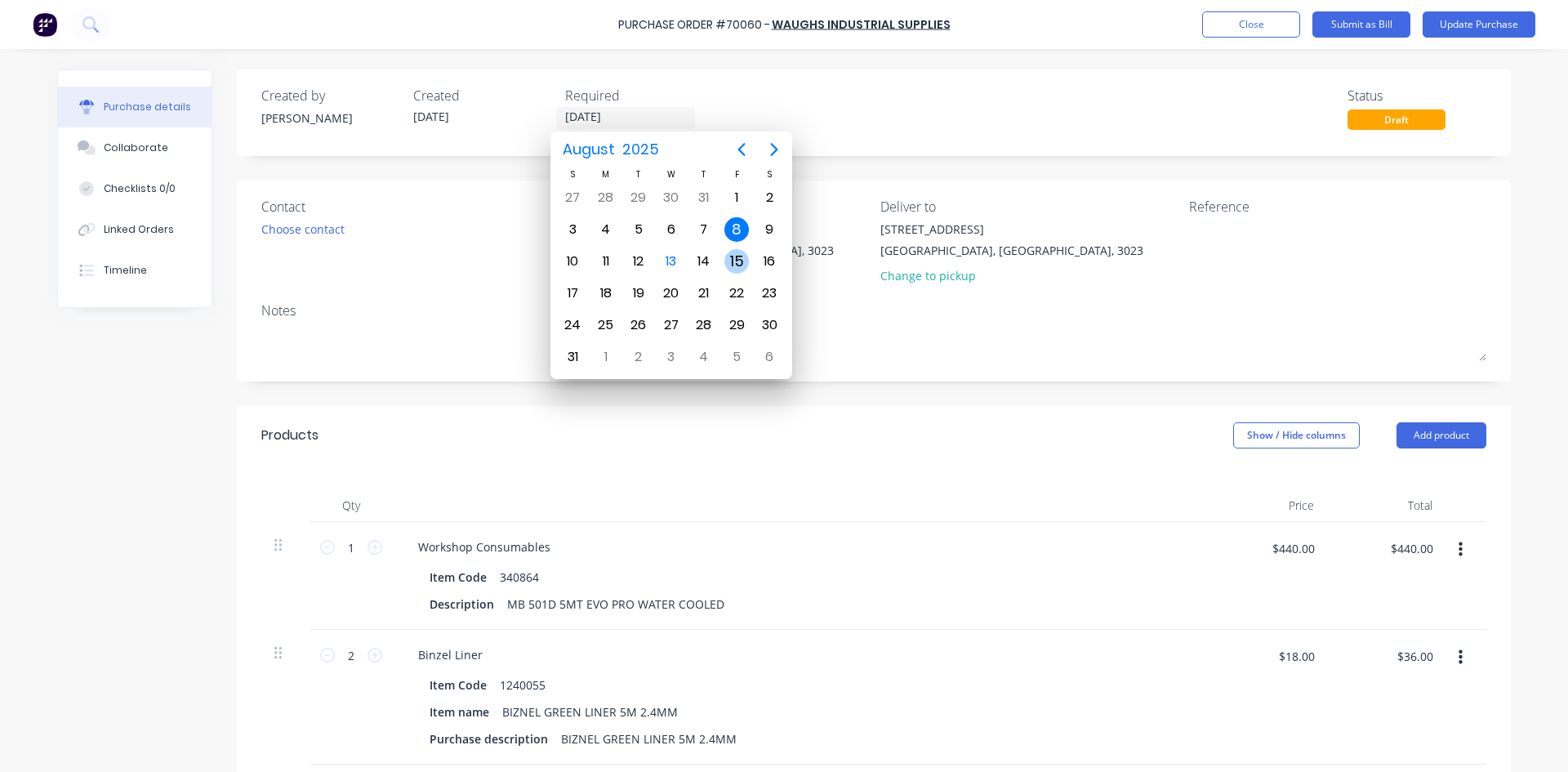
click at [725, 261] on div "15" at bounding box center [736, 261] width 25 height 25
type input "[DATE]"
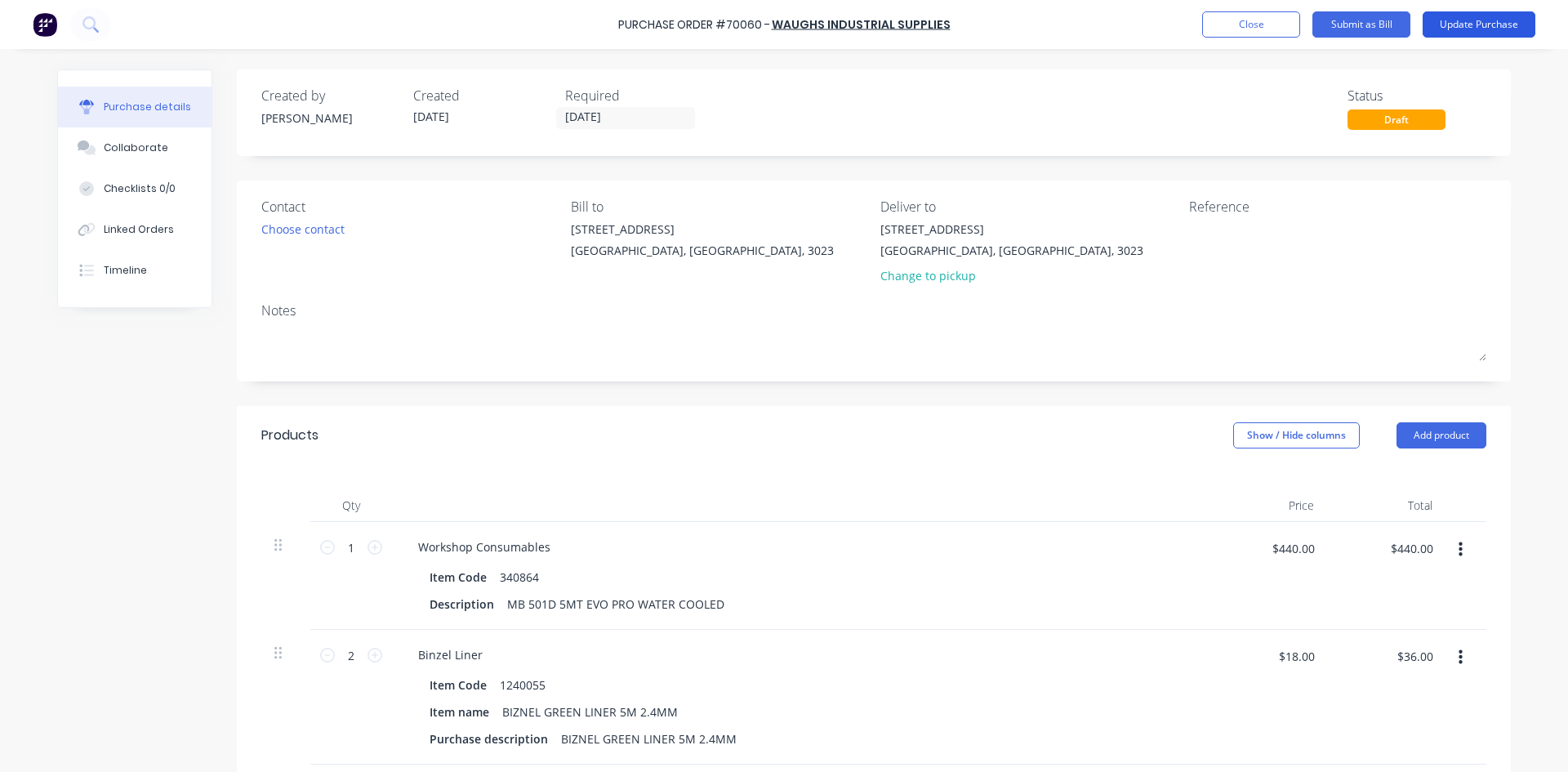
click at [1468, 28] on button "Update Purchase" at bounding box center [1479, 25] width 113 height 26
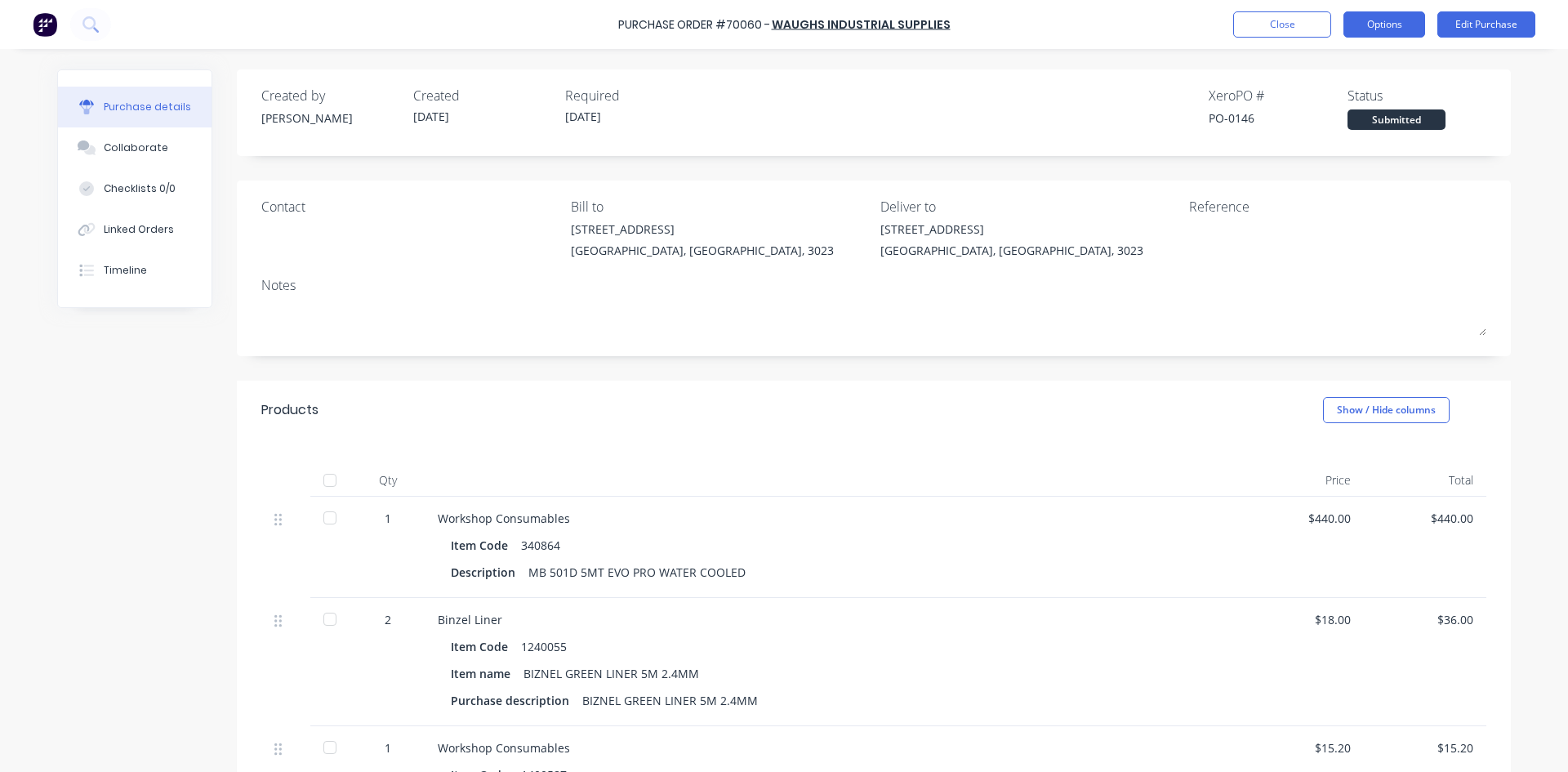
click at [1399, 24] on button "Options" at bounding box center [1384, 25] width 81 height 26
click at [1088, 98] on div "Created by Kelisha Created 08/08/25 Required 15/08/25 Xero PO # PO-0146 Status …" at bounding box center [873, 107] width 1226 height 44
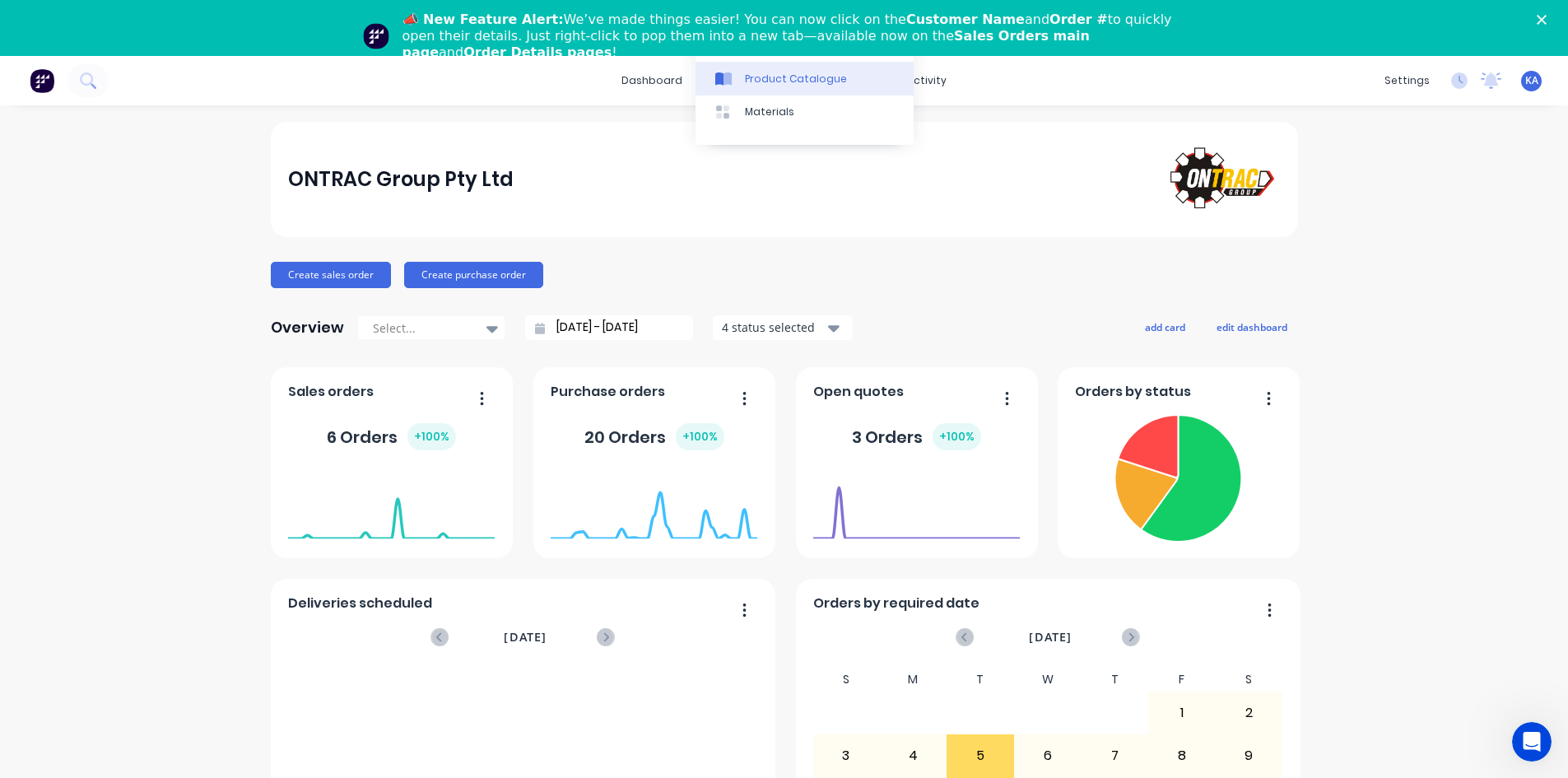
click at [763, 76] on div "Product Catalogue" at bounding box center [795, 78] width 102 height 15
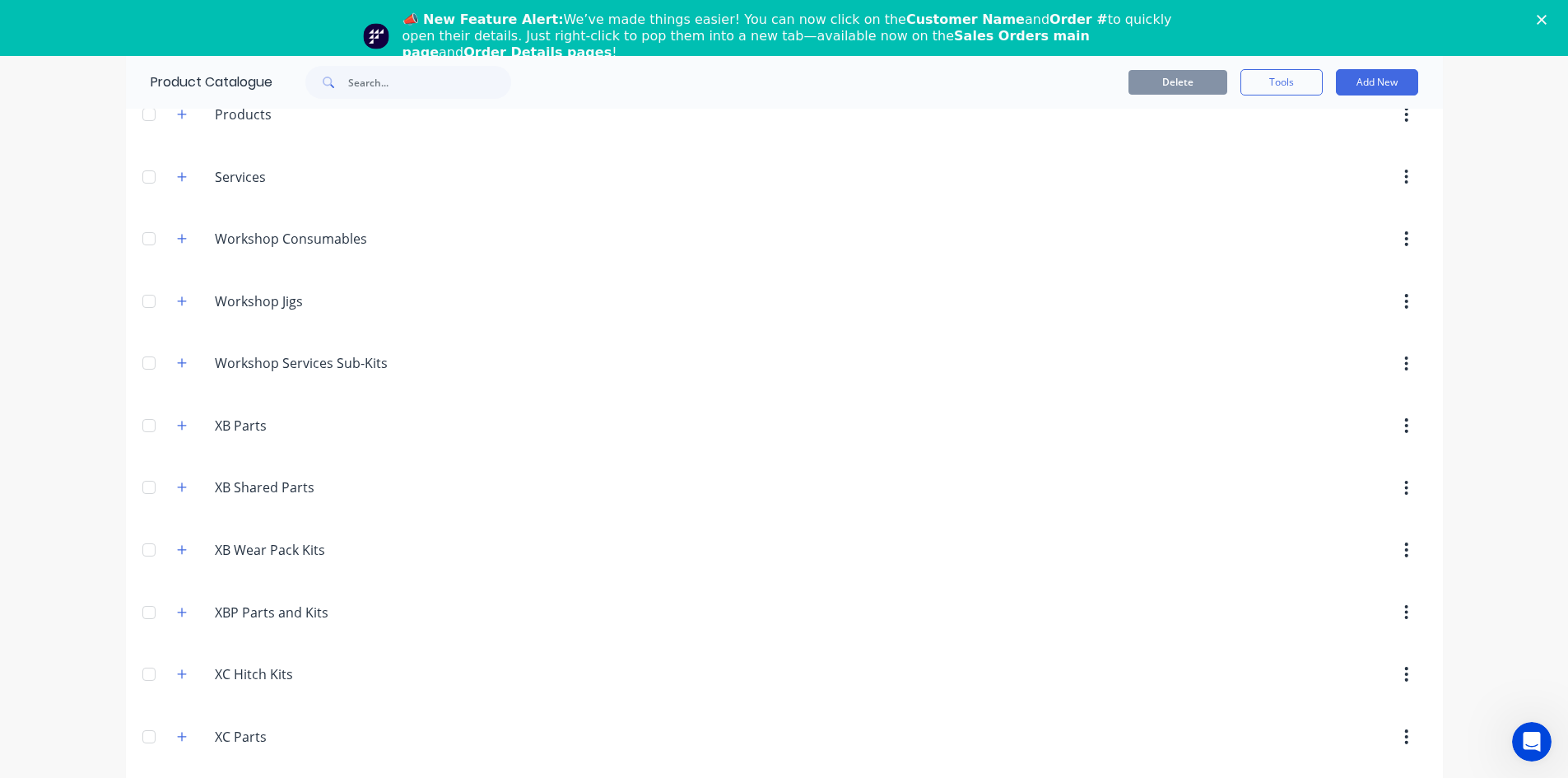
scroll to position [906, 0]
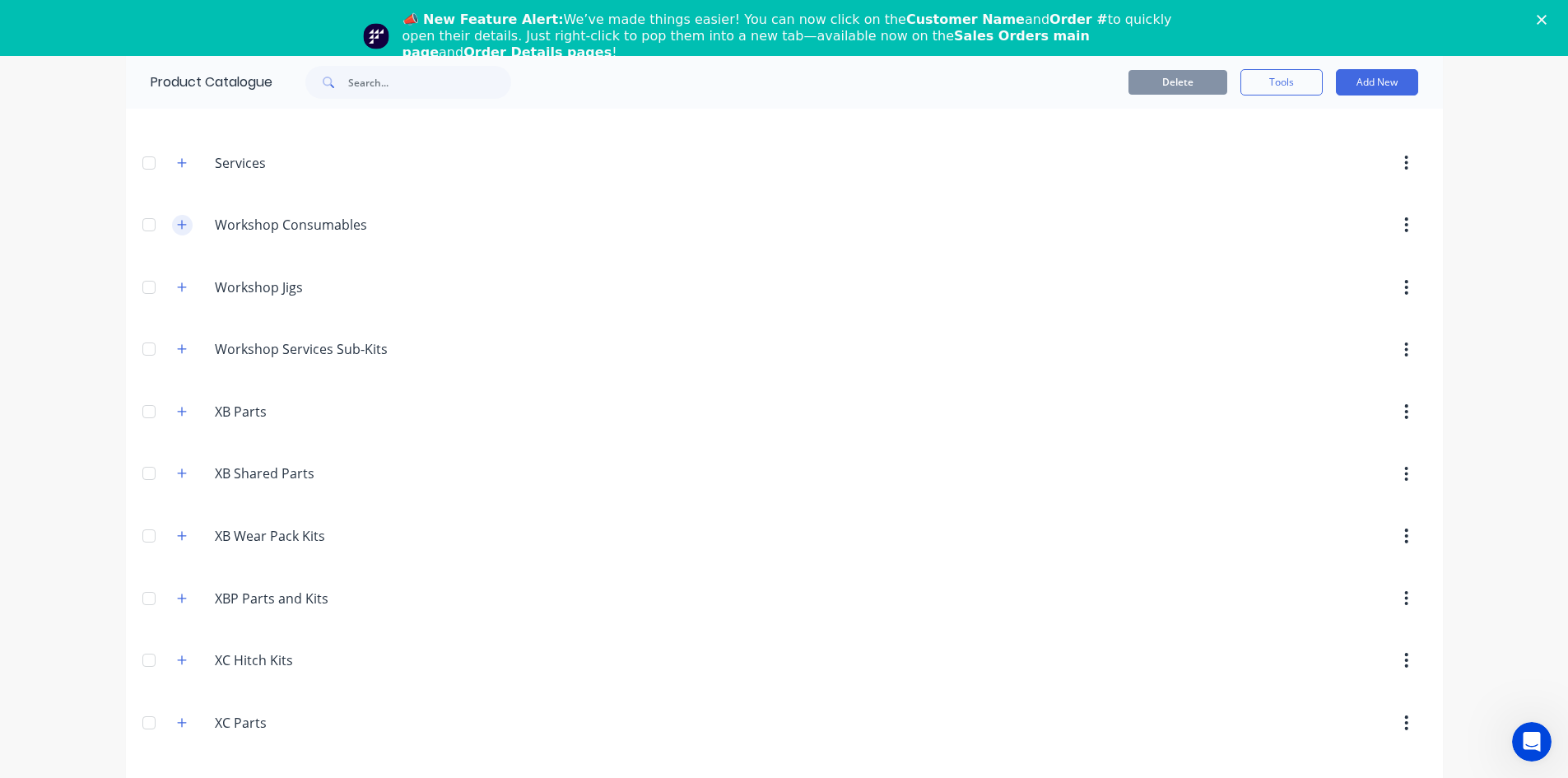
click at [177, 224] on icon "button" at bounding box center [182, 224] width 10 height 12
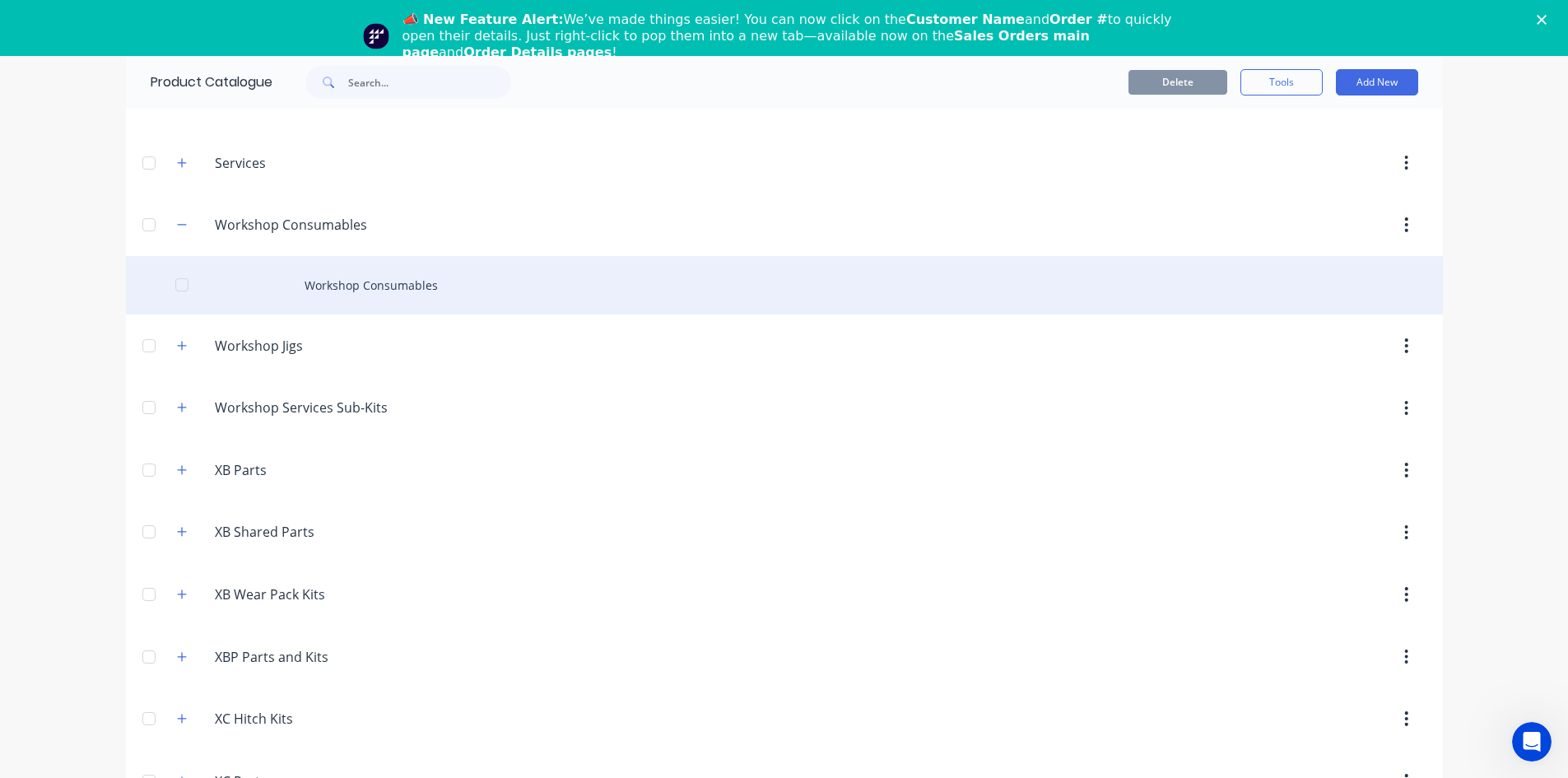
click at [298, 279] on div "Workshop Consumables" at bounding box center [784, 285] width 1317 height 58
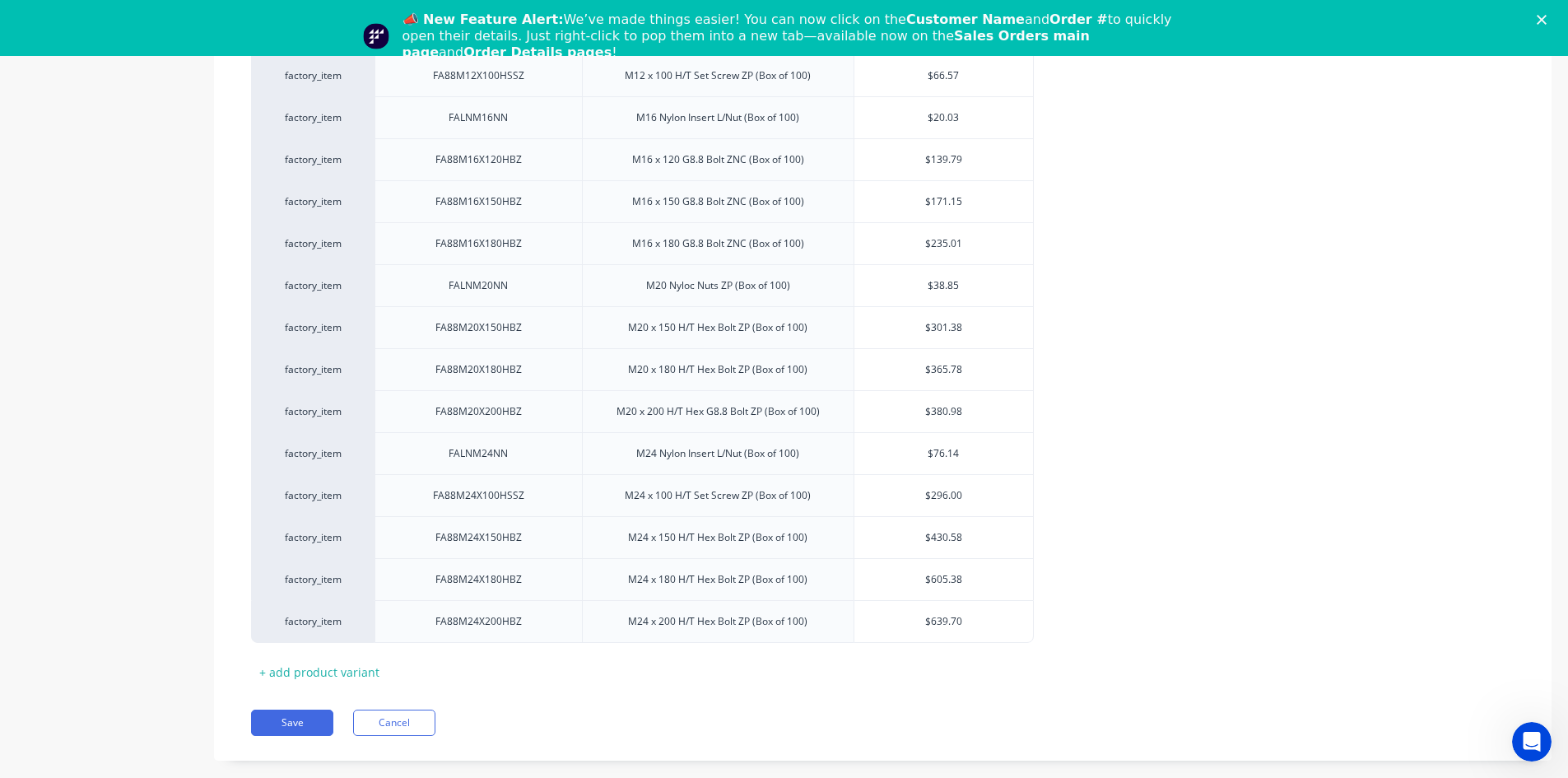
scroll to position [5022, 0]
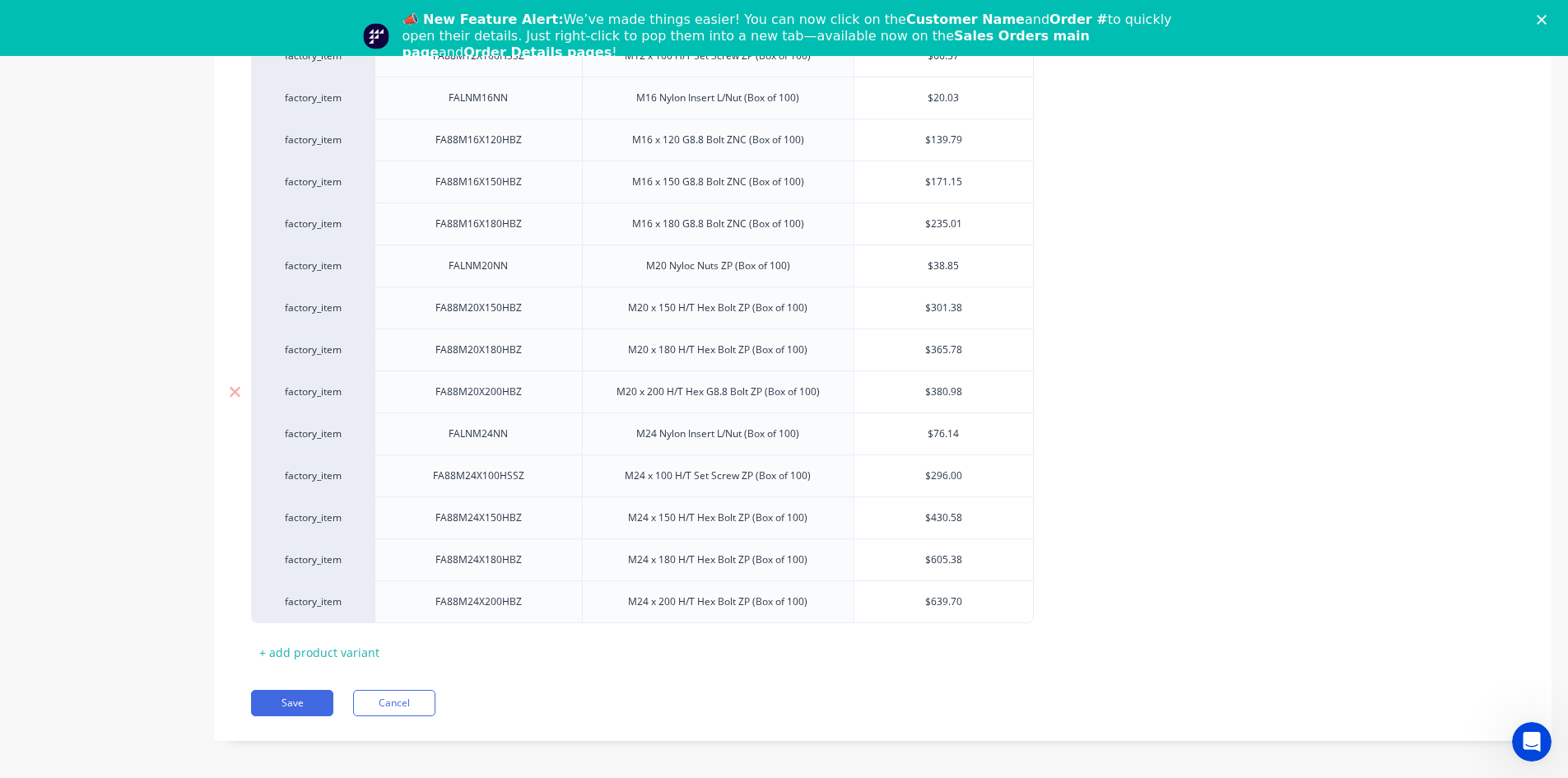
click at [469, 391] on div "FA88M20X200HBZ" at bounding box center [479, 391] width 113 height 22
click at [341, 645] on div "+ add product variant" at bounding box center [319, 652] width 136 height 26
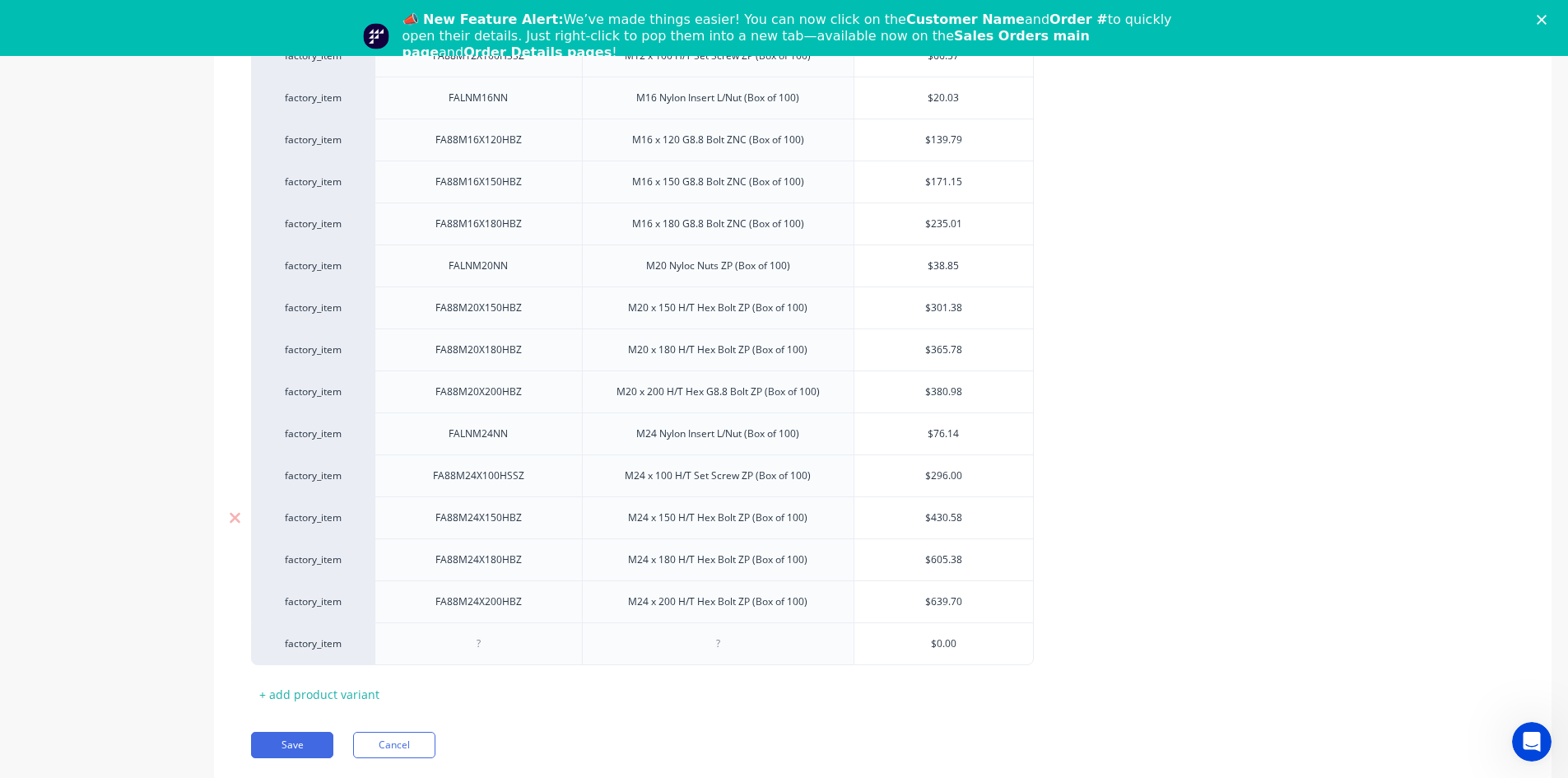
scroll to position [5064, 0]
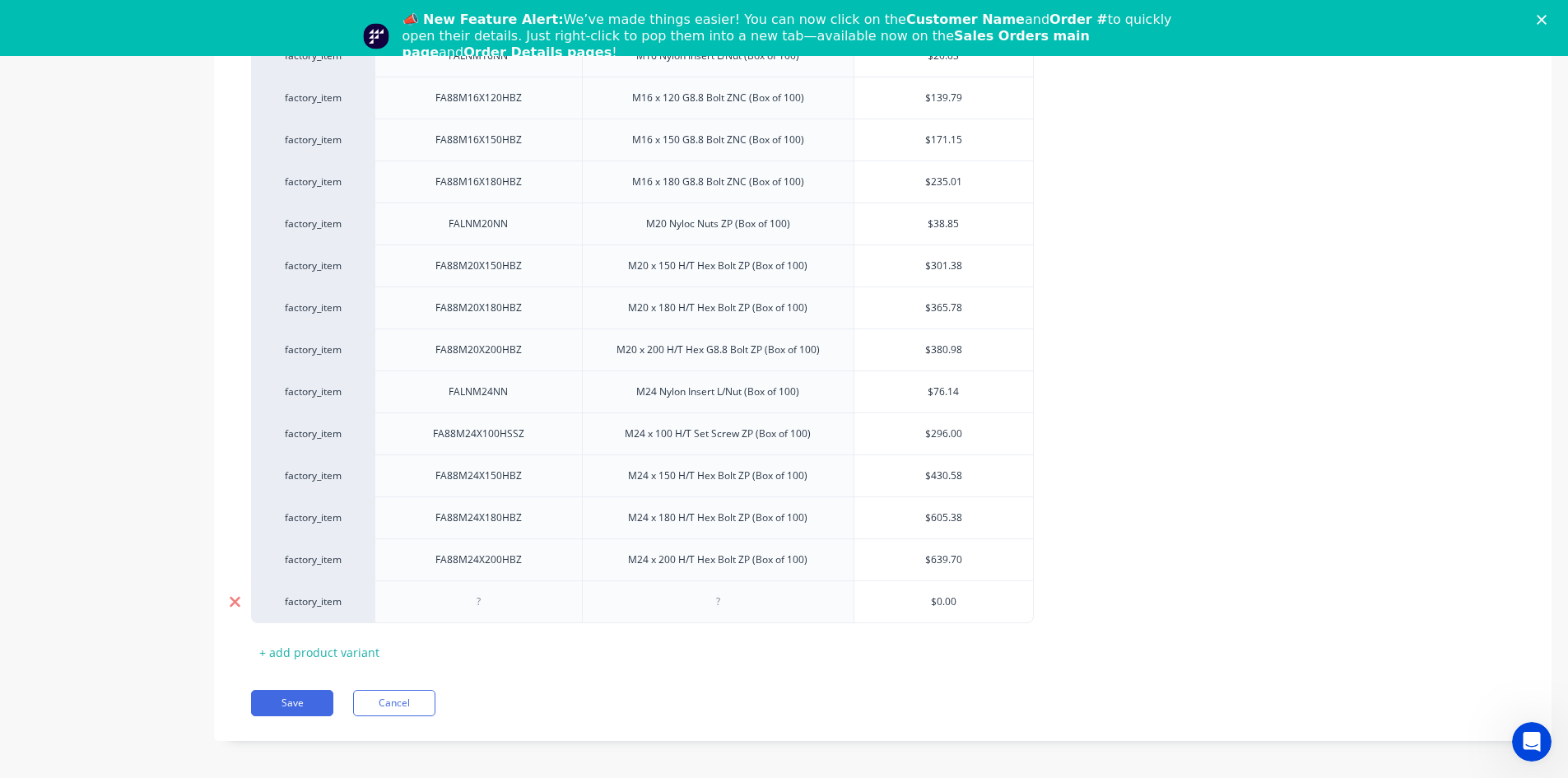
click at [229, 595] on icon at bounding box center [234, 601] width 12 height 17
type textarea "x"
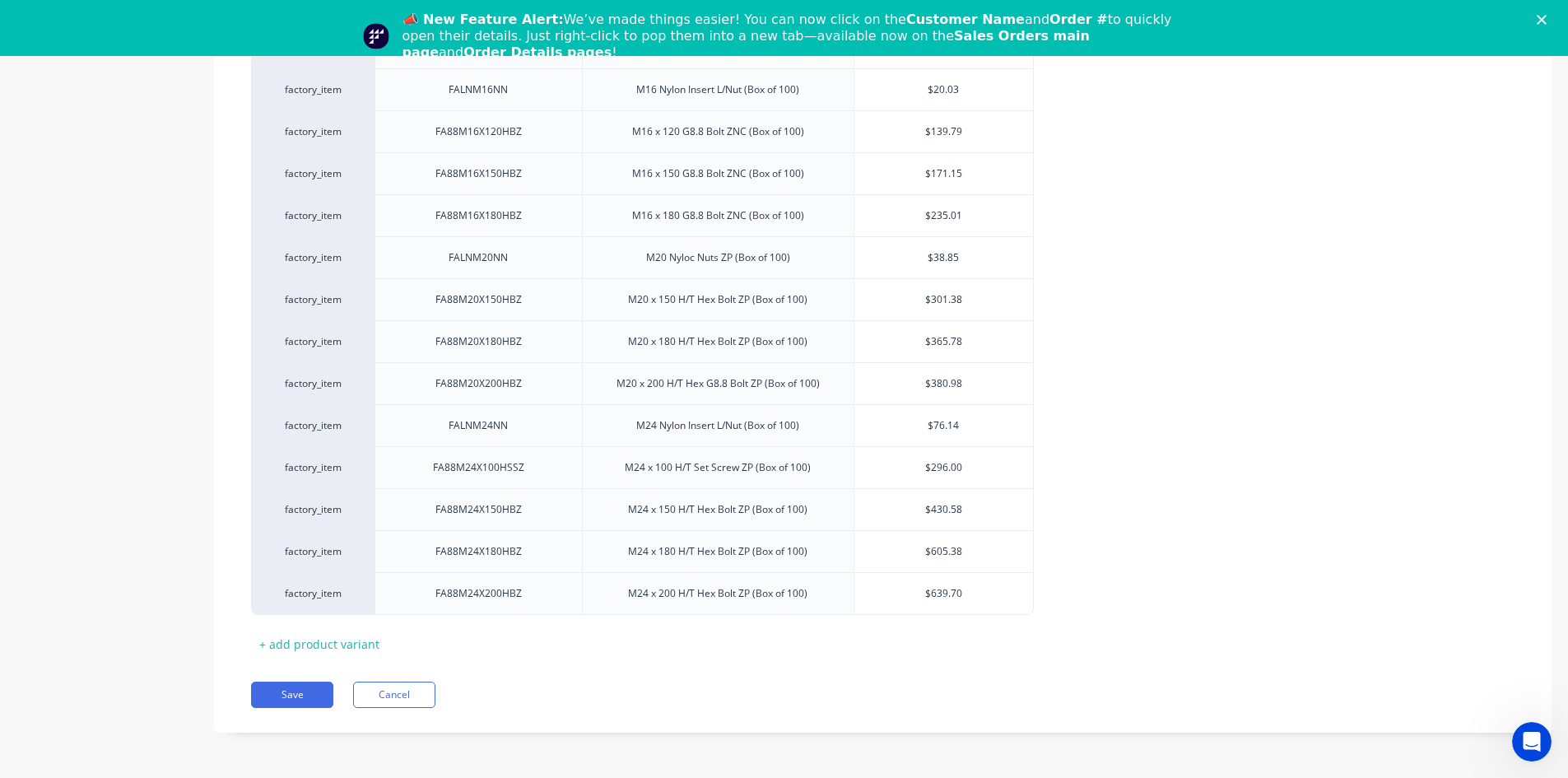
scroll to position [5022, 0]
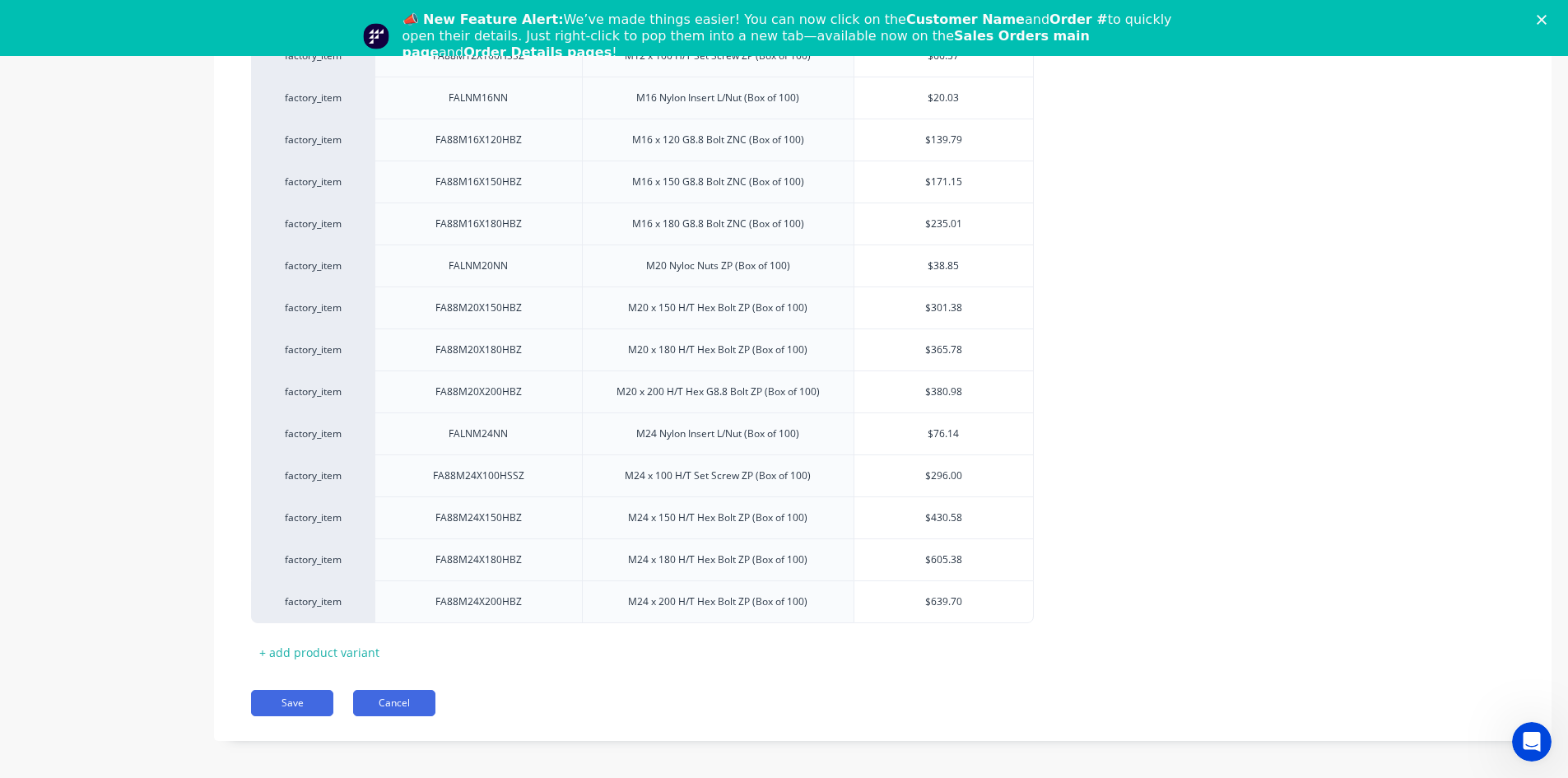
click at [392, 691] on button "Cancel" at bounding box center [393, 703] width 82 height 27
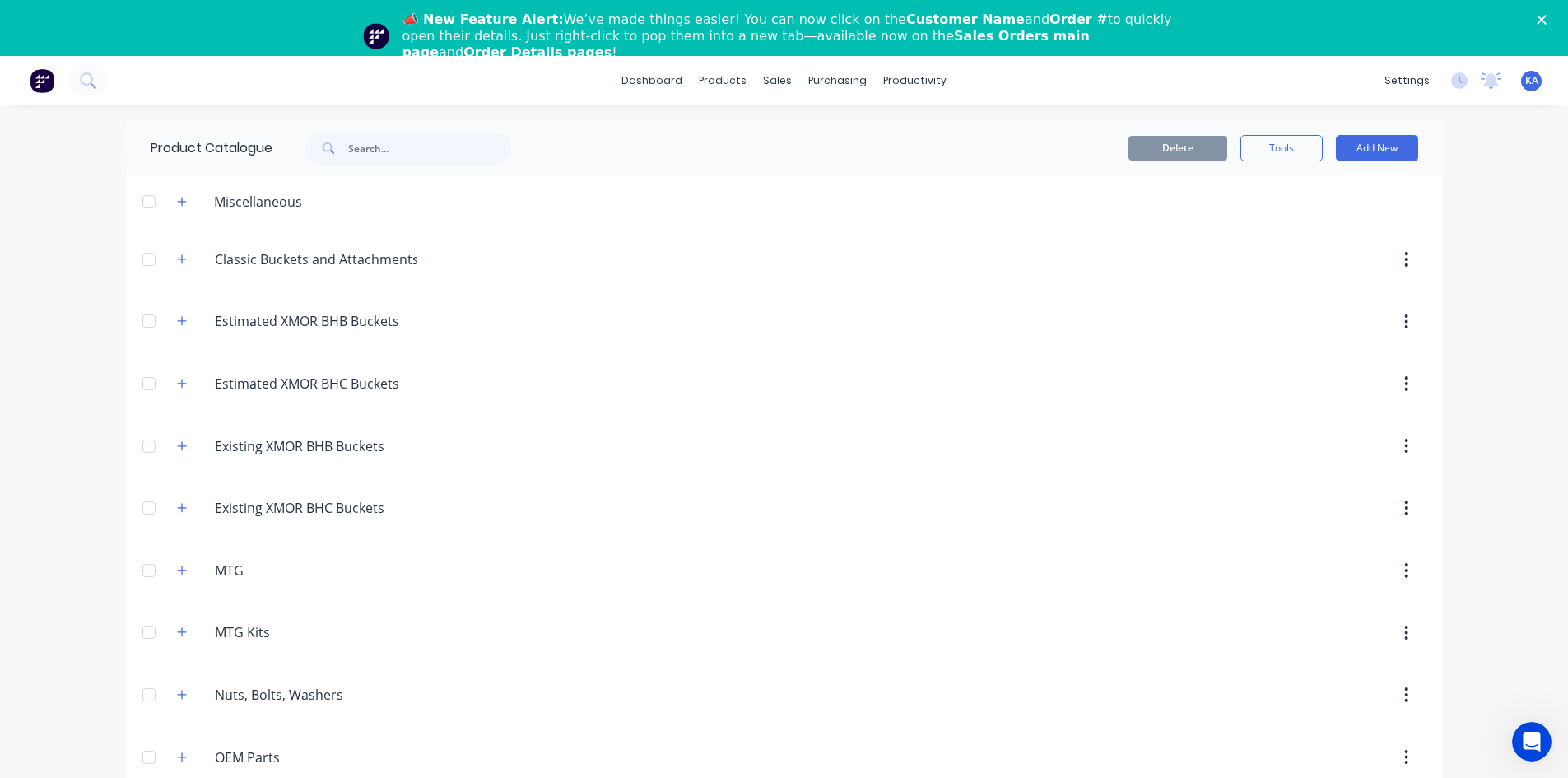
click at [44, 78] on img at bounding box center [42, 80] width 25 height 25
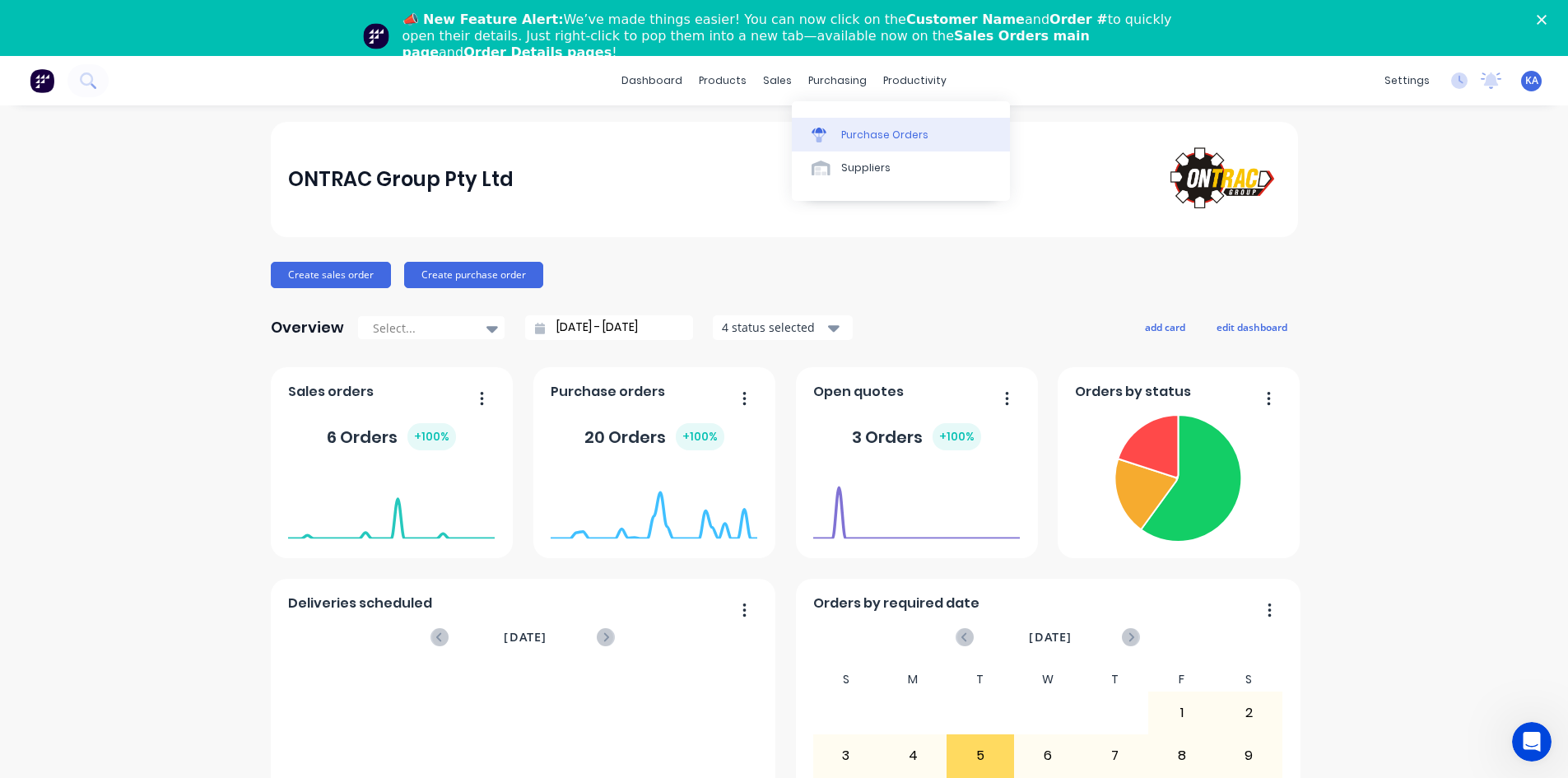
click at [859, 129] on div "Purchase Orders" at bounding box center [885, 134] width 87 height 15
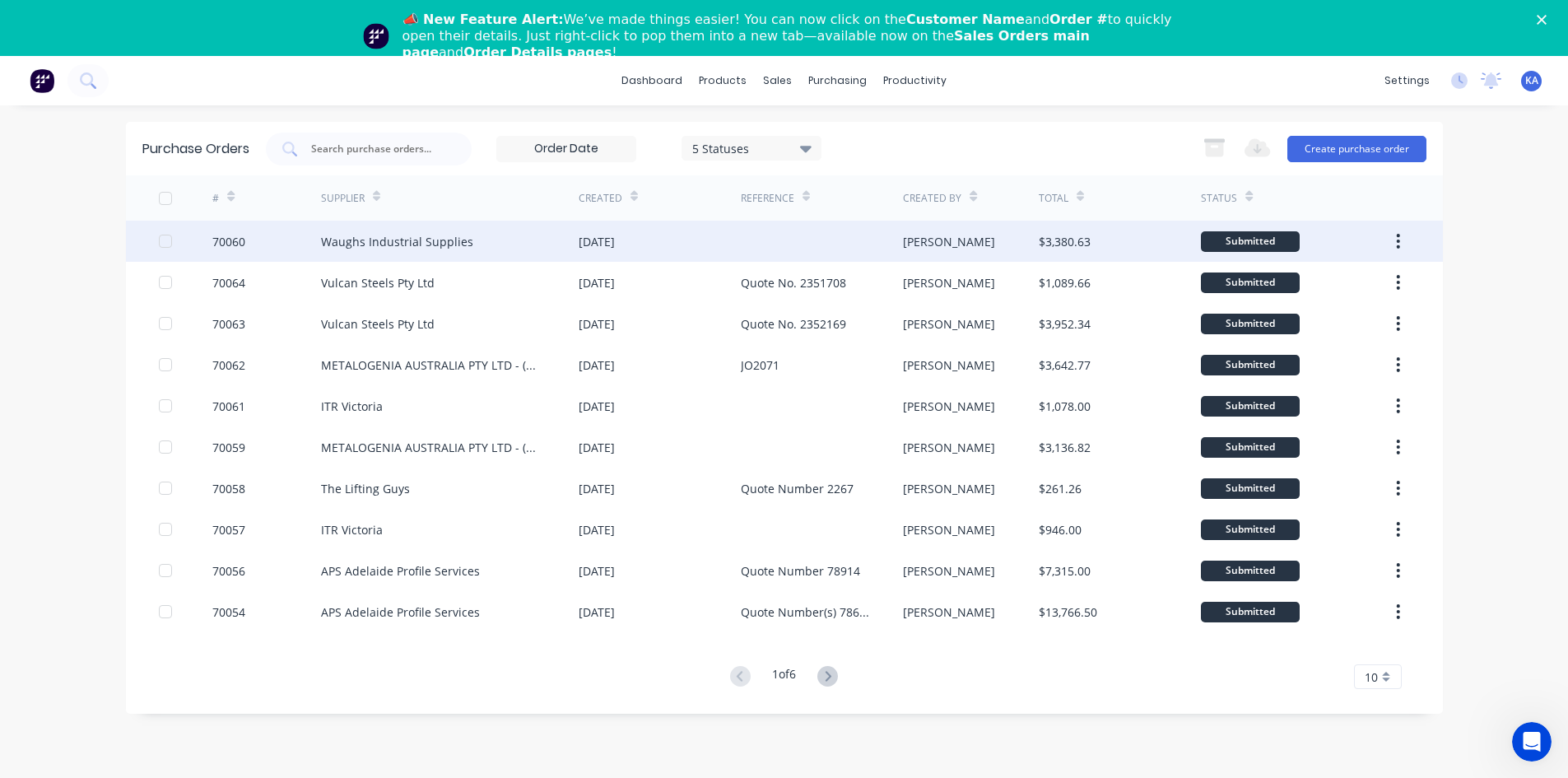
click at [414, 243] on div "Waughs Industrial Supplies" at bounding box center [397, 241] width 152 height 17
